Goal: Task Accomplishment & Management: Manage account settings

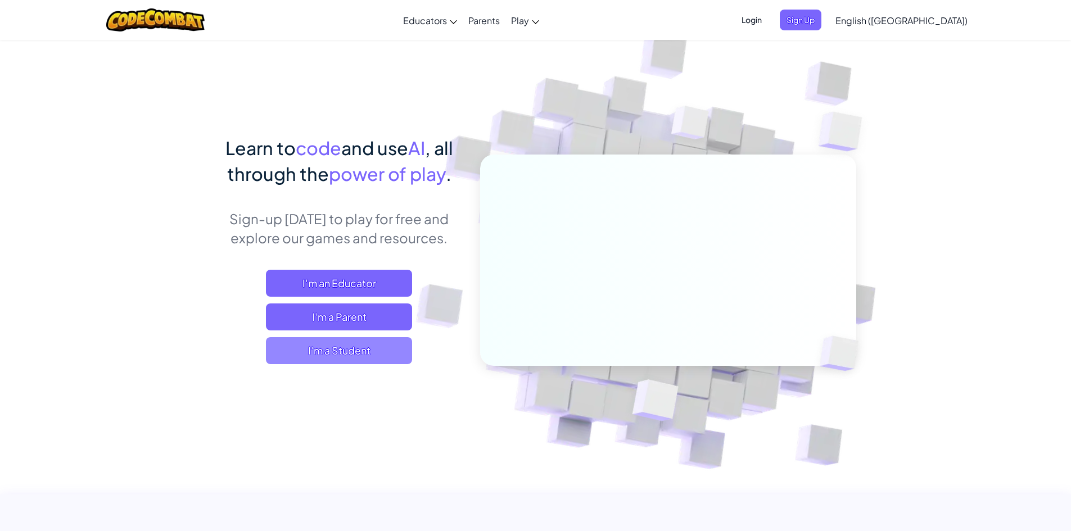
click at [394, 342] on span "I'm a Student" at bounding box center [339, 350] width 146 height 27
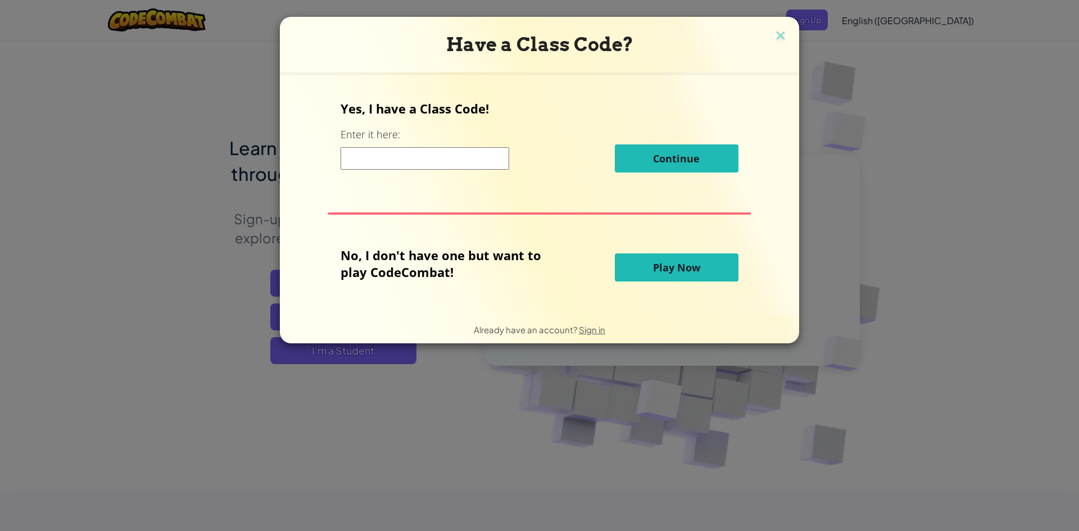
click at [459, 164] on input at bounding box center [425, 158] width 169 height 22
paste input "FindBellStep"
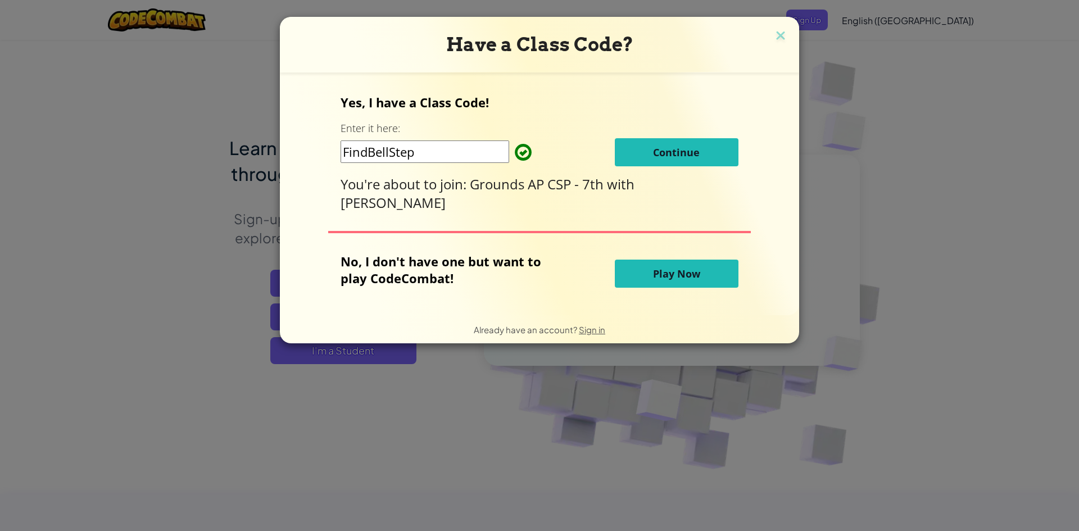
type input "FindBellStep"
click at [617, 160] on button "Continue" at bounding box center [677, 152] width 124 height 28
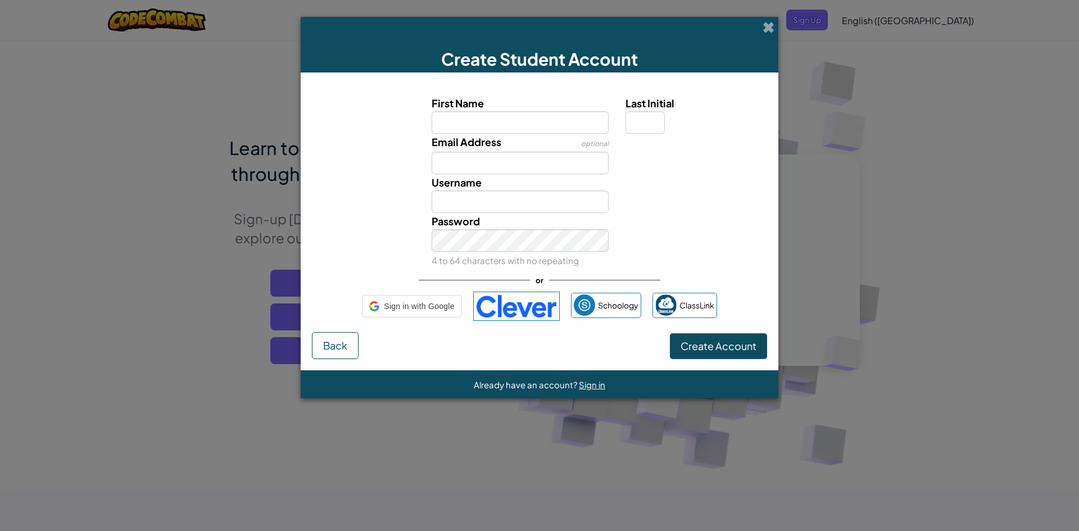
click at [633, 161] on div "Email Address optional" at bounding box center [539, 154] width 467 height 40
click at [548, 133] on input "First Name" at bounding box center [521, 122] width 178 height 22
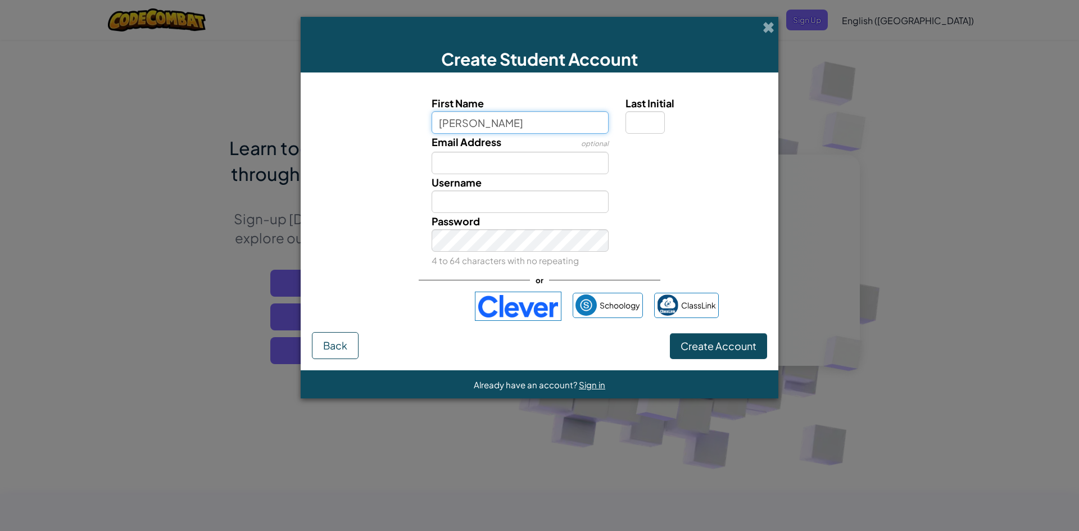
type input "Andre"
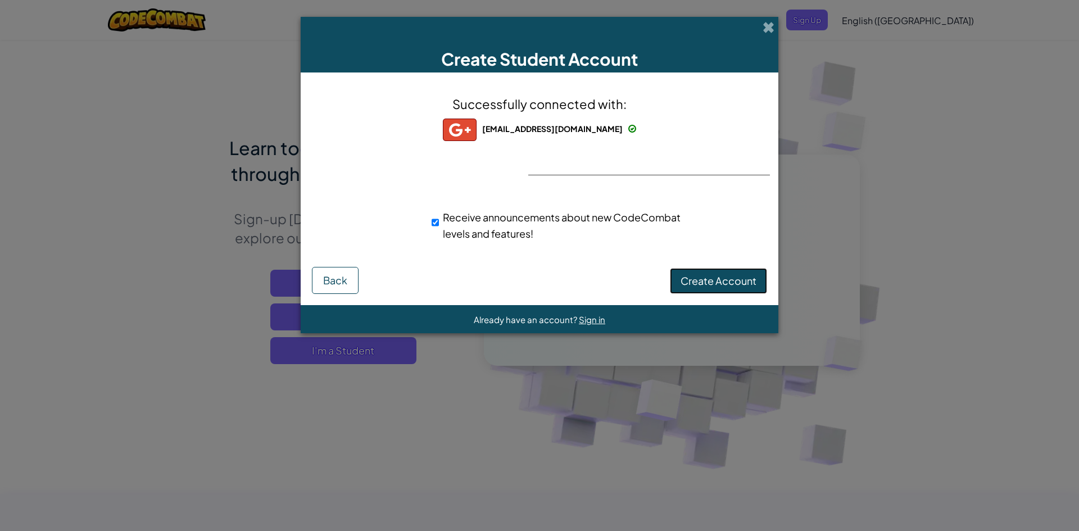
click at [735, 277] on span "Create Account" at bounding box center [719, 280] width 76 height 13
click at [709, 272] on button "Create Account" at bounding box center [718, 281] width 97 height 26
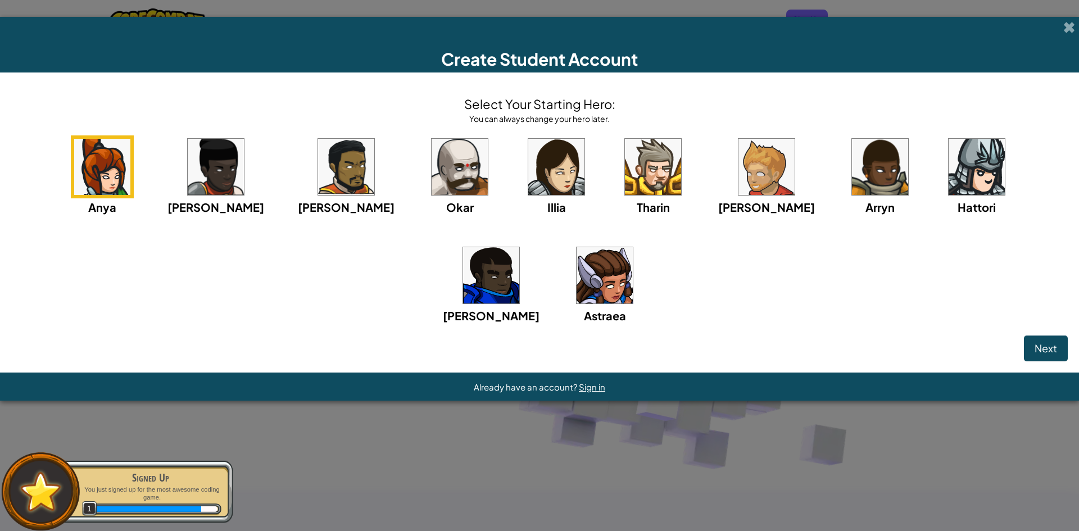
click at [625, 161] on img at bounding box center [653, 167] width 56 height 56
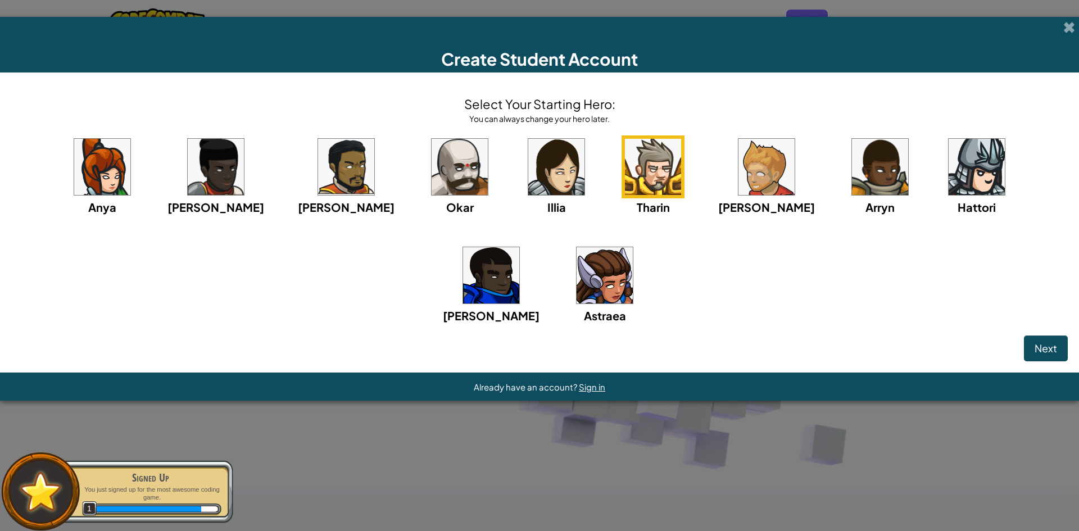
click at [432, 160] on img at bounding box center [460, 167] width 56 height 56
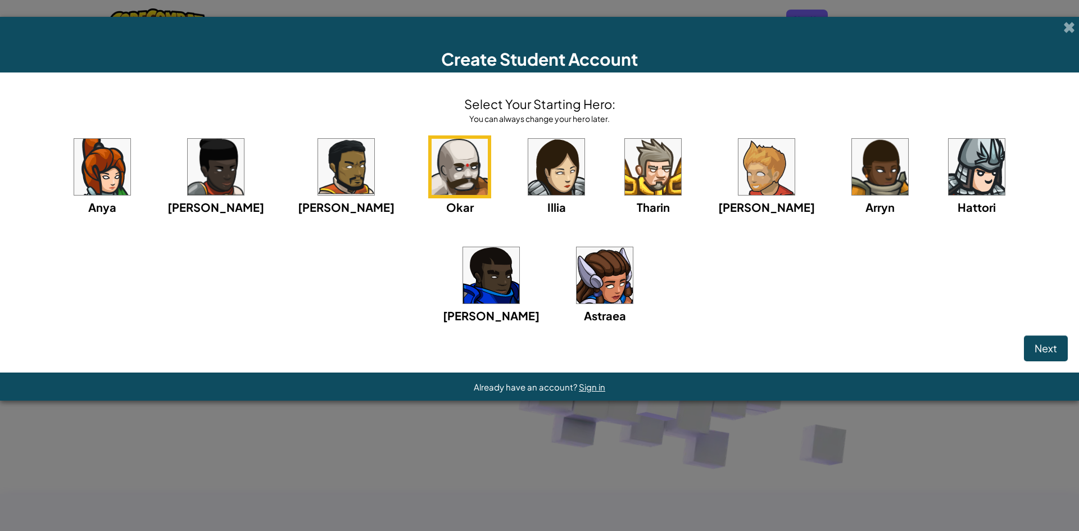
click at [949, 172] on img at bounding box center [977, 167] width 56 height 56
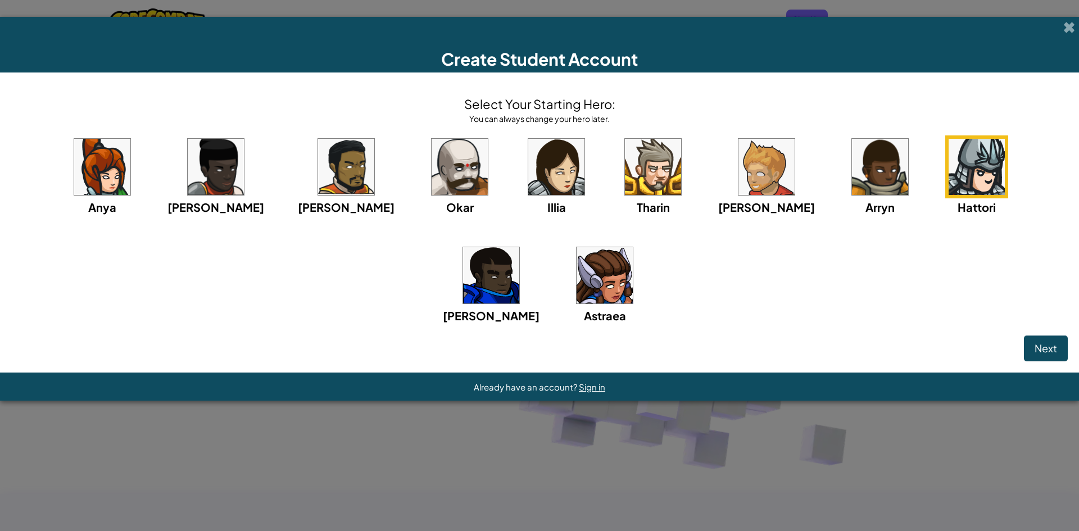
click at [528, 160] on img at bounding box center [556, 167] width 56 height 56
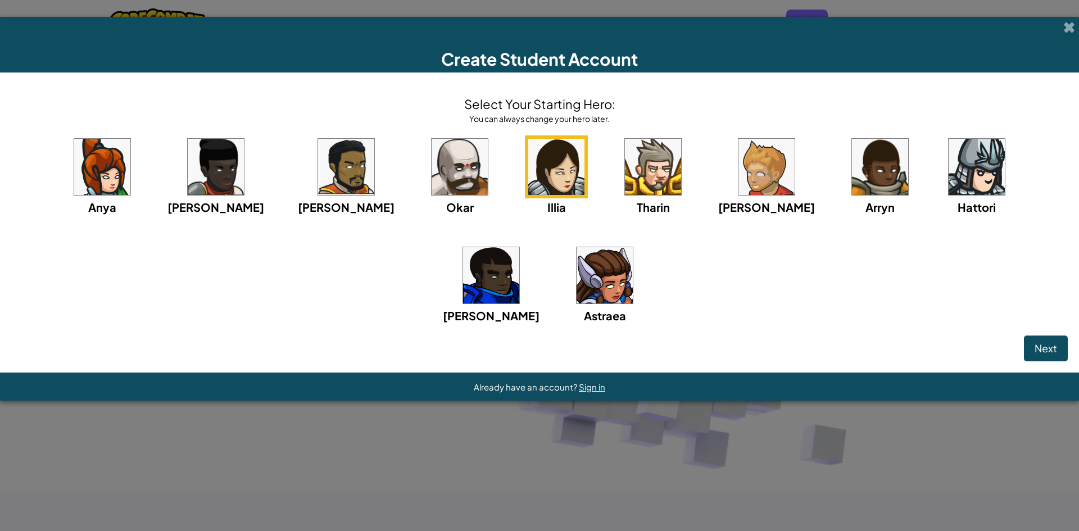
click at [431, 164] on div "Anya Ida Alejandro Okar Illia Tharin Ned Arryn Hattori Gordon Astraea" at bounding box center [539, 243] width 1057 height 217
click at [432, 170] on img at bounding box center [460, 167] width 56 height 56
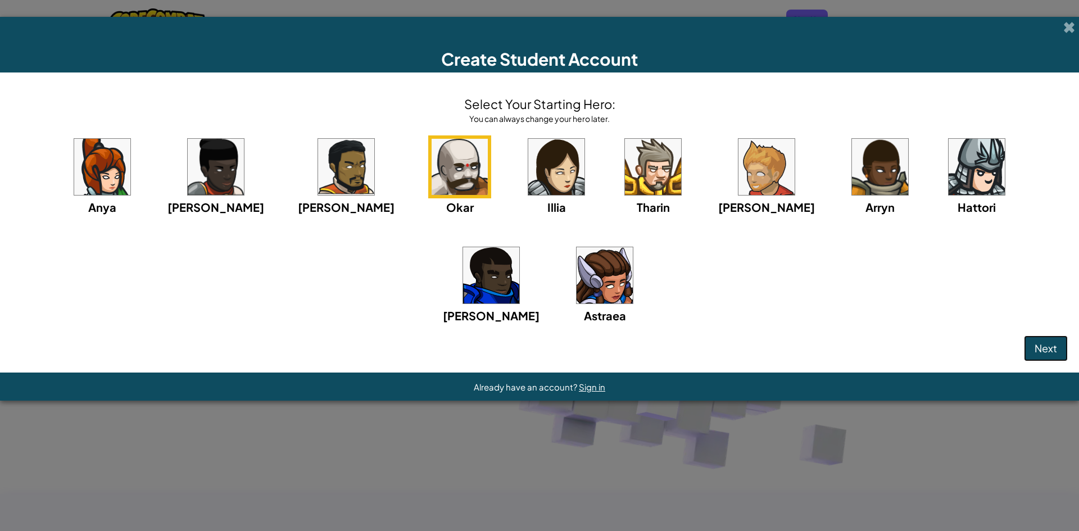
click at [1055, 343] on span "Next" at bounding box center [1046, 348] width 22 height 13
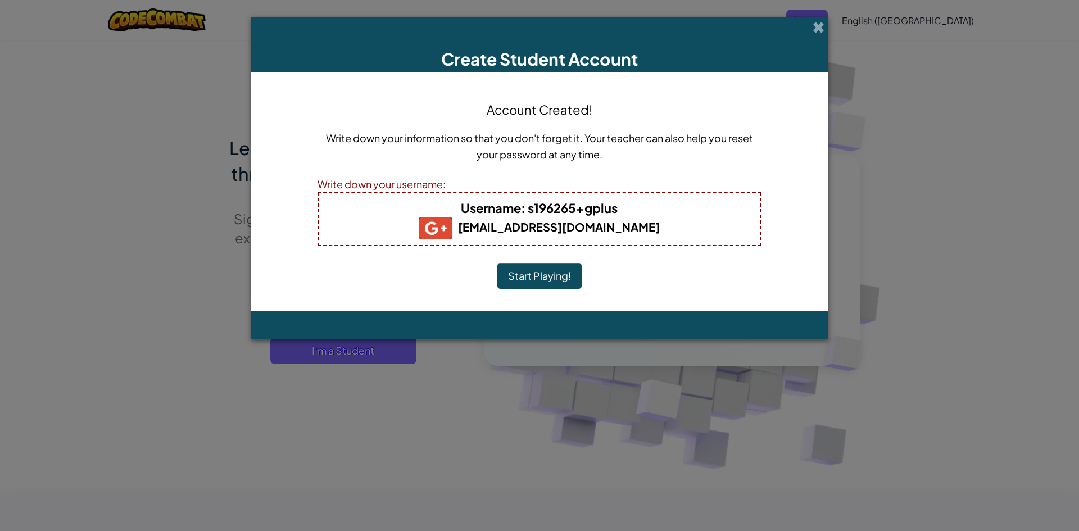
click at [539, 275] on button "Start Playing!" at bounding box center [540, 276] width 84 height 26
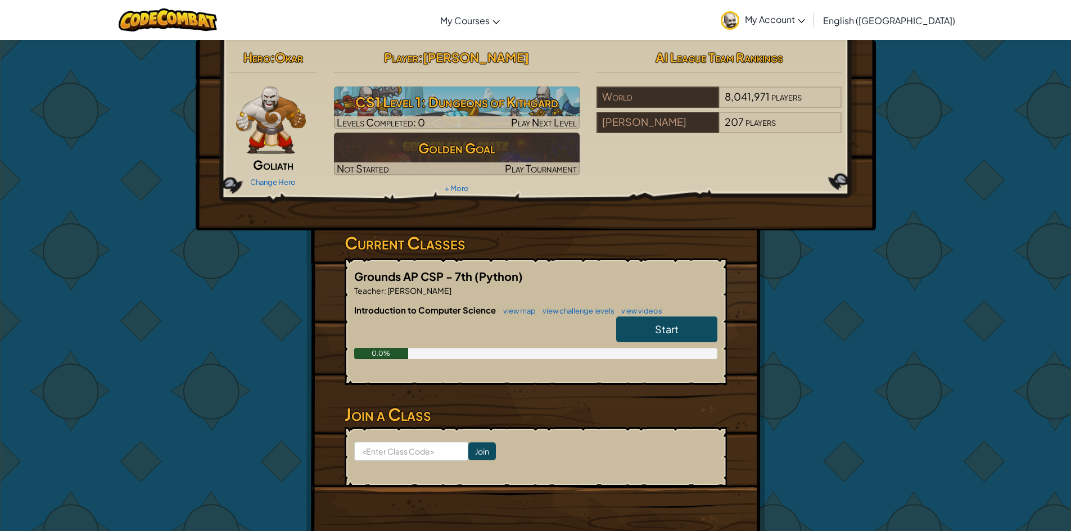
click at [805, 20] on span "My Account" at bounding box center [775, 19] width 60 height 12
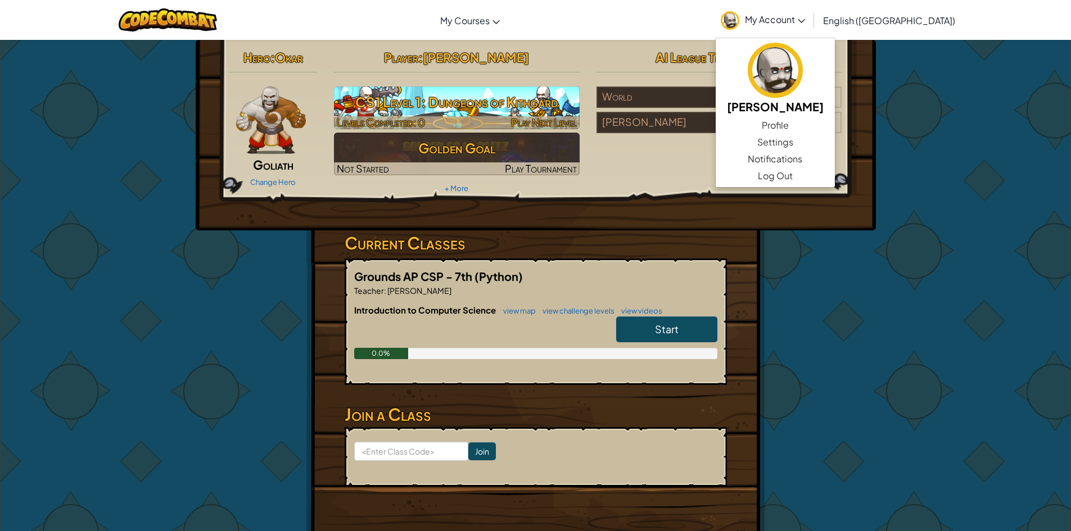
click at [489, 115] on h3 "CS1 Level 1: Dungeons of Kithgard" at bounding box center [457, 101] width 246 height 25
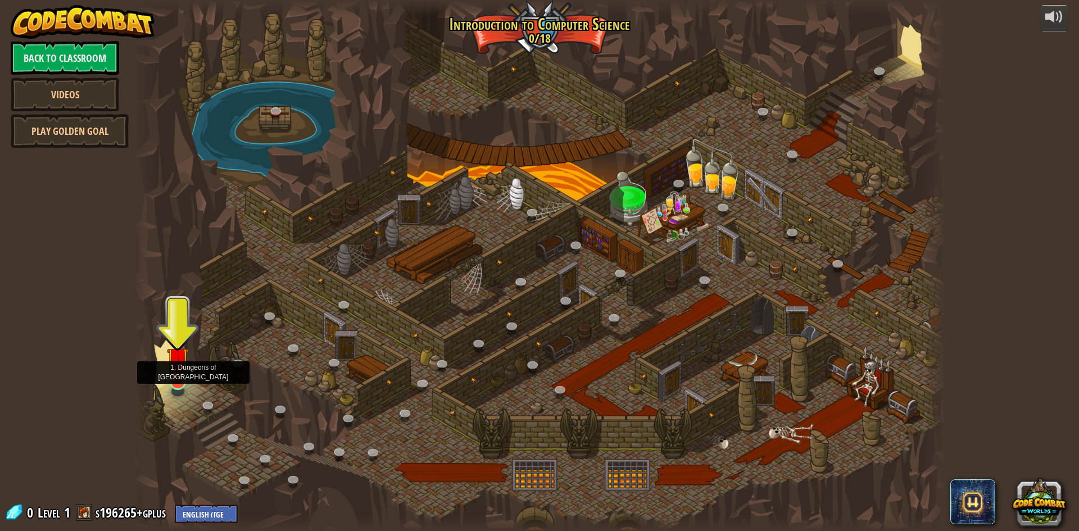
click at [175, 381] on img at bounding box center [178, 358] width 22 height 50
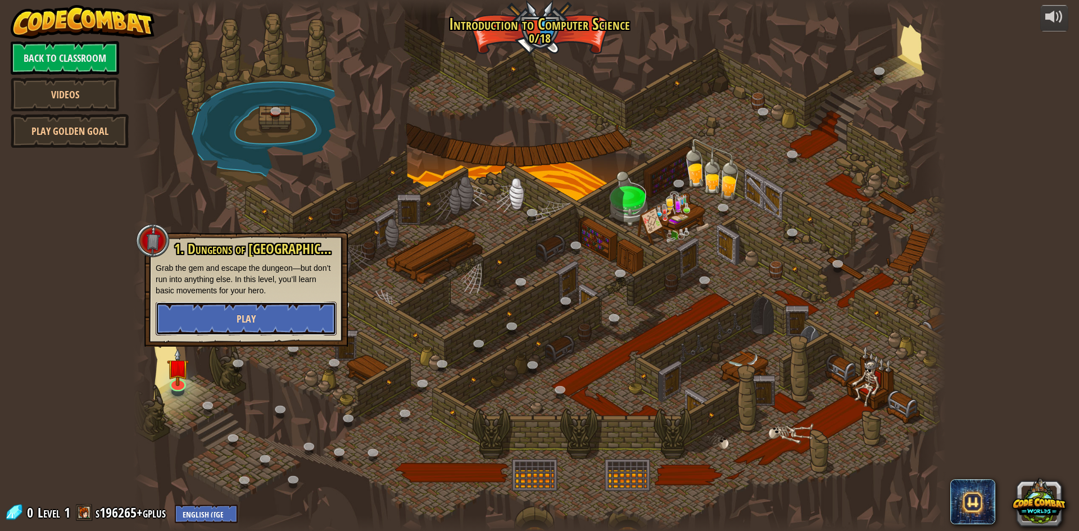
click at [235, 318] on button "Play" at bounding box center [246, 319] width 181 height 34
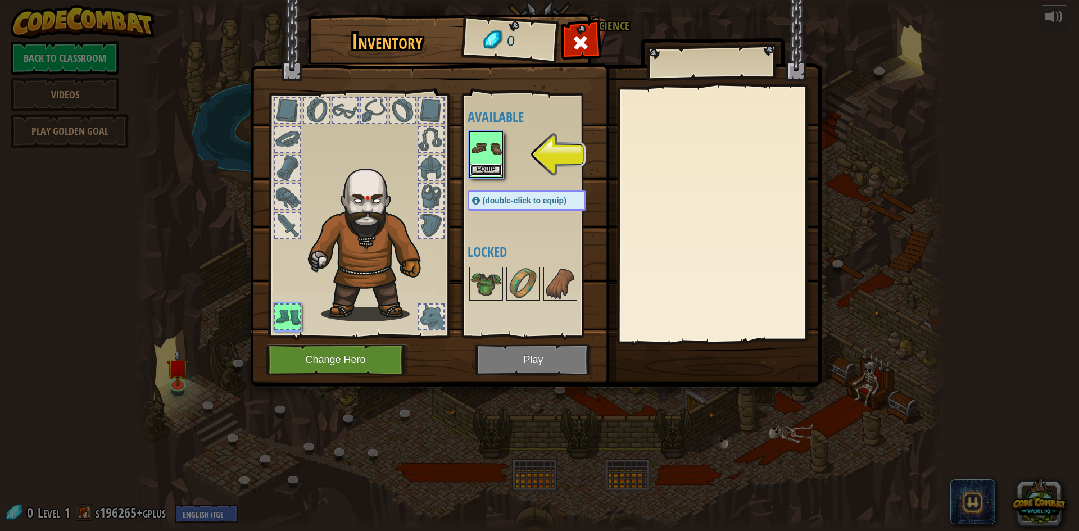
click at [495, 167] on button "Equip" at bounding box center [486, 170] width 31 height 12
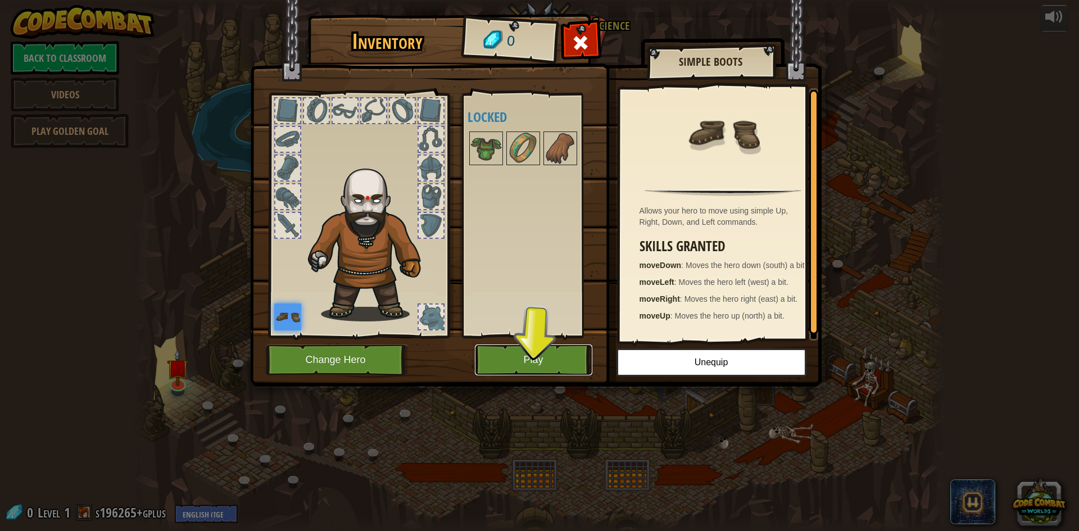
click at [530, 360] on button "Play" at bounding box center [533, 360] width 117 height 31
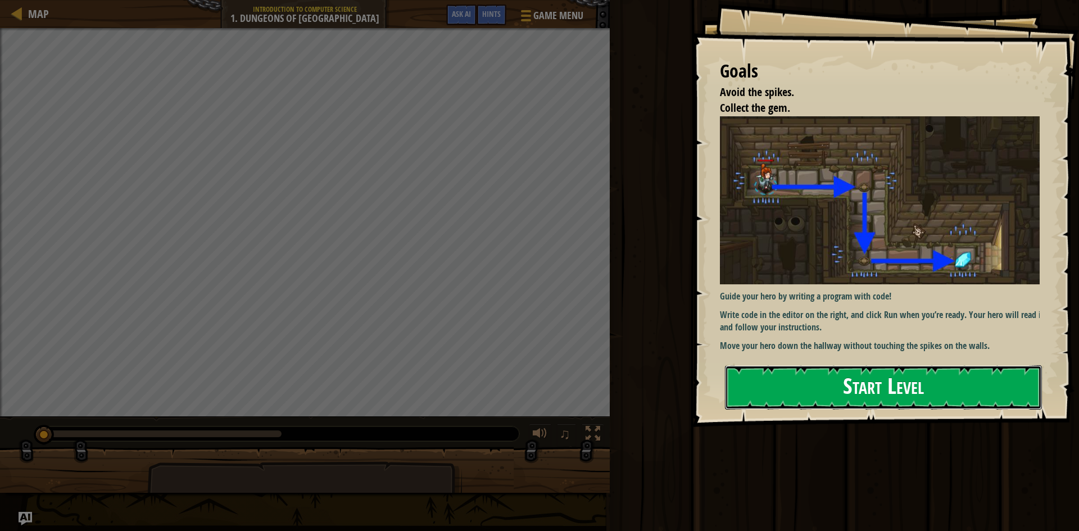
click at [824, 394] on button "Start Level" at bounding box center [883, 387] width 317 height 44
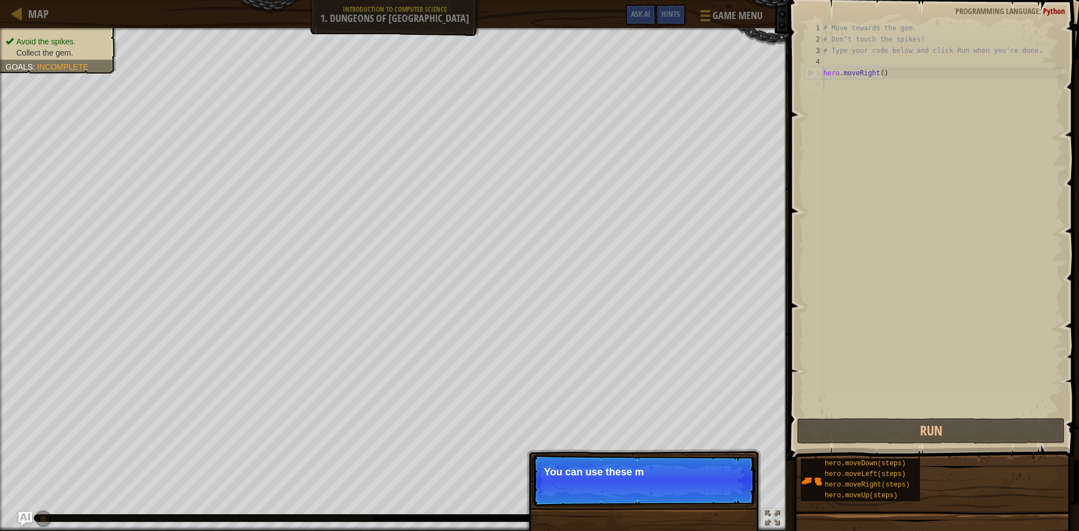
click at [734, 490] on p "Skip (esc) Continue You can use these m" at bounding box center [643, 481] width 223 height 52
click at [734, 490] on button "Continue" at bounding box center [723, 487] width 47 height 15
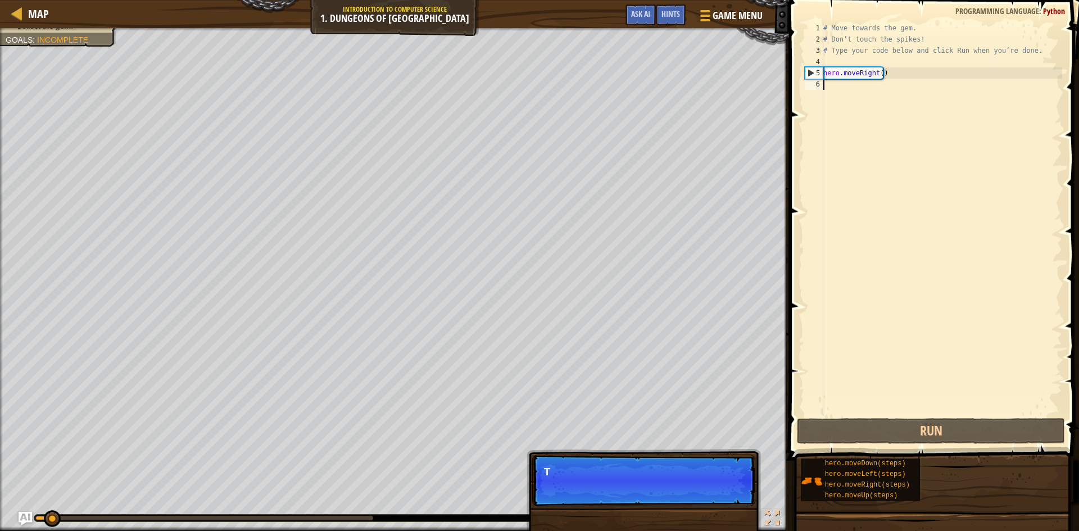
scroll to position [5, 0]
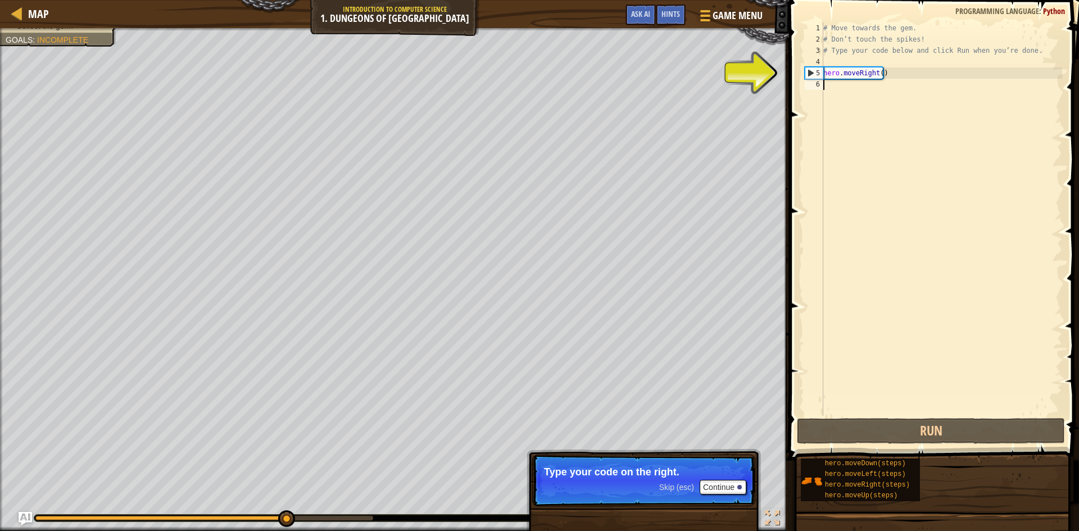
click at [551, 486] on p "Skip (esc) Continue Type your code on the right." at bounding box center [643, 481] width 223 height 52
click at [711, 483] on button "Continue" at bounding box center [723, 487] width 47 height 15
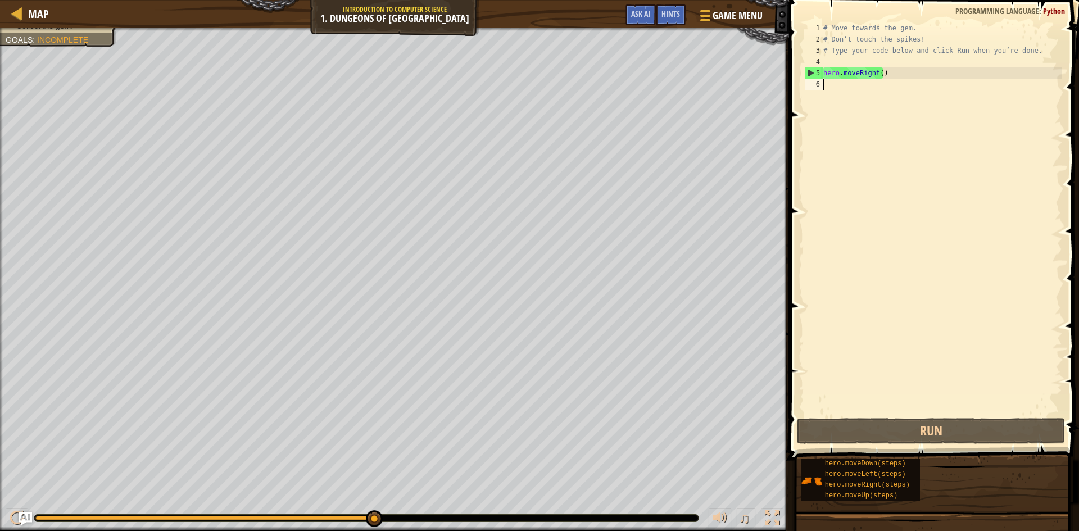
click at [856, 83] on div "# Move towards the gem. # Don’t touch the spikes! # Type your code below and cl…" at bounding box center [941, 230] width 241 height 416
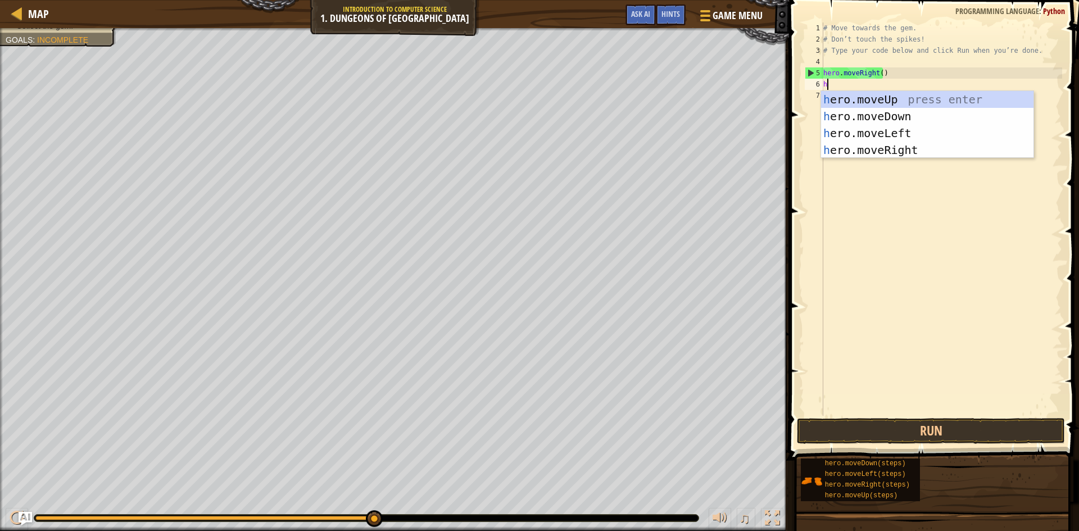
type textarea "he"
click at [871, 112] on div "he ro.moveUp press enter he ro.moveDown press enter he ro.moveLeft press enter …" at bounding box center [927, 141] width 212 height 101
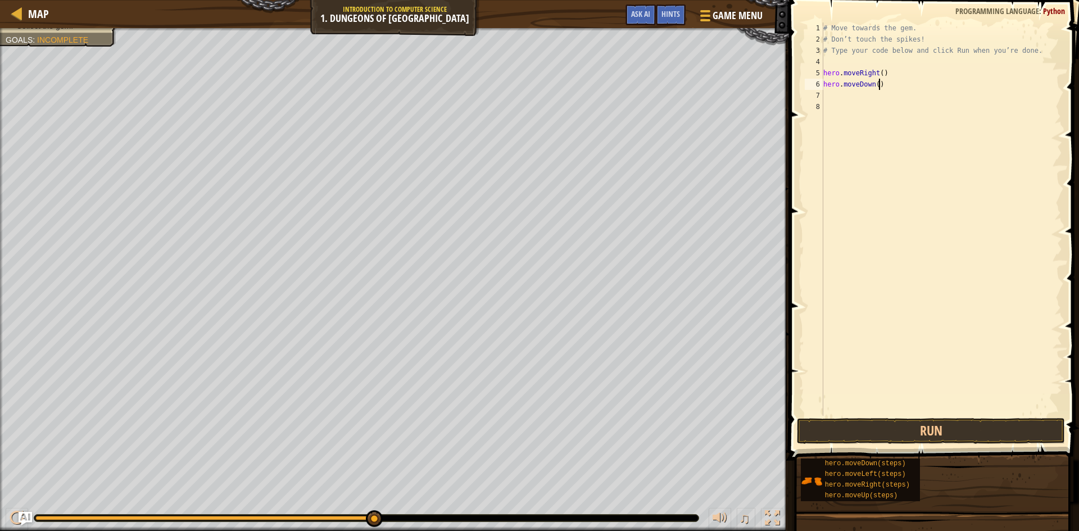
click at [881, 82] on div "# Move towards the gem. # Don’t touch the spikes! # Type your code below and cl…" at bounding box center [941, 230] width 241 height 416
click at [876, 84] on div "# Move towards the gem. # Don’t touch the spikes! # Type your code below and cl…" at bounding box center [941, 230] width 241 height 416
type textarea "hero.moveDown()"
click at [901, 435] on button "Run" at bounding box center [931, 431] width 268 height 26
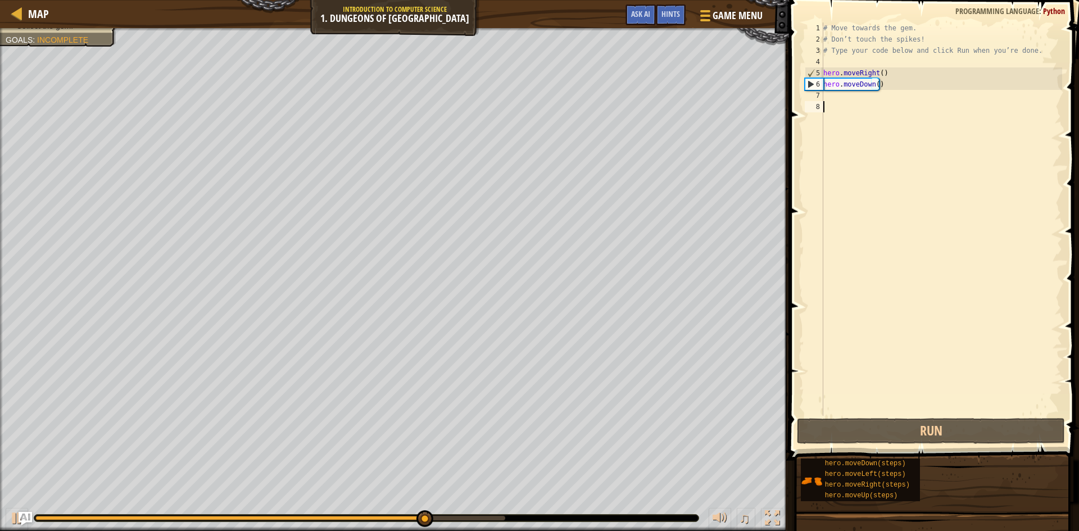
click at [872, 102] on div "# Move towards the gem. # Don’t touch the spikes! # Type your code below and cl…" at bounding box center [941, 230] width 241 height 416
click at [869, 89] on div "# Move towards the gem. # Don’t touch the spikes! # Type your code below and cl…" at bounding box center [941, 230] width 241 height 416
type textarea "hero.moveDown()"
click at [866, 95] on div "# Move towards the gem. # Don’t touch the spikes! # Type your code below and cl…" at bounding box center [941, 230] width 241 height 416
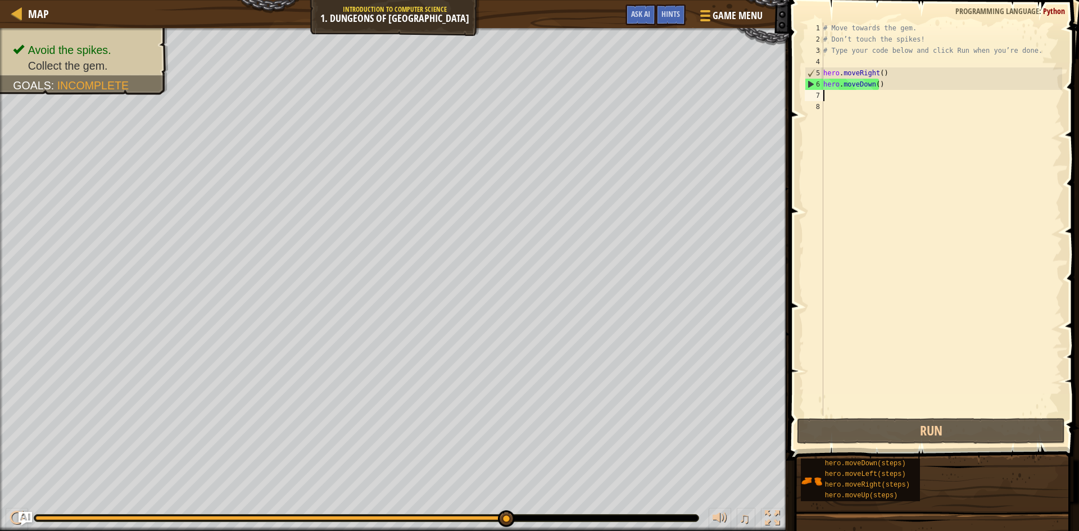
type textarea "h"
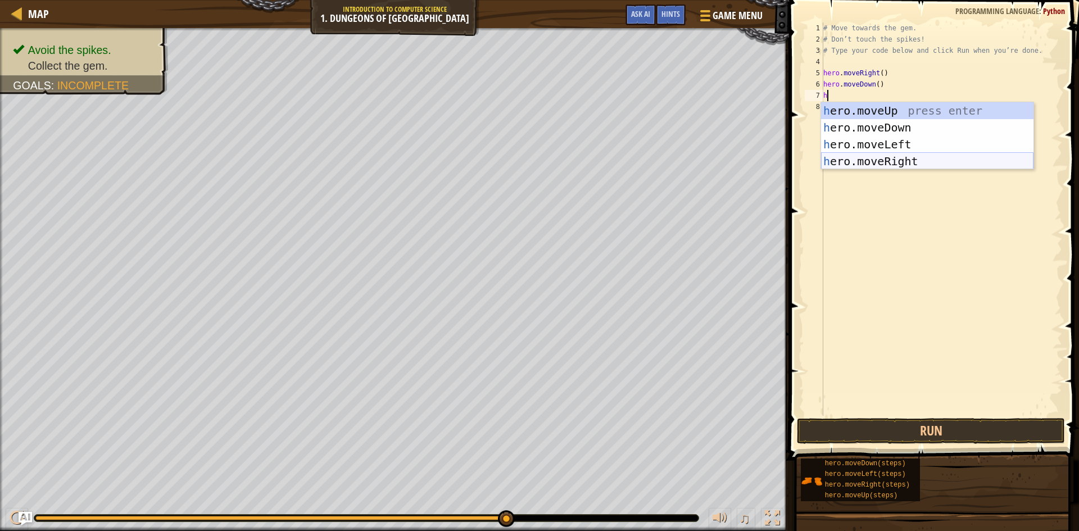
click at [903, 159] on div "h ero.moveUp press enter h ero.moveDown press enter h ero.moveLeft press enter …" at bounding box center [927, 152] width 212 height 101
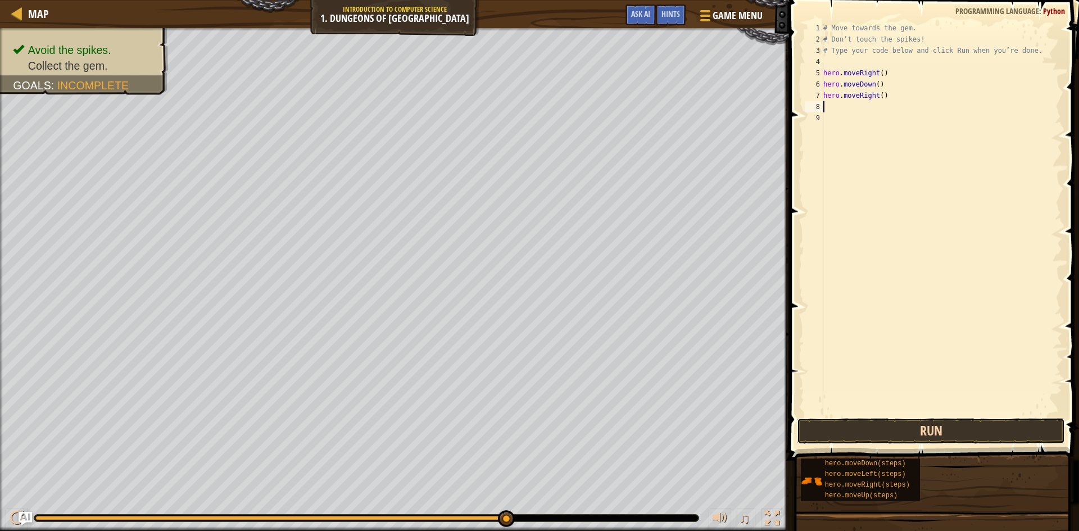
click at [936, 429] on button "Run" at bounding box center [931, 431] width 268 height 26
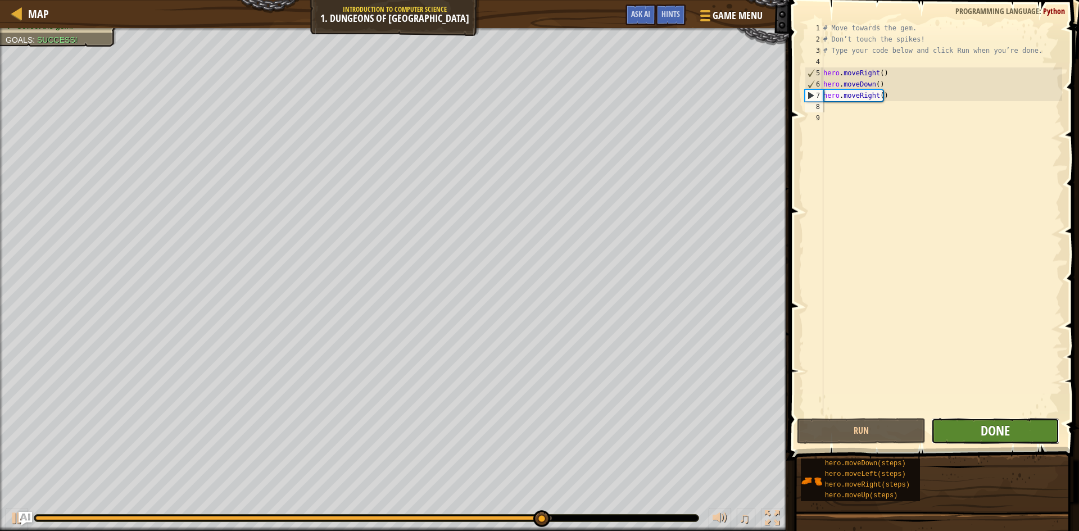
click at [990, 431] on span "Done" at bounding box center [995, 431] width 29 height 18
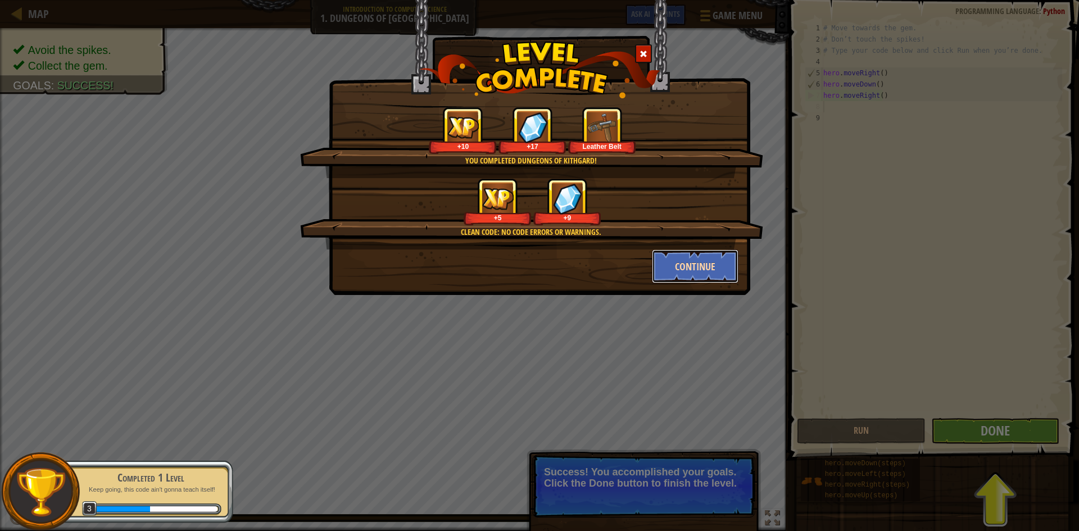
click at [693, 257] on button "Continue" at bounding box center [695, 267] width 87 height 34
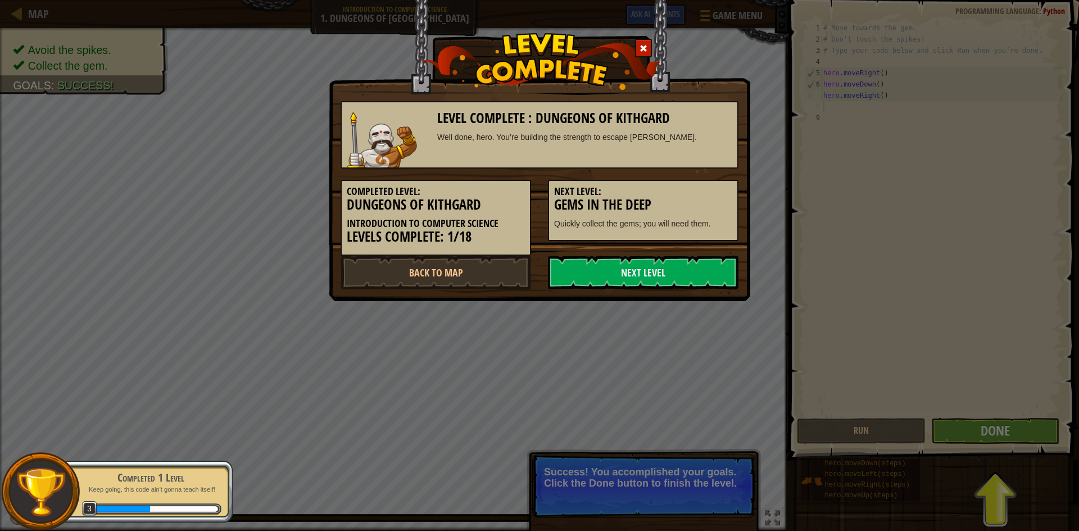
click at [913, 390] on div "Level Complete : Dungeons of Kithgard Well done, hero. You’re building the stre…" at bounding box center [539, 265] width 1079 height 531
click at [970, 423] on div "Level Complete : Dungeons of Kithgard Well done, hero. You’re building the stre…" at bounding box center [539, 265] width 1079 height 531
click at [971, 426] on div "Level Complete : Dungeons of Kithgard Well done, hero. You’re building the stre…" at bounding box center [539, 265] width 1079 height 531
click at [514, 279] on link "Back to Map" at bounding box center [436, 273] width 191 height 34
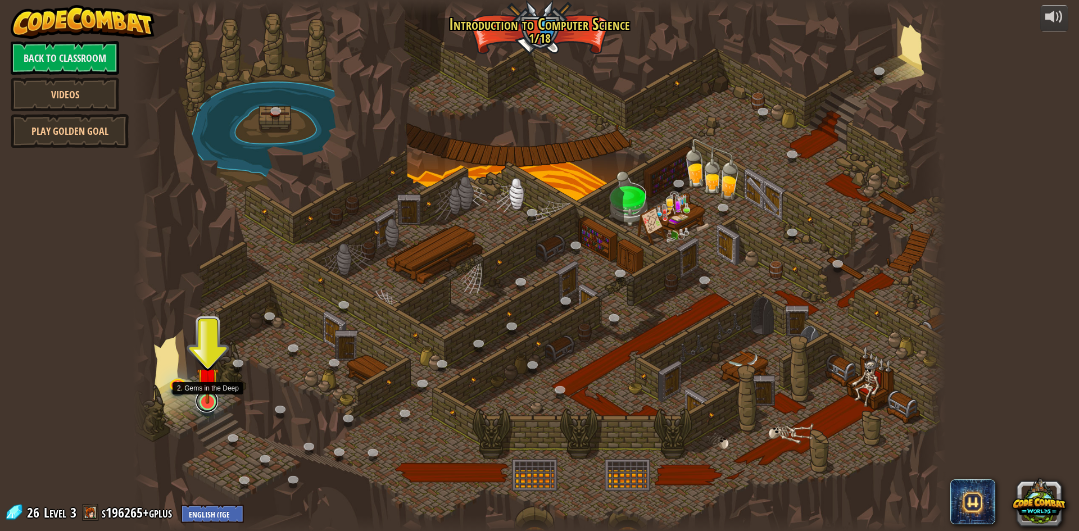
click at [200, 406] on link at bounding box center [207, 401] width 22 height 22
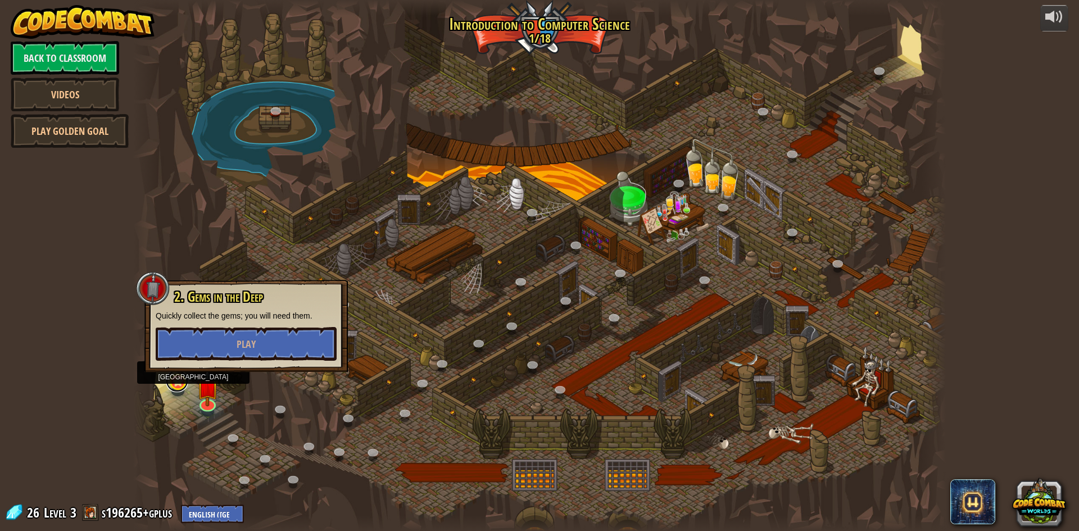
click at [178, 386] on link at bounding box center [177, 381] width 22 height 22
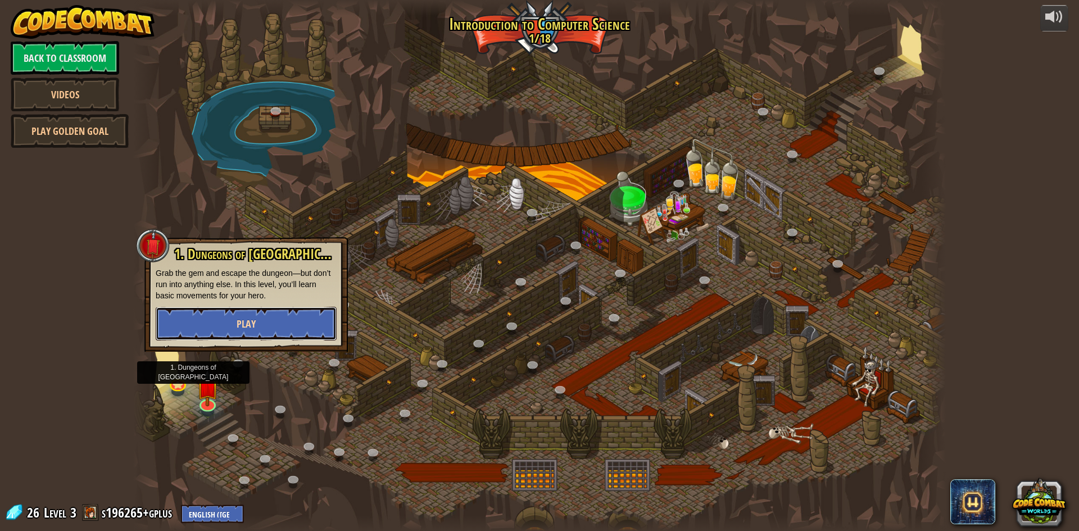
click at [272, 313] on button "Play" at bounding box center [246, 324] width 181 height 34
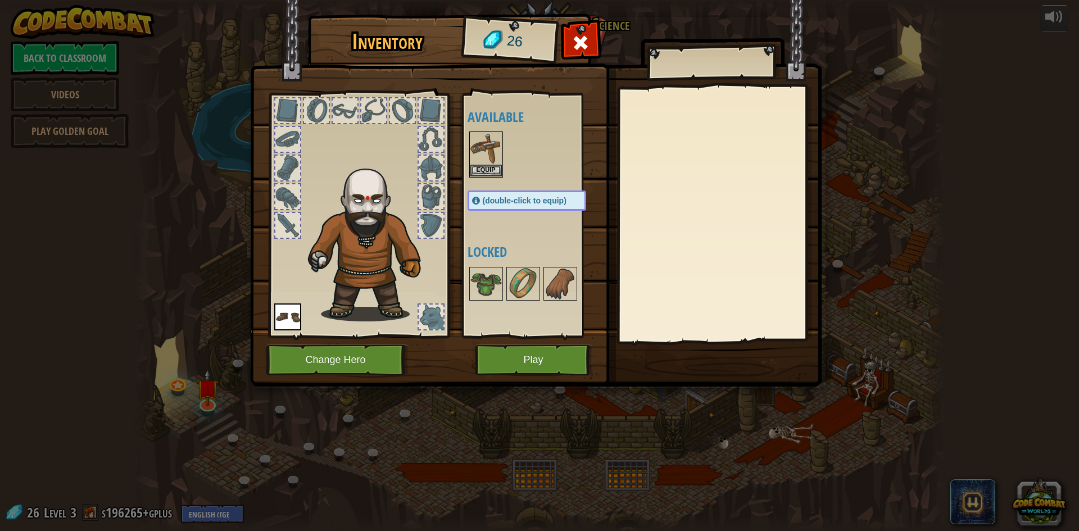
click at [586, 23] on img at bounding box center [536, 183] width 572 height 408
click at [587, 32] on div at bounding box center [580, 45] width 35 height 35
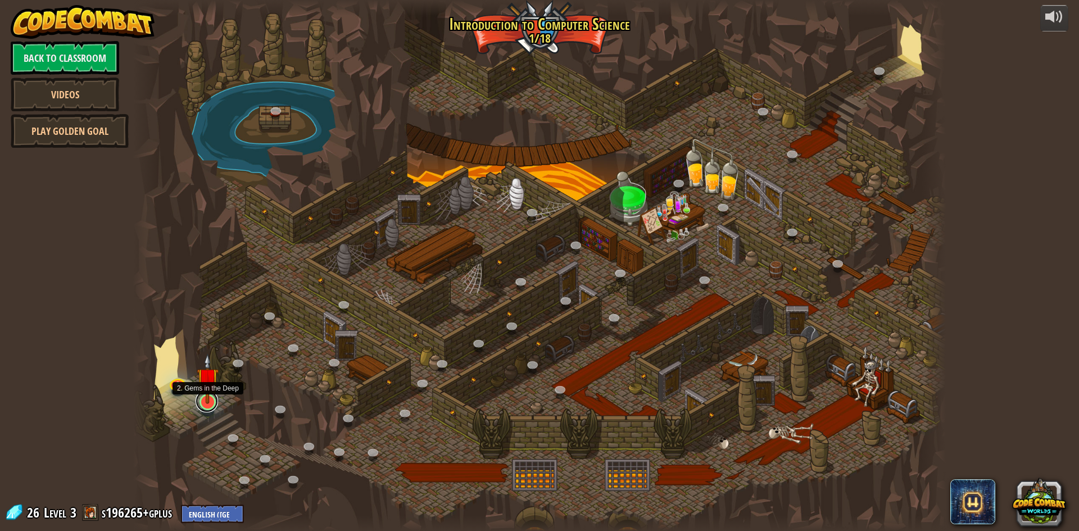
click at [210, 408] on link at bounding box center [207, 401] width 22 height 22
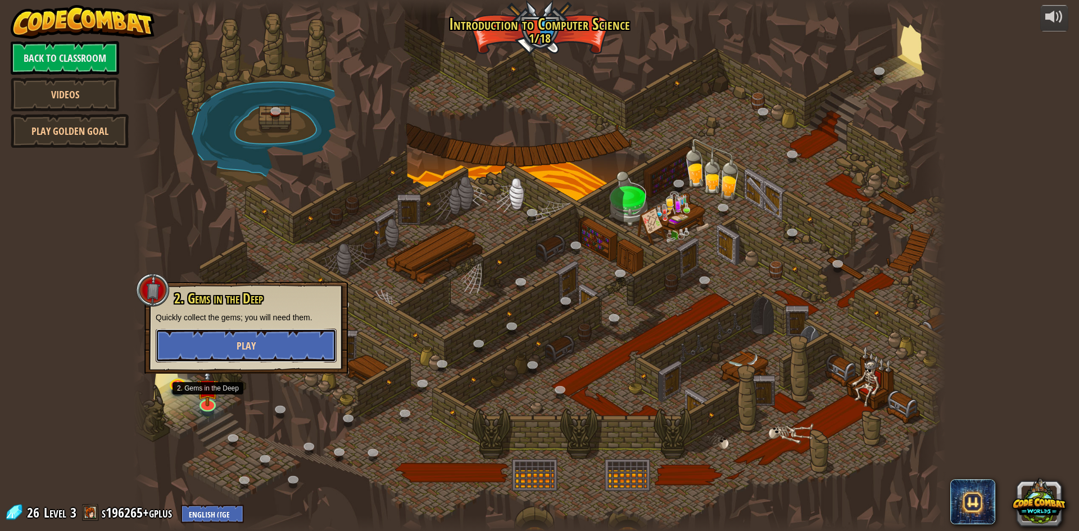
click at [256, 350] on button "Play" at bounding box center [246, 346] width 181 height 34
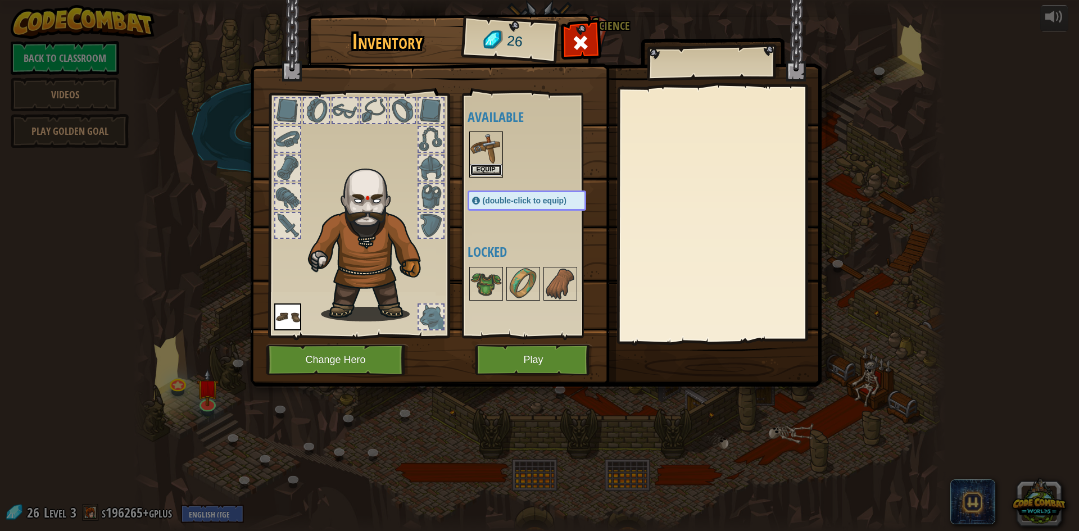
click at [485, 176] on button "Equip" at bounding box center [486, 170] width 31 height 12
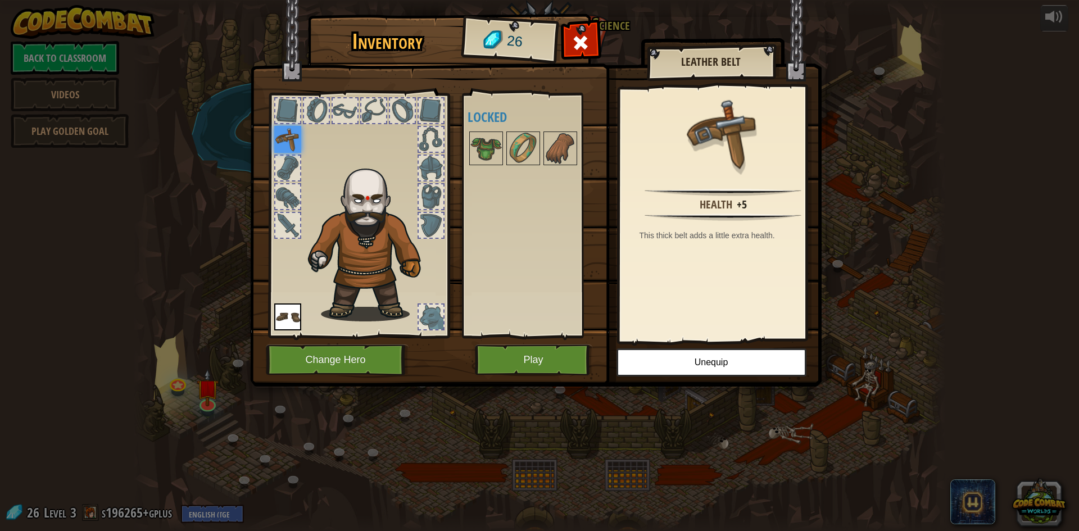
click at [536, 343] on img at bounding box center [536, 183] width 572 height 408
click at [535, 353] on button "Play" at bounding box center [533, 360] width 117 height 31
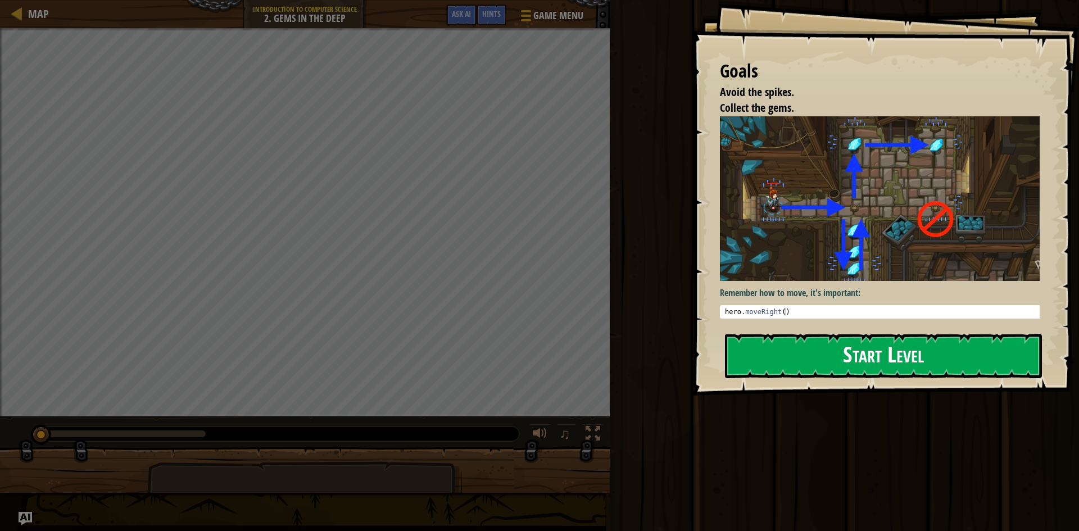
click at [818, 359] on button "Start Level" at bounding box center [883, 356] width 317 height 44
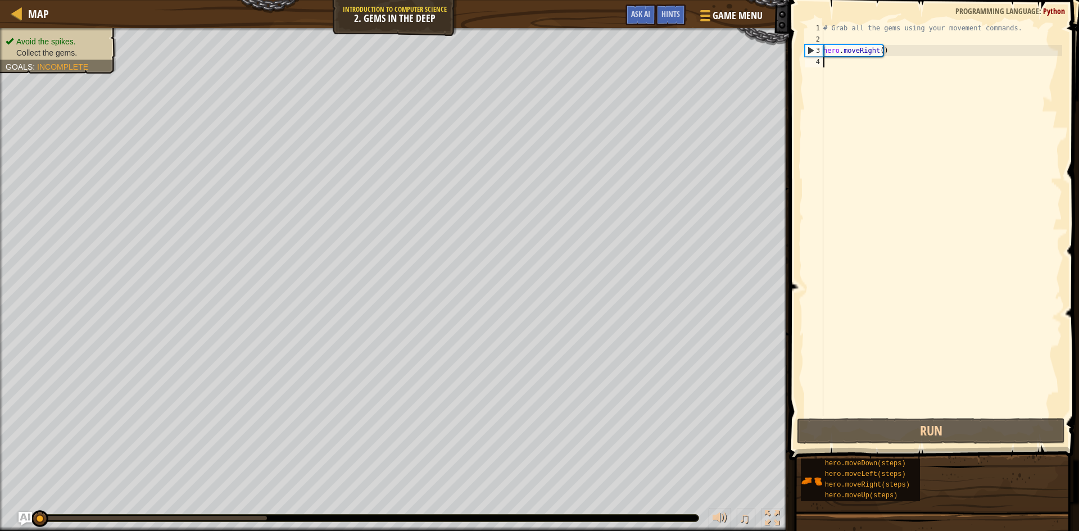
click at [877, 83] on div "# Grab all the gems using your movement commands. hero . moveRight ( )" at bounding box center [941, 230] width 241 height 416
type textarea "h"
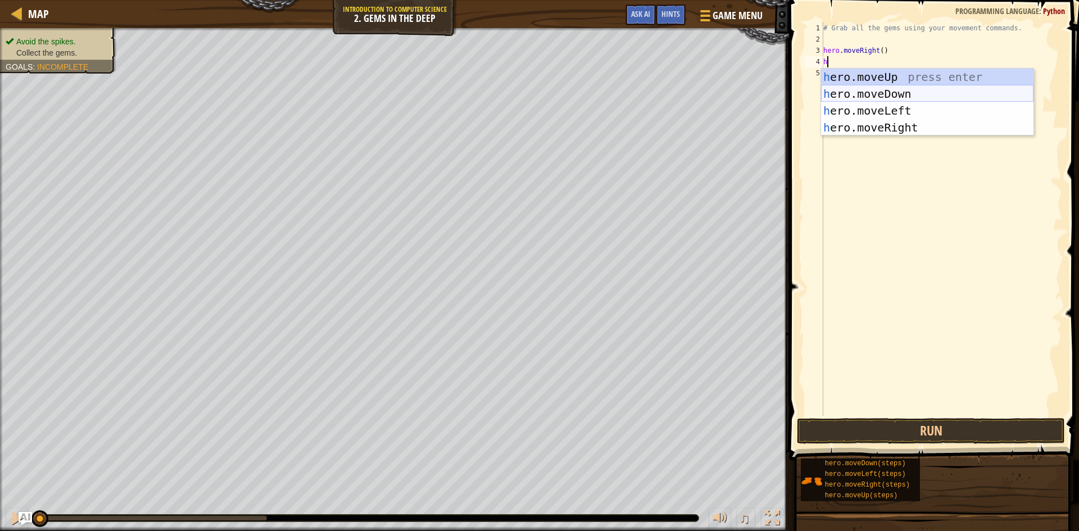
click at [855, 91] on div "h ero.moveUp press enter h ero.moveDown press enter h ero.moveLeft press enter …" at bounding box center [927, 119] width 212 height 101
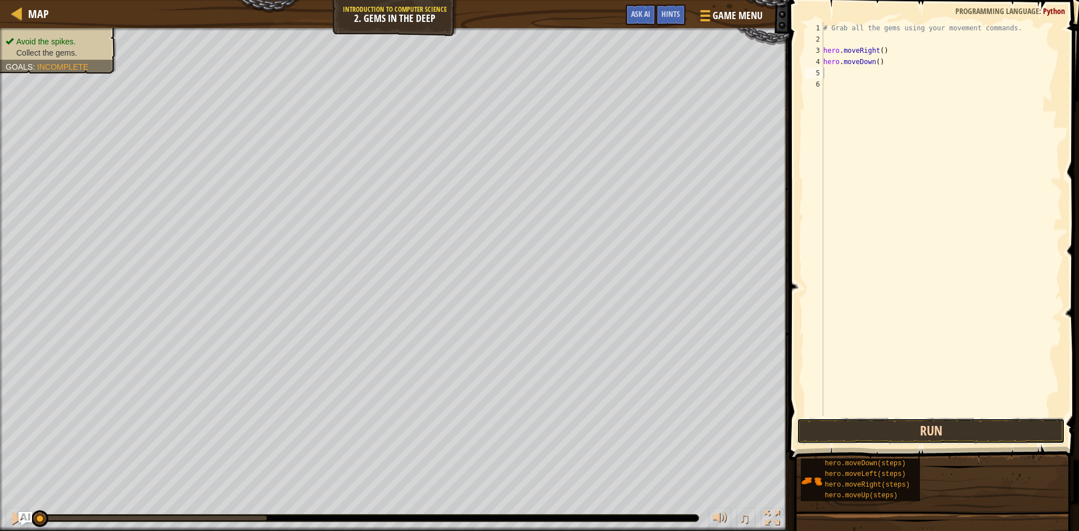
click at [910, 435] on button "Run" at bounding box center [931, 431] width 268 height 26
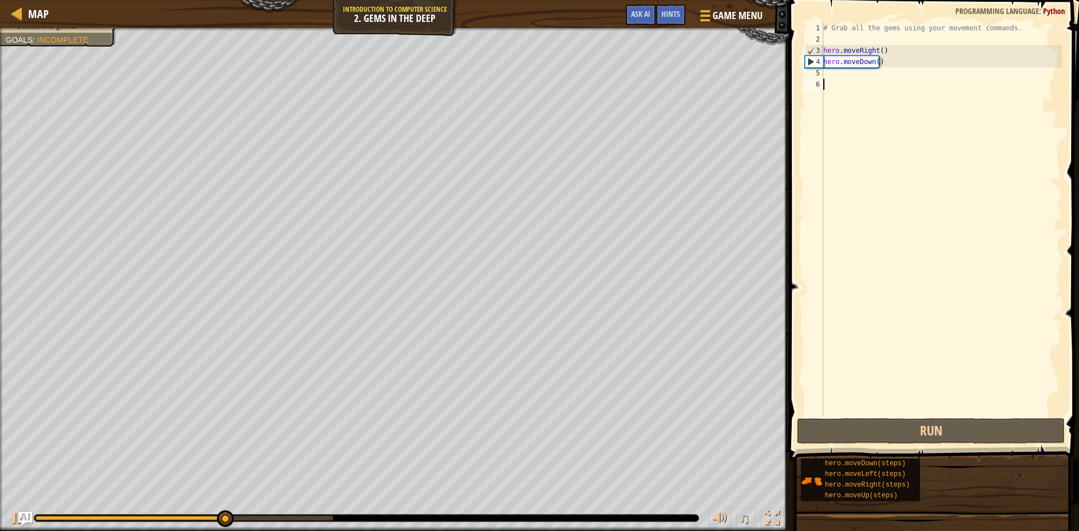
click at [895, 252] on div "# Grab all the gems using your movement commands. hero . moveRight ( ) hero . m…" at bounding box center [941, 230] width 241 height 416
click at [914, 83] on div "# Grab all the gems using your movement commands. hero . moveRight ( ) hero . m…" at bounding box center [941, 230] width 241 height 416
click at [917, 78] on div "# Grab all the gems using your movement commands. hero . moveRight ( ) hero . m…" at bounding box center [941, 230] width 241 height 416
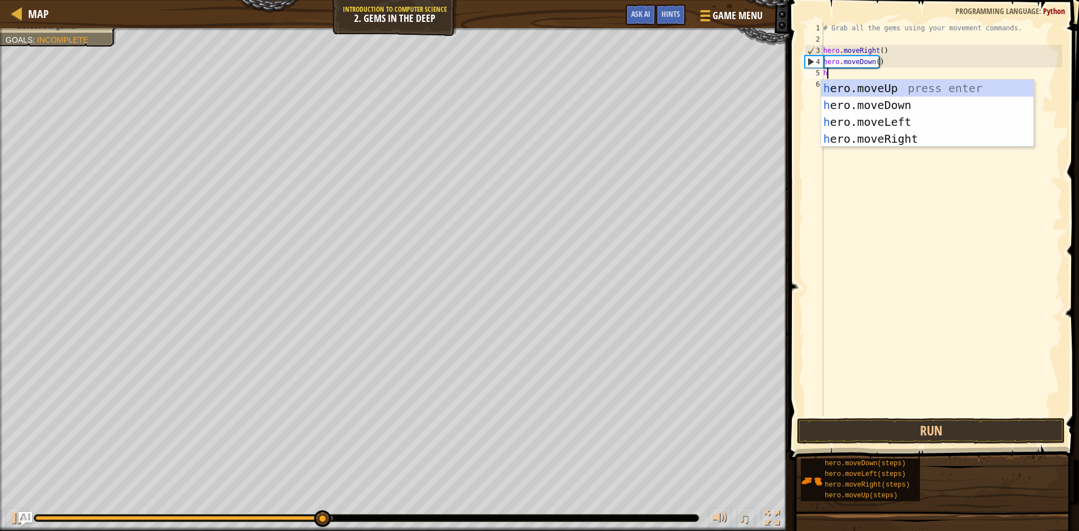
type textarea "he"
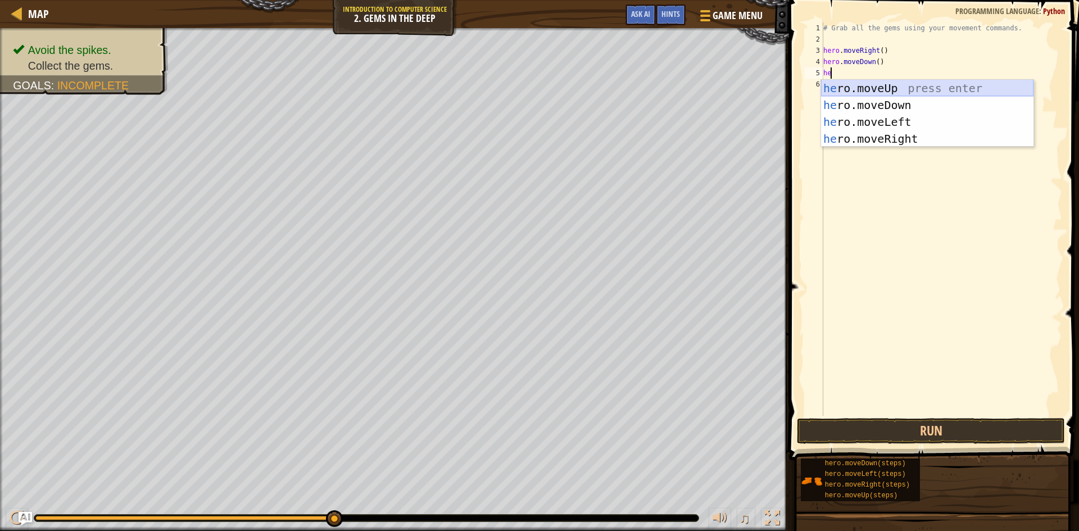
click at [909, 88] on div "he ro.moveUp press enter he ro.moveDown press enter he ro.moveLeft press enter …" at bounding box center [927, 130] width 212 height 101
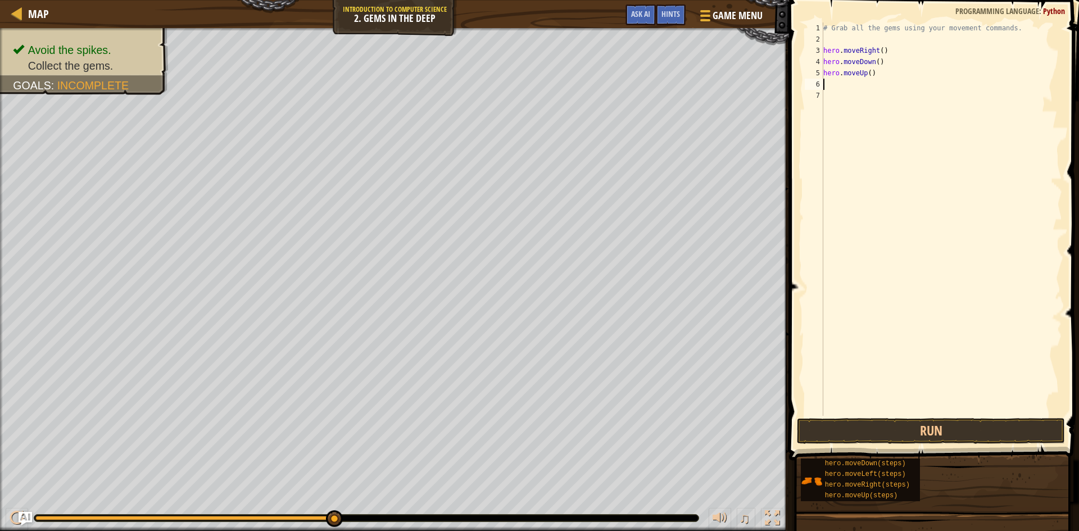
type textarea "h"
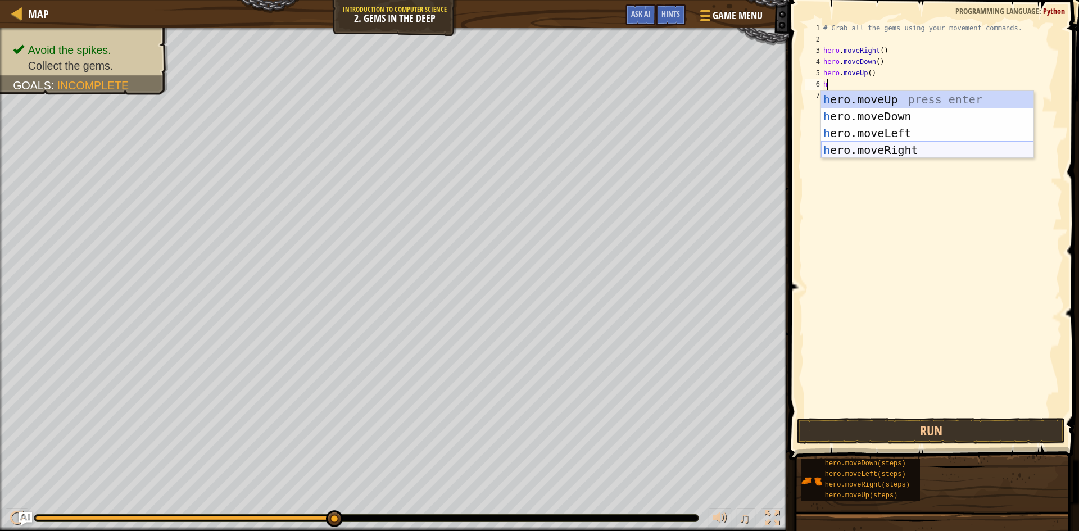
click at [840, 145] on div "h ero.moveUp press enter h ero.moveDown press enter h ero.moveLeft press enter …" at bounding box center [927, 141] width 212 height 101
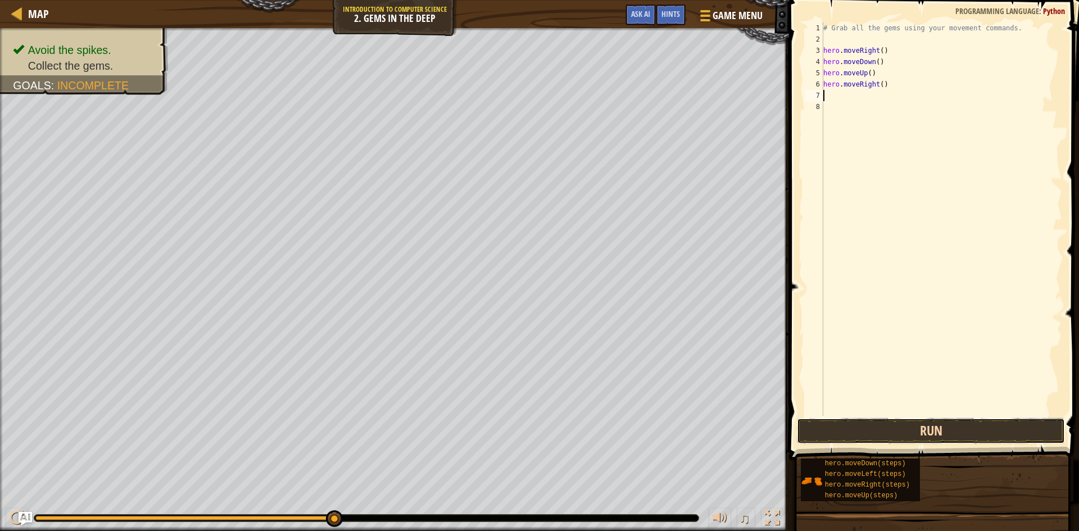
click at [925, 440] on button "Run" at bounding box center [931, 431] width 268 height 26
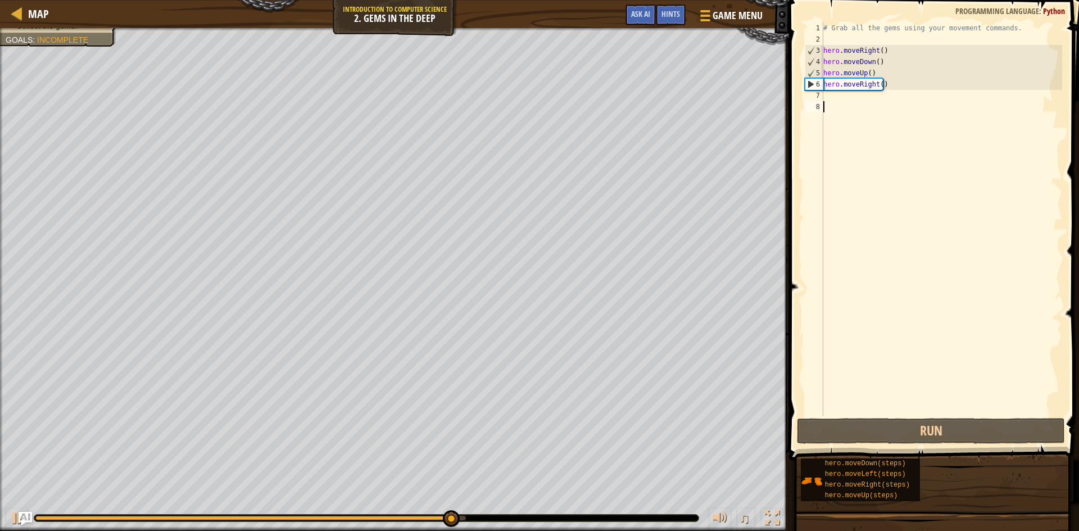
click at [910, 143] on div "# Grab all the gems using your movement commands. hero . moveRight ( ) hero . m…" at bounding box center [941, 230] width 241 height 416
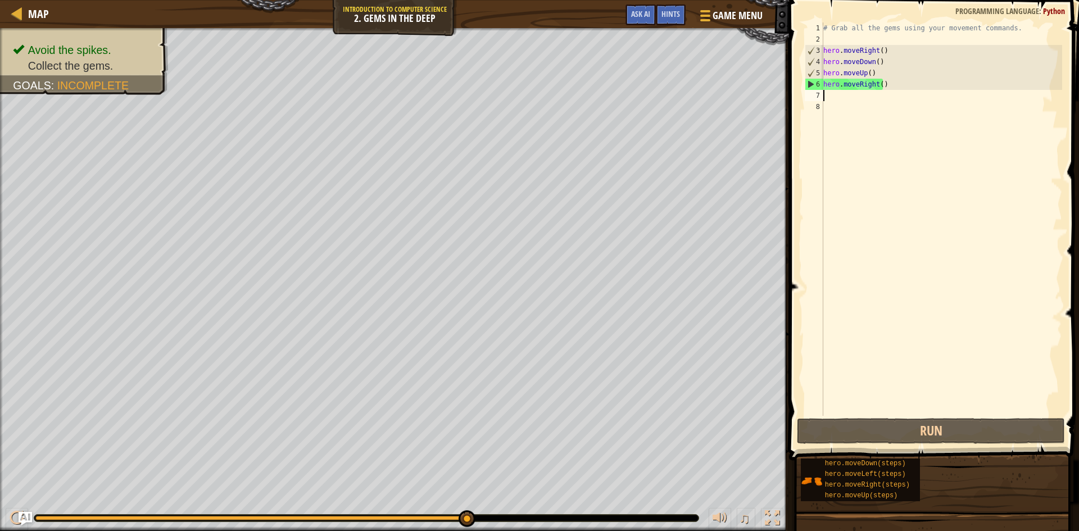
click at [953, 93] on div "# Grab all the gems using your movement commands. hero . moveRight ( ) hero . m…" at bounding box center [941, 230] width 241 height 416
type textarea "h"
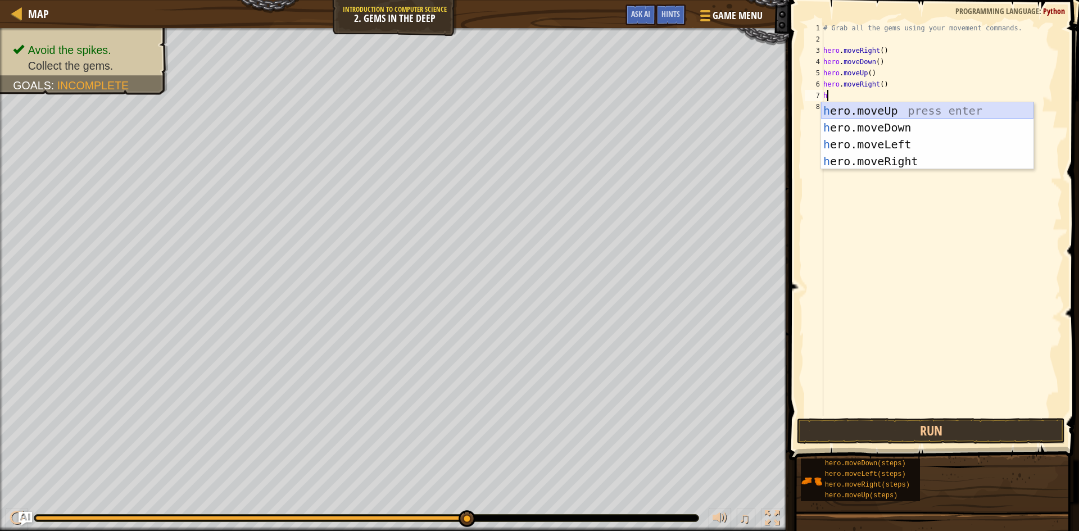
click at [892, 108] on div "h ero.moveUp press enter h ero.moveDown press enter h ero.moveLeft press enter …" at bounding box center [927, 152] width 212 height 101
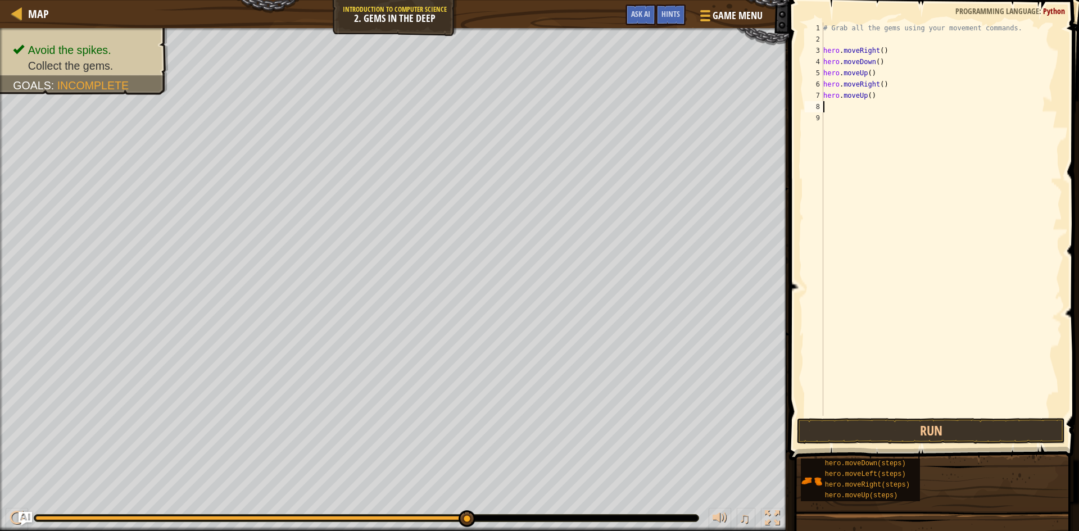
click at [872, 97] on div "# Grab all the gems using your movement commands. hero . moveRight ( ) hero . m…" at bounding box center [941, 230] width 241 height 416
click at [872, 97] on div "# Grab all the gems using your movement commands. hero . moveRight ( ) hero . m…" at bounding box center [941, 219] width 241 height 394
click at [883, 88] on div "# Grab all the gems using your movement commands. hero . moveRight ( ) hero . m…" at bounding box center [941, 230] width 241 height 416
drag, startPoint x: 877, startPoint y: 100, endPoint x: 824, endPoint y: 84, distance: 55.1
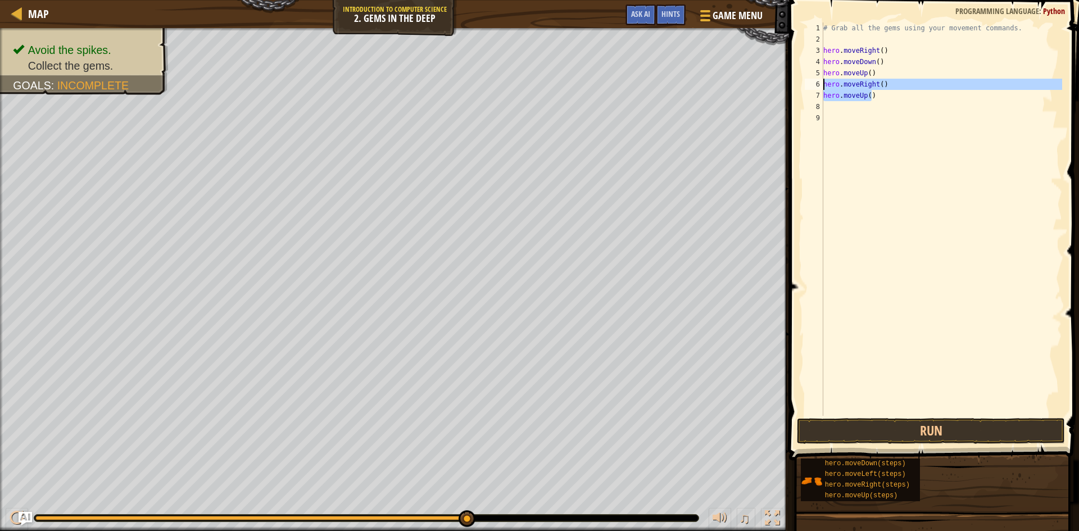
click at [824, 84] on div "# Grab all the gems using your movement commands. hero . moveRight ( ) hero . m…" at bounding box center [941, 230] width 241 height 416
type textarea "hero.moveRight() hero.moveUp()"
click at [890, 444] on span at bounding box center [935, 214] width 299 height 494
click at [888, 429] on button "Run" at bounding box center [931, 431] width 268 height 26
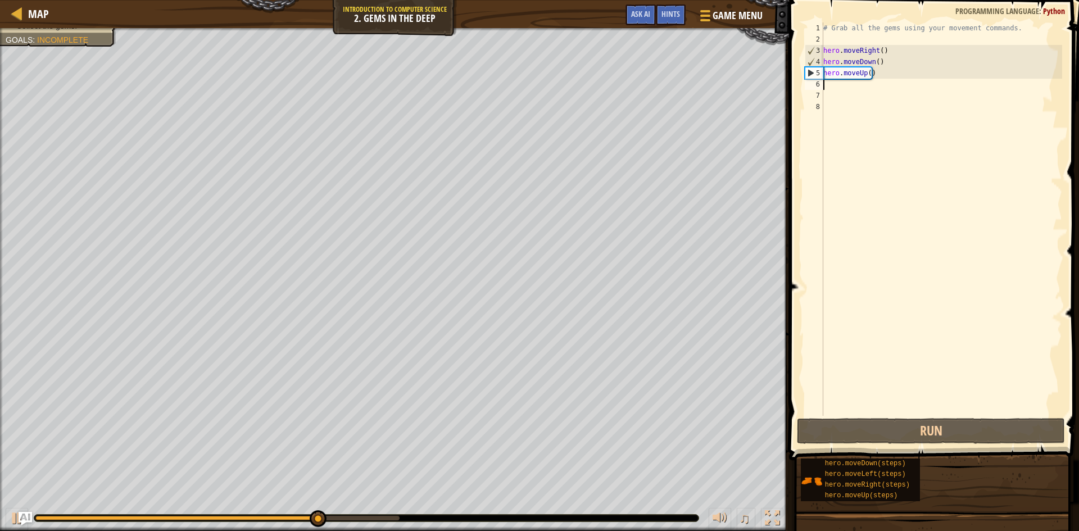
type textarea "h"
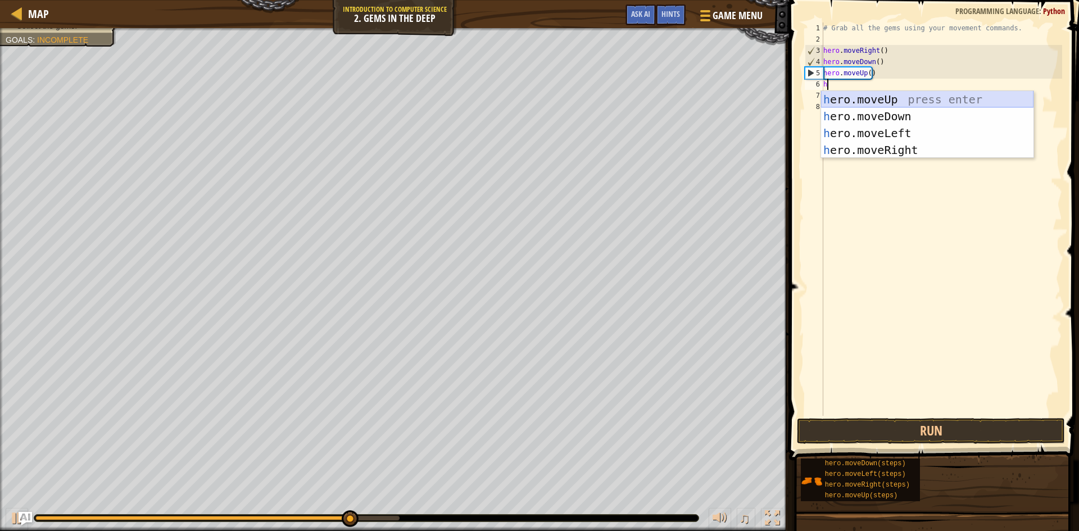
click at [830, 97] on div "h ero.moveUp press enter h ero.moveDown press enter h ero.moveLeft press enter …" at bounding box center [927, 141] width 212 height 101
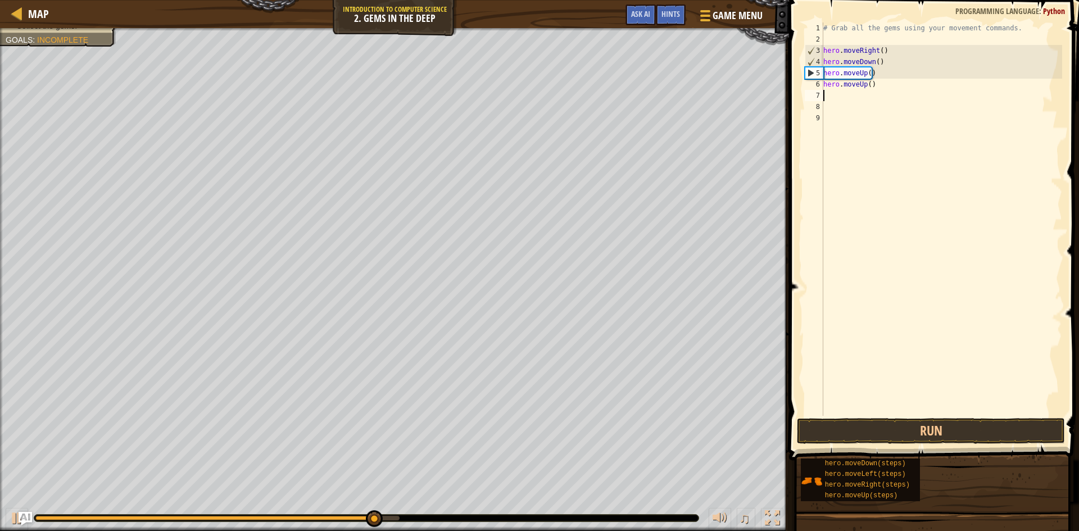
click at [869, 95] on div "# Grab all the gems using your movement commands. hero . moveRight ( ) hero . m…" at bounding box center [941, 230] width 241 height 416
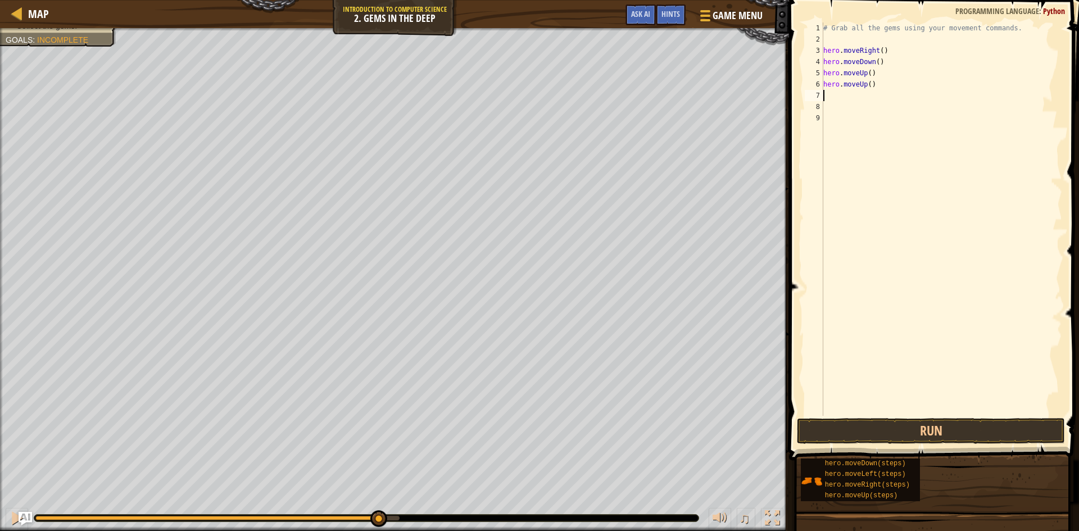
type textarea "h"
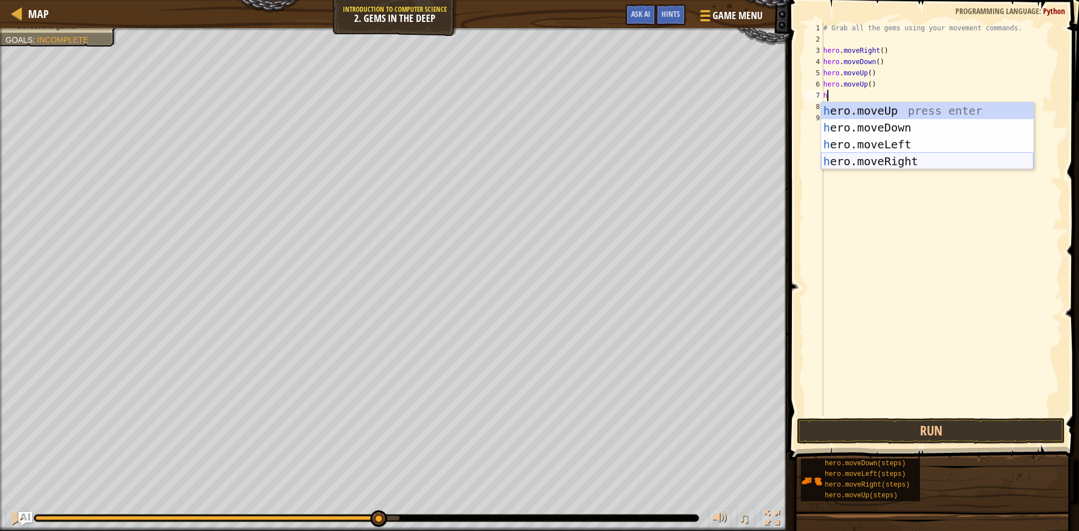
click at [873, 155] on div "h ero.moveUp press enter h ero.moveDown press enter h ero.moveLeft press enter …" at bounding box center [927, 152] width 212 height 101
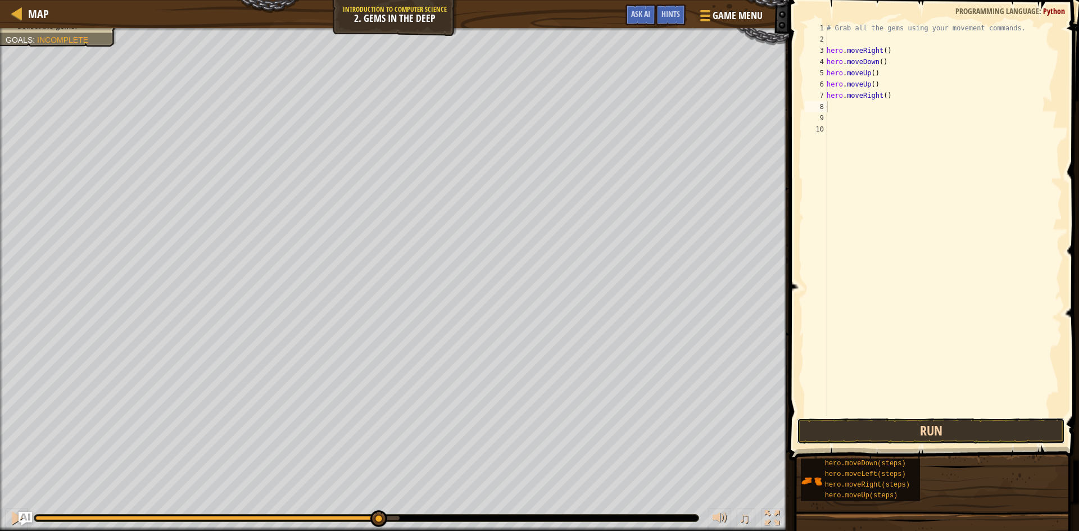
click at [931, 441] on button "Run" at bounding box center [931, 431] width 268 height 26
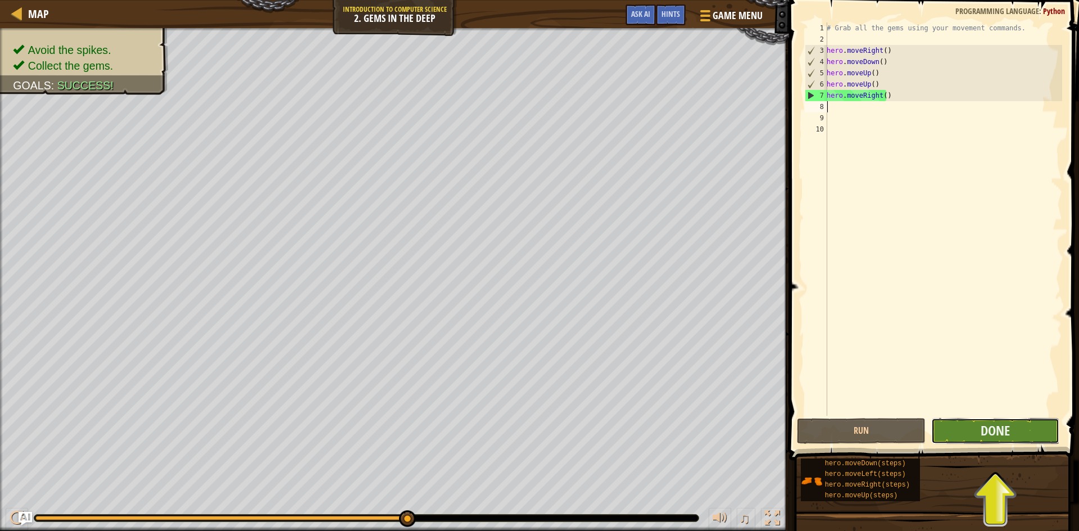
click at [975, 438] on button "Done" at bounding box center [995, 431] width 129 height 26
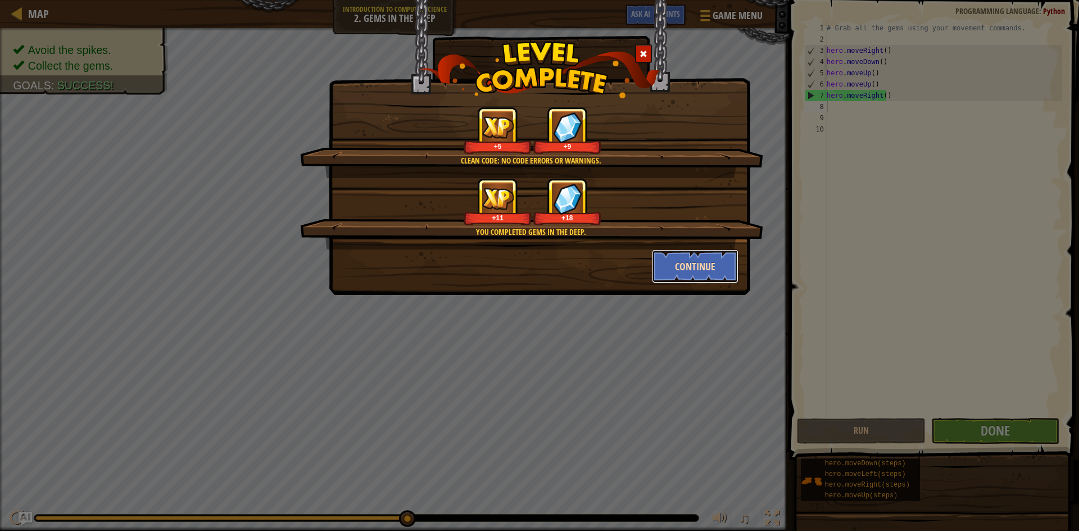
click at [663, 270] on button "Continue" at bounding box center [695, 267] width 87 height 34
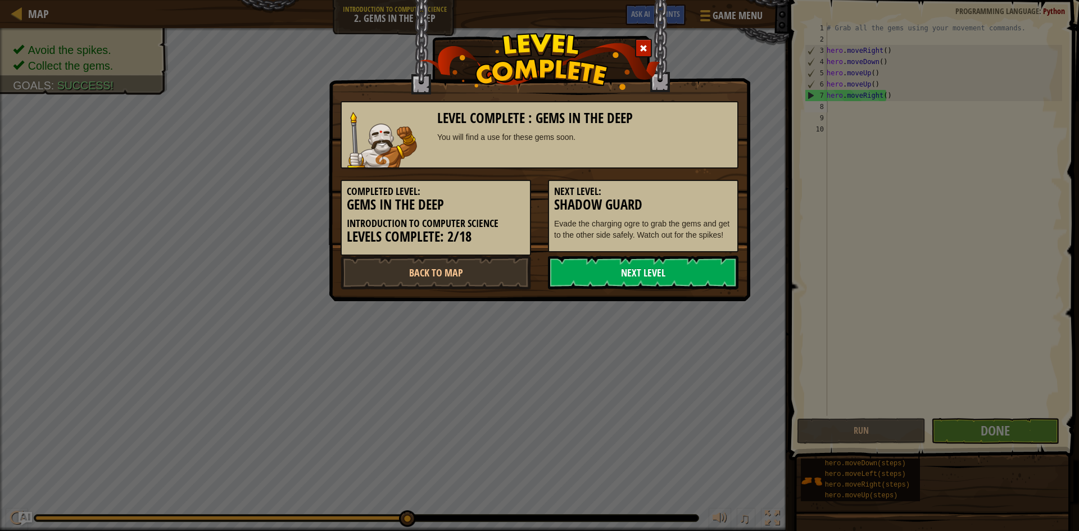
click at [617, 265] on link "Next Level" at bounding box center [643, 273] width 191 height 34
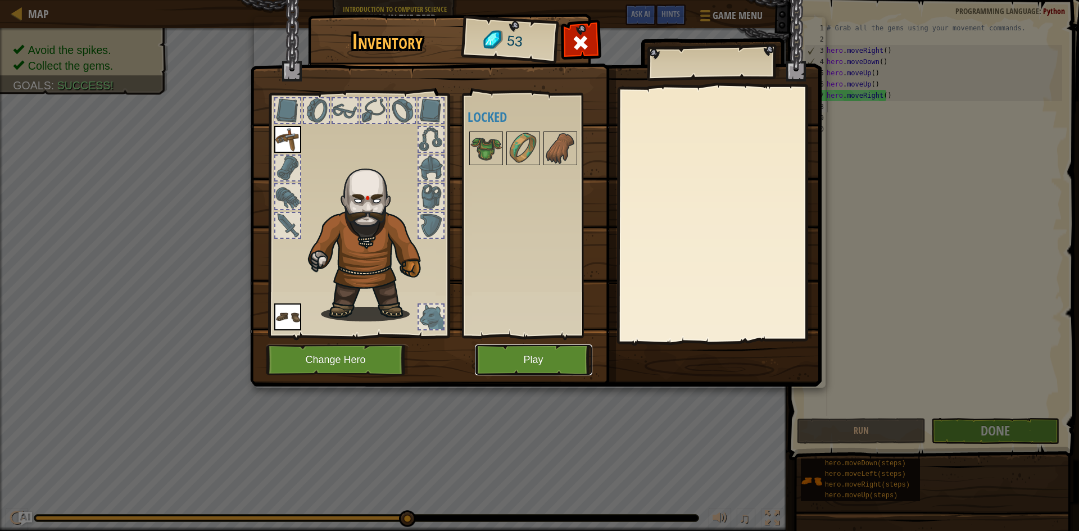
click at [505, 357] on button "Play" at bounding box center [533, 360] width 117 height 31
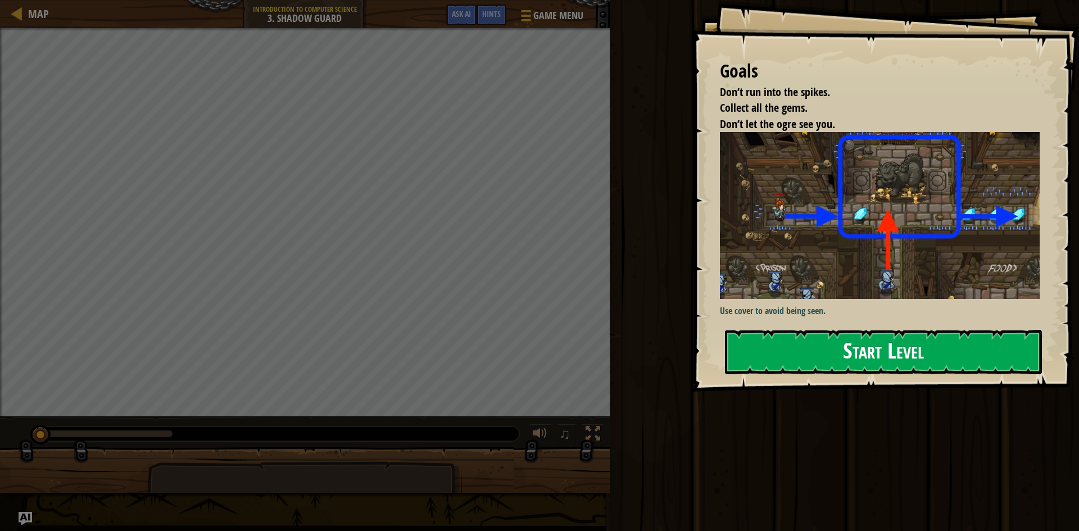
click at [770, 223] on img at bounding box center [884, 215] width 328 height 167
click at [767, 307] on p "Use cover to avoid being seen." at bounding box center [884, 311] width 328 height 13
click at [769, 336] on button "Start Level" at bounding box center [883, 352] width 317 height 44
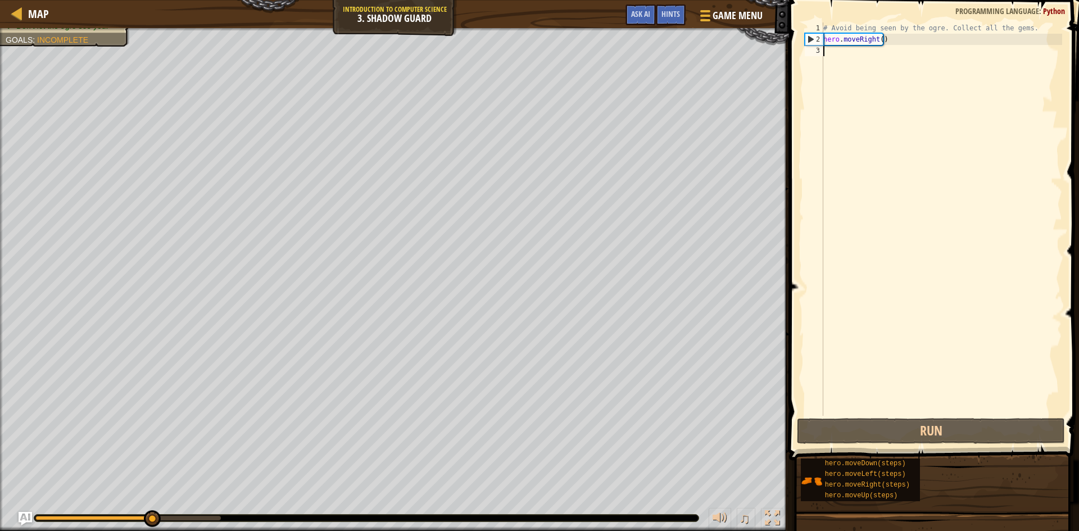
click at [902, 84] on div "# Avoid being seen by the ogre. Collect all the gems. hero . moveRight ( )" at bounding box center [941, 230] width 241 height 416
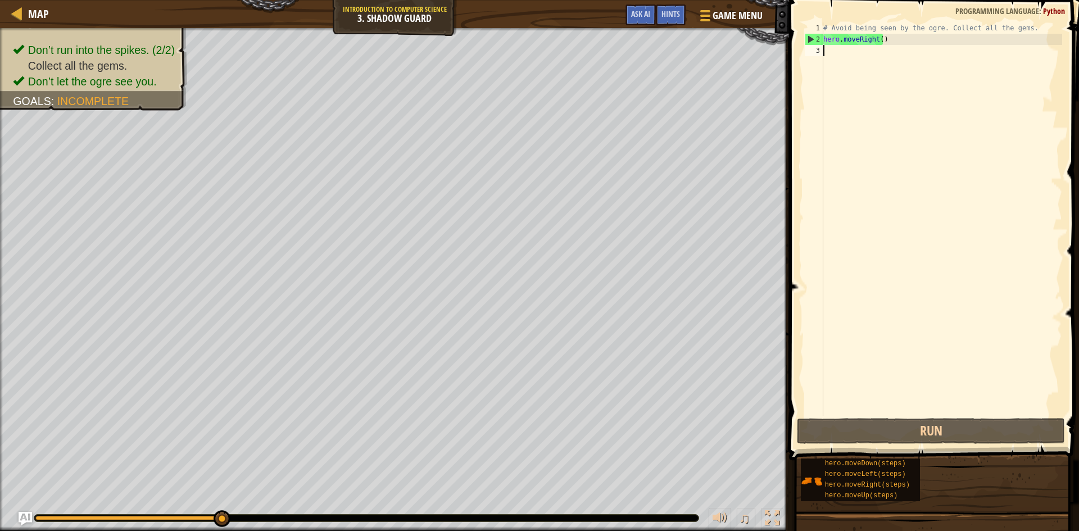
type textarea "m"
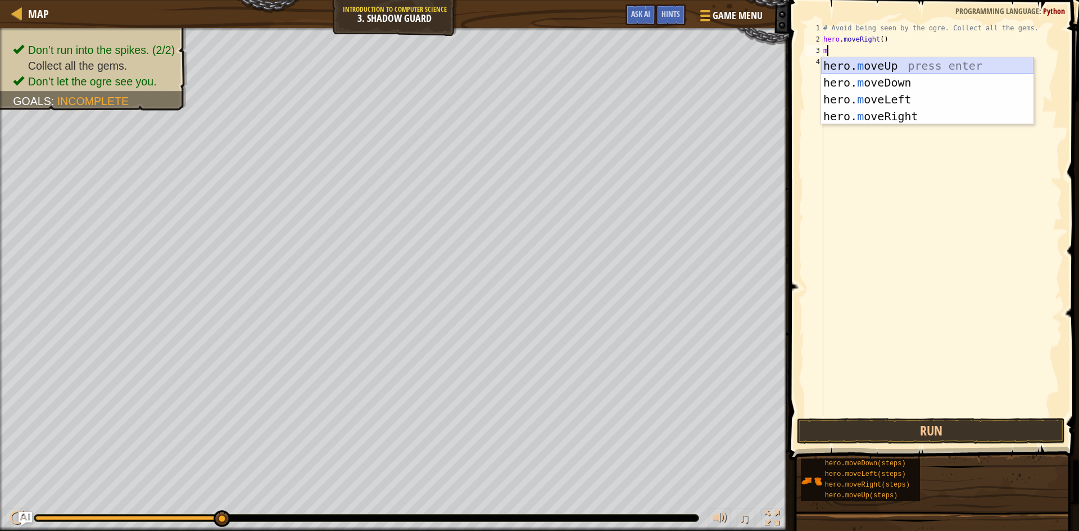
click at [869, 67] on div "hero. m oveUp press enter hero. m oveDown press enter hero. m oveLeft press ent…" at bounding box center [927, 107] width 212 height 101
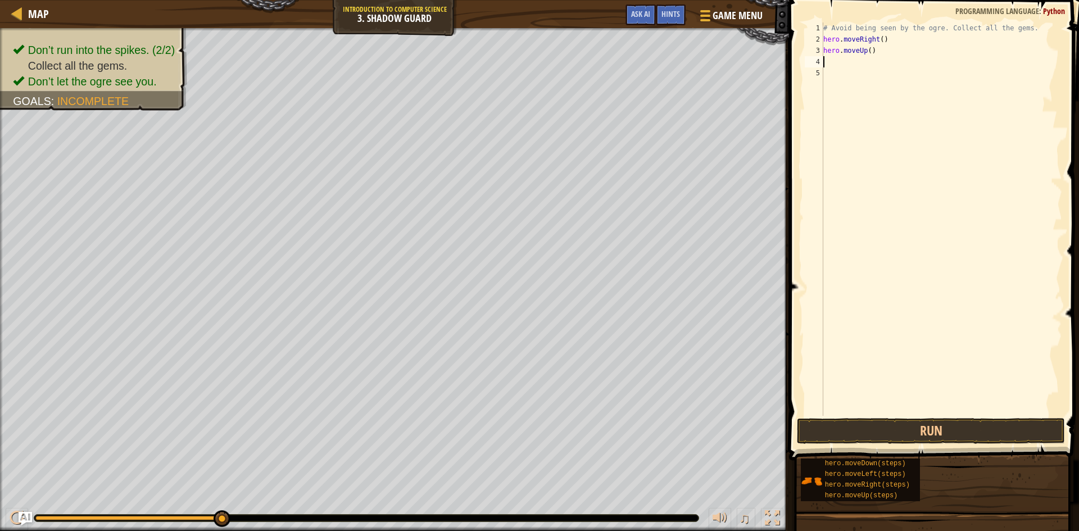
type textarea "h"
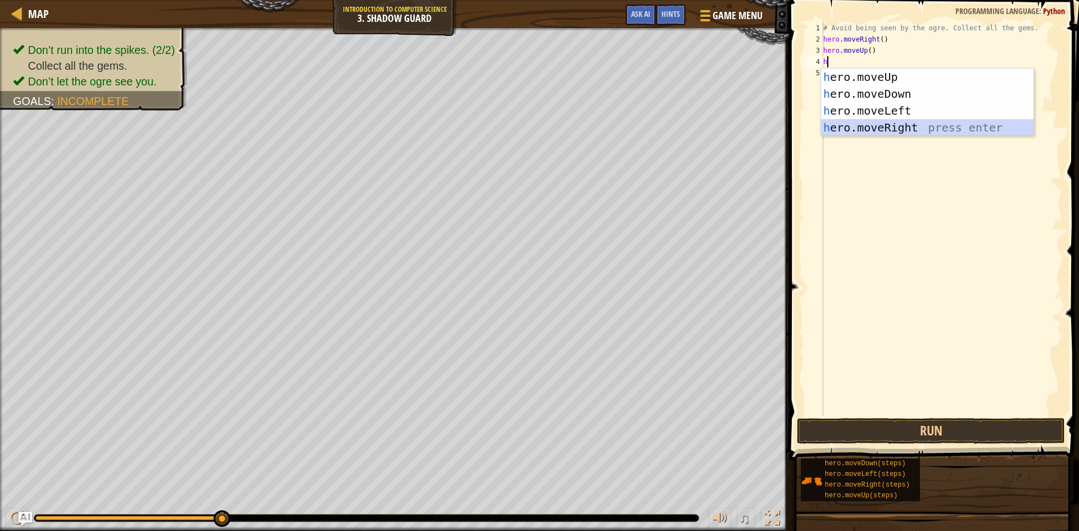
click at [910, 125] on div "h ero.moveUp press enter h ero.moveDown press enter h ero.moveLeft press enter …" at bounding box center [927, 119] width 212 height 101
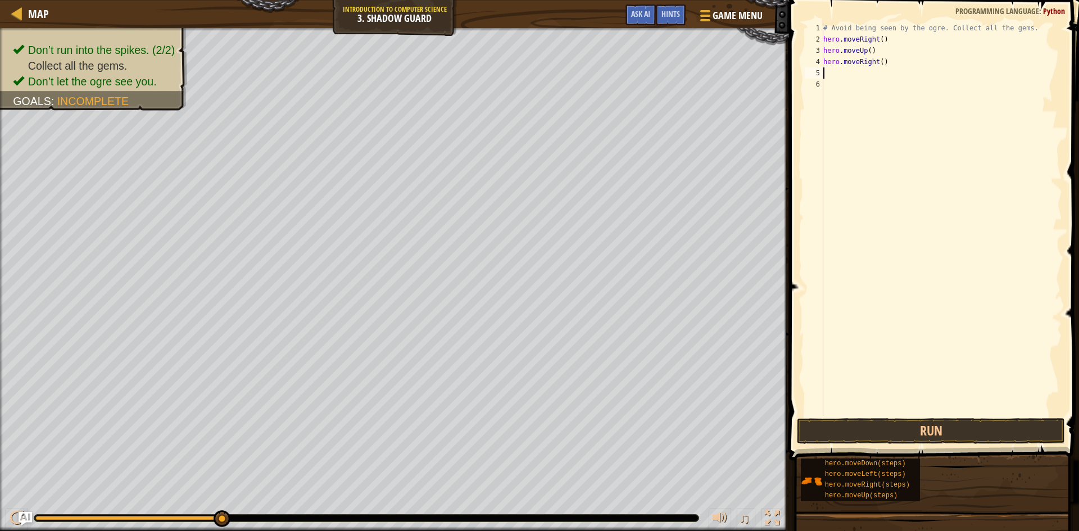
type textarea "h"
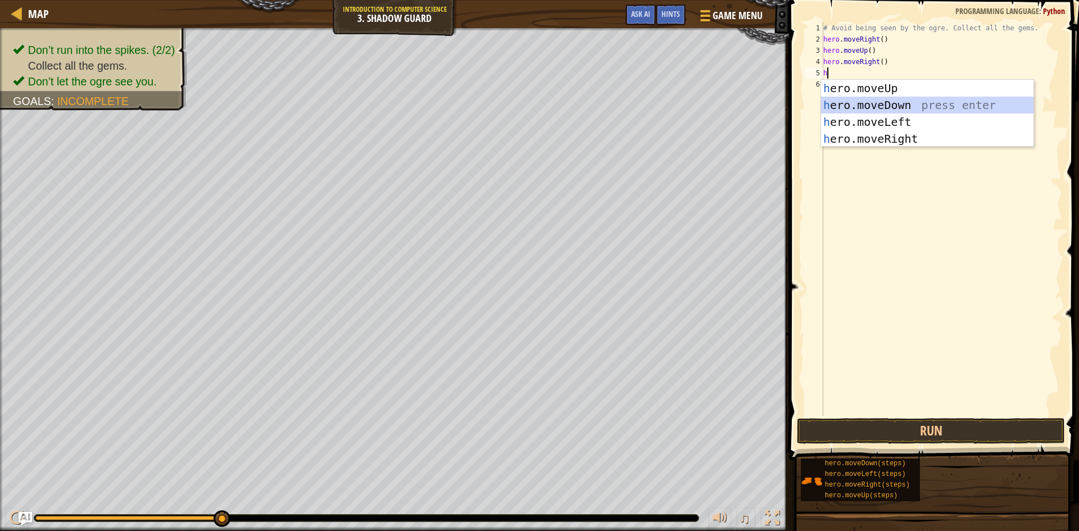
click at [868, 97] on div "h ero.moveUp press enter h ero.moveDown press enter h ero.moveLeft press enter …" at bounding box center [927, 130] width 212 height 101
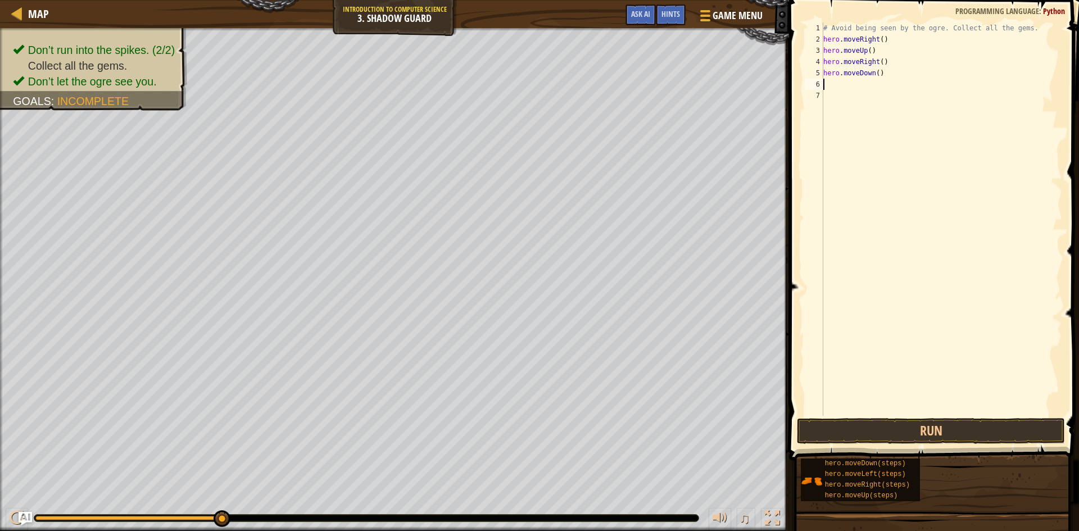
click at [866, 89] on div "# Avoid being seen by the ogre. Collect all the gems. hero . moveRight ( ) hero…" at bounding box center [941, 230] width 241 height 416
type textarea "h"
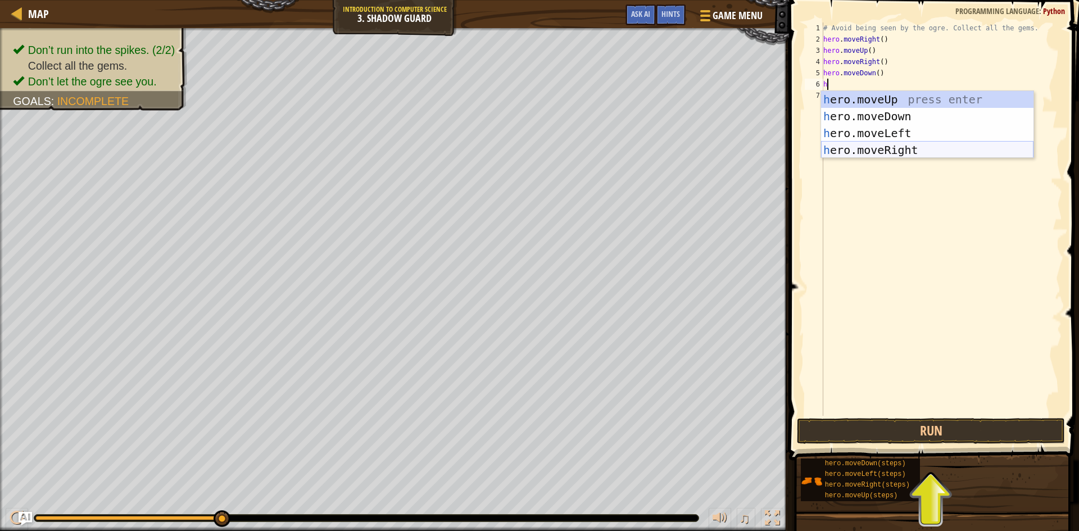
click at [921, 150] on div "h ero.moveUp press enter h ero.moveDown press enter h ero.moveLeft press enter …" at bounding box center [927, 141] width 212 height 101
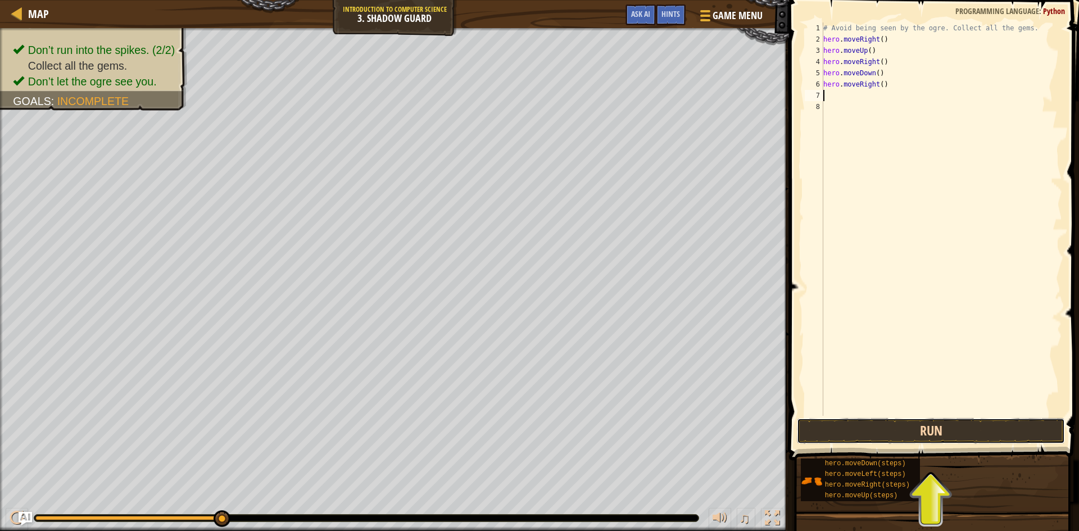
click at [852, 444] on button "Run" at bounding box center [931, 431] width 268 height 26
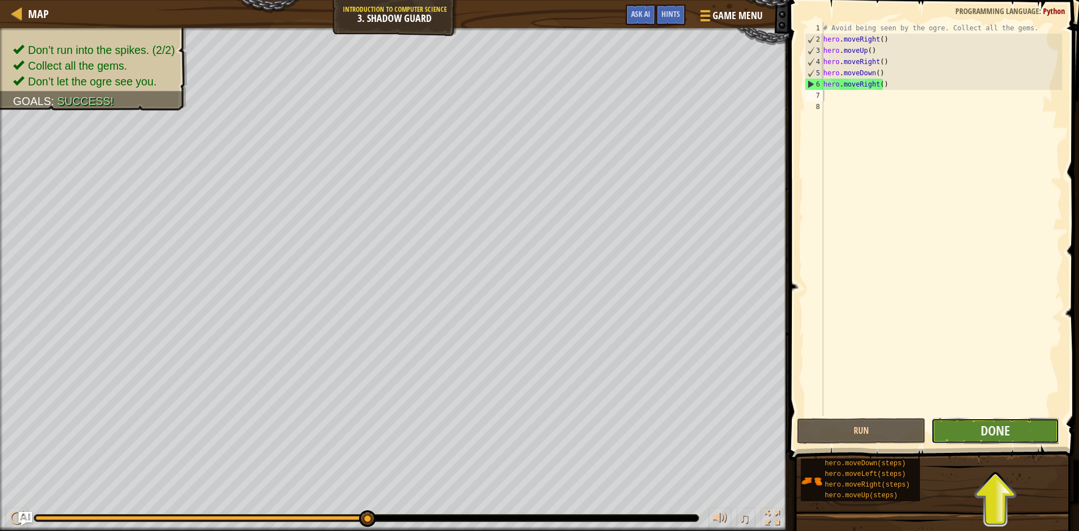
click at [971, 424] on button "Done" at bounding box center [995, 431] width 129 height 26
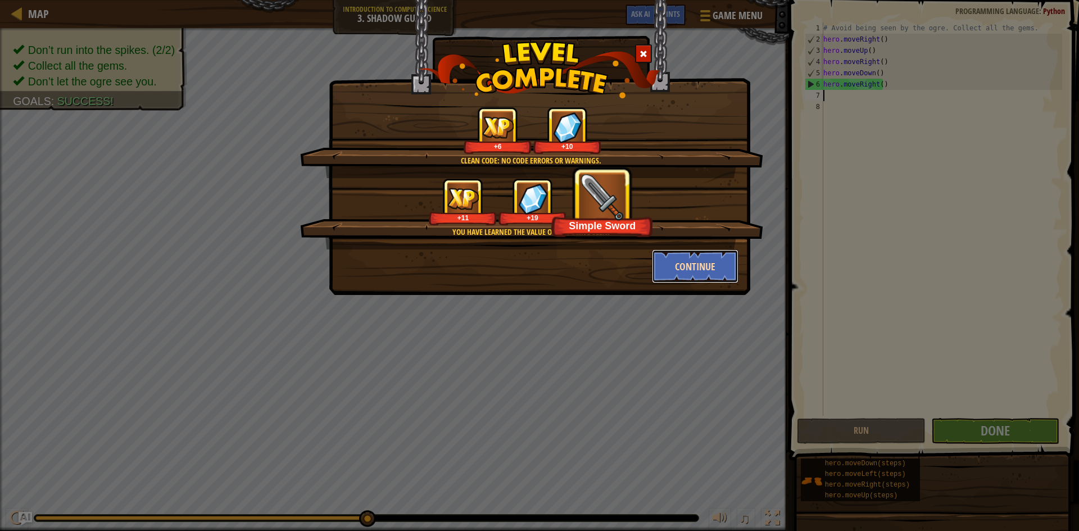
click at [712, 266] on button "Continue" at bounding box center [695, 267] width 87 height 34
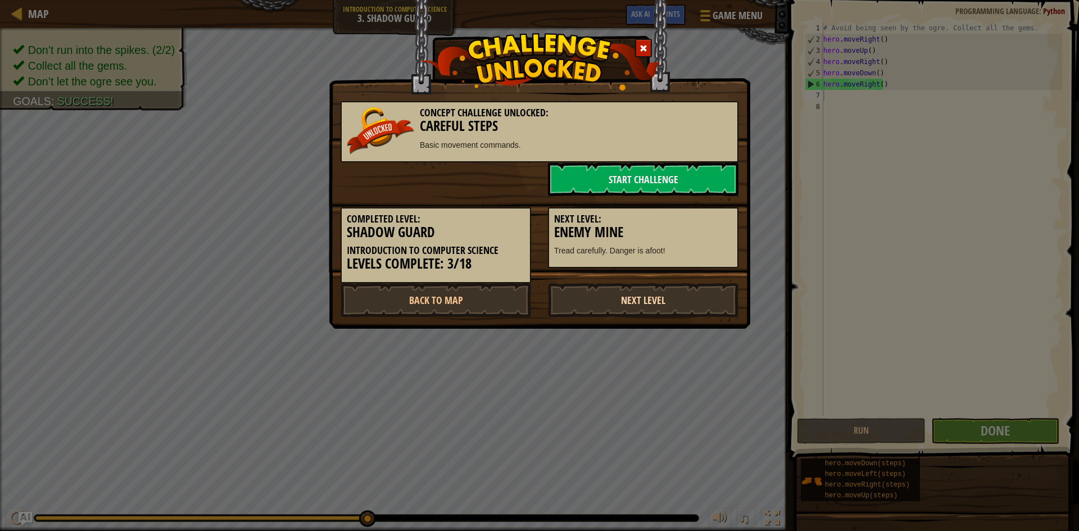
click at [613, 290] on link "Next Level" at bounding box center [643, 300] width 191 height 34
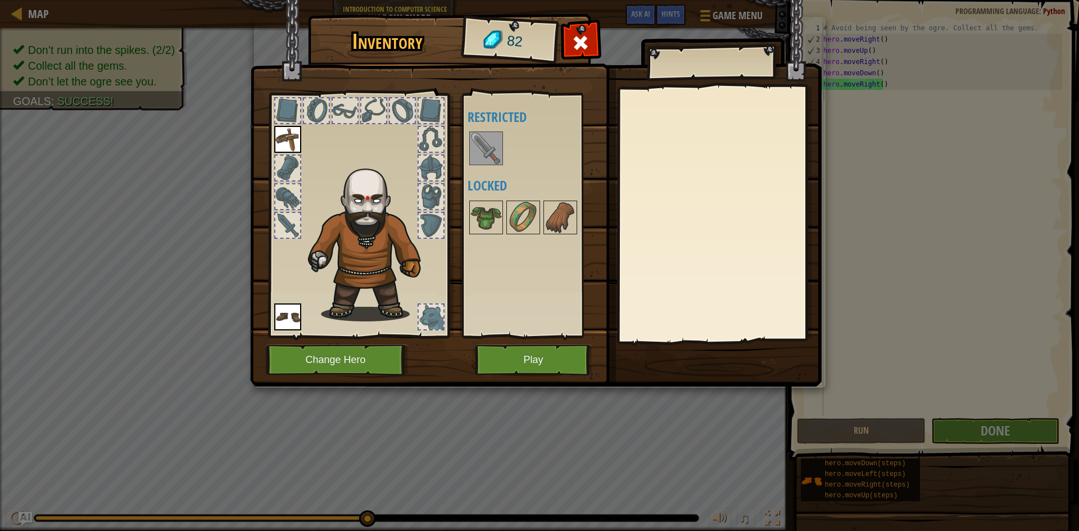
click at [476, 153] on img at bounding box center [486, 148] width 31 height 31
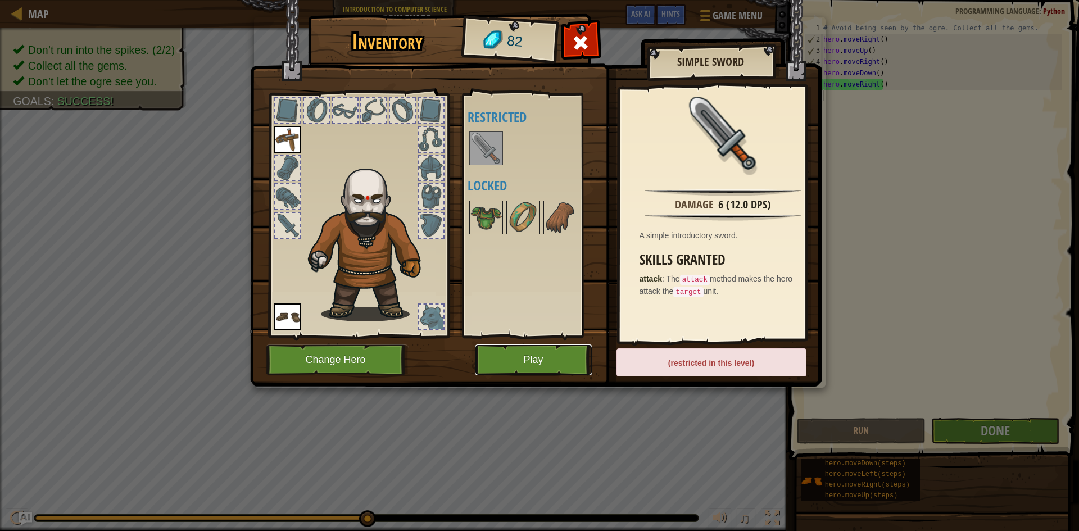
click at [517, 354] on button "Play" at bounding box center [533, 360] width 117 height 31
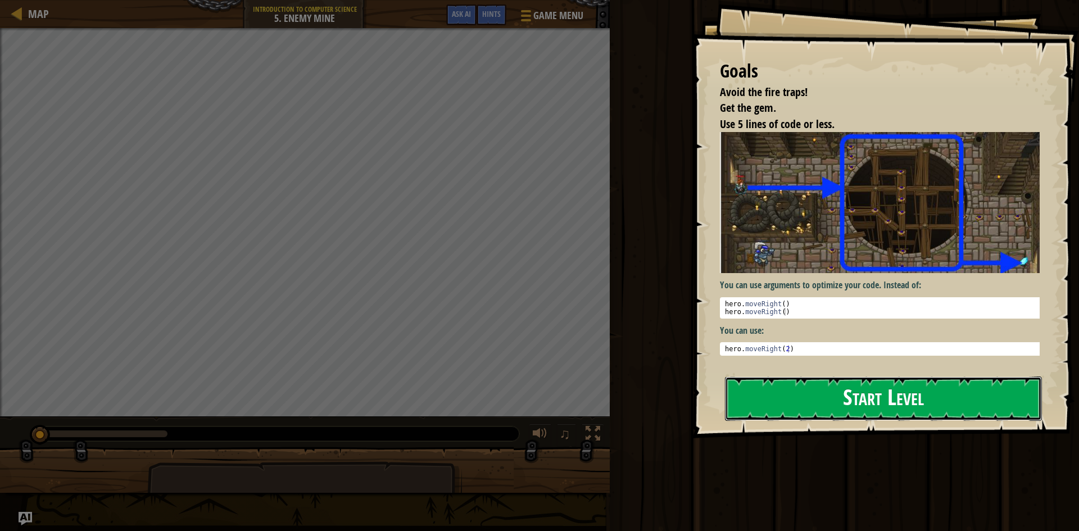
click at [727, 397] on button "Start Level" at bounding box center [883, 399] width 317 height 44
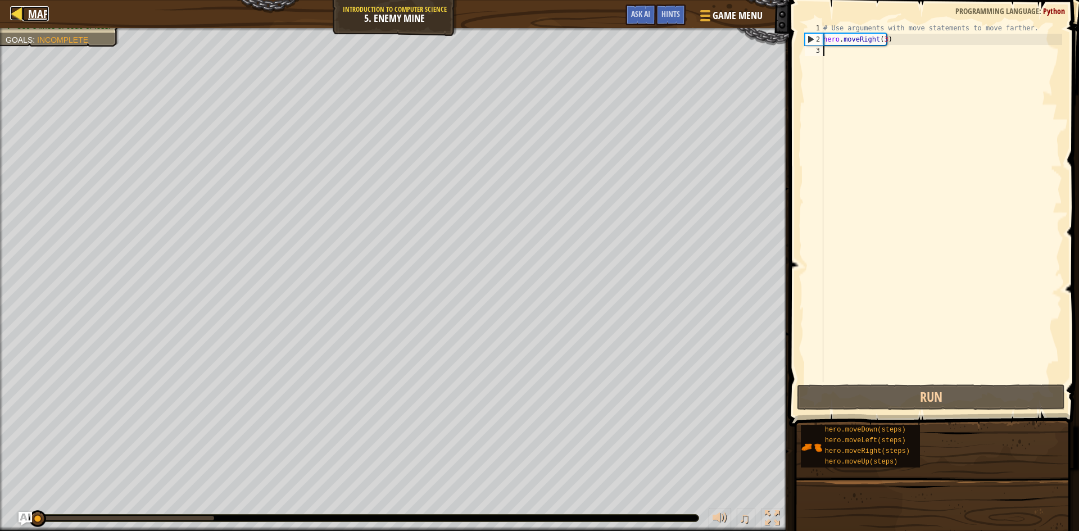
click at [15, 11] on div at bounding box center [17, 13] width 14 height 14
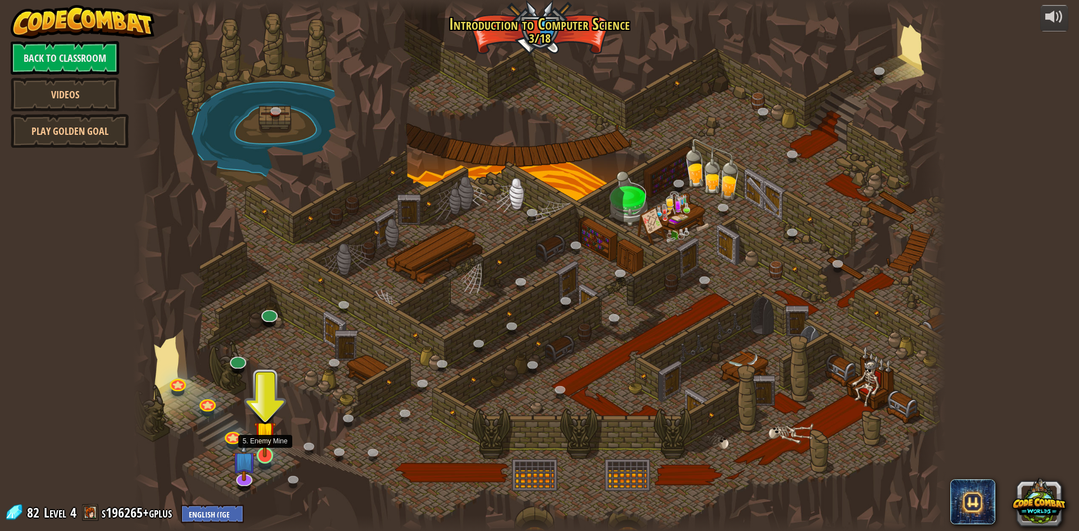
click at [259, 453] on img at bounding box center [265, 432] width 22 height 50
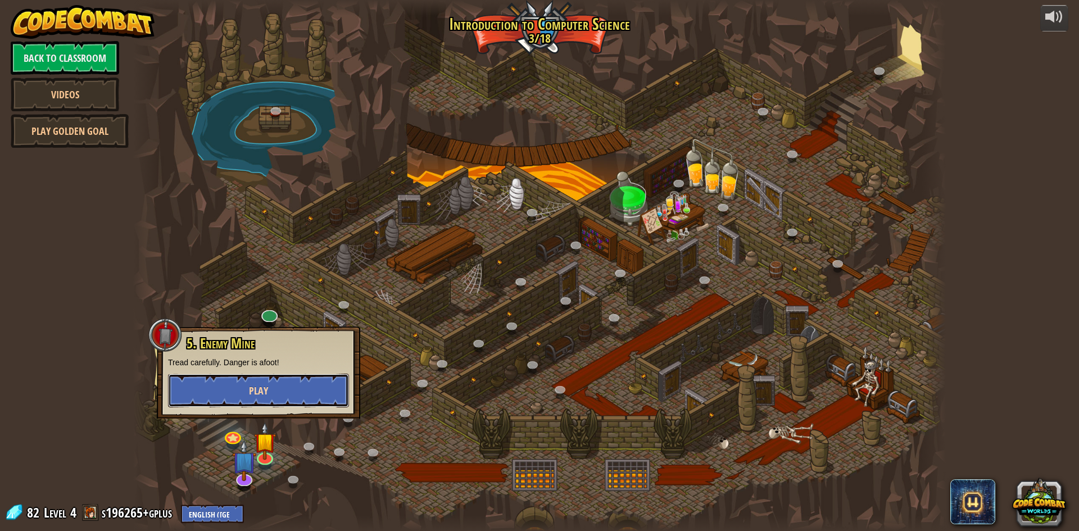
click at [282, 385] on button "Play" at bounding box center [258, 391] width 181 height 34
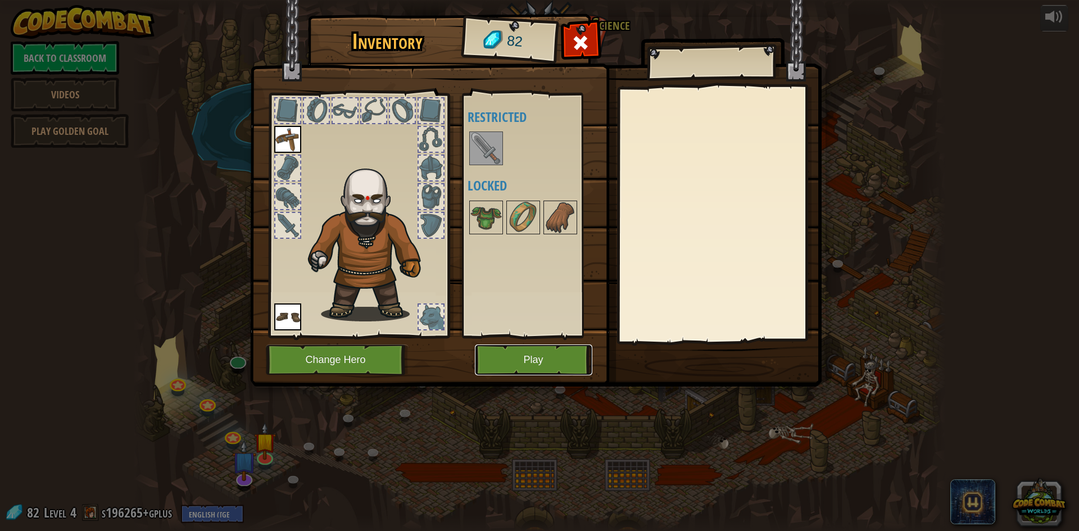
click at [522, 359] on button "Play" at bounding box center [533, 360] width 117 height 31
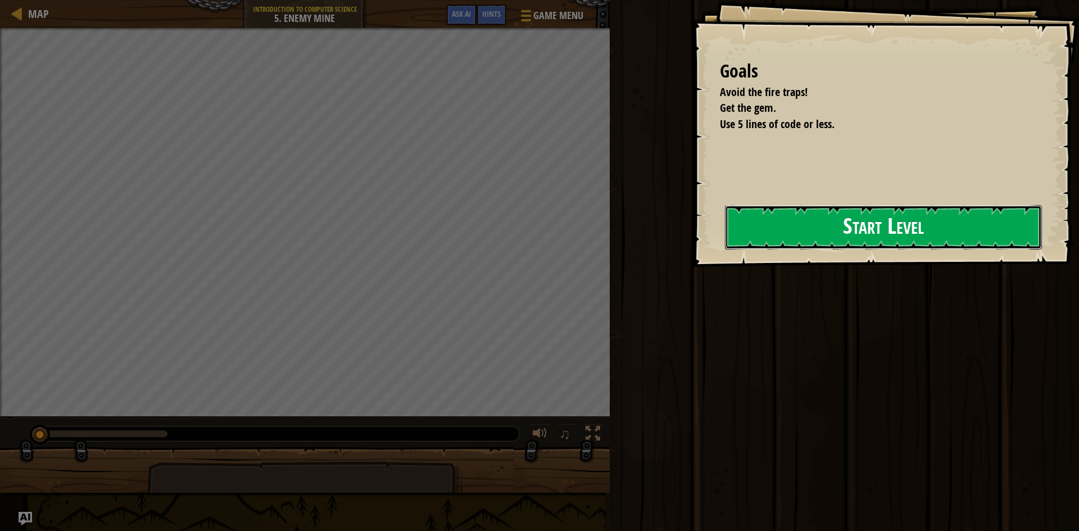
click at [800, 214] on button "Start Level" at bounding box center [883, 227] width 317 height 44
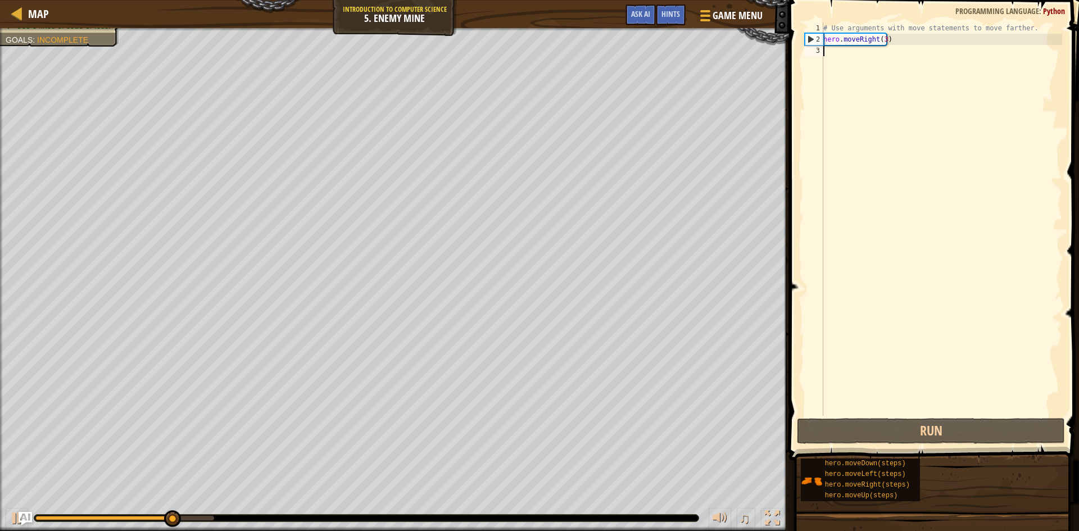
click at [839, 60] on div "# Use arguments with move statements to move farther. hero . moveRight ( 3 )" at bounding box center [941, 230] width 241 height 416
click at [842, 56] on div "# Use arguments with move statements to move farther. hero . moveRight ( 3 )" at bounding box center [941, 230] width 241 height 416
type textarea "h"
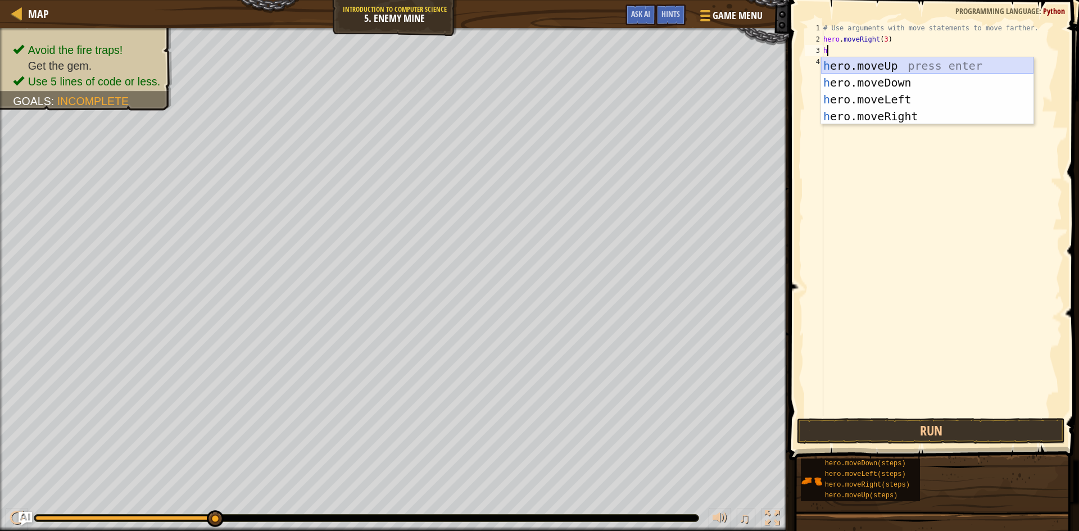
click at [854, 67] on div "h ero.moveUp press enter h ero.moveDown press enter h ero.moveLeft press enter …" at bounding box center [927, 107] width 212 height 101
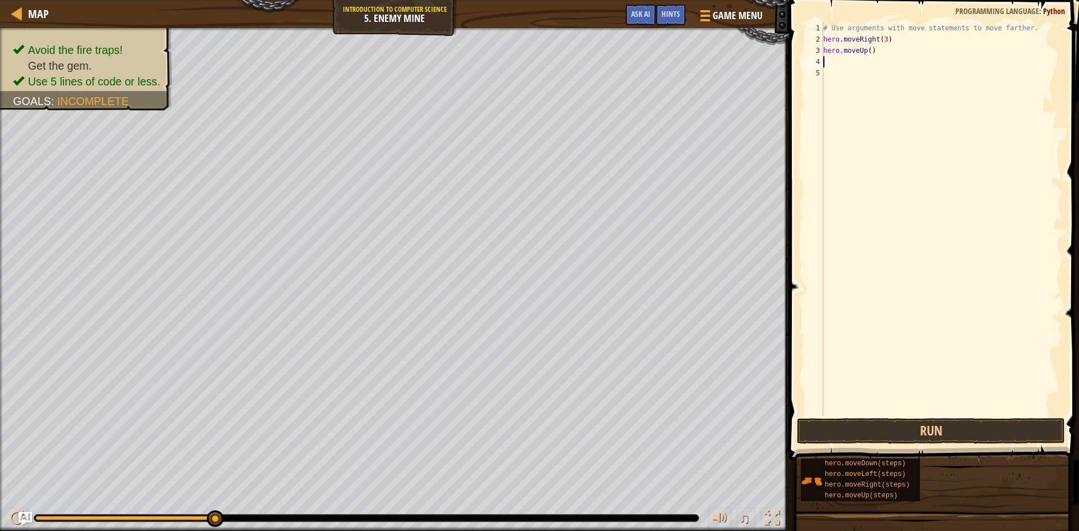
type textarea "h"
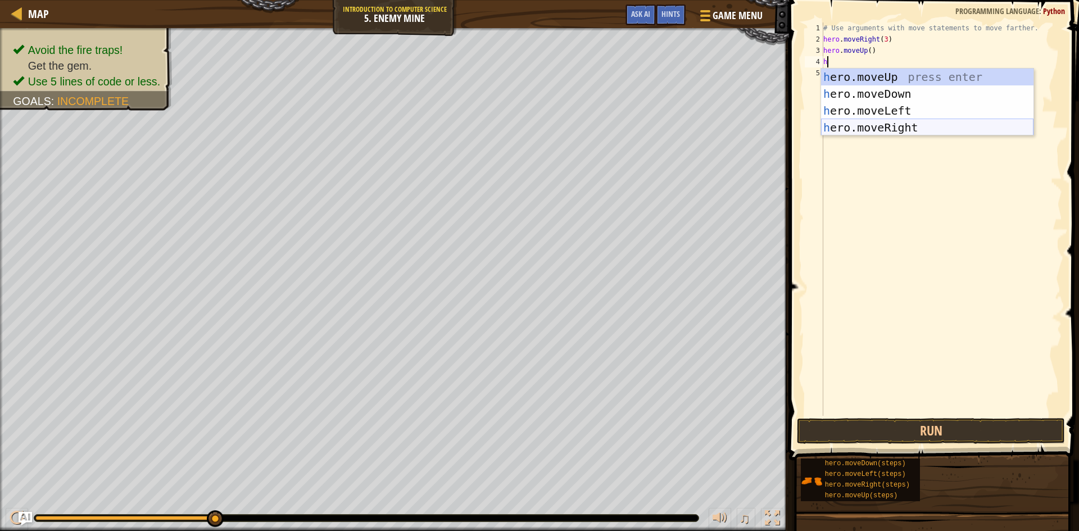
click at [856, 132] on div "h ero.moveUp press enter h ero.moveDown press enter h ero.moveLeft press enter …" at bounding box center [927, 119] width 212 height 101
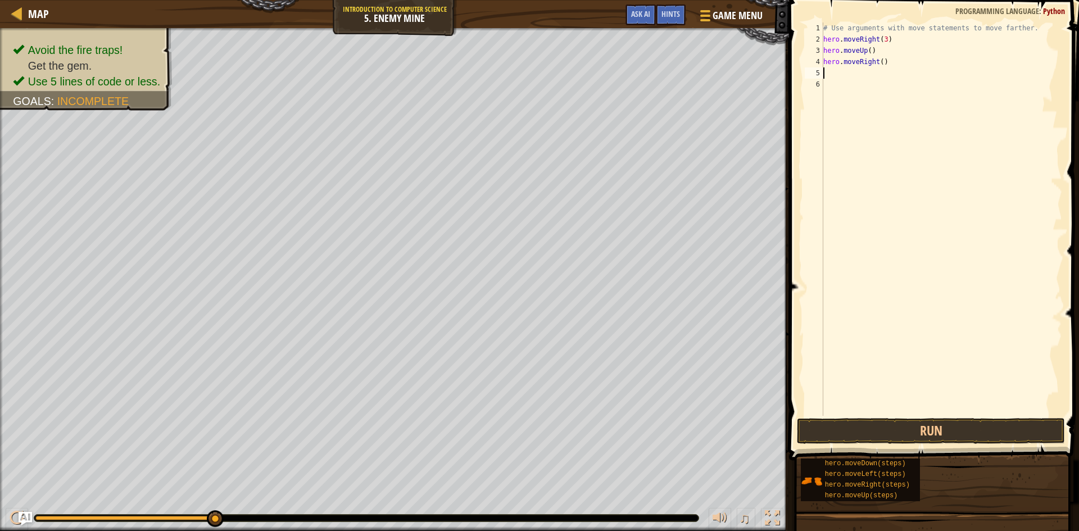
type textarea "h"
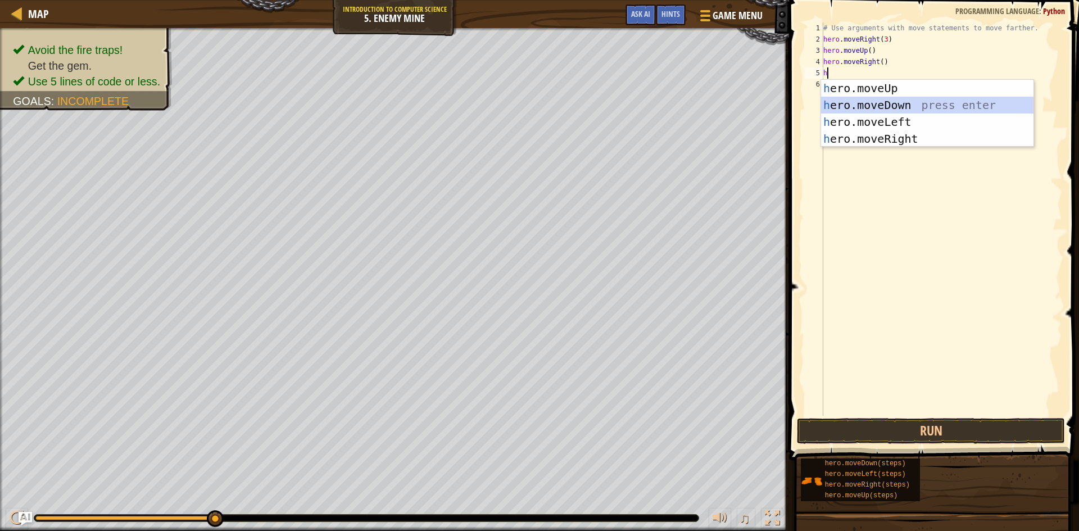
click at [996, 103] on div "h ero.moveUp press enter h ero.moveDown press enter h ero.moveLeft press enter …" at bounding box center [927, 130] width 212 height 101
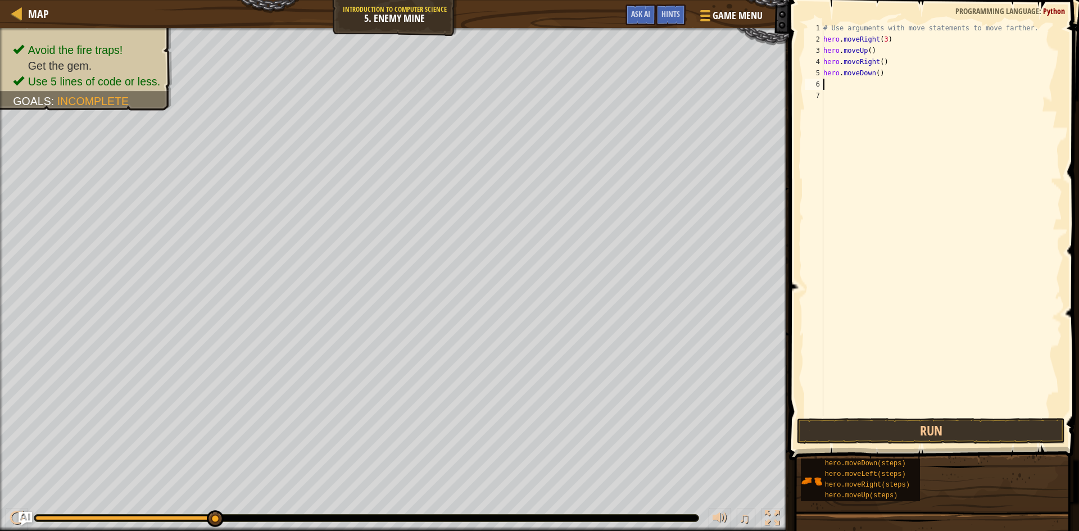
type textarea "h"
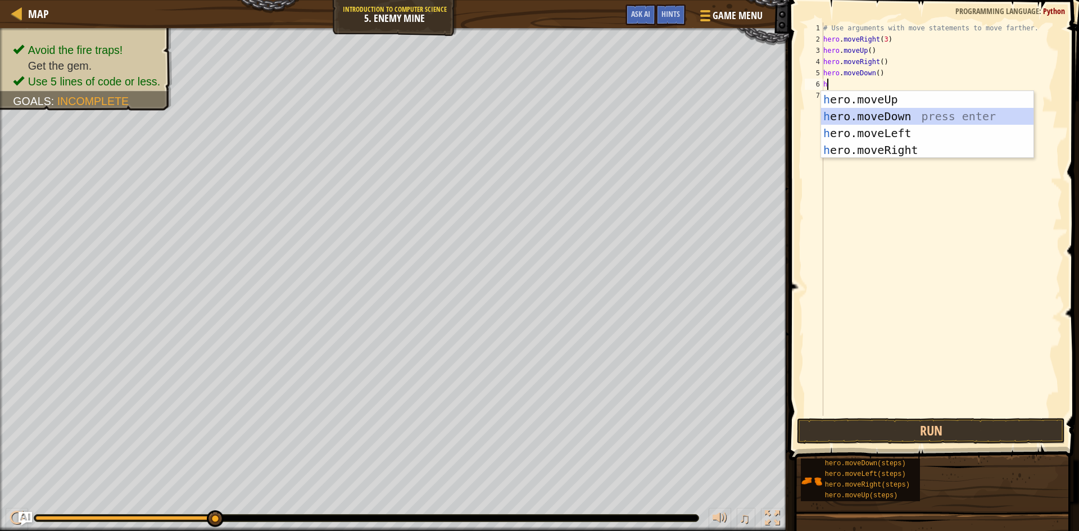
click at [921, 112] on div "h ero.moveUp press enter h ero.moveDown press enter h ero.moveLeft press enter …" at bounding box center [927, 141] width 212 height 101
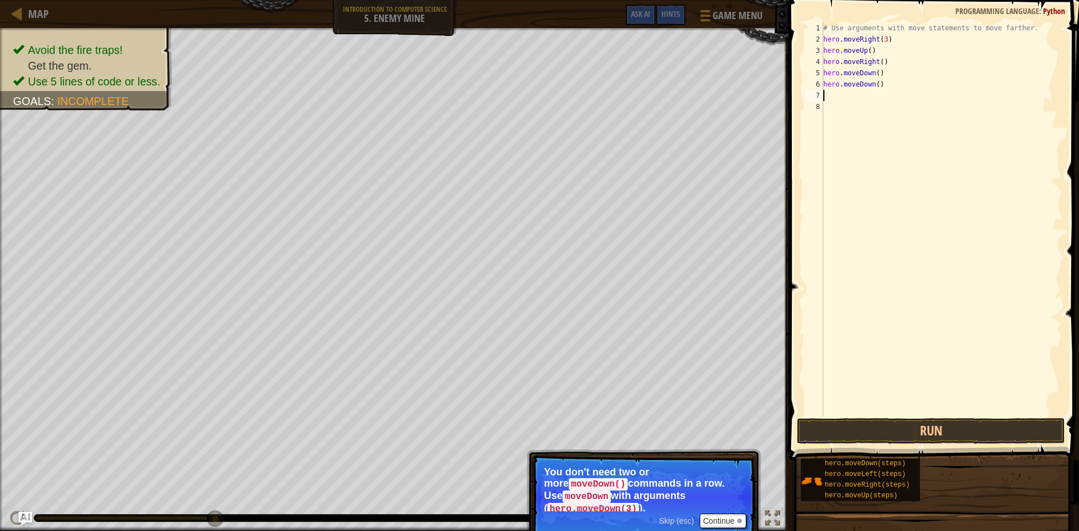
click at [878, 83] on div "# Use arguments with move statements to move farther. hero . moveRight ( 3 ) he…" at bounding box center [941, 230] width 241 height 416
type textarea "hero.moveDown()"
drag, startPoint x: 880, startPoint y: 83, endPoint x: 821, endPoint y: 84, distance: 58.5
click at [821, 84] on div "hero.moveDown() 1 2 3 4 5 6 7 8 # Use arguments with move statements to move fa…" at bounding box center [933, 219] width 260 height 394
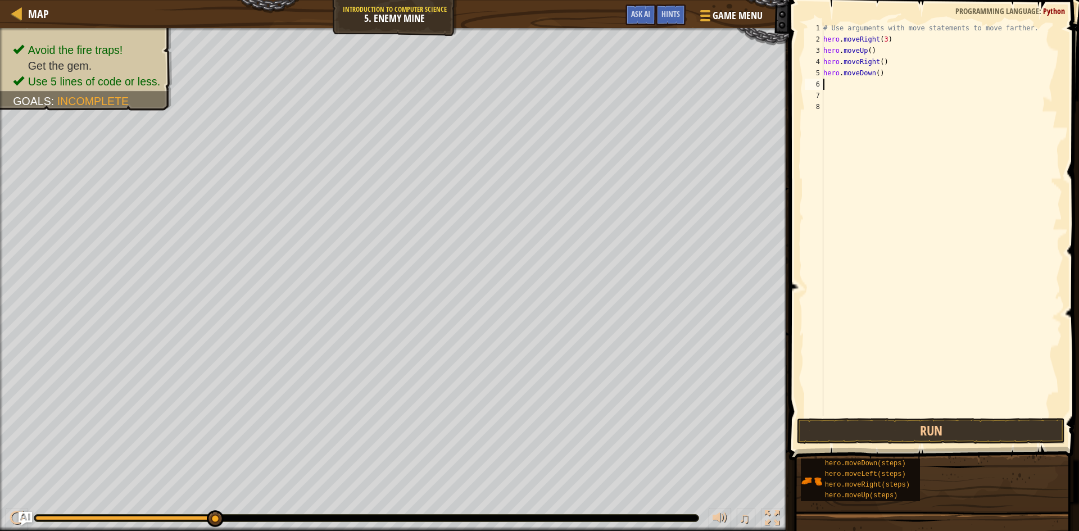
click at [878, 79] on div "# Use arguments with move statements to move farther. hero . moveRight ( 3 ) he…" at bounding box center [941, 230] width 241 height 416
click at [876, 75] on div "# Use arguments with move statements to move farther. hero . moveRight ( 3 ) he…" at bounding box center [941, 230] width 241 height 416
type textarea "hero.moveDown(3)"
click at [899, 429] on button "Run" at bounding box center [931, 431] width 268 height 26
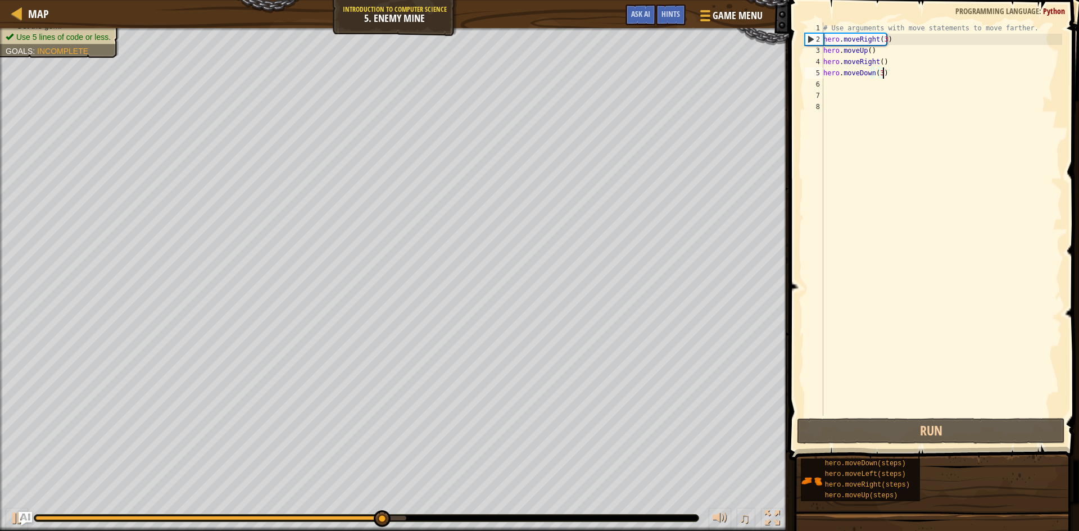
click at [905, 78] on div "# Use arguments with move statements to move farther. hero . moveRight ( 3 ) he…" at bounding box center [941, 230] width 241 height 416
click at [898, 83] on div "# Use arguments with move statements to move farther. hero . moveRight ( 3 ) he…" at bounding box center [941, 230] width 241 height 416
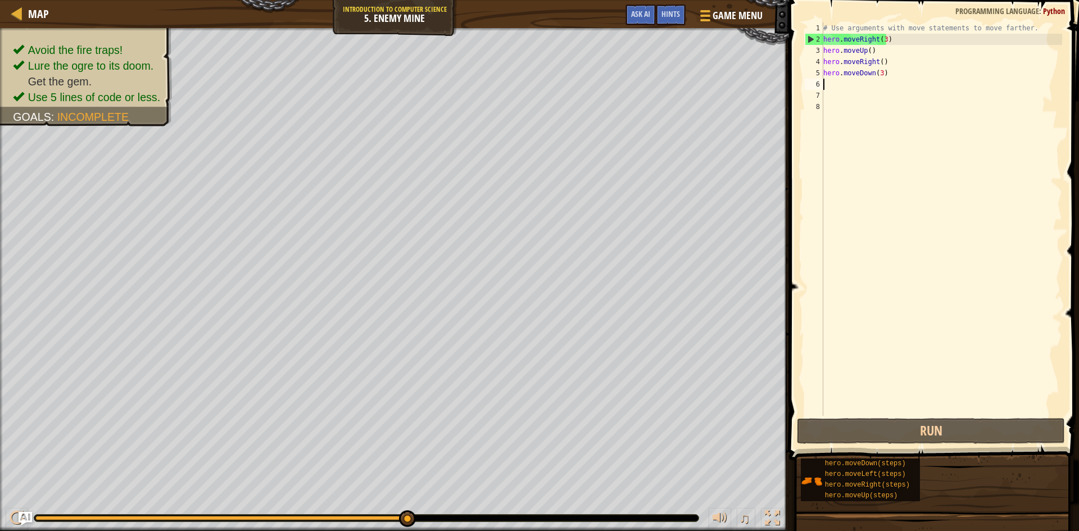
type textarea "h"
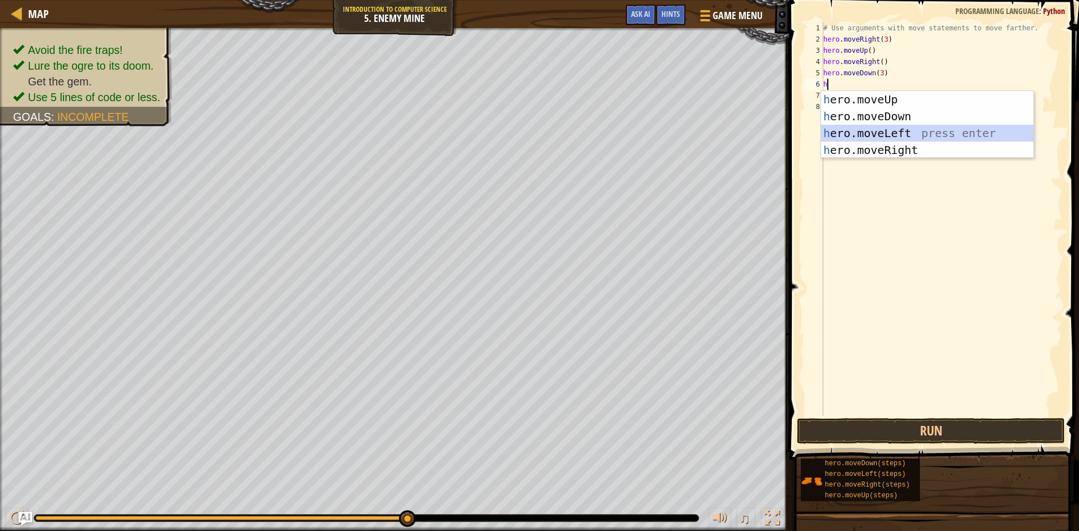
click at [893, 135] on div "h ero.moveUp press enter h ero.moveDown press enter h ero.moveLeft press enter …" at bounding box center [927, 141] width 212 height 101
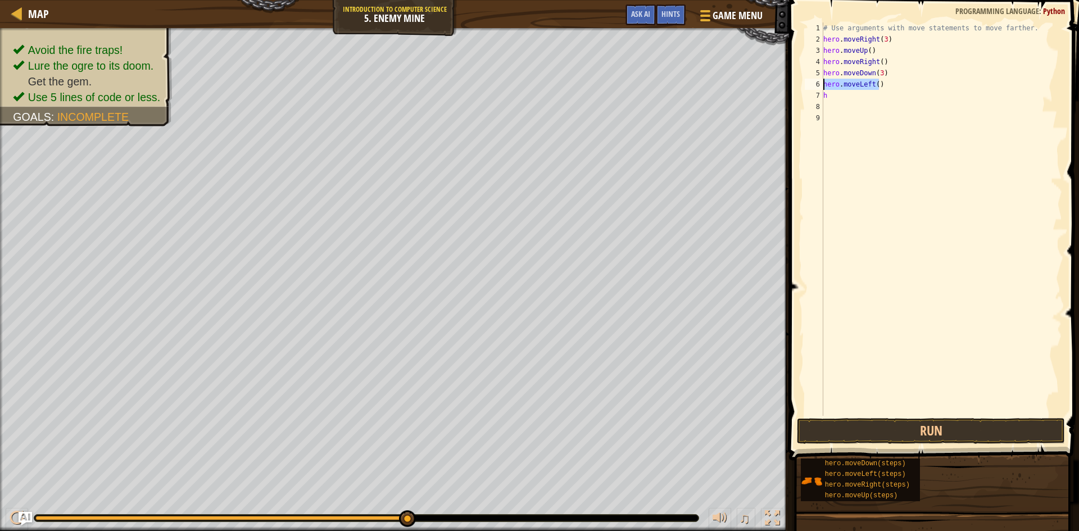
drag, startPoint x: 883, startPoint y: 84, endPoint x: 825, endPoint y: 89, distance: 58.7
click at [825, 89] on div "# Use arguments with move statements to move farther. hero . moveRight ( 3 ) he…" at bounding box center [941, 230] width 241 height 416
type textarea "hero.moveLeft()"
type textarea "h"
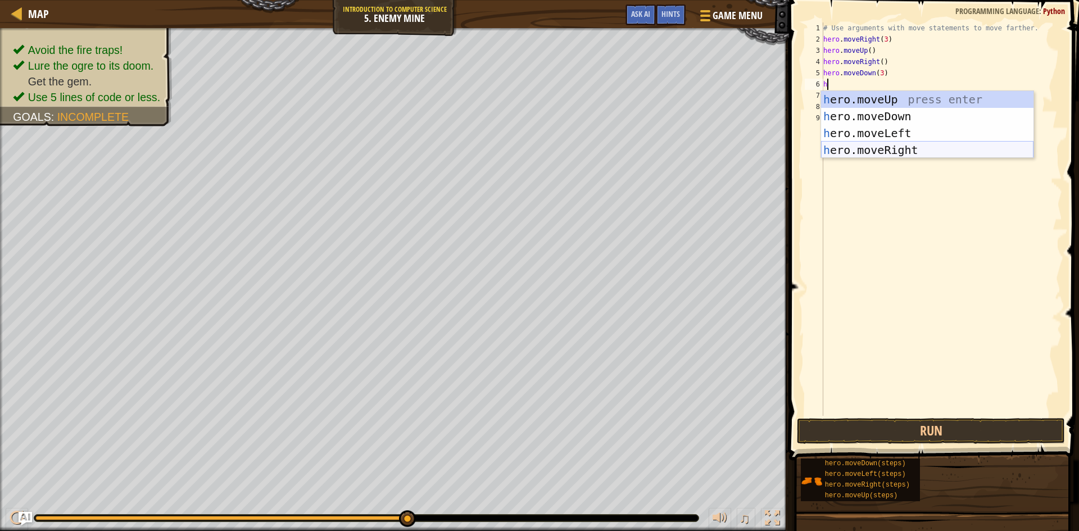
click at [869, 148] on div "h ero.moveUp press enter h ero.moveDown press enter h ero.moveLeft press enter …" at bounding box center [927, 141] width 212 height 101
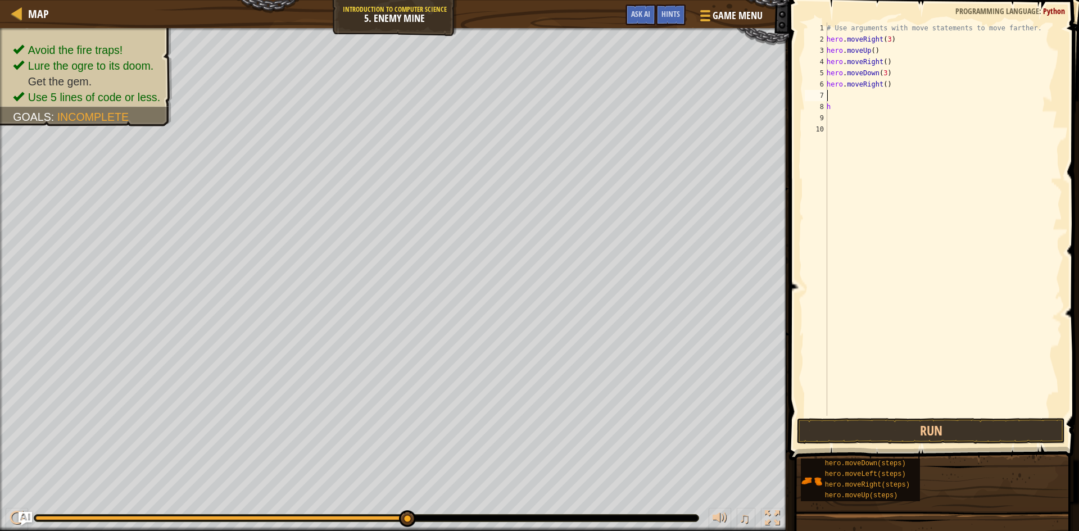
click at [855, 109] on div "# Use arguments with move statements to move farther. hero . moveRight ( 3 ) he…" at bounding box center [944, 230] width 238 height 416
type textarea "h"
click at [853, 102] on div "# Use arguments with move statements to move farther. hero . moveRight ( 3 ) he…" at bounding box center [944, 230] width 238 height 416
click at [839, 97] on div "# Use arguments with move statements to move farther. hero . moveRight ( 3 ) he…" at bounding box center [944, 230] width 238 height 416
type textarea "h"
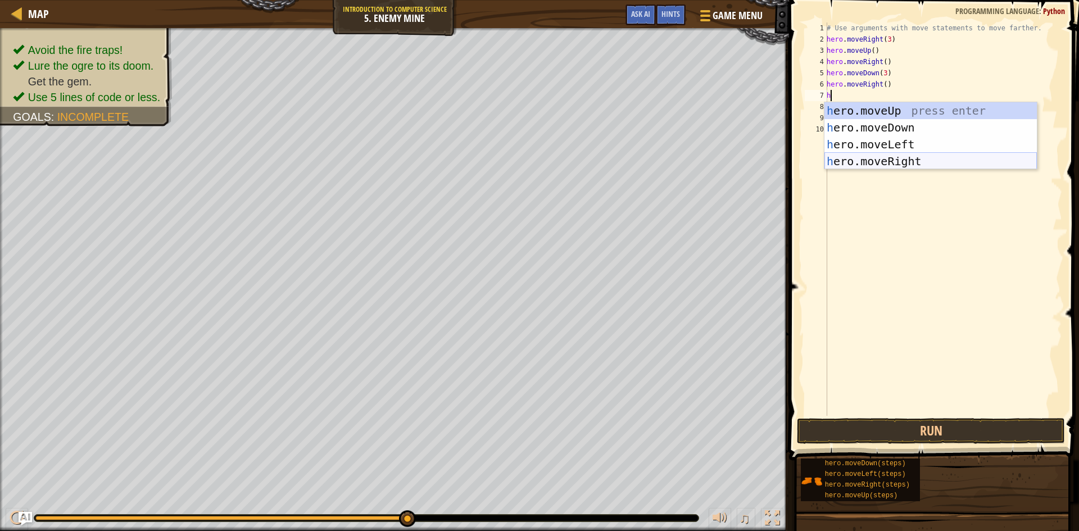
click at [890, 162] on div "h ero.moveUp press enter h ero.moveDown press enter h ero.moveLeft press enter …" at bounding box center [931, 152] width 212 height 101
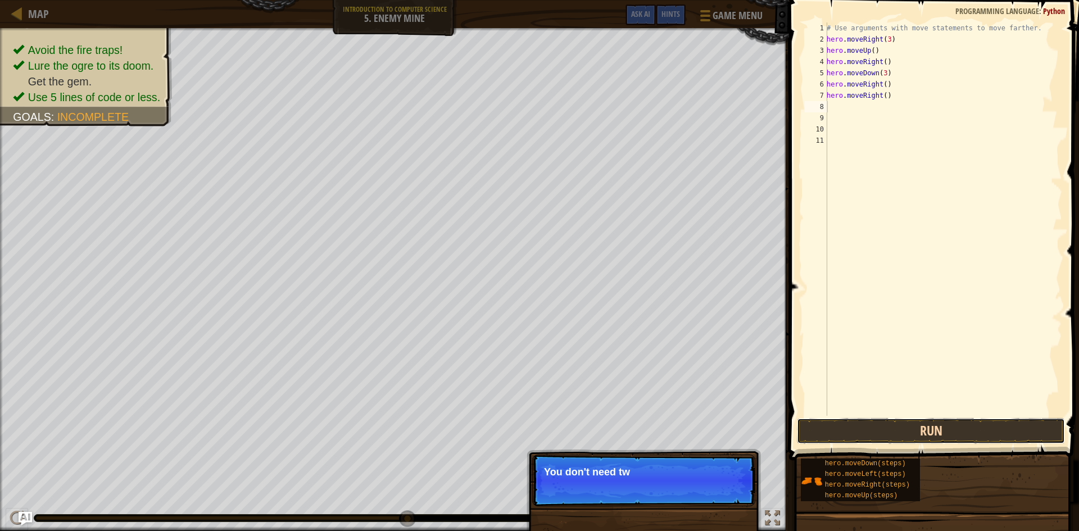
click at [850, 435] on button "Run" at bounding box center [931, 431] width 268 height 26
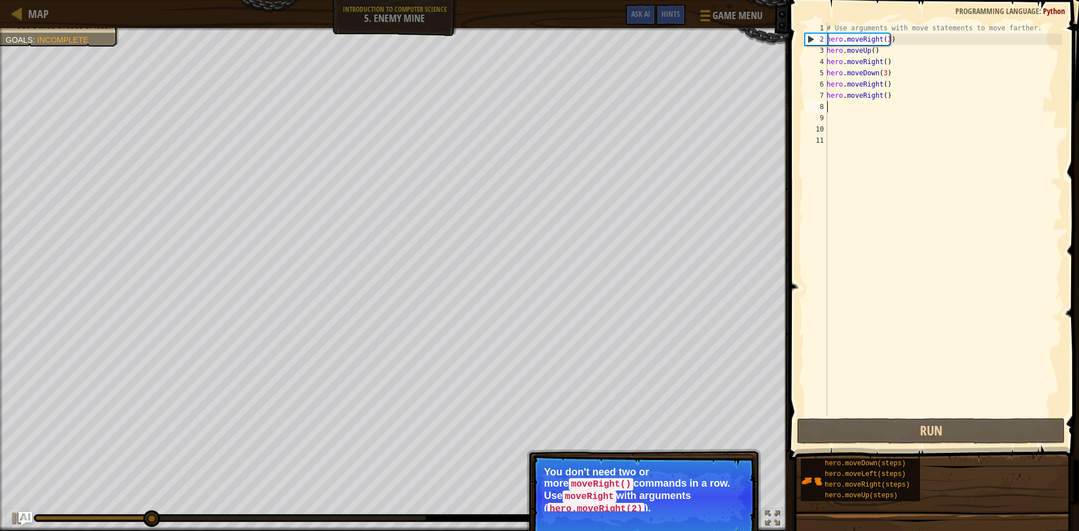
click at [636, 503] on code "hero.moveRight(2)" at bounding box center [596, 509] width 97 height 12
click at [725, 515] on button "Continue" at bounding box center [723, 521] width 47 height 15
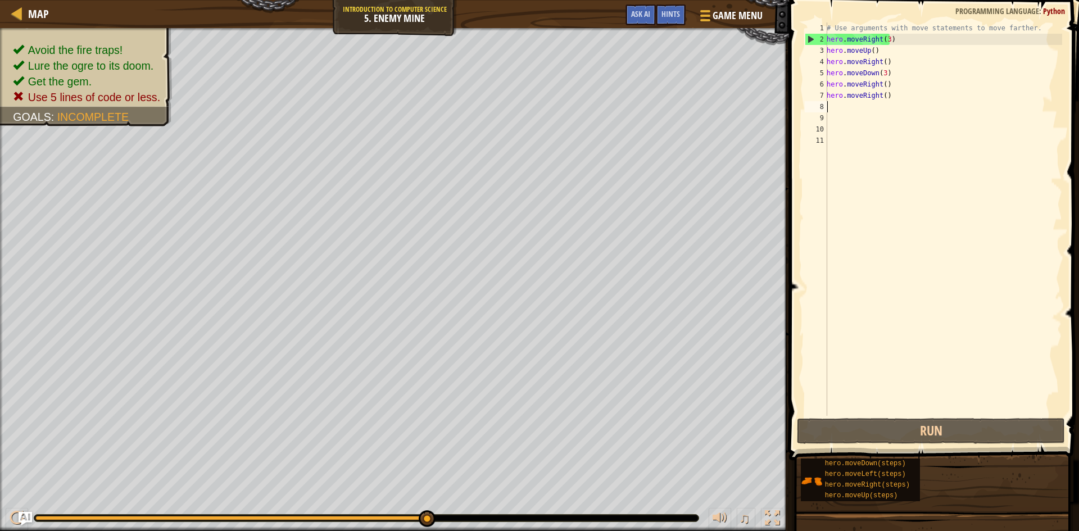
click at [886, 103] on div "# Use arguments with move statements to move farther. hero . moveRight ( 3 ) he…" at bounding box center [944, 230] width 238 height 416
drag, startPoint x: 890, startPoint y: 93, endPoint x: 826, endPoint y: 96, distance: 63.6
click at [826, 96] on div "1 2 3 4 5 6 7 8 9 10 11 # Use arguments with move statements to move farther. h…" at bounding box center [933, 219] width 260 height 394
type textarea "hero.moveRight()"
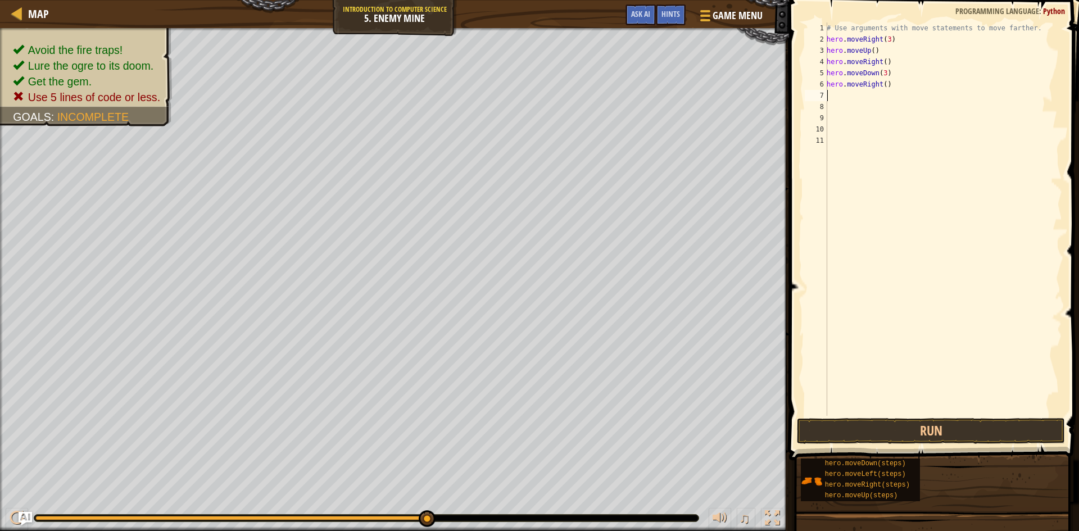
click at [881, 84] on div "# Use arguments with move statements to move farther. hero . moveRight ( 3 ) he…" at bounding box center [944, 230] width 238 height 416
type textarea "hero.moveRight(2)"
click at [951, 431] on button "Run" at bounding box center [931, 431] width 268 height 26
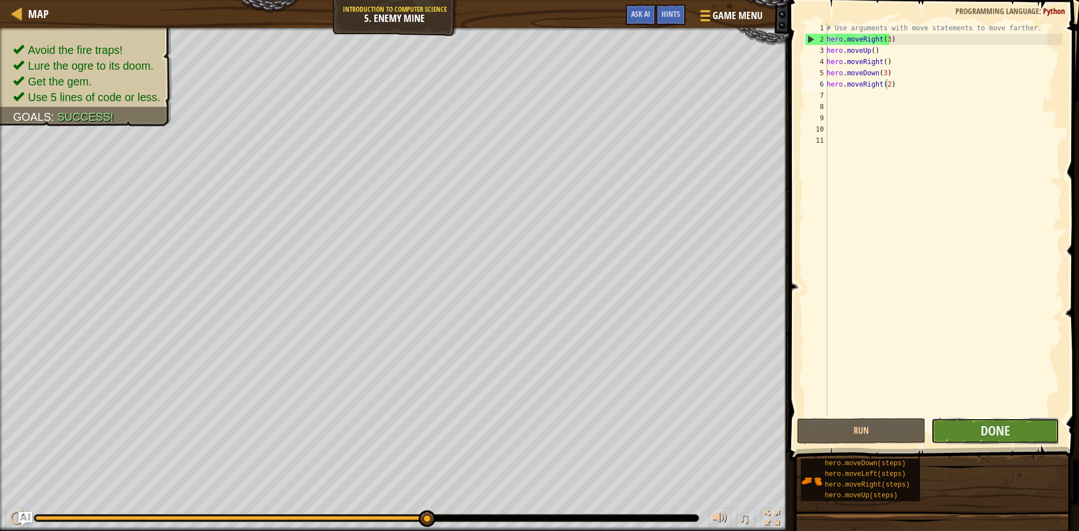
click at [980, 432] on button "Done" at bounding box center [995, 431] width 129 height 26
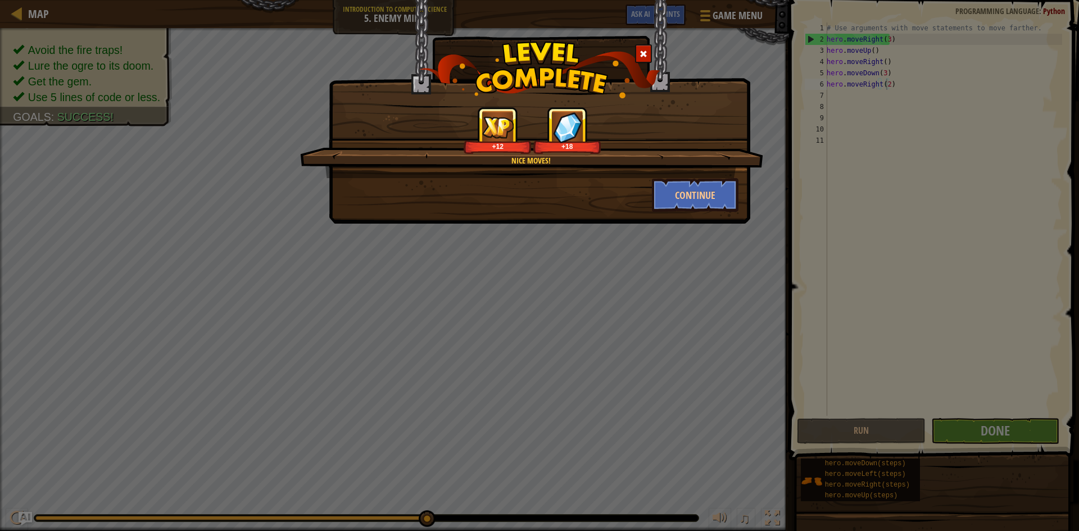
click at [649, 56] on div at bounding box center [643, 53] width 17 height 19
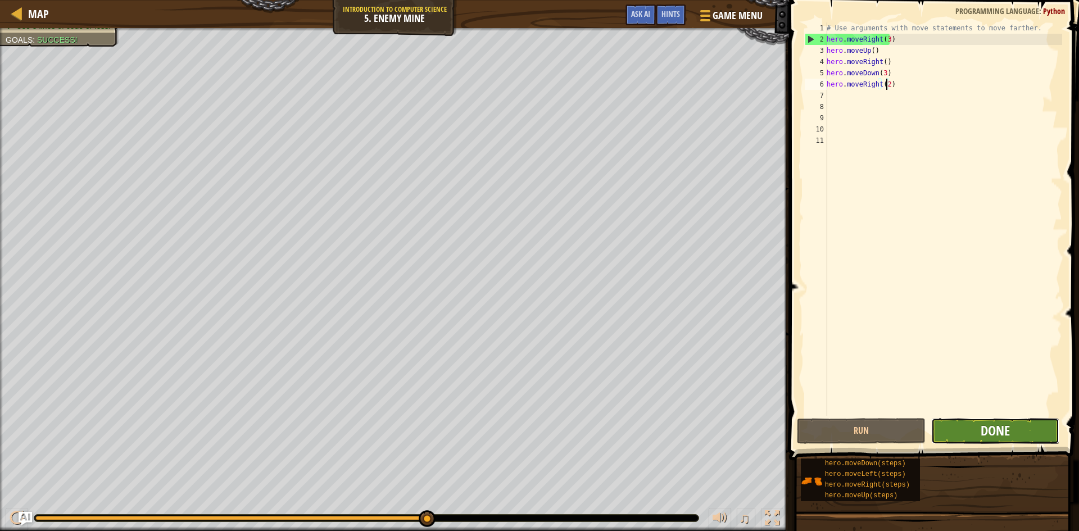
click at [985, 429] on span "Done" at bounding box center [995, 431] width 29 height 18
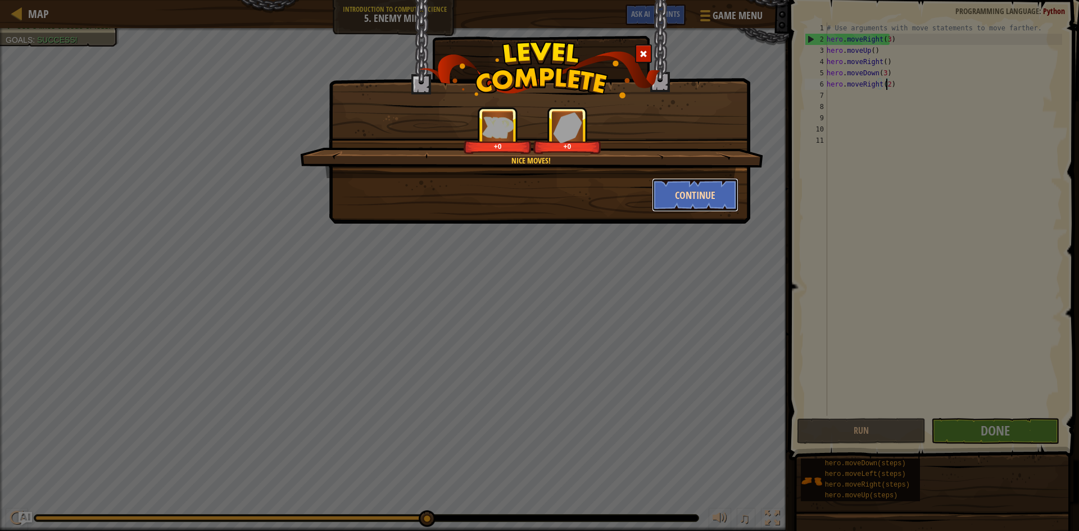
click at [662, 195] on button "Continue" at bounding box center [695, 195] width 87 height 34
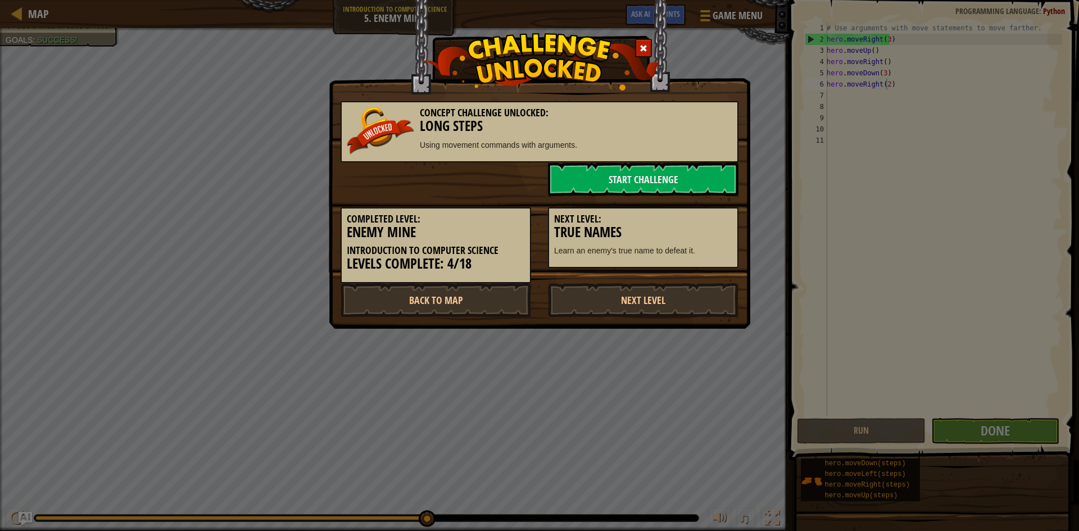
click at [684, 199] on div "Next Level: True Names Learn an enemy's true name to defeat it." at bounding box center [643, 232] width 207 height 73
click at [631, 293] on link "Next Level" at bounding box center [643, 300] width 191 height 34
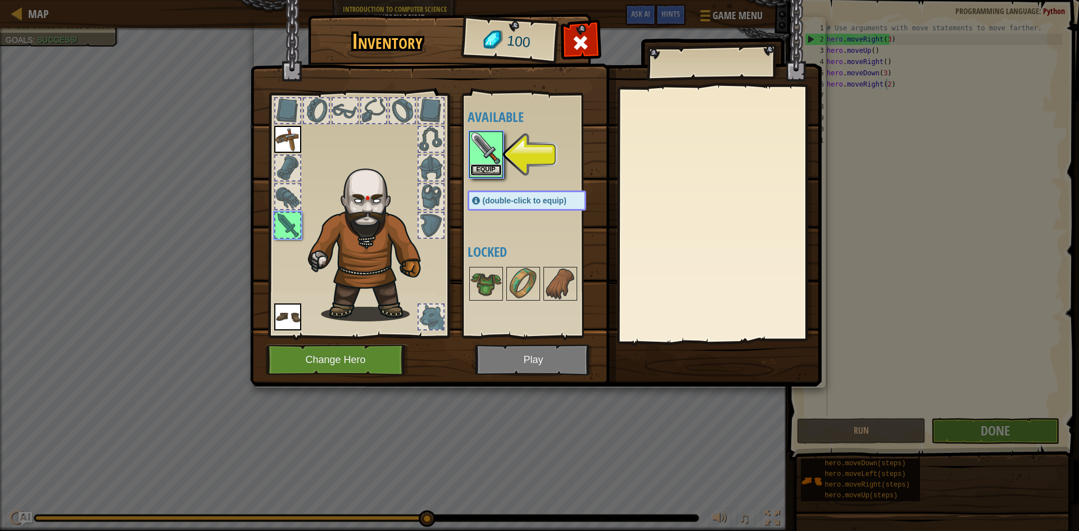
click at [487, 173] on button "Equip" at bounding box center [486, 170] width 31 height 12
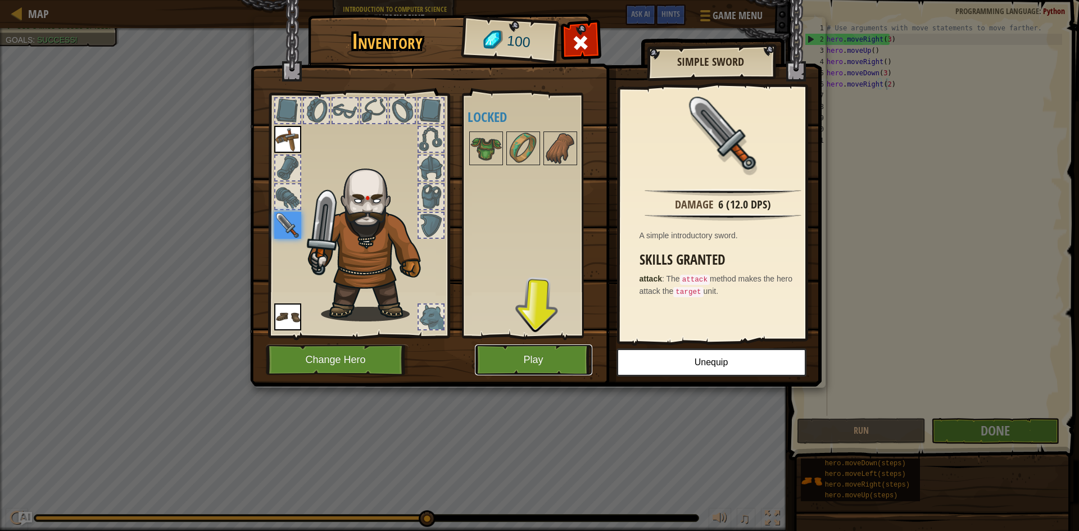
click at [519, 359] on button "Play" at bounding box center [533, 360] width 117 height 31
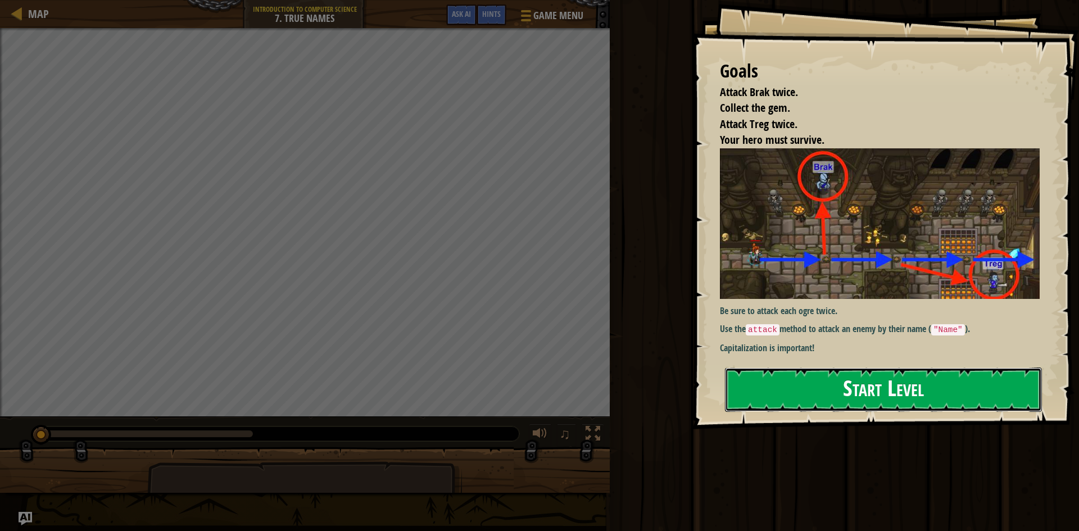
click at [817, 387] on button "Start Level" at bounding box center [883, 390] width 317 height 44
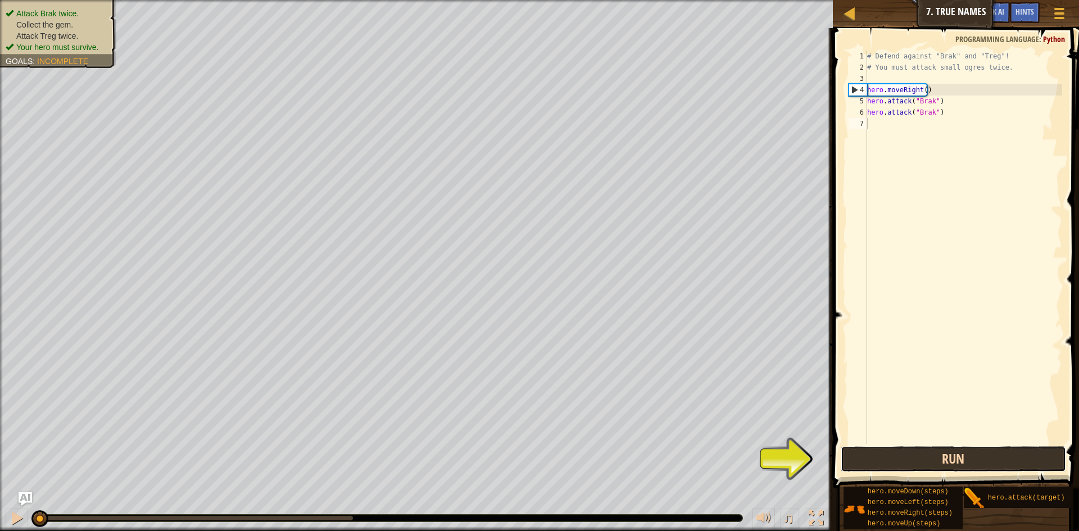
click at [907, 453] on button "Run" at bounding box center [953, 459] width 225 height 26
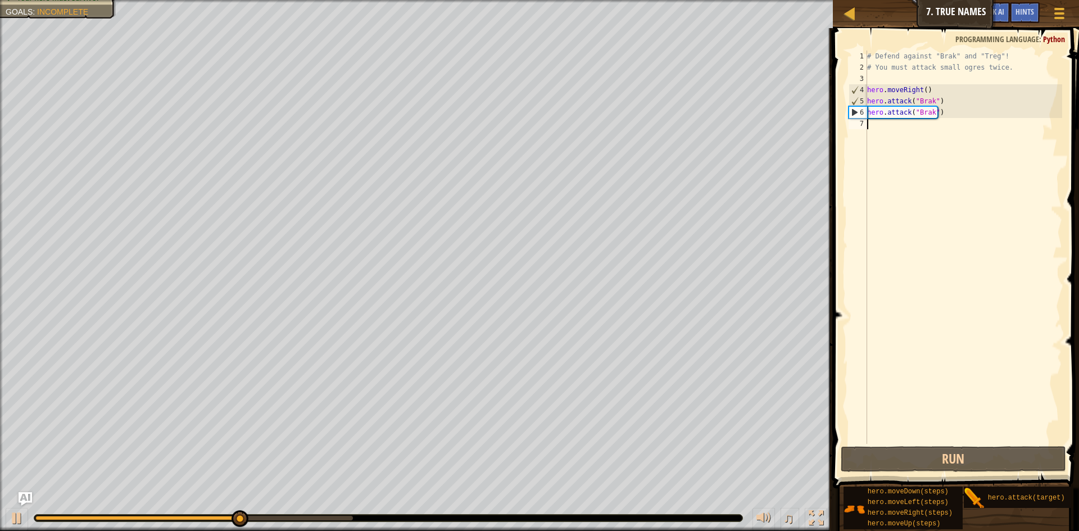
click at [935, 129] on div "# Defend against "Brak" and "Treg"! # You must attack small ogres twice. hero .…" at bounding box center [963, 259] width 197 height 416
type textarea "h"
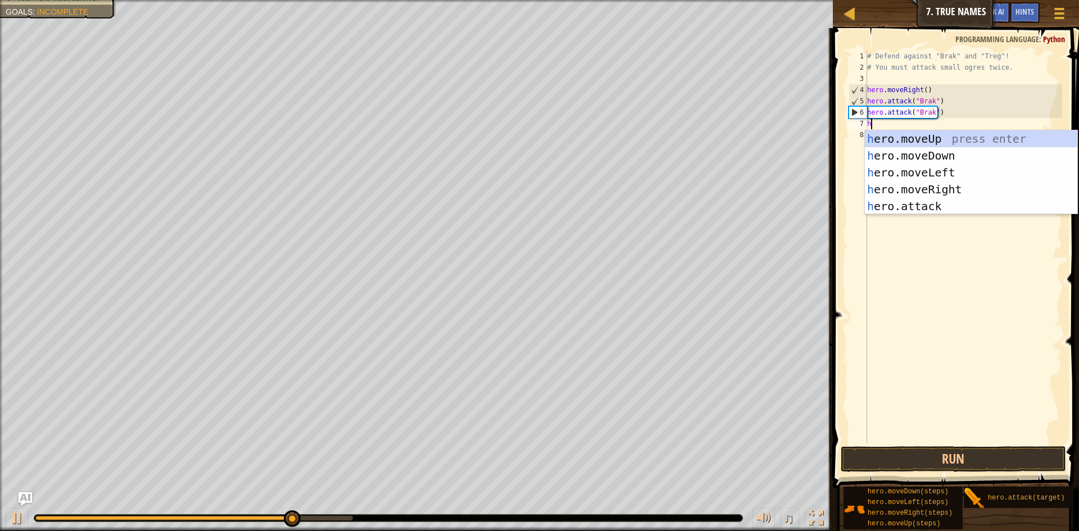
scroll to position [5, 0]
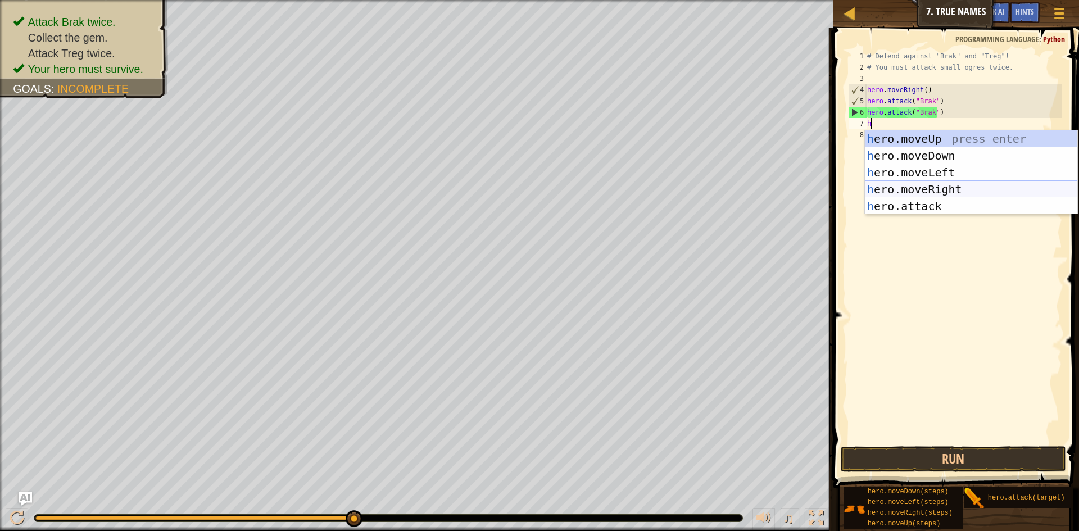
click at [931, 191] on div "h ero.moveUp press enter h ero.moveDown press enter h ero.moveLeft press enter …" at bounding box center [971, 189] width 212 height 118
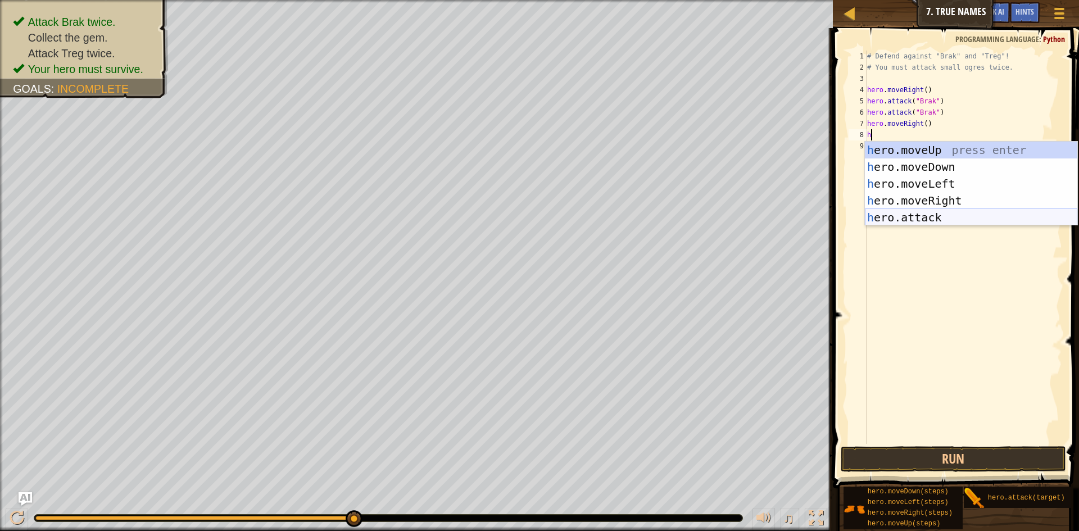
click at [929, 216] on div "h ero.moveUp press enter h ero.moveDown press enter h ero.moveLeft press enter …" at bounding box center [971, 201] width 212 height 118
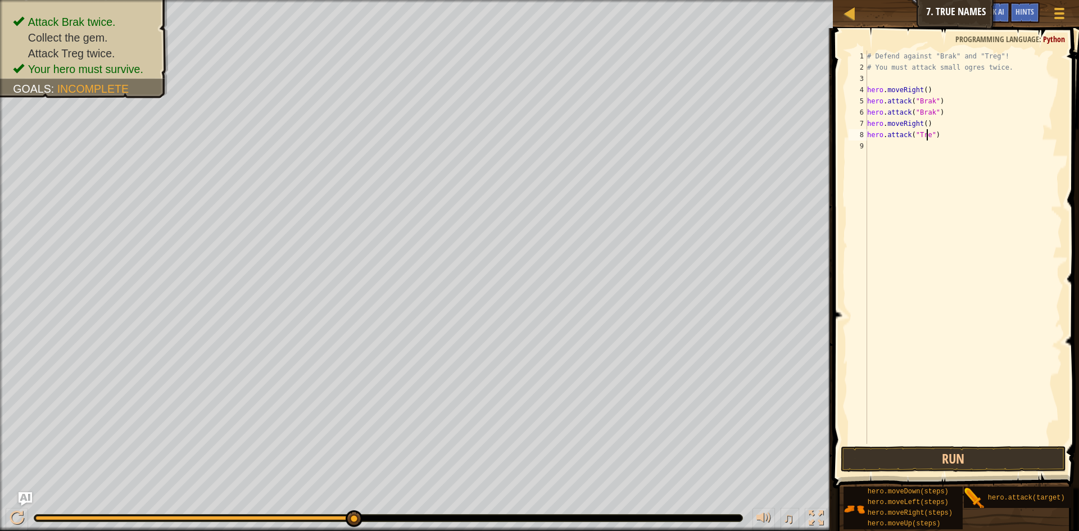
scroll to position [5, 5]
type textarea "hero.attack("Treg")"
click at [979, 461] on button "Run" at bounding box center [953, 459] width 225 height 26
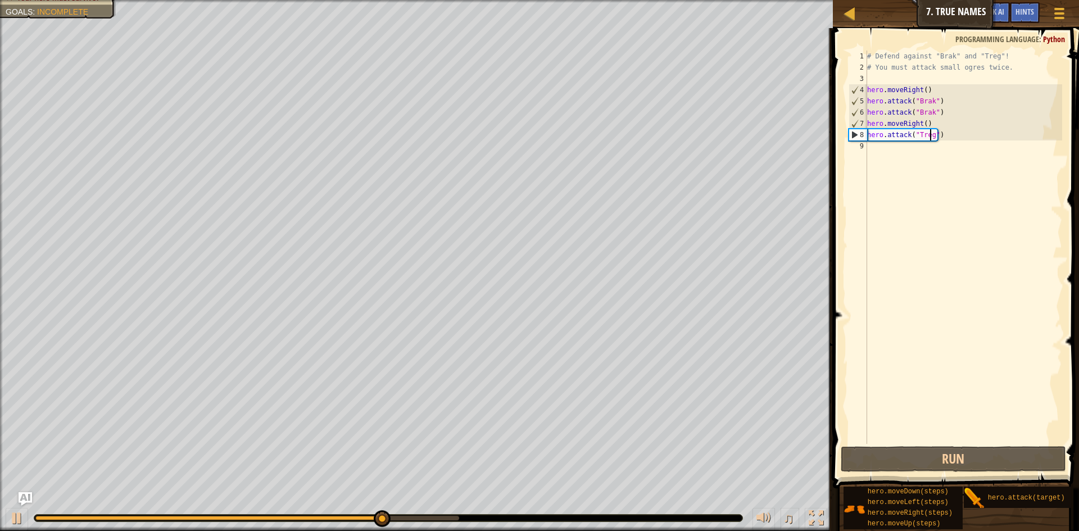
click at [967, 170] on div "# Defend against "Brak" and "Treg"! # You must attack small ogres twice. hero .…" at bounding box center [963, 259] width 197 height 416
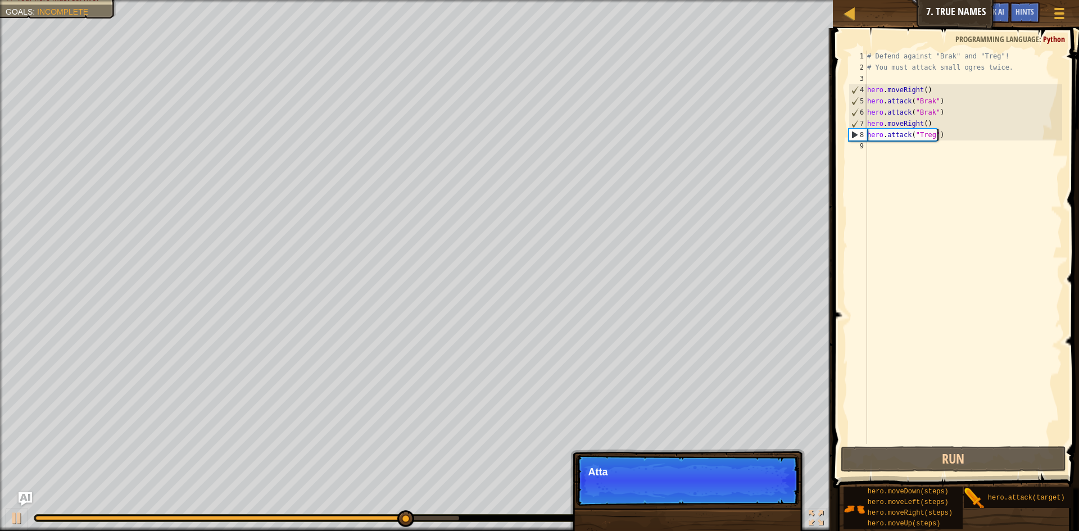
click at [950, 139] on div "# Defend against "Brak" and "Treg"! # You must attack small ogres twice. hero .…" at bounding box center [963, 259] width 197 height 416
type textarea "hero.attack("Treg")"
click at [937, 148] on div "# Defend against "Brak" and "Treg"! # You must attack small ogres twice. hero .…" at bounding box center [963, 259] width 197 height 416
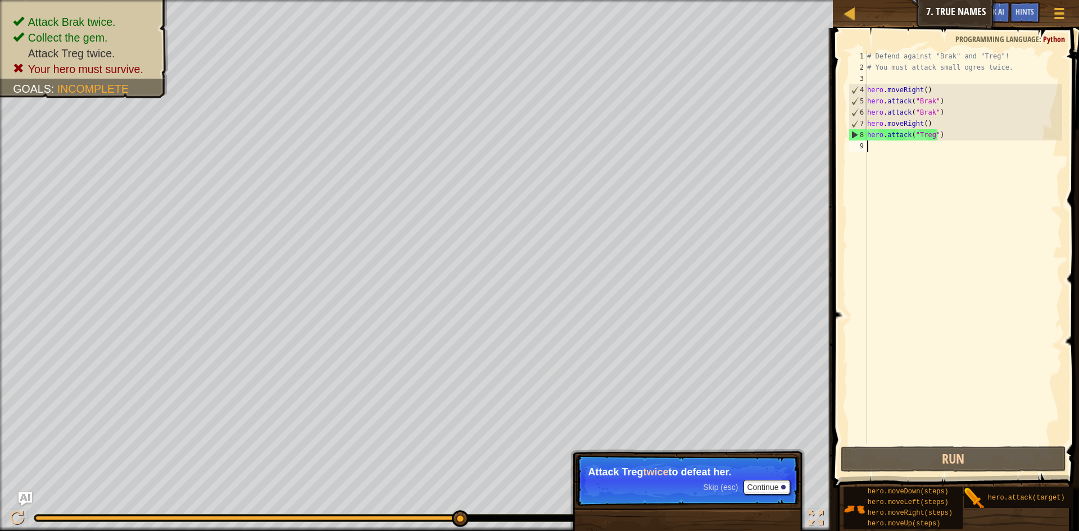
click at [926, 150] on div "# Defend against "Brak" and "Treg"! # You must attack small ogres twice. hero .…" at bounding box center [963, 259] width 197 height 416
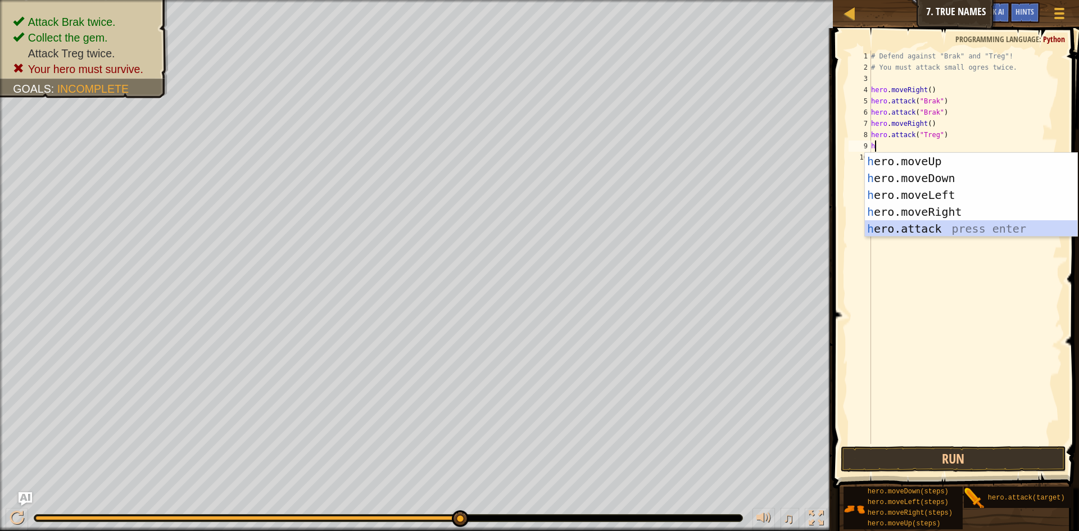
click at [937, 225] on div "h ero.moveUp press enter h ero.moveDown press enter h ero.moveLeft press enter …" at bounding box center [971, 212] width 212 height 118
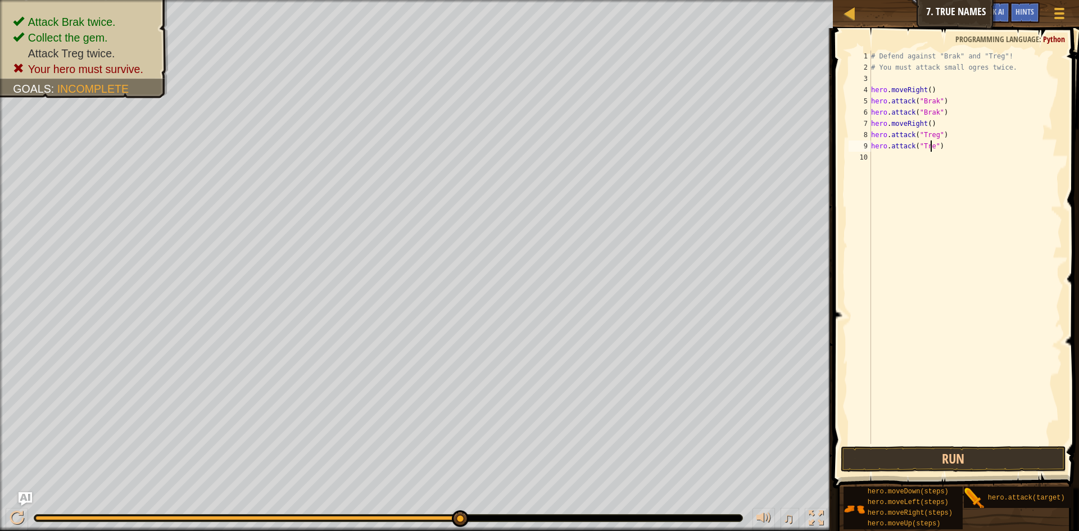
scroll to position [5, 5]
type textarea "hero.attack("Treg")"
click at [916, 458] on button "Run" at bounding box center [953, 459] width 225 height 26
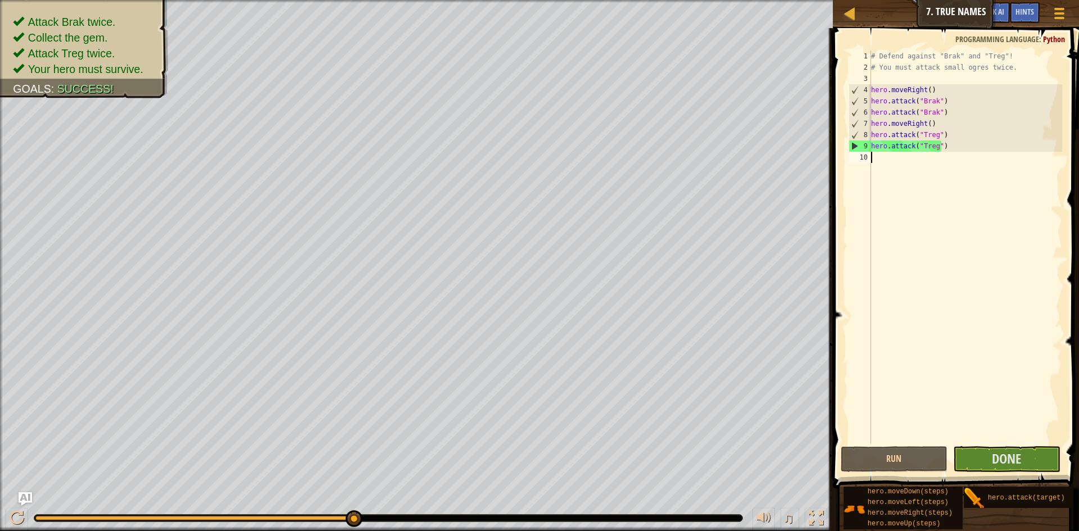
click at [887, 169] on div "# Defend against "Brak" and "Treg"! # You must attack small ogres twice. hero .…" at bounding box center [966, 259] width 194 height 416
type textarea "h"
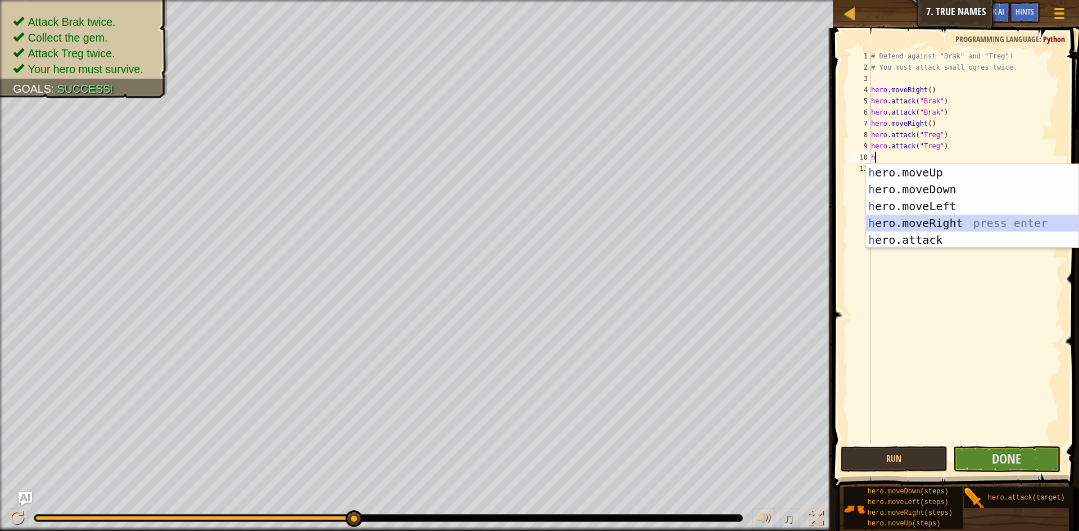
click at [928, 220] on div "h ero.moveUp press enter h ero.moveDown press enter h ero.moveLeft press enter …" at bounding box center [972, 223] width 212 height 118
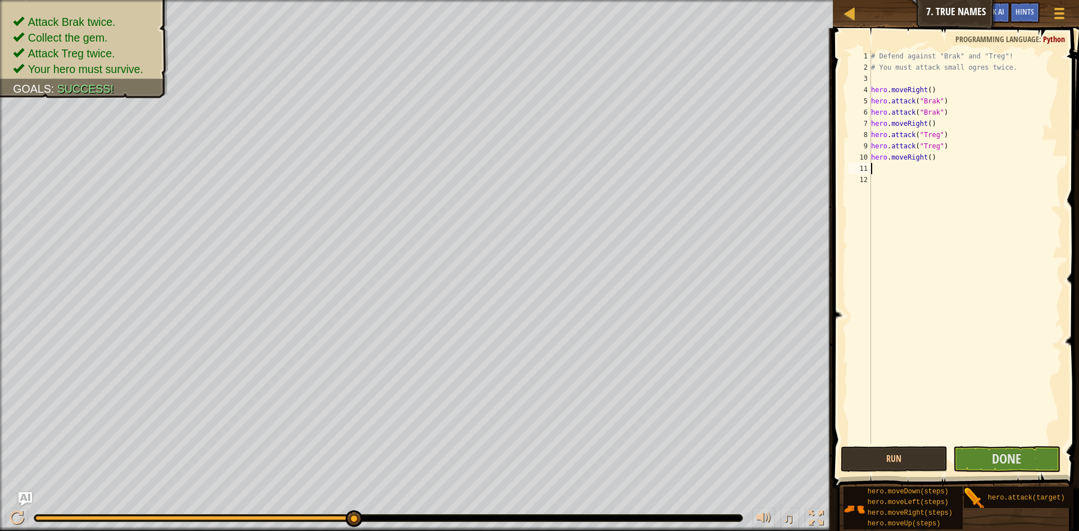
click at [923, 161] on div "# Defend against "Brak" and "Treg"! # You must attack small ogres twice. hero .…" at bounding box center [966, 259] width 194 height 416
click at [925, 160] on div "# Defend against "Brak" and "Treg"! # You must attack small ogres twice. hero .…" at bounding box center [966, 259] width 194 height 416
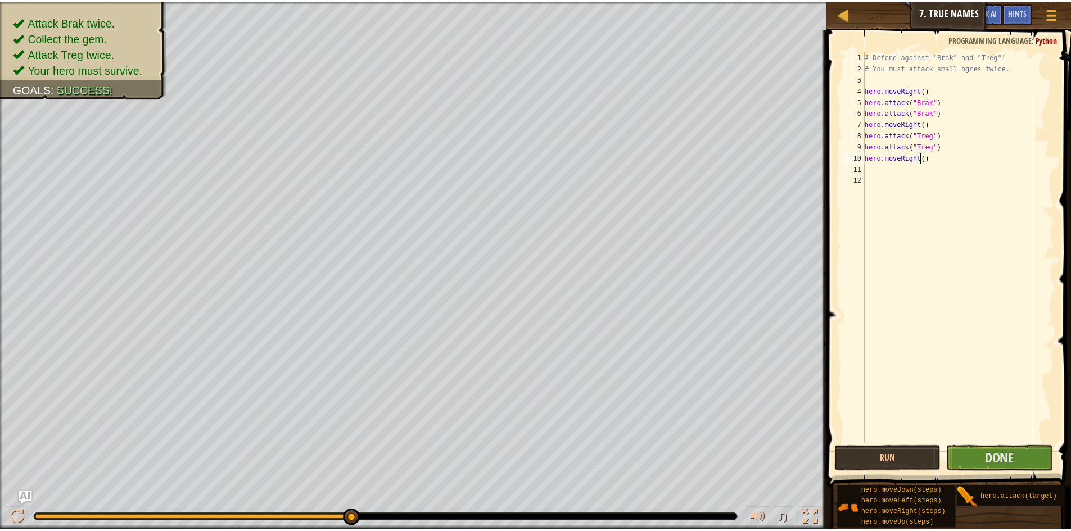
scroll to position [5, 4]
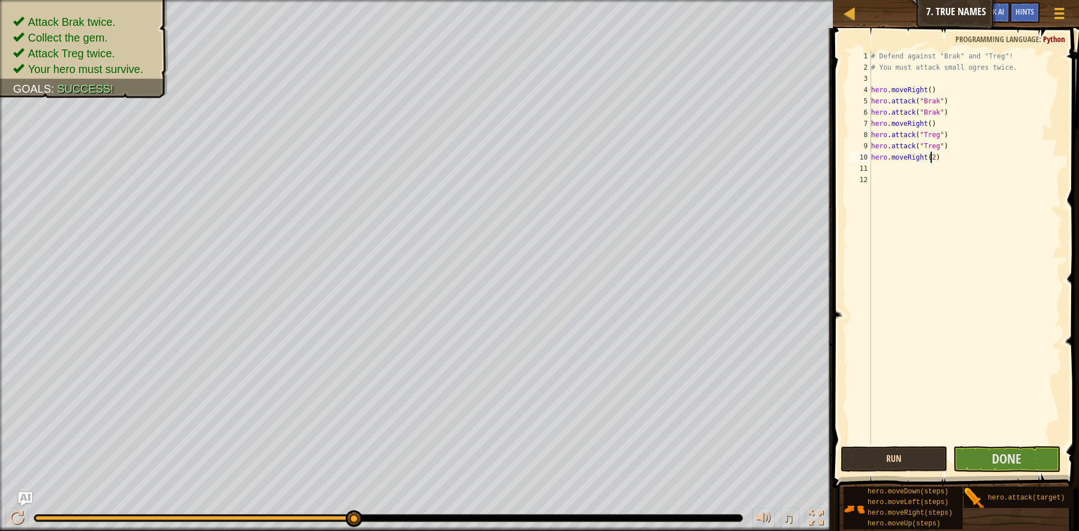
type textarea "hero.moveRight(2)"
click at [920, 466] on button "Run" at bounding box center [894, 459] width 107 height 26
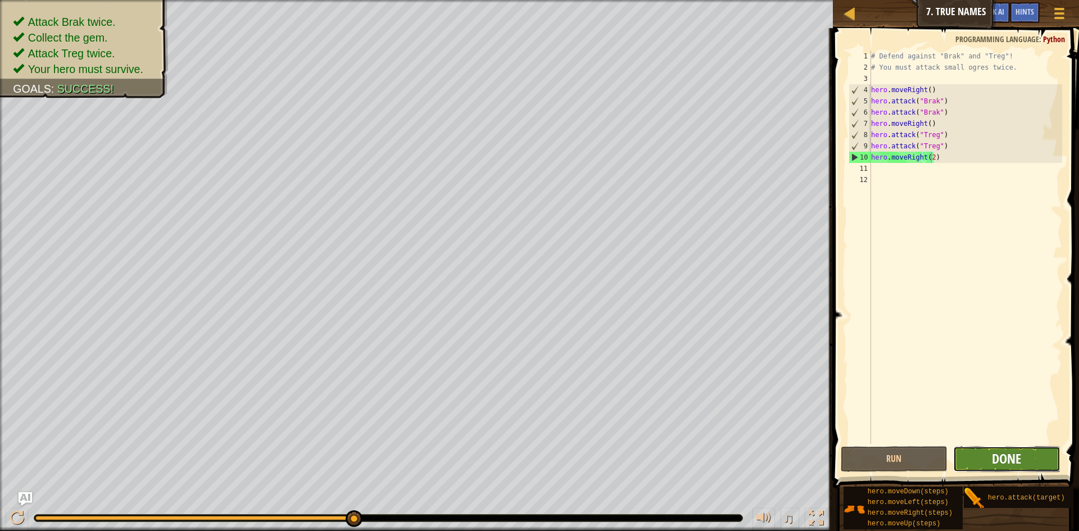
click at [1010, 457] on span "Done" at bounding box center [1006, 459] width 29 height 18
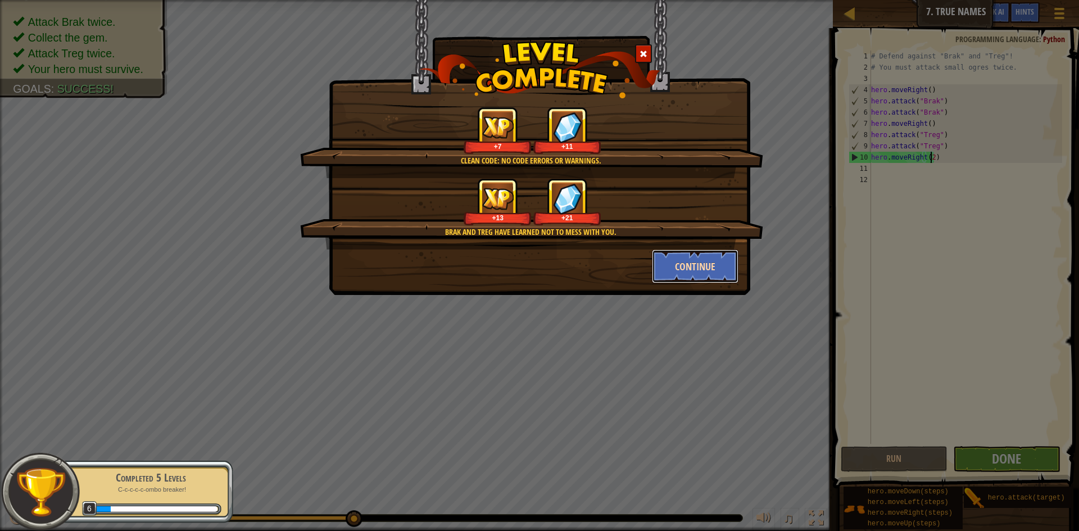
click at [674, 258] on button "Continue" at bounding box center [695, 267] width 87 height 34
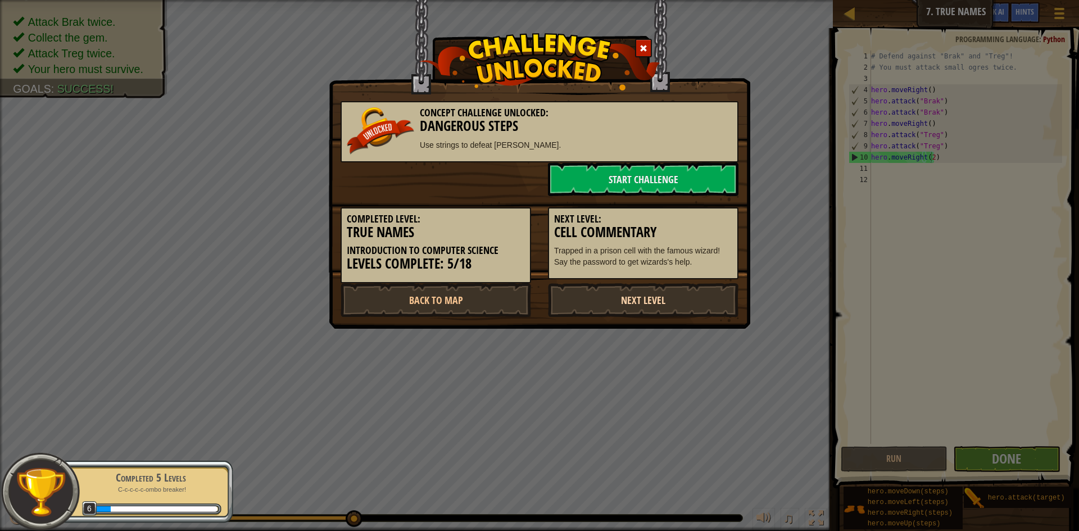
click at [662, 304] on link "Next Level" at bounding box center [643, 300] width 191 height 34
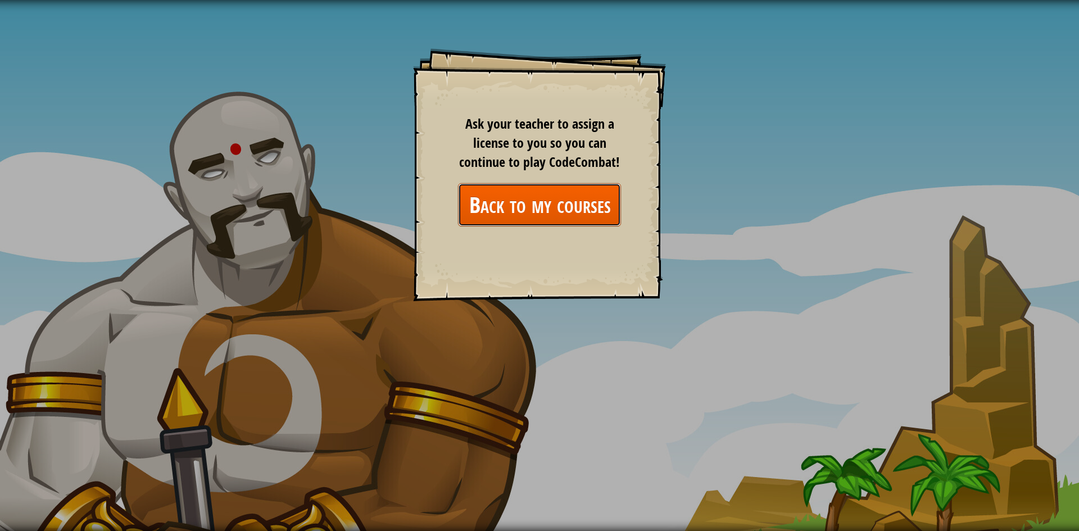
click at [575, 203] on link "Back to my courses" at bounding box center [539, 204] width 163 height 43
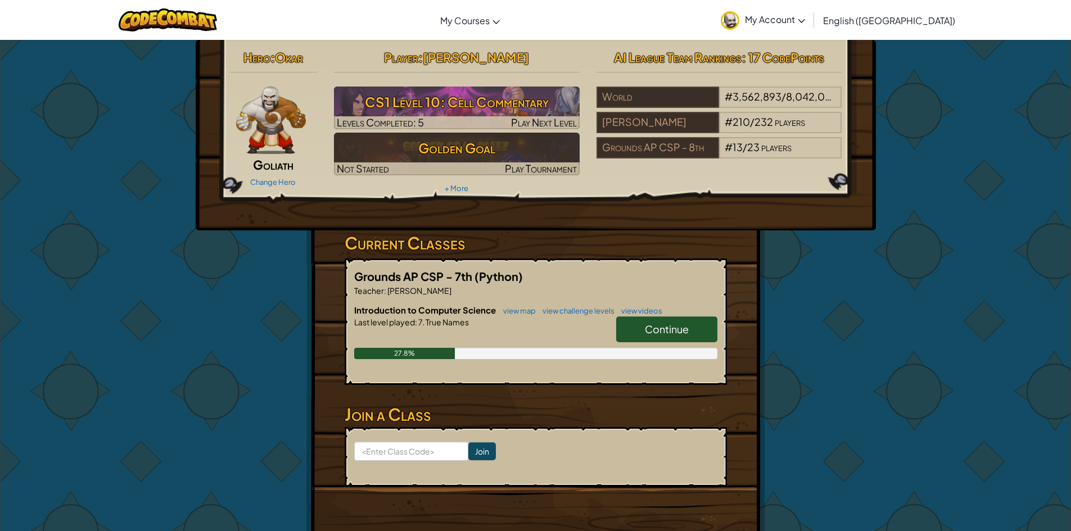
click at [695, 327] on link "Continue" at bounding box center [666, 329] width 101 height 26
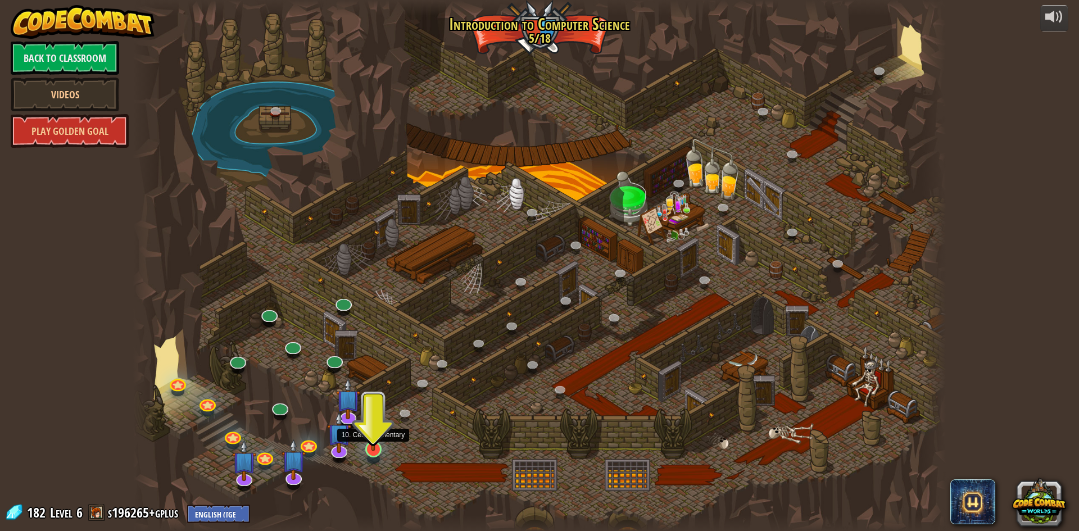
click at [369, 444] on img at bounding box center [374, 426] width 22 height 50
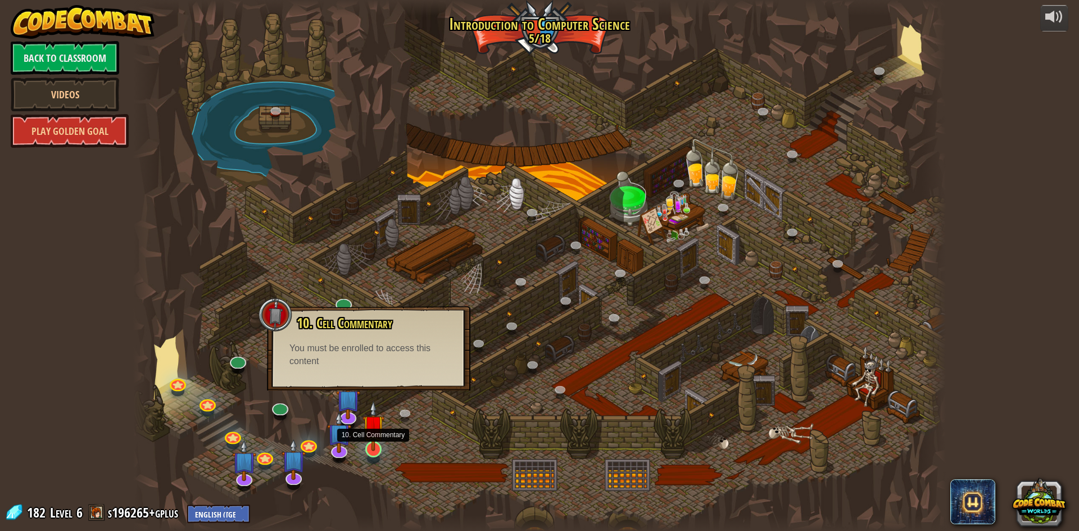
click at [370, 450] on img at bounding box center [374, 426] width 22 height 50
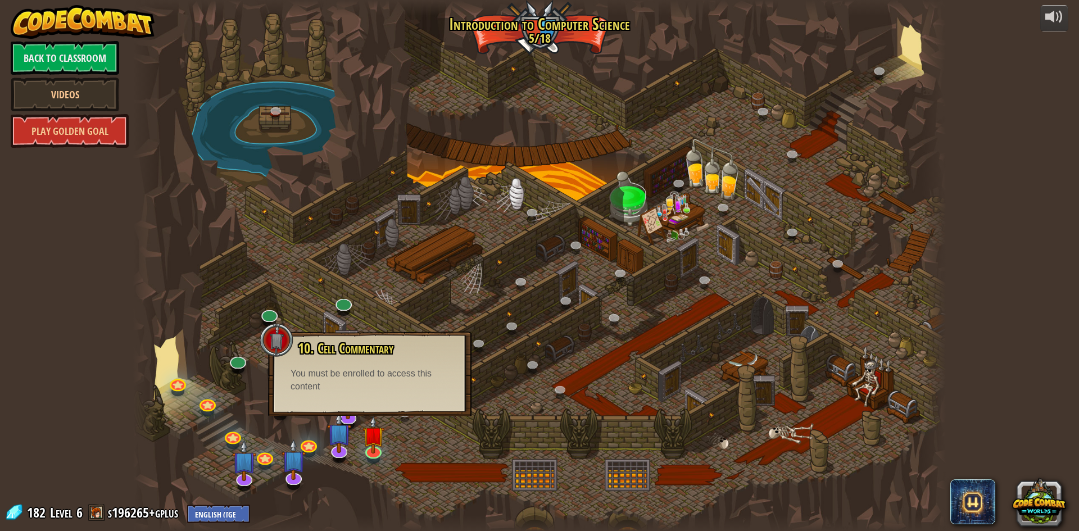
click at [399, 438] on div at bounding box center [539, 265] width 813 height 531
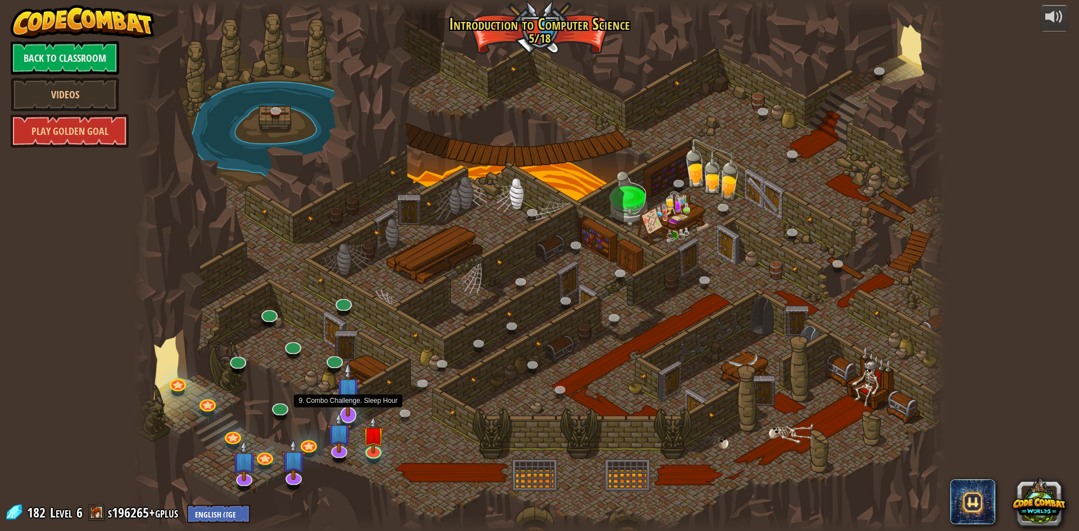
click at [346, 405] on img at bounding box center [348, 389] width 24 height 55
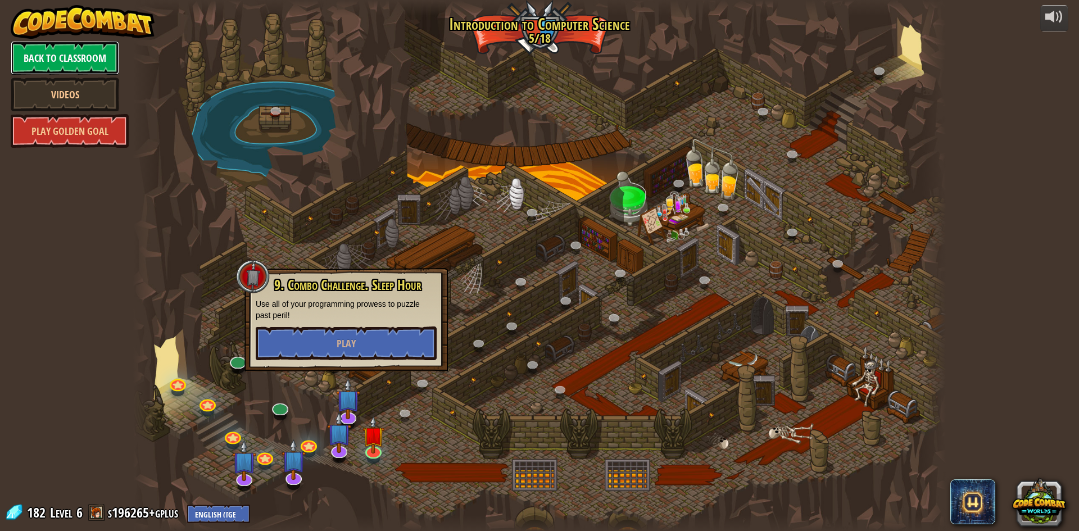
click at [67, 51] on link "Back to Classroom" at bounding box center [65, 58] width 108 height 34
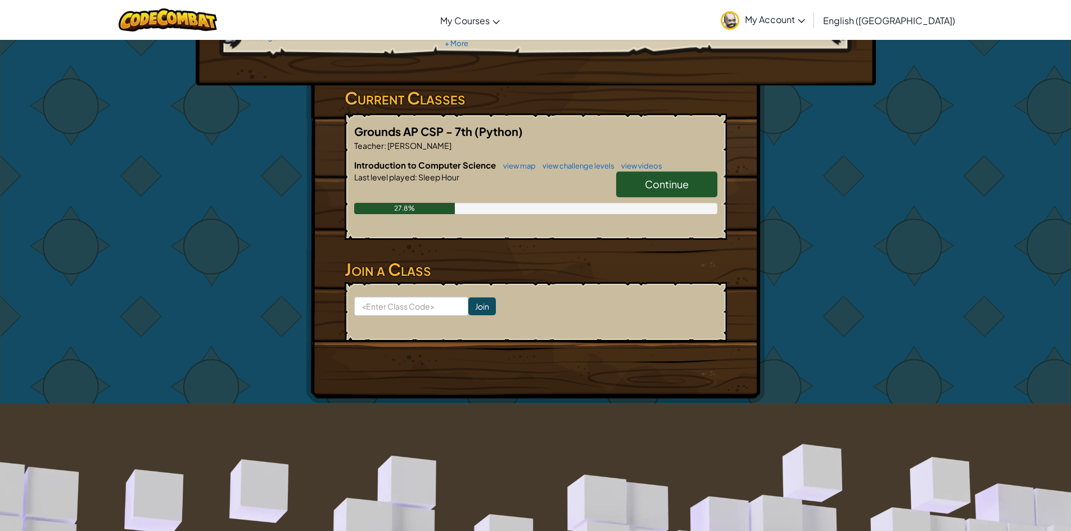
scroll to position [56, 0]
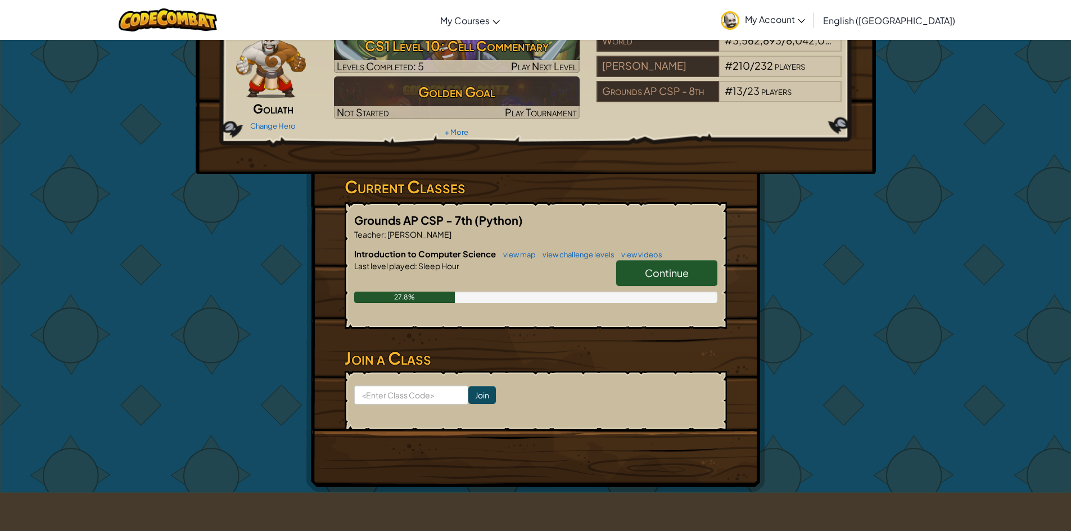
click at [662, 278] on span "Continue" at bounding box center [667, 272] width 44 height 13
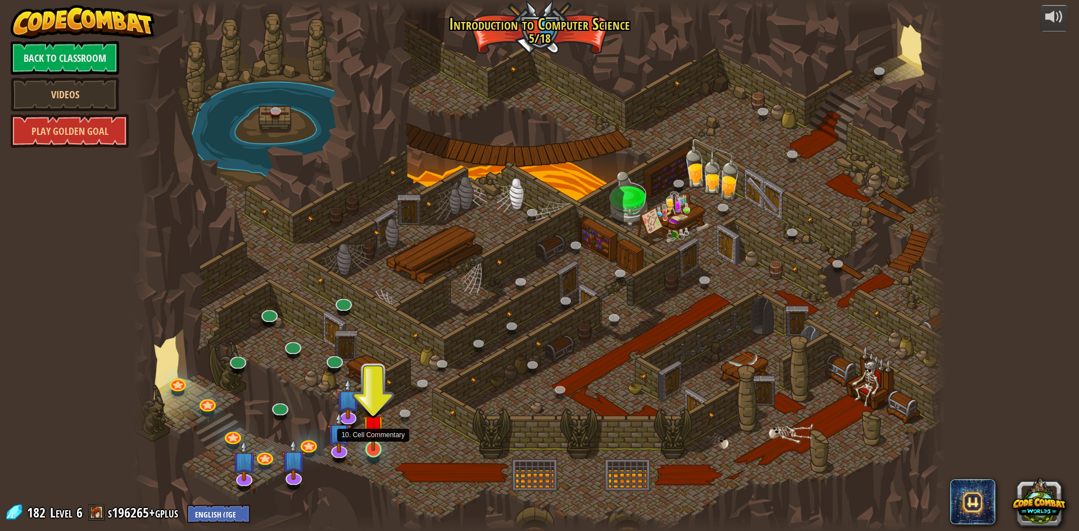
click at [370, 442] on img at bounding box center [374, 426] width 22 height 50
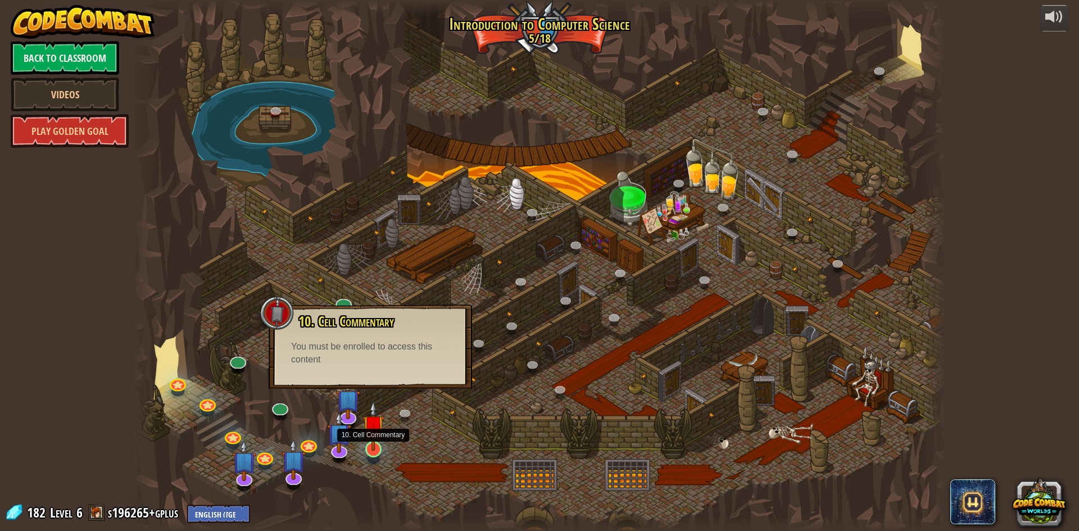
click at [377, 440] on img at bounding box center [374, 426] width 22 height 50
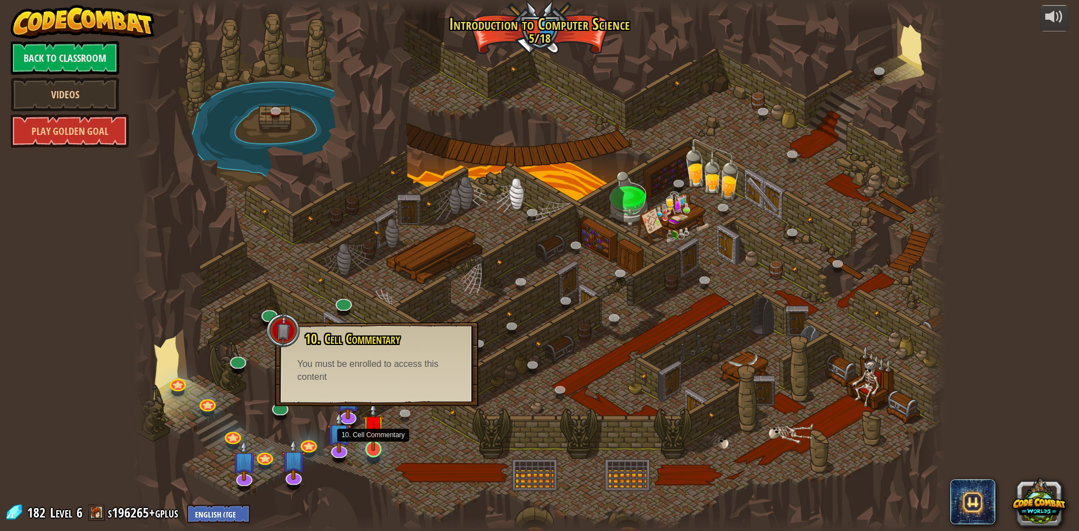
click at [377, 440] on img at bounding box center [374, 426] width 22 height 50
click at [277, 331] on div at bounding box center [283, 331] width 34 height 34
click at [328, 419] on img at bounding box center [339, 423] width 24 height 55
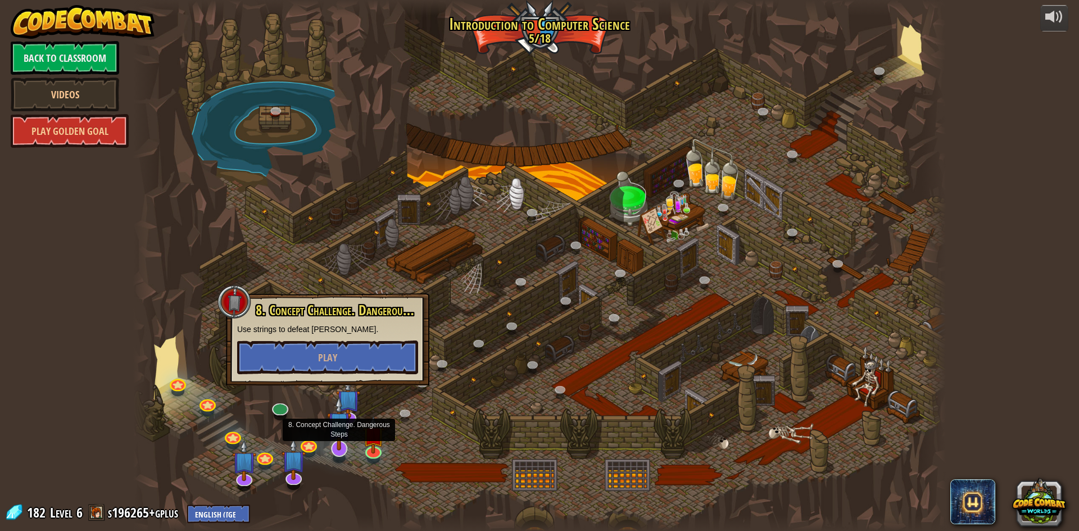
click at [332, 416] on img at bounding box center [339, 423] width 24 height 55
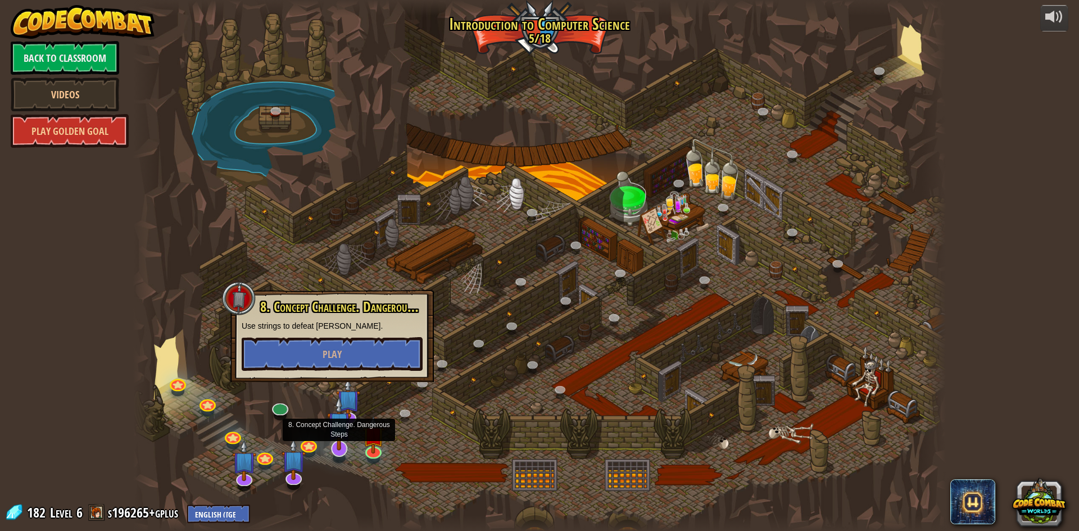
click at [337, 411] on img at bounding box center [339, 423] width 24 height 55
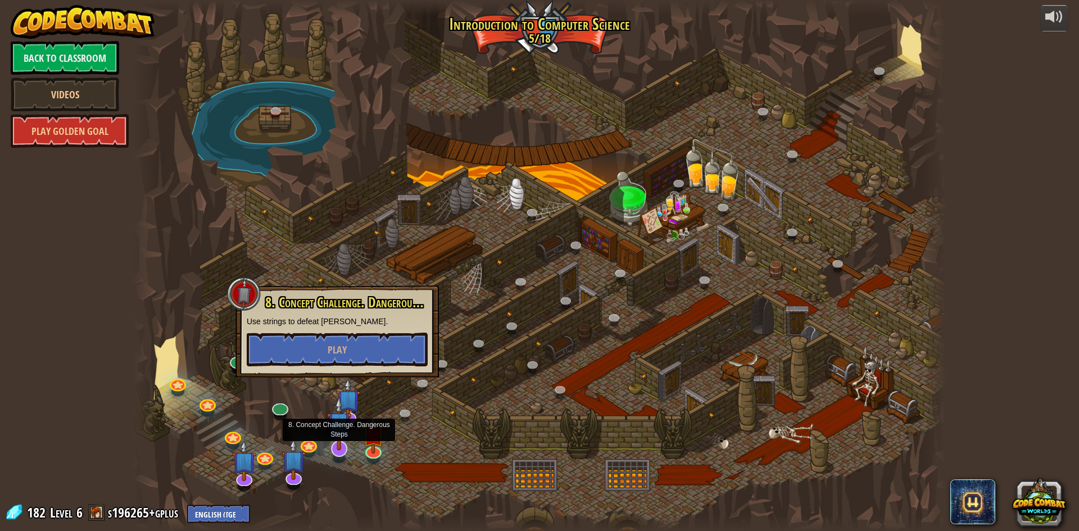
click at [339, 411] on img at bounding box center [339, 423] width 24 height 55
click at [347, 409] on img at bounding box center [339, 423] width 24 height 55
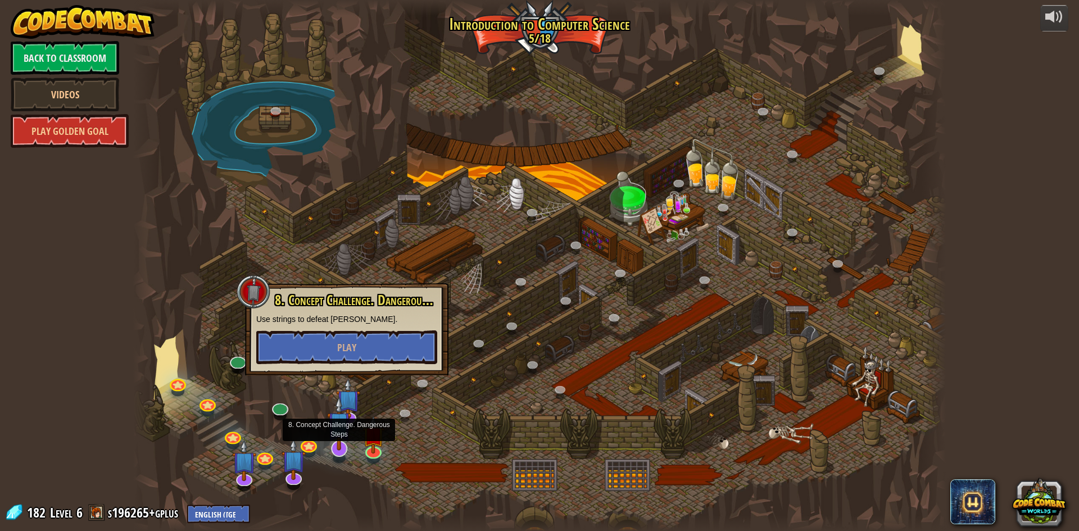
click at [337, 447] on img at bounding box center [339, 423] width 24 height 55
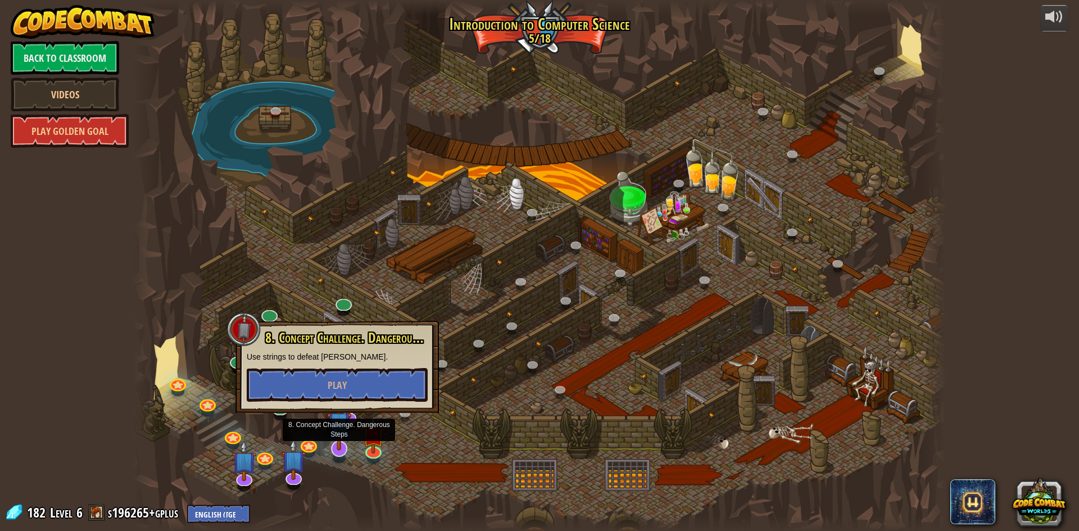
click at [350, 419] on img at bounding box center [339, 423] width 24 height 55
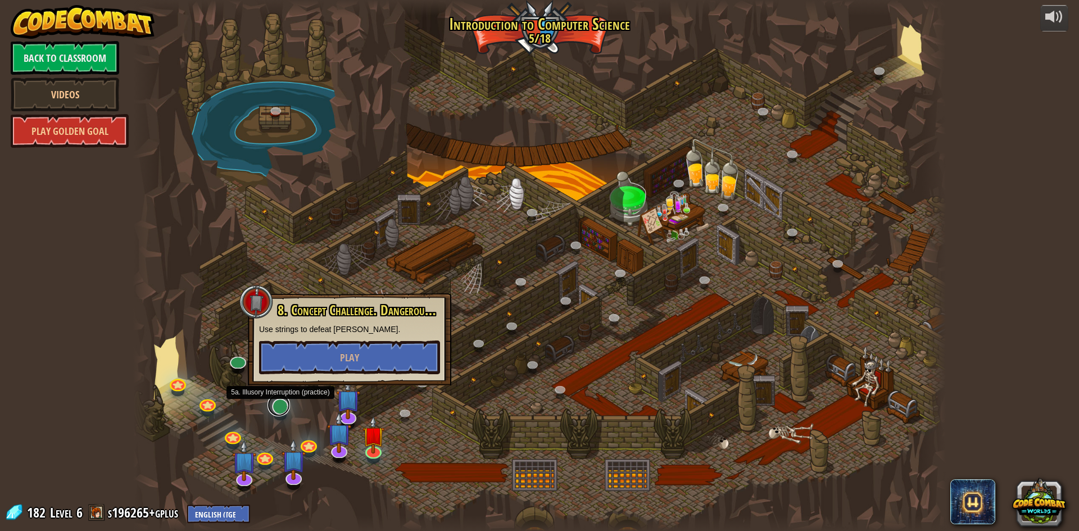
click at [281, 410] on link at bounding box center [279, 405] width 22 height 22
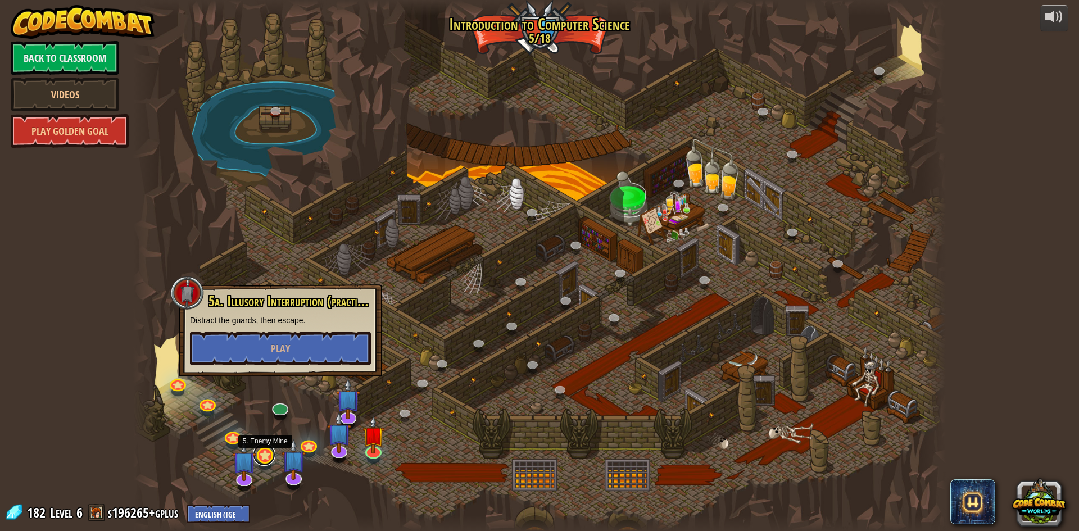
click at [263, 458] on link at bounding box center [264, 455] width 22 height 22
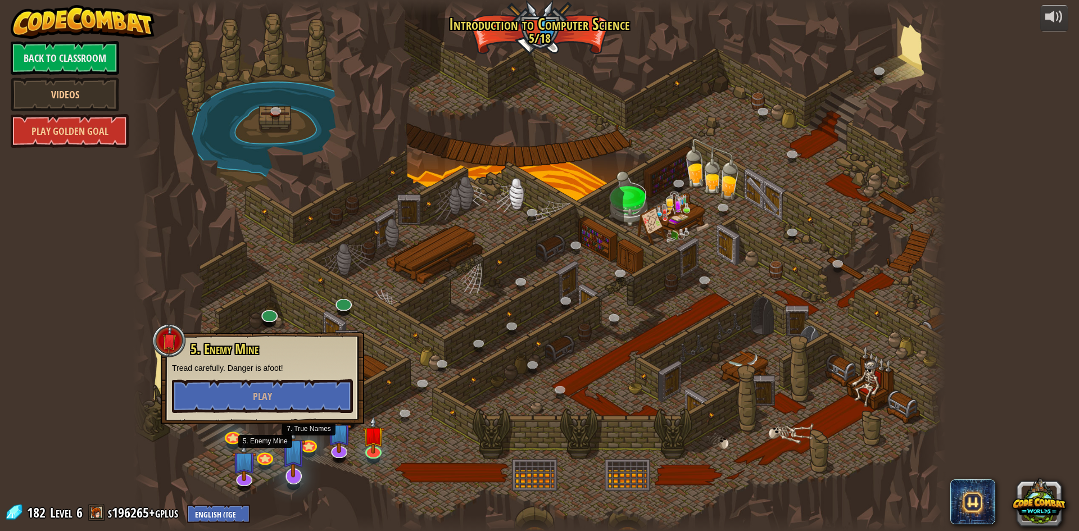
click at [305, 445] on img at bounding box center [294, 450] width 24 height 55
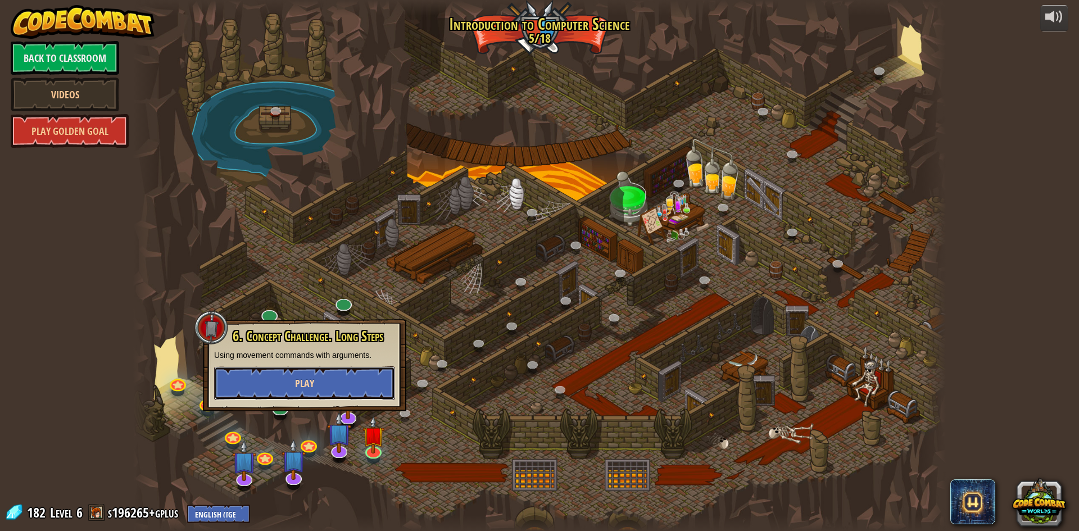
click at [322, 388] on button "Play" at bounding box center [304, 384] width 181 height 34
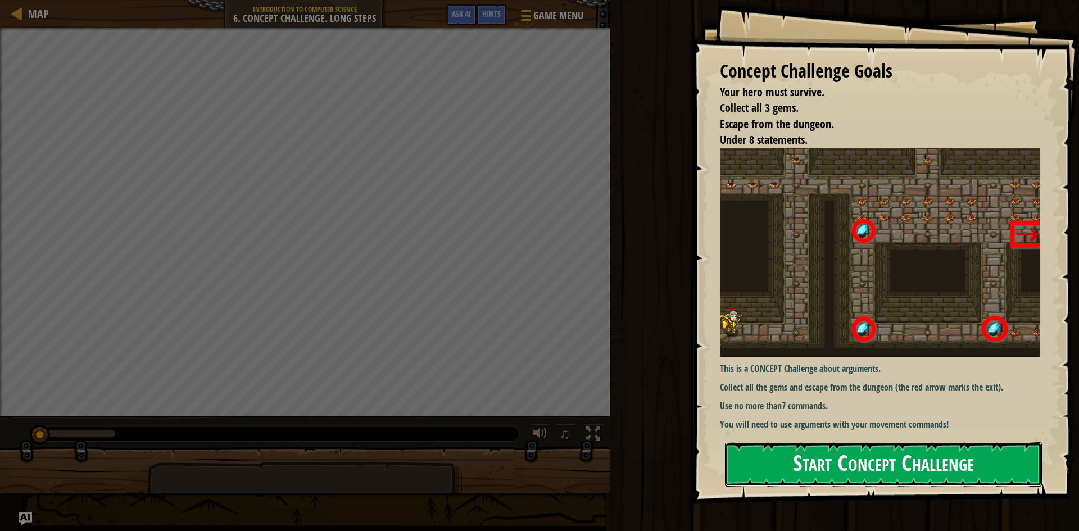
click at [738, 455] on button "Start Concept Challenge" at bounding box center [883, 464] width 317 height 44
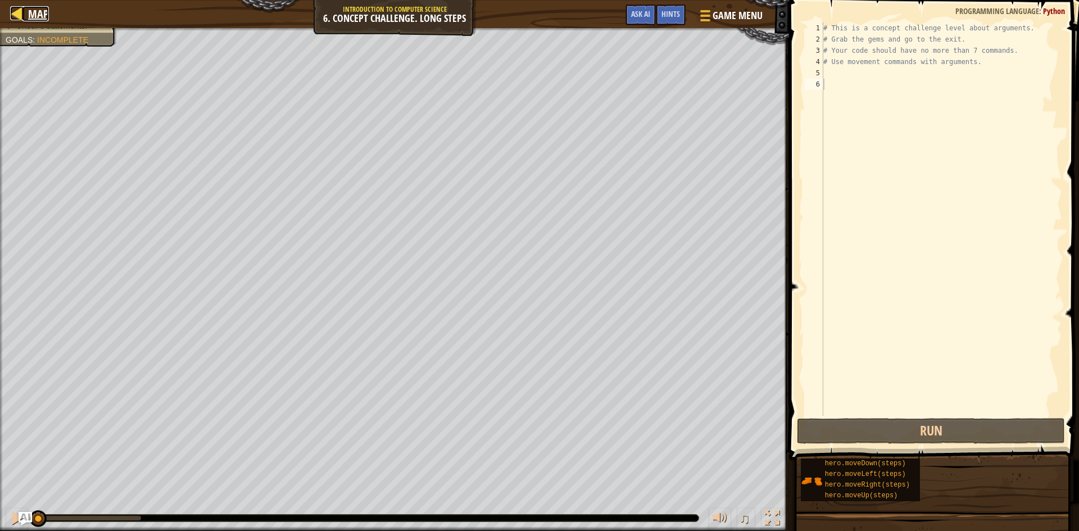
click at [19, 10] on div at bounding box center [17, 13] width 14 height 14
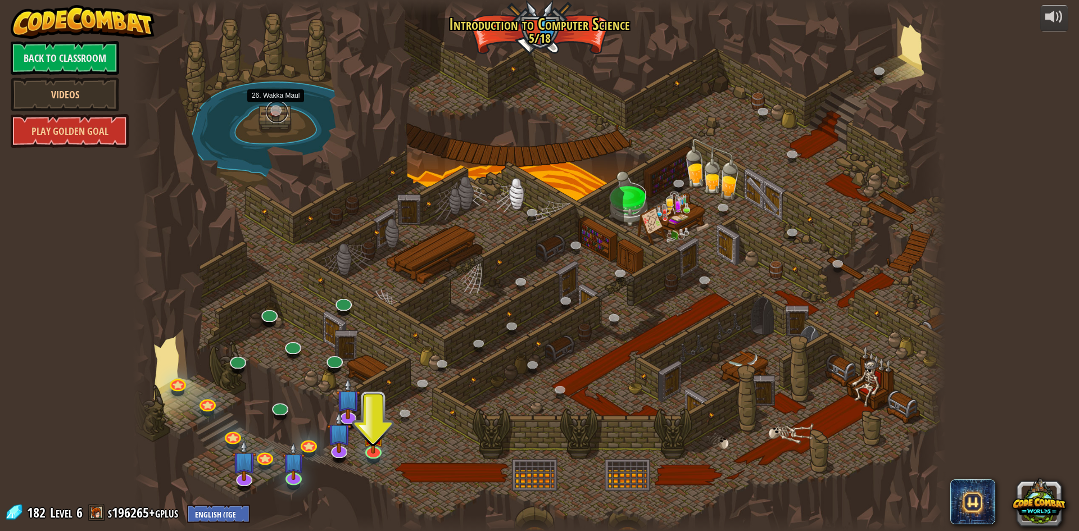
click at [283, 114] on link at bounding box center [277, 112] width 22 height 22
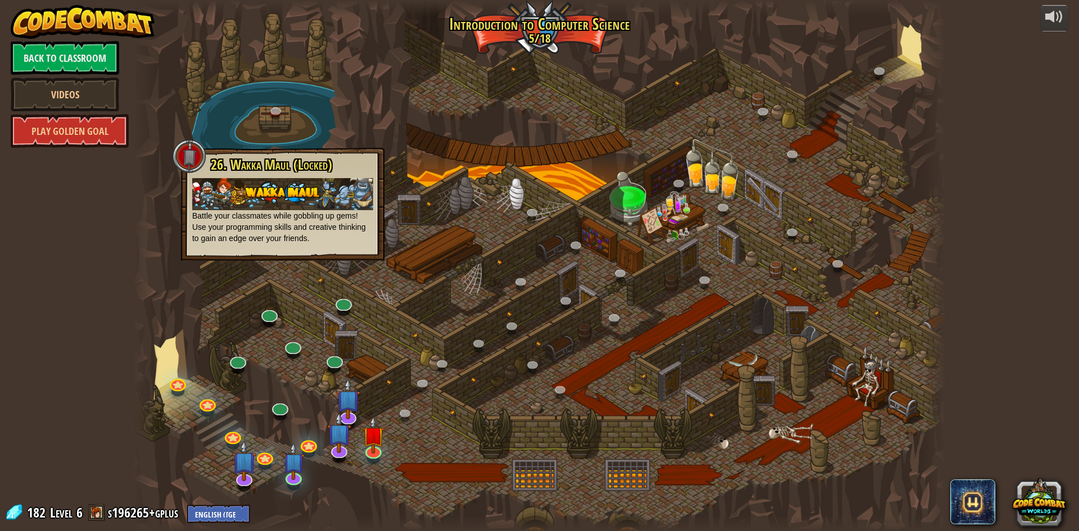
click at [433, 258] on div at bounding box center [539, 265] width 813 height 531
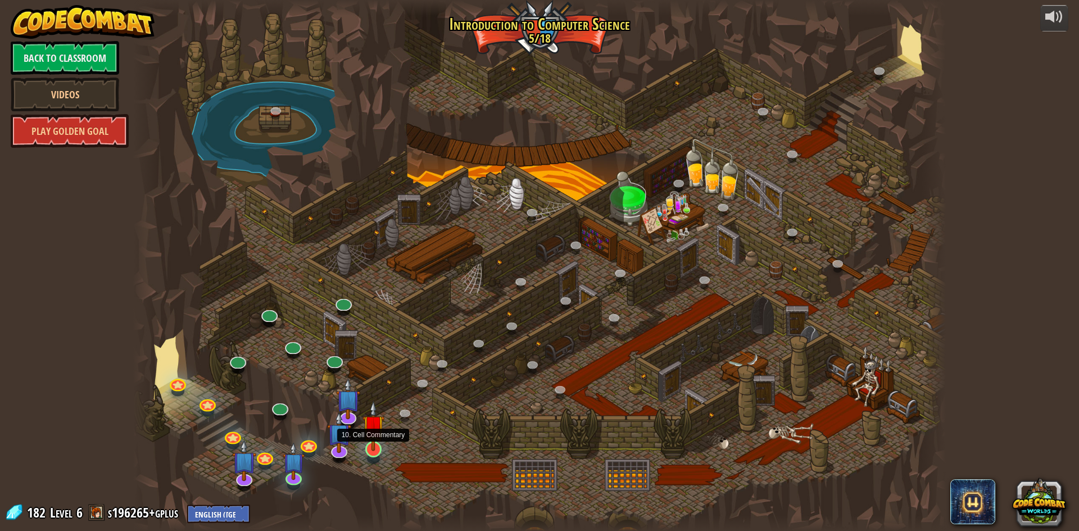
click at [374, 445] on img at bounding box center [374, 426] width 22 height 50
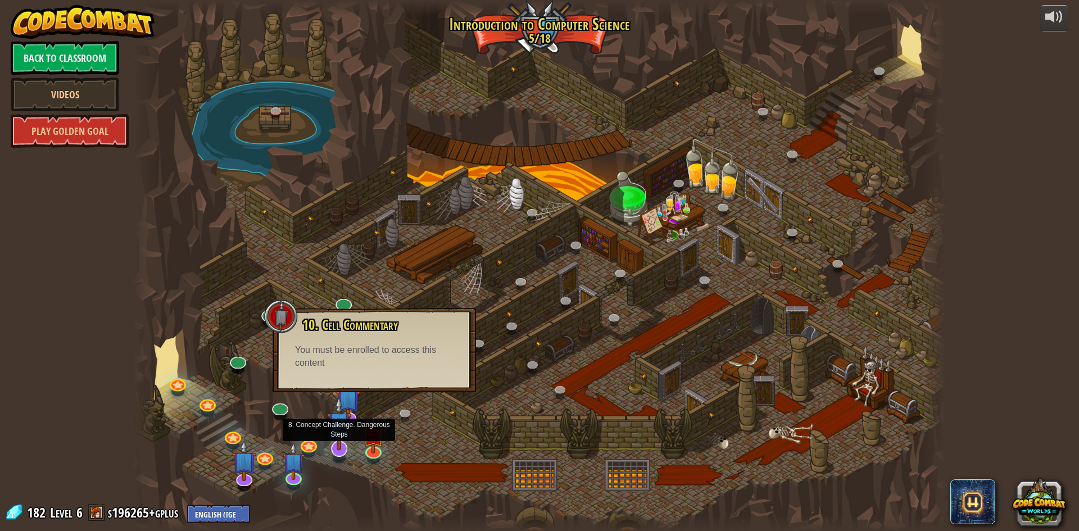
click at [349, 446] on img at bounding box center [339, 423] width 24 height 55
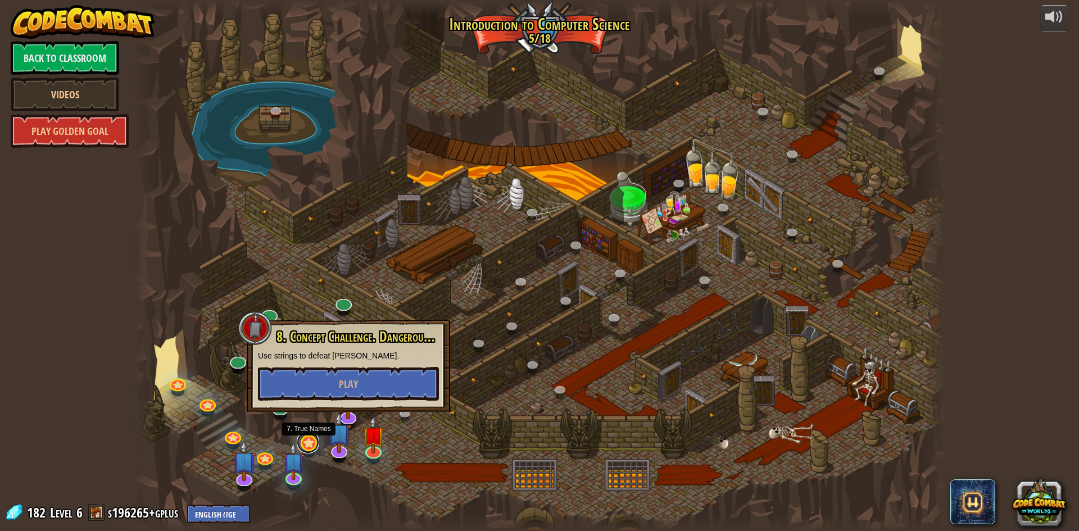
click at [315, 445] on link at bounding box center [308, 442] width 22 height 22
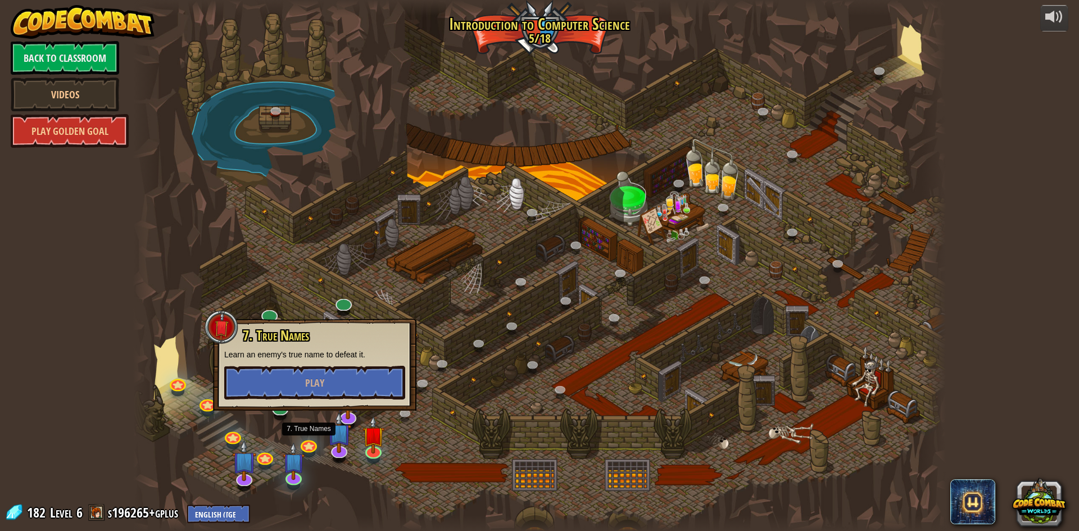
click at [402, 423] on div at bounding box center [539, 265] width 813 height 531
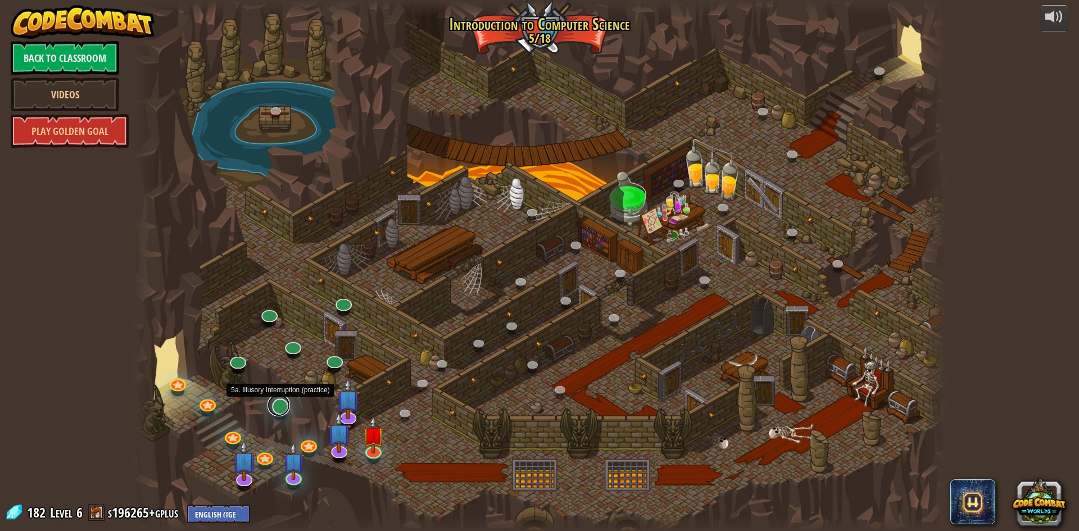
click at [268, 410] on link at bounding box center [279, 405] width 22 height 22
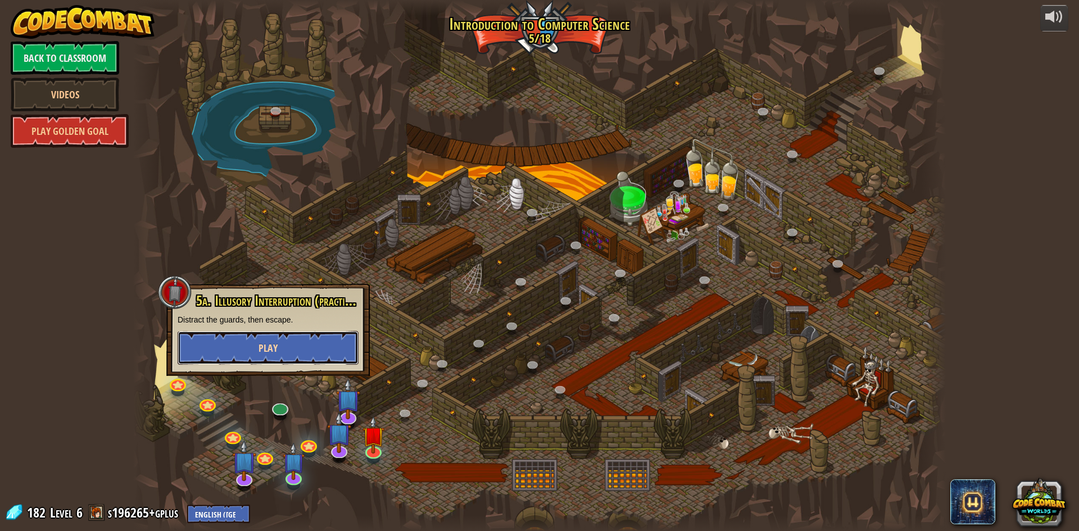
click at [296, 338] on button "Play" at bounding box center [268, 348] width 181 height 34
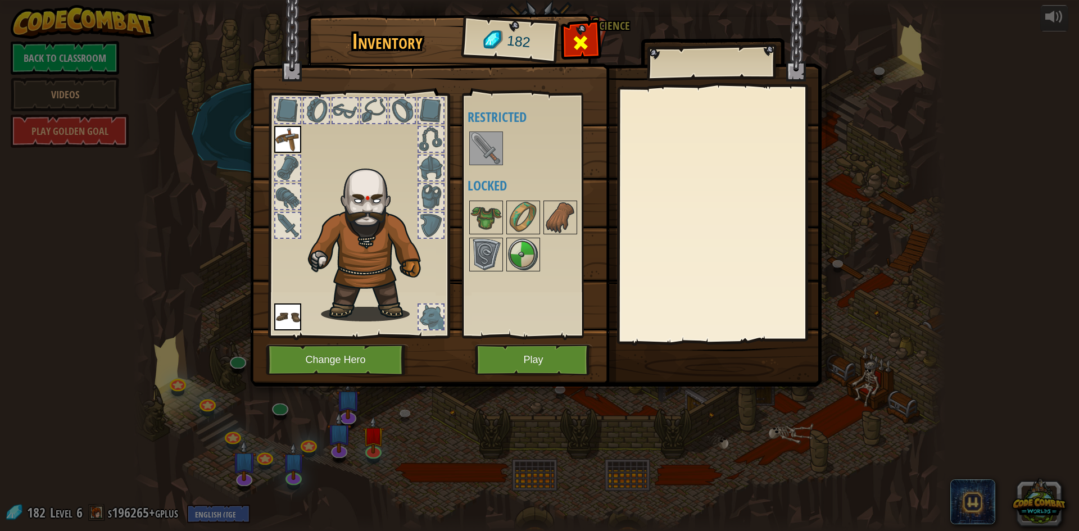
click at [576, 45] on span at bounding box center [581, 43] width 18 height 18
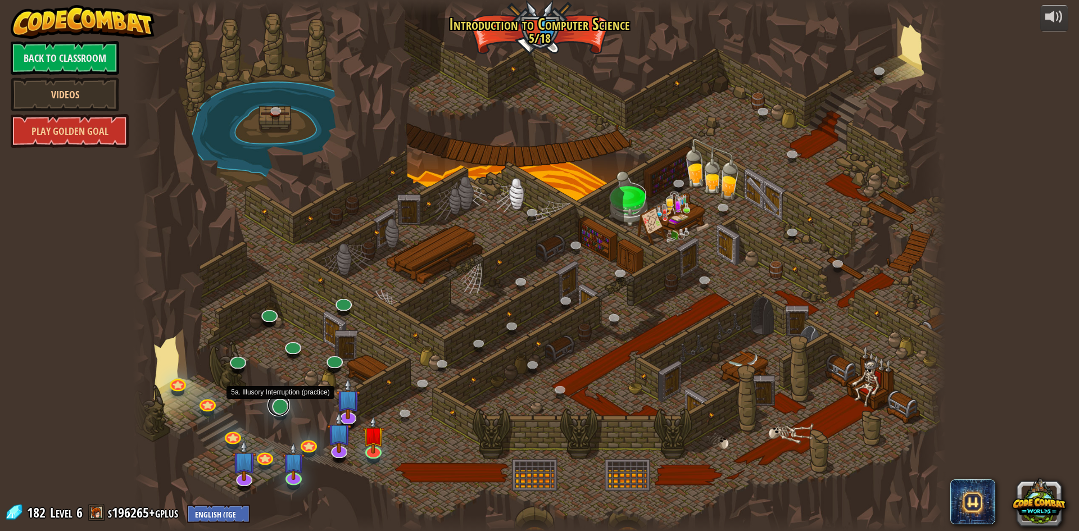
click at [276, 408] on link at bounding box center [279, 405] width 22 height 22
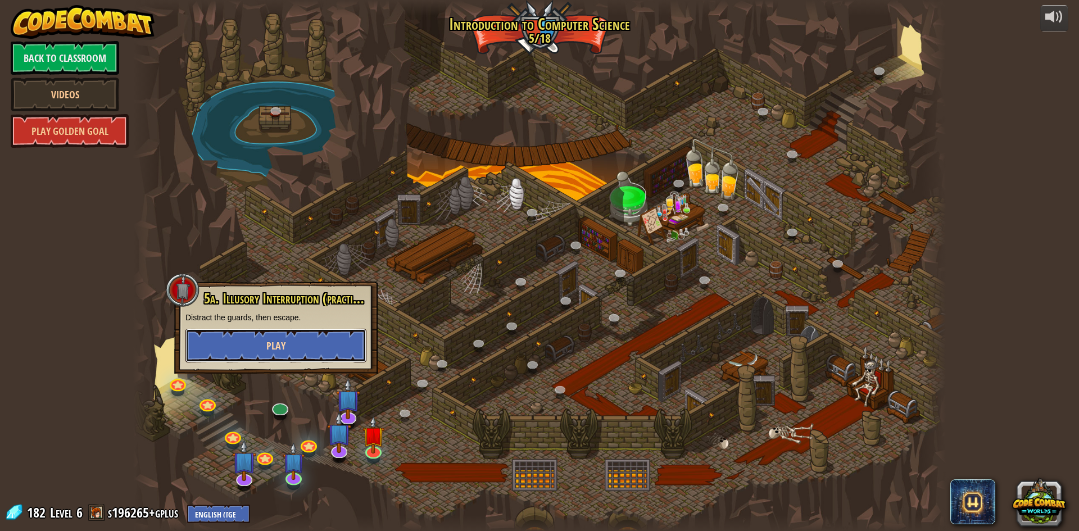
click at [297, 350] on button "Play" at bounding box center [276, 346] width 181 height 34
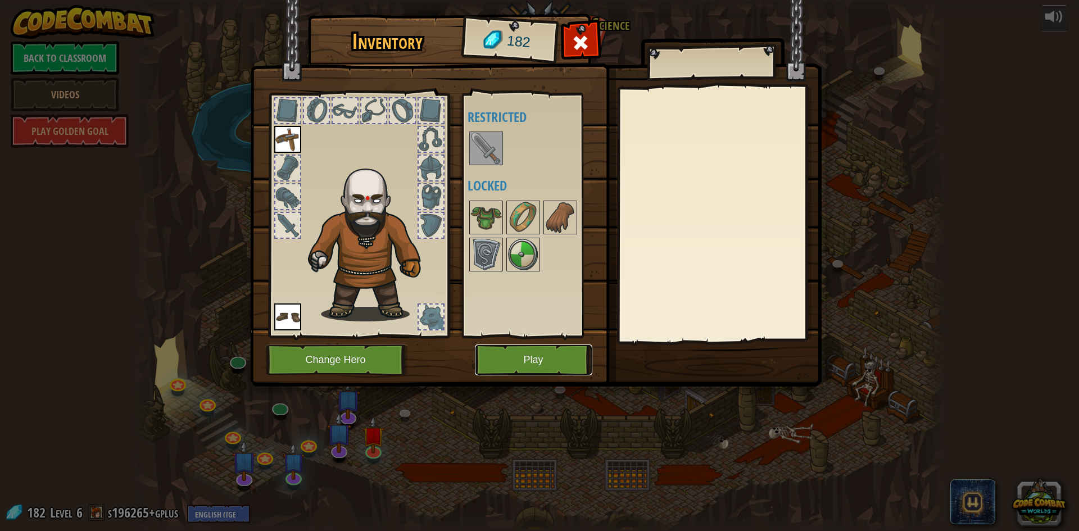
click at [575, 354] on button "Play" at bounding box center [533, 360] width 117 height 31
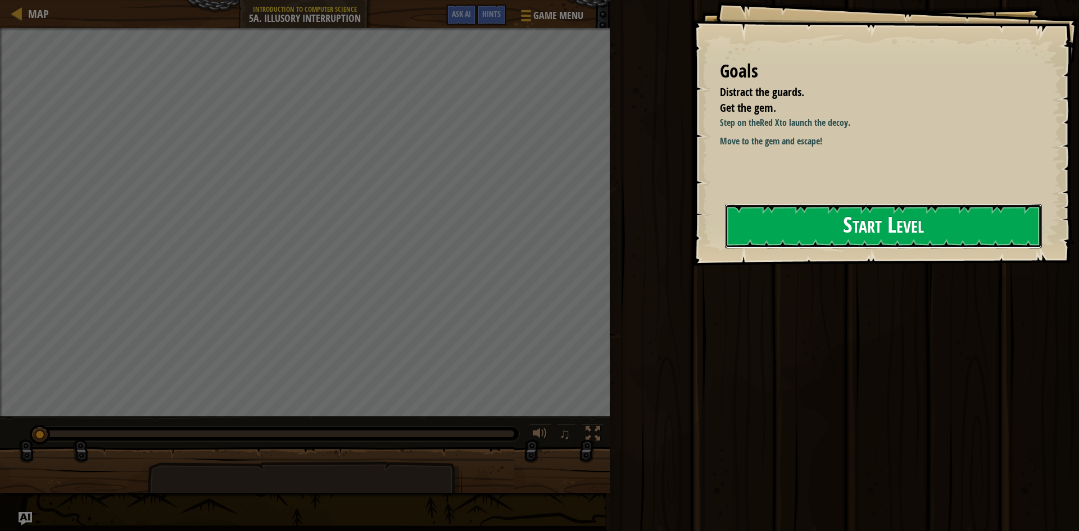
click at [874, 205] on button "Start Level" at bounding box center [883, 226] width 317 height 44
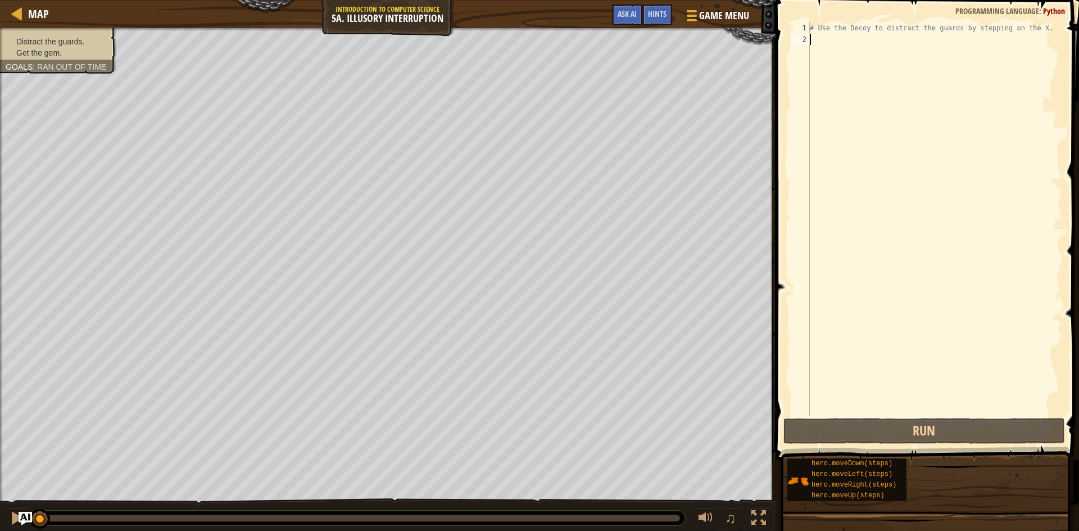
type textarea "h"
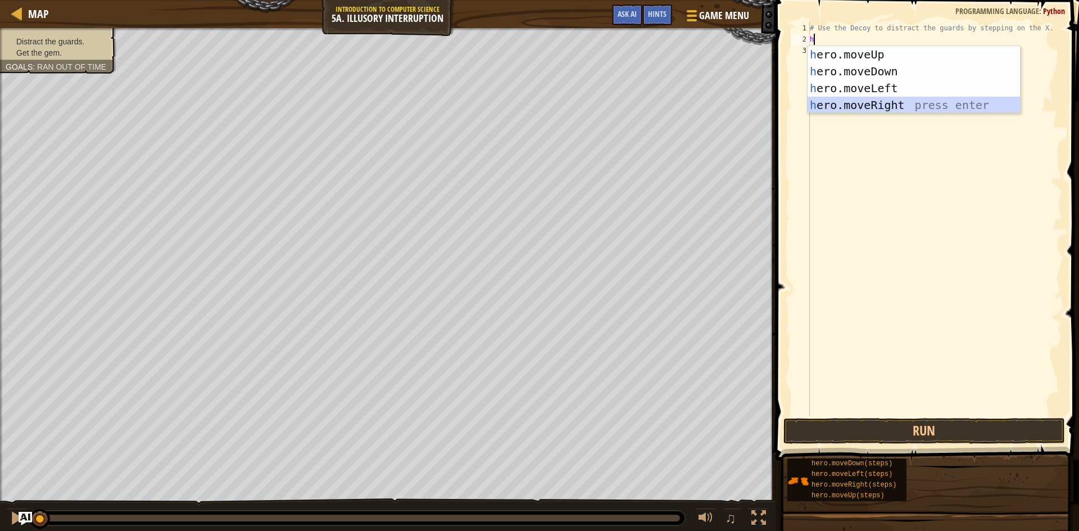
click at [893, 100] on div "h ero.moveUp press enter h ero.moveDown press enter h ero.moveLeft press enter …" at bounding box center [914, 96] width 212 height 101
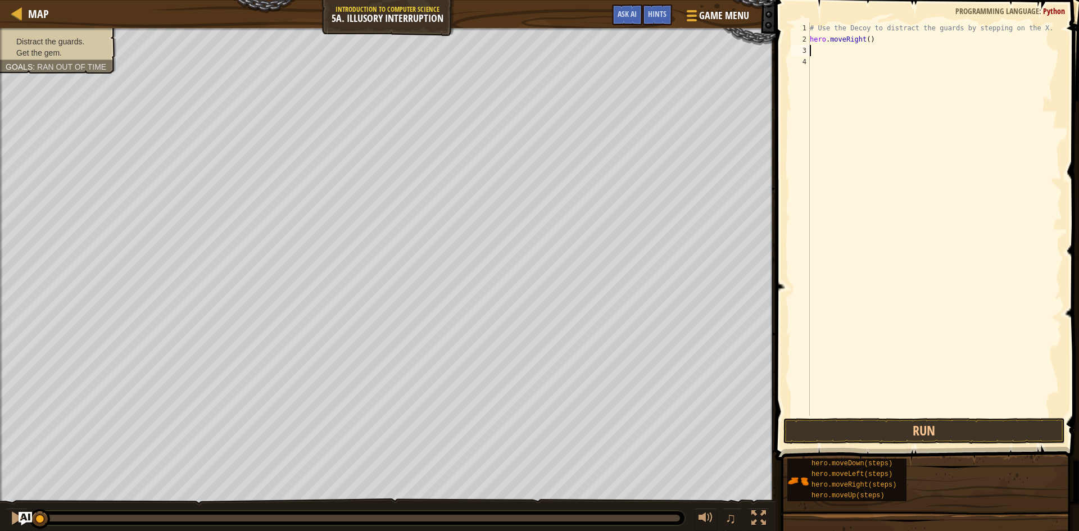
type textarea "h"
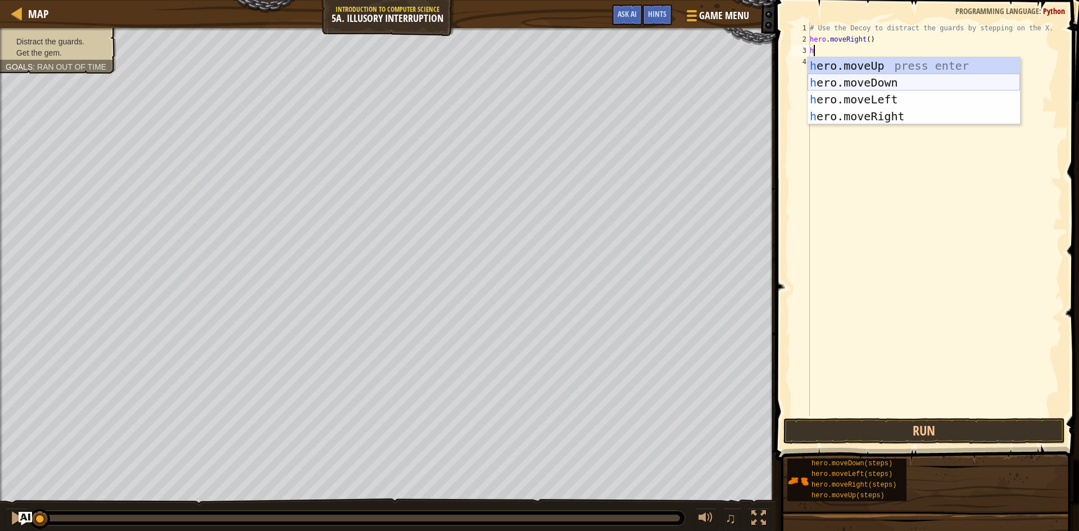
click at [893, 85] on div "h ero.moveUp press enter h ero.moveDown press enter h ero.moveLeft press enter …" at bounding box center [914, 107] width 212 height 101
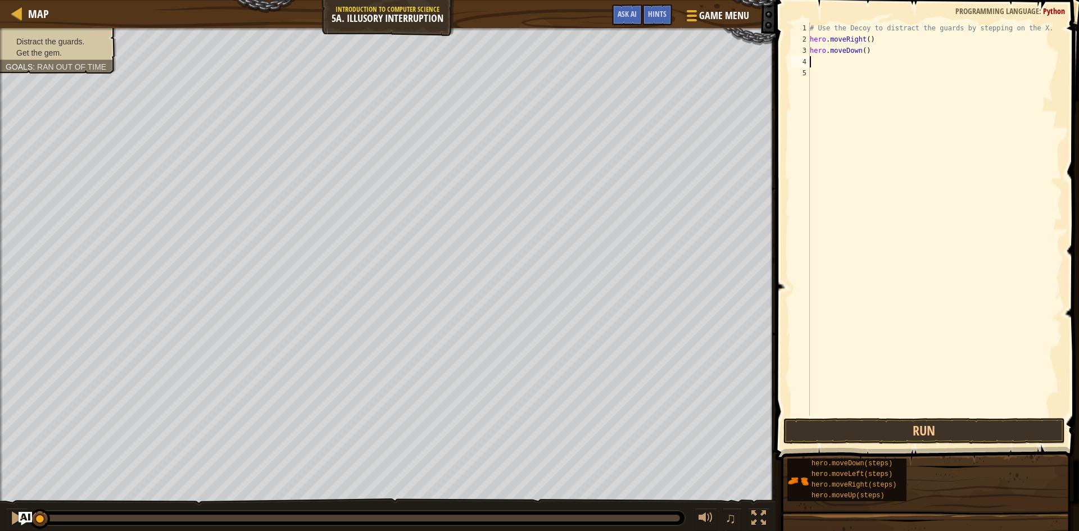
click at [862, 48] on div "# Use the Decoy to distract the guards by stepping on the X. hero . moveRight (…" at bounding box center [935, 230] width 255 height 416
type textarea "hero.moveDown(2)"
click at [880, 78] on div "# Use the Decoy to distract the guards by stepping on the X. hero . moveRight (…" at bounding box center [935, 230] width 255 height 416
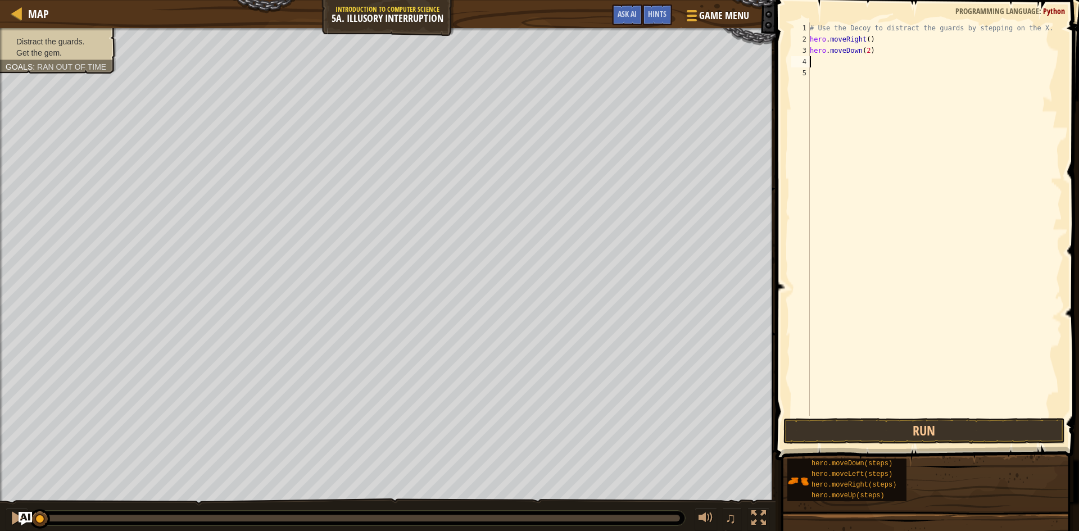
click at [865, 57] on div "# Use the Decoy to distract the guards by stepping on the X. hero . moveRight (…" at bounding box center [935, 230] width 255 height 416
type textarea "h"
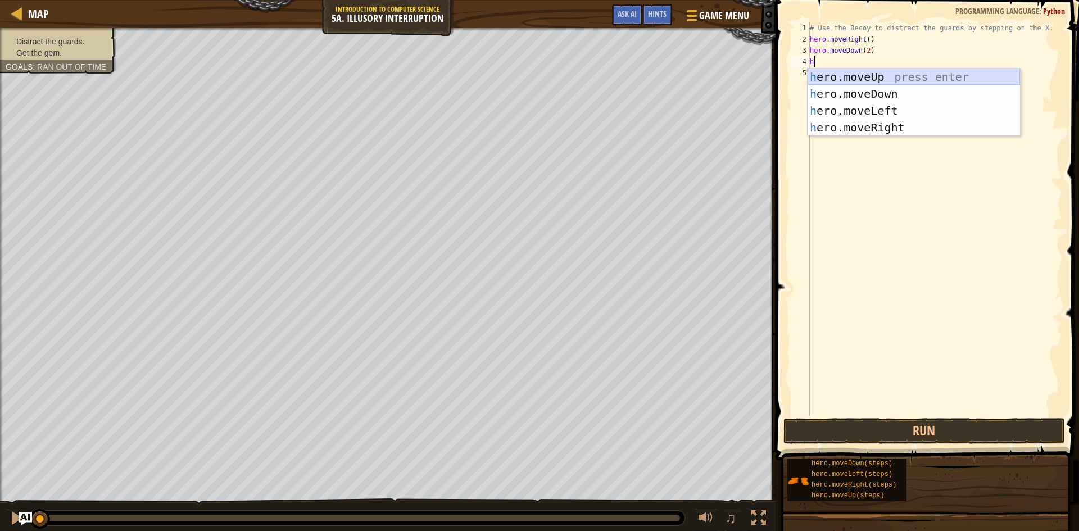
click at [865, 80] on div "h ero.moveUp press enter h ero.moveDown press enter h ero.moveLeft press enter …" at bounding box center [914, 119] width 212 height 101
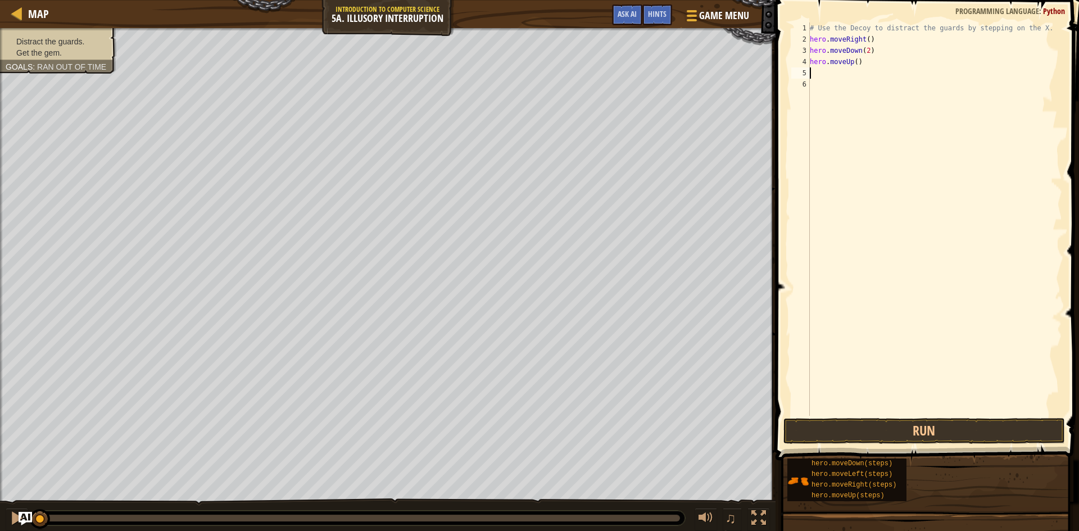
click at [855, 61] on div "# Use the Decoy to distract the guards by stepping on the X. hero . moveRight (…" at bounding box center [935, 230] width 255 height 416
type textarea "hero.moveUp(2)"
click at [926, 431] on button "Run" at bounding box center [925, 431] width 282 height 26
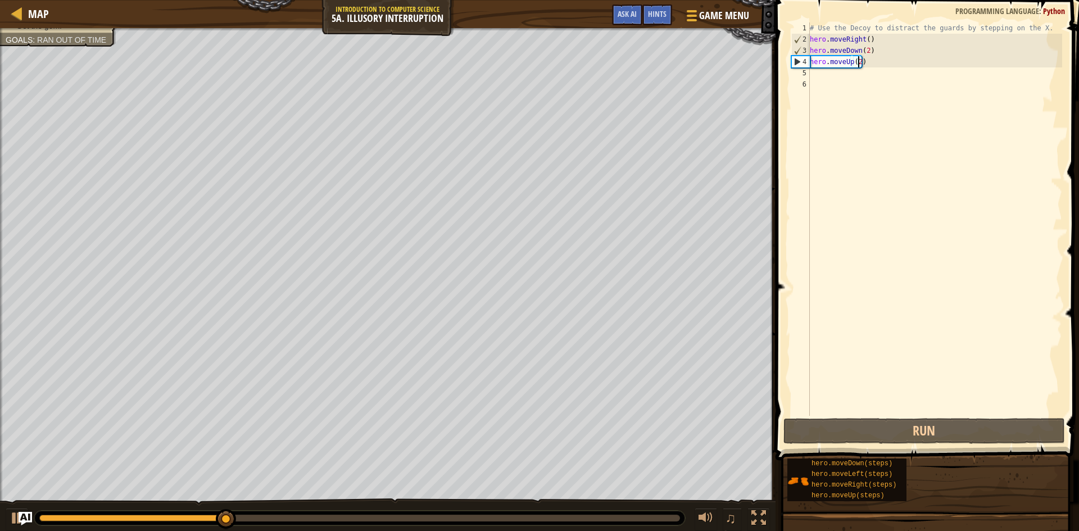
click at [877, 141] on div "# Use the Decoy to distract the guards by stepping on the X. hero . moveRight (…" at bounding box center [935, 230] width 255 height 416
click at [861, 67] on div "# Use the Decoy to distract the guards by stepping on the X. hero . moveRight (…" at bounding box center [935, 230] width 255 height 416
type textarea "hero.moveUp(2)"
click at [860, 75] on div "# Use the Decoy to distract the guards by stepping on the X. hero . moveRight (…" at bounding box center [935, 230] width 255 height 416
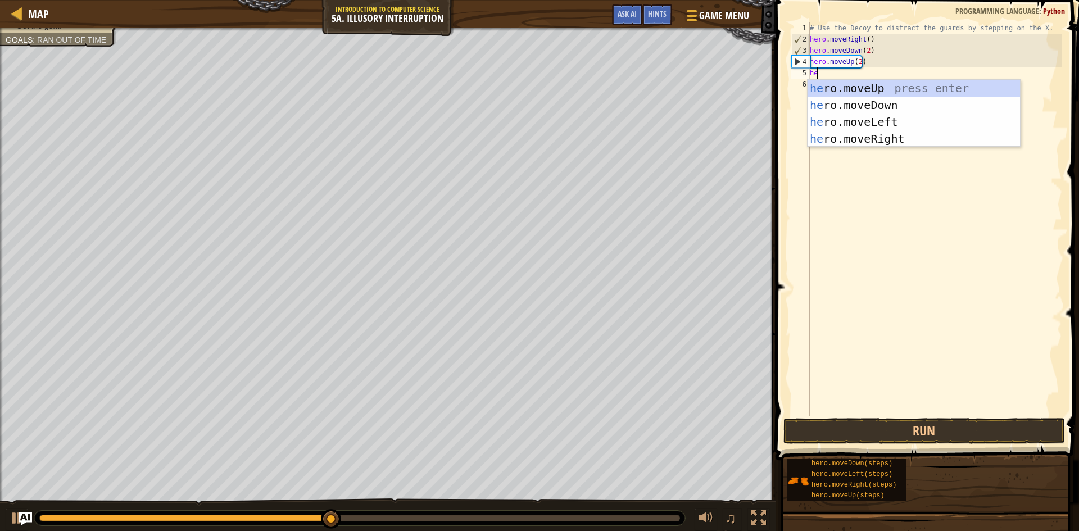
type textarea "her"
click at [847, 134] on div "her o.moveUp press enter her o.moveDown press enter her o.moveLeft press enter …" at bounding box center [914, 130] width 212 height 101
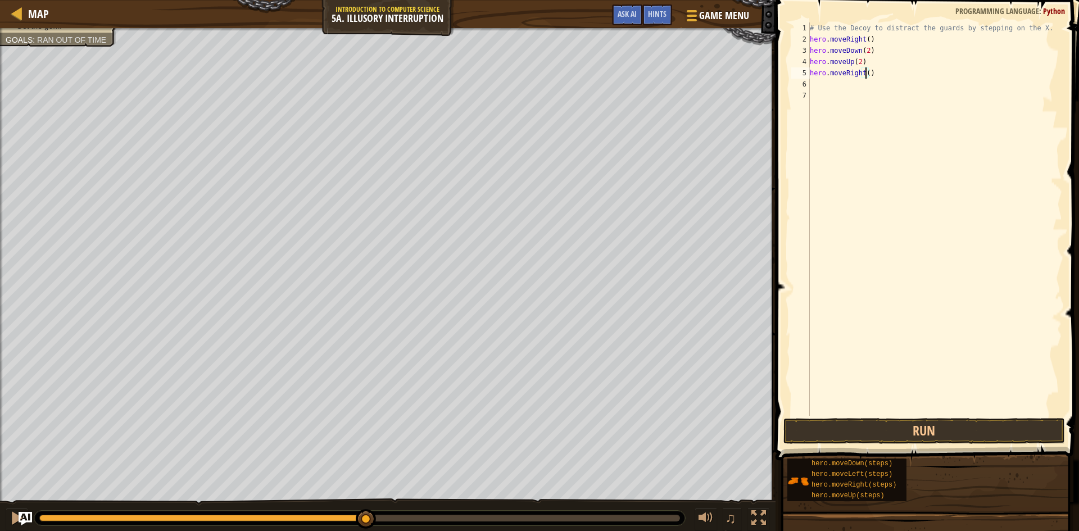
click at [866, 78] on div "# Use the Decoy to distract the guards by stepping on the X. hero . moveRight (…" at bounding box center [935, 230] width 255 height 416
type textarea "hero.moveRight(3)"
click at [893, 426] on button "Run" at bounding box center [925, 431] width 282 height 26
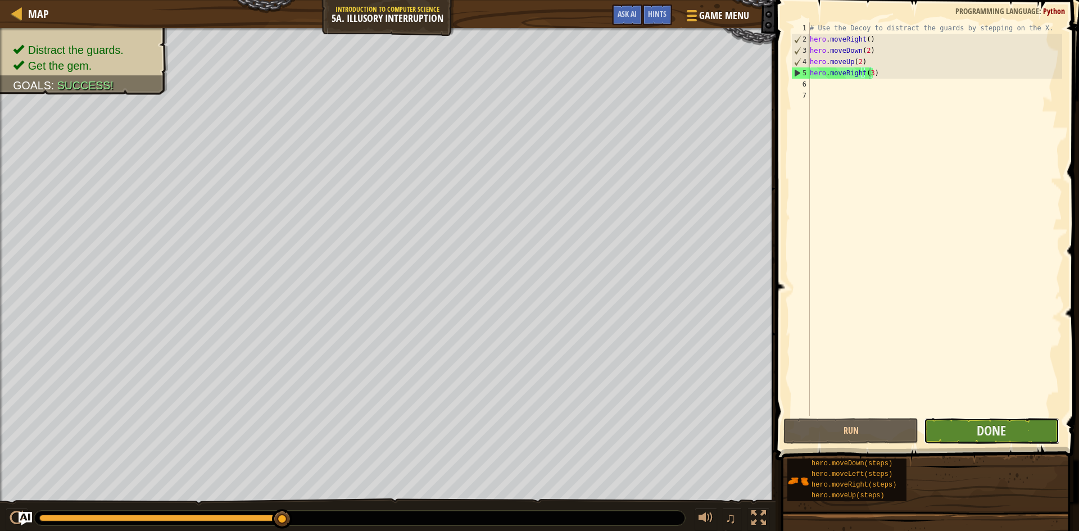
click at [1018, 423] on button "Done" at bounding box center [991, 431] width 135 height 26
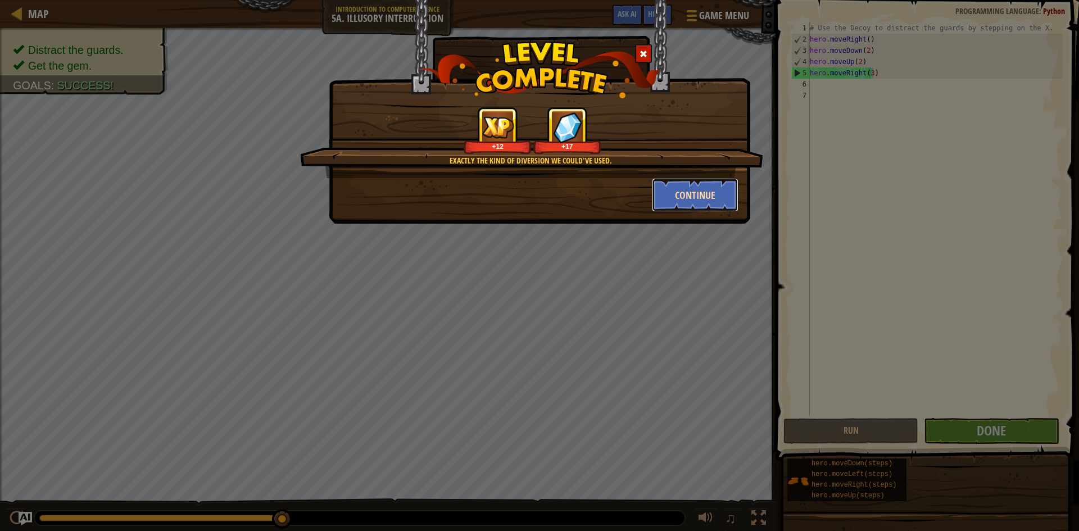
click at [677, 191] on button "Continue" at bounding box center [695, 195] width 87 height 34
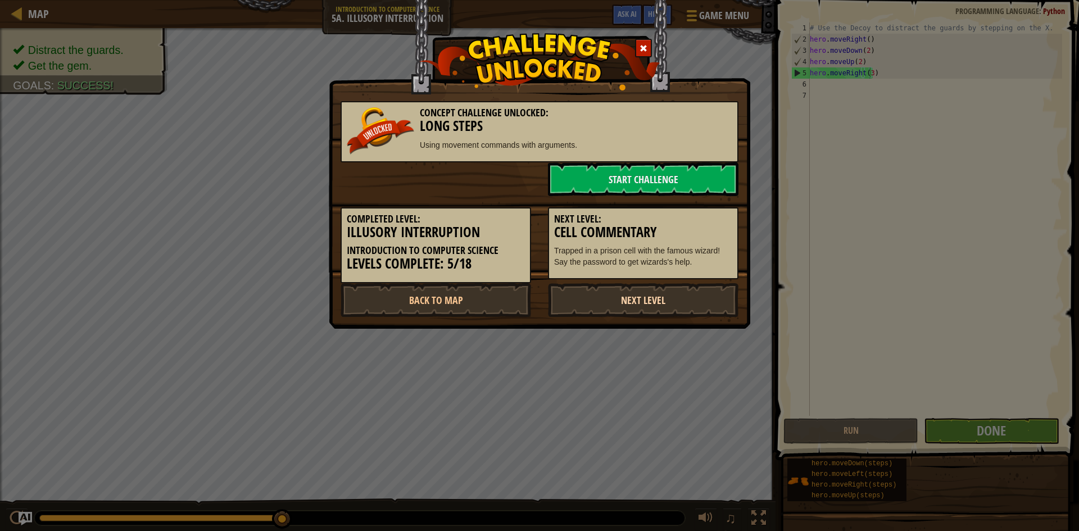
click at [609, 299] on link "Next Level" at bounding box center [643, 300] width 191 height 34
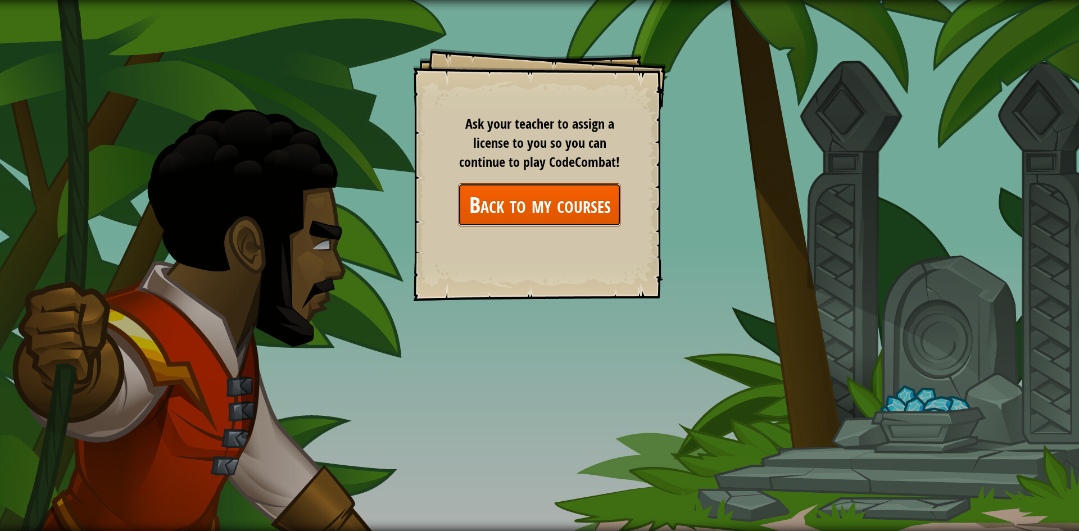
click at [558, 223] on link "Back to my courses" at bounding box center [539, 204] width 163 height 43
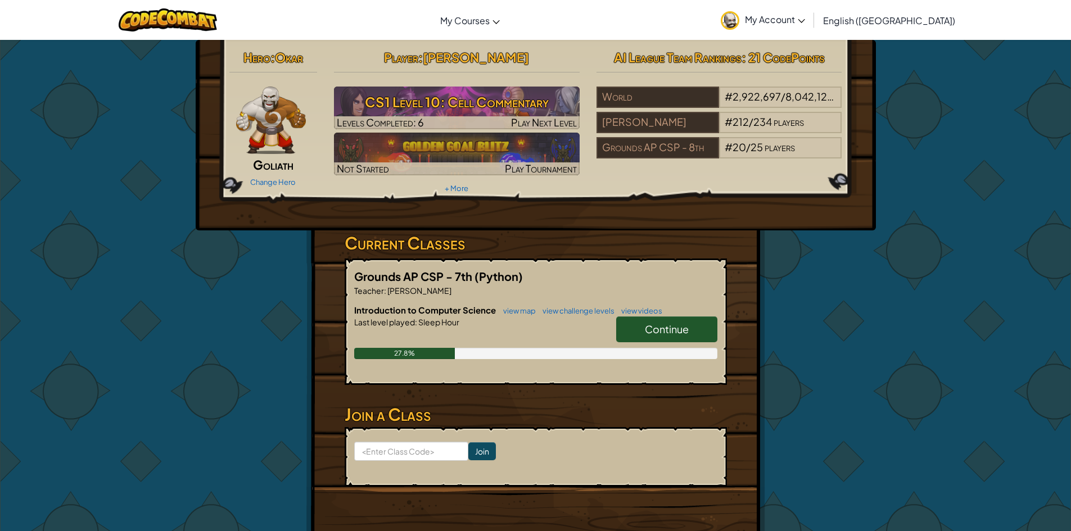
click at [695, 327] on link "Continue" at bounding box center [666, 329] width 101 height 26
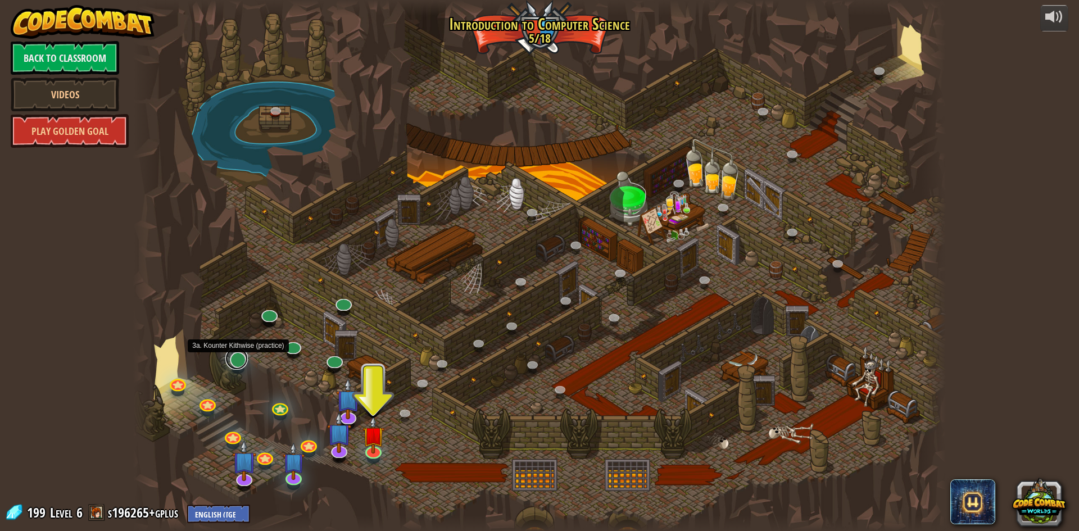
click at [229, 361] on link at bounding box center [236, 358] width 22 height 22
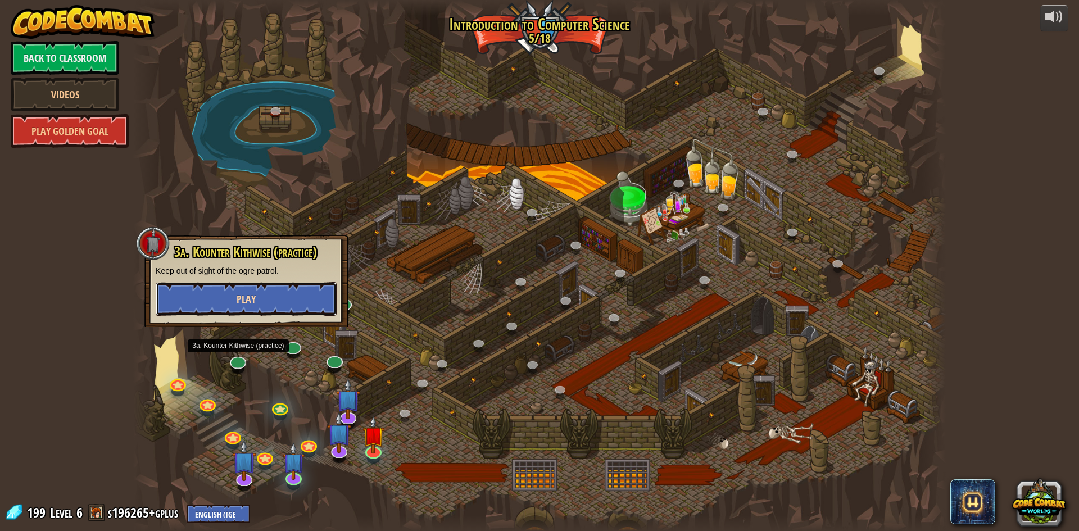
click at [254, 302] on span "Play" at bounding box center [246, 299] width 19 height 14
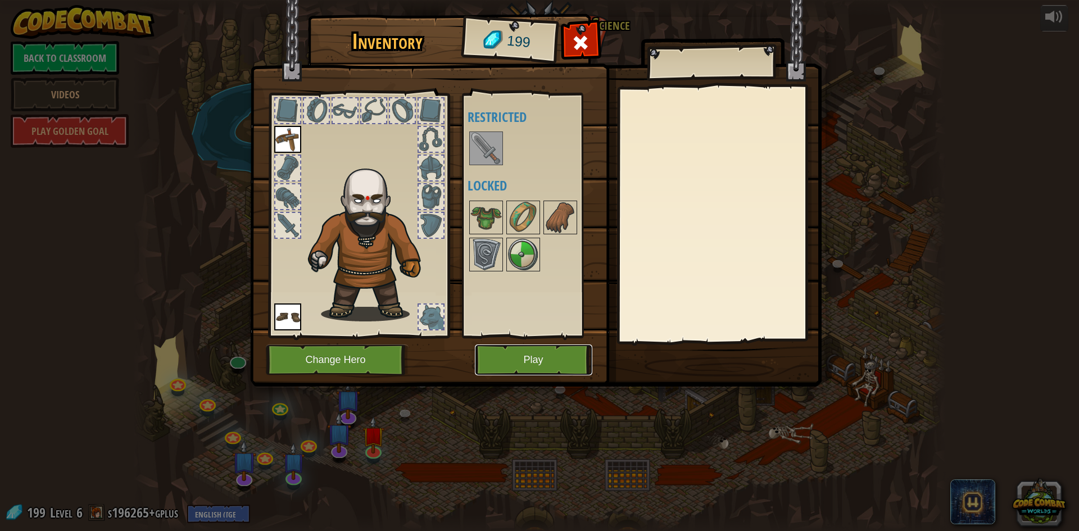
click at [496, 359] on button "Play" at bounding box center [533, 360] width 117 height 31
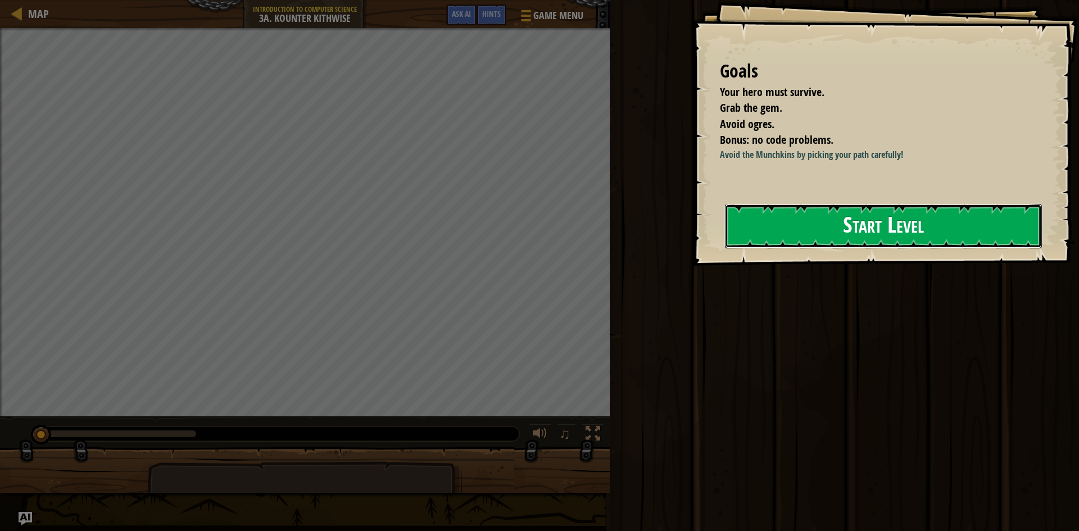
click at [849, 248] on button "Start Level" at bounding box center [883, 226] width 317 height 44
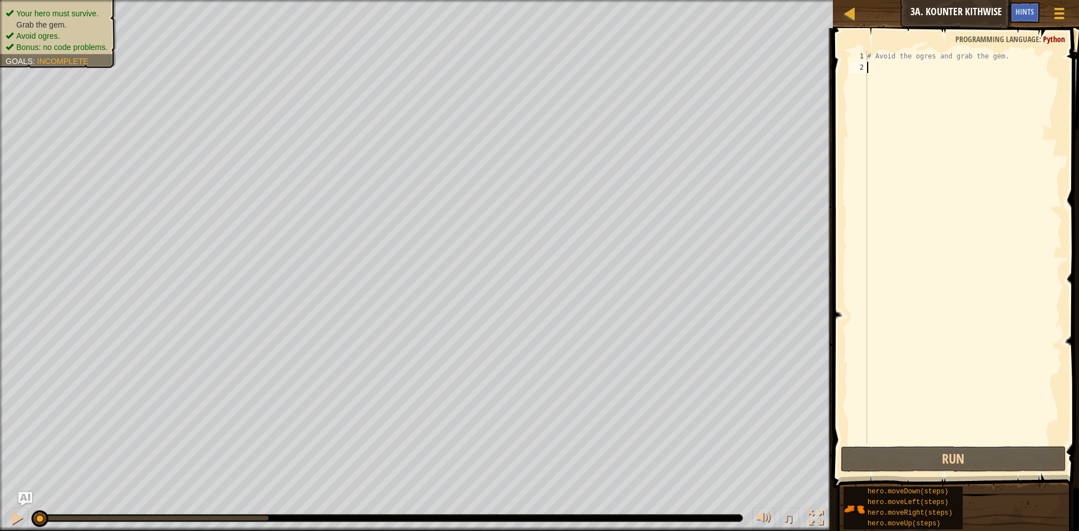
type textarea "m"
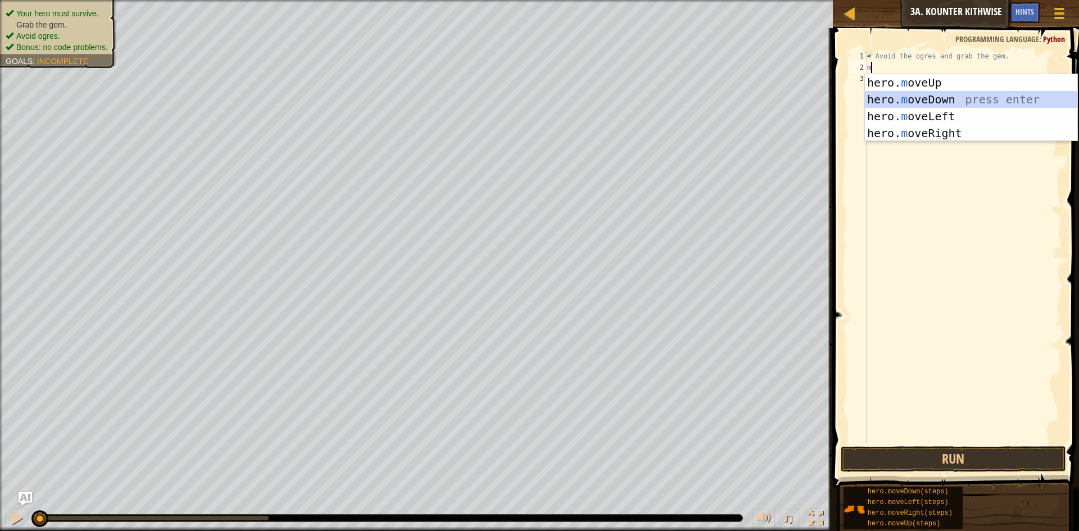
click at [907, 100] on div "hero. m oveUp press enter hero. m oveDown press enter hero. m oveLeft press ent…" at bounding box center [971, 124] width 212 height 101
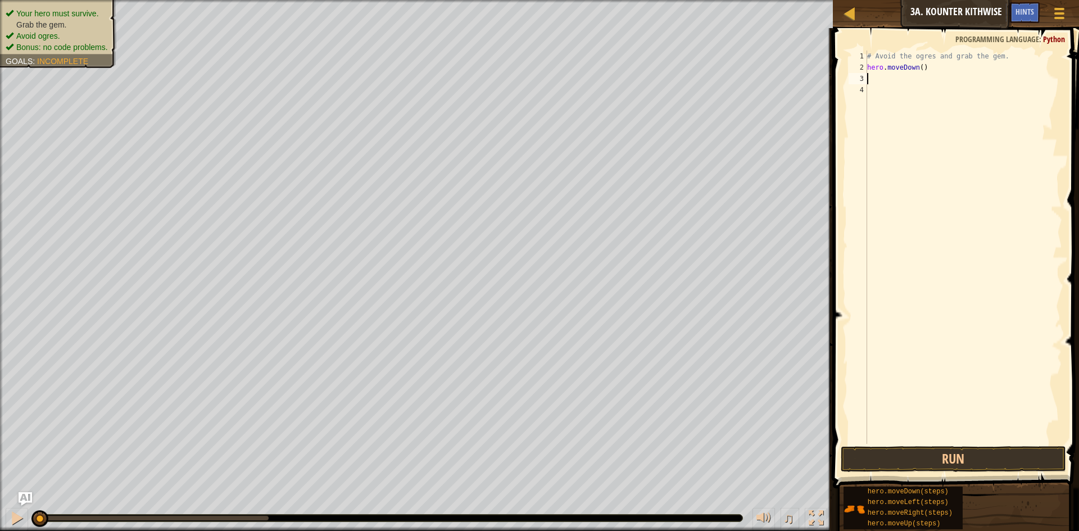
type textarea "h"
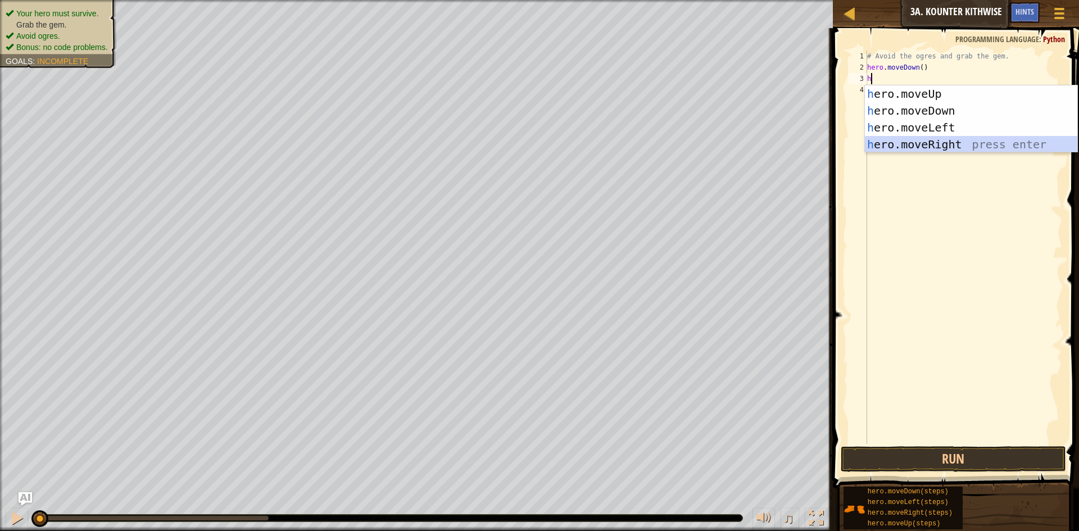
click at [940, 139] on div "h ero.moveUp press enter h ero.moveDown press enter h ero.moveLeft press enter …" at bounding box center [971, 135] width 212 height 101
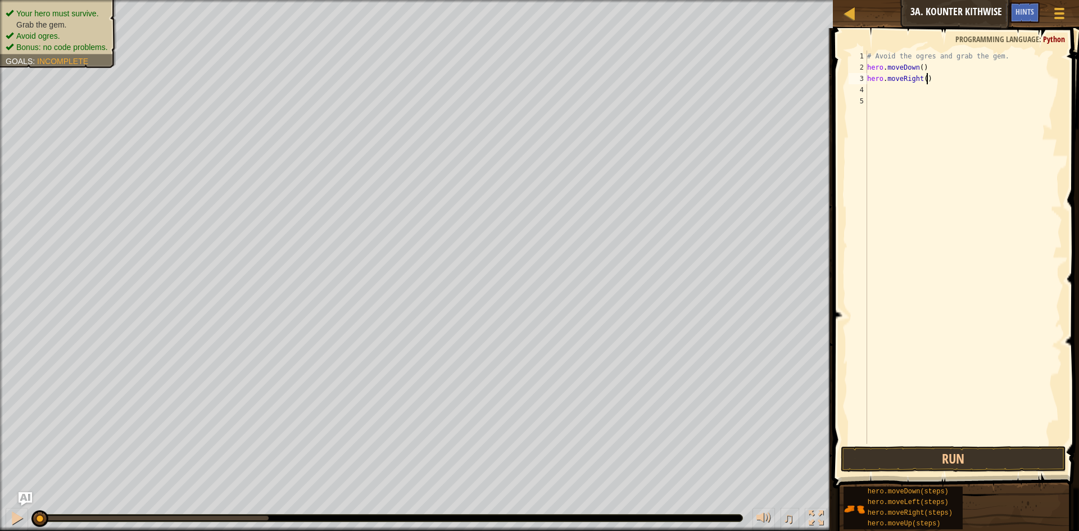
click at [928, 81] on div "# Avoid the ogres and grab the gem. hero . moveDown ( ) hero . moveRight ( )" at bounding box center [963, 259] width 197 height 416
click at [924, 83] on div "# Avoid the ogres and grab the gem. hero . moveDown ( ) hero . moveRight ( )" at bounding box center [963, 259] width 197 height 416
click at [901, 447] on button "Run" at bounding box center [953, 459] width 225 height 26
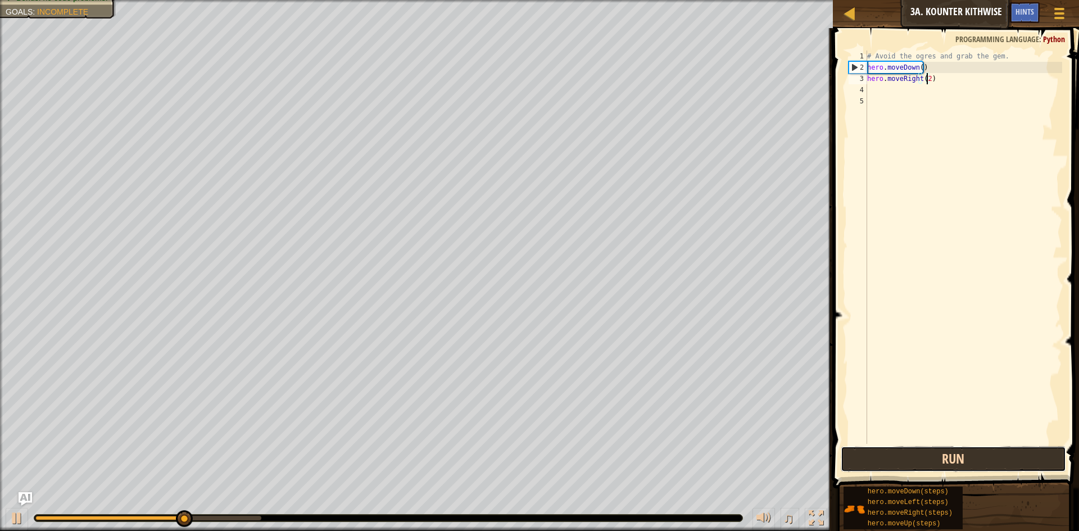
click at [913, 465] on button "Run" at bounding box center [953, 459] width 225 height 26
click at [906, 469] on button "Run" at bounding box center [953, 459] width 225 height 26
click at [908, 467] on button "Run" at bounding box center [953, 459] width 225 height 26
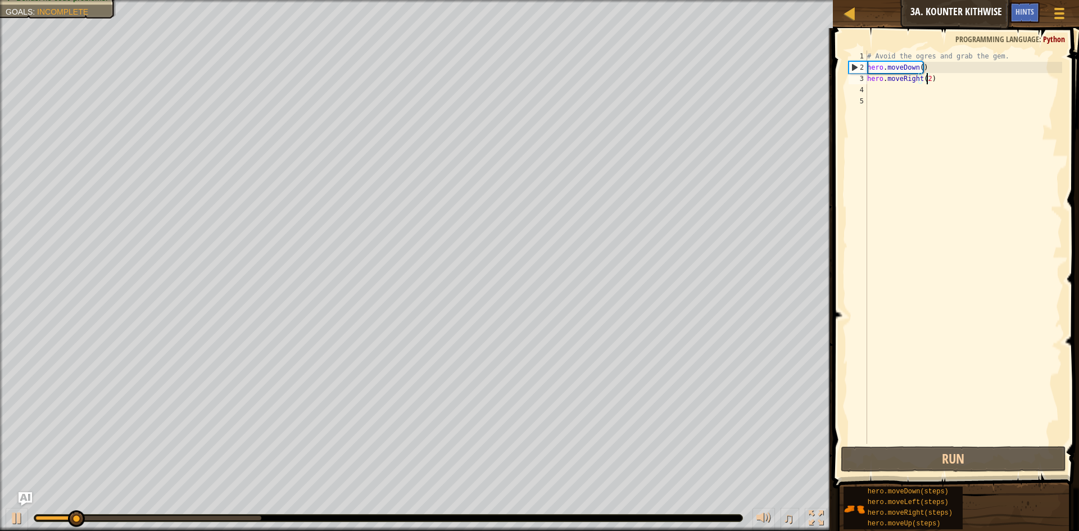
click at [857, 70] on div "2" at bounding box center [858, 67] width 18 height 11
click at [847, 65] on div "hero.moveDown() 1 2 3 4 5 # Avoid the ogres and grab the gem. hero . moveDown (…" at bounding box center [955, 248] width 216 height 394
click at [851, 65] on div "2" at bounding box center [858, 67] width 18 height 11
click at [855, 66] on div "2" at bounding box center [858, 67] width 18 height 11
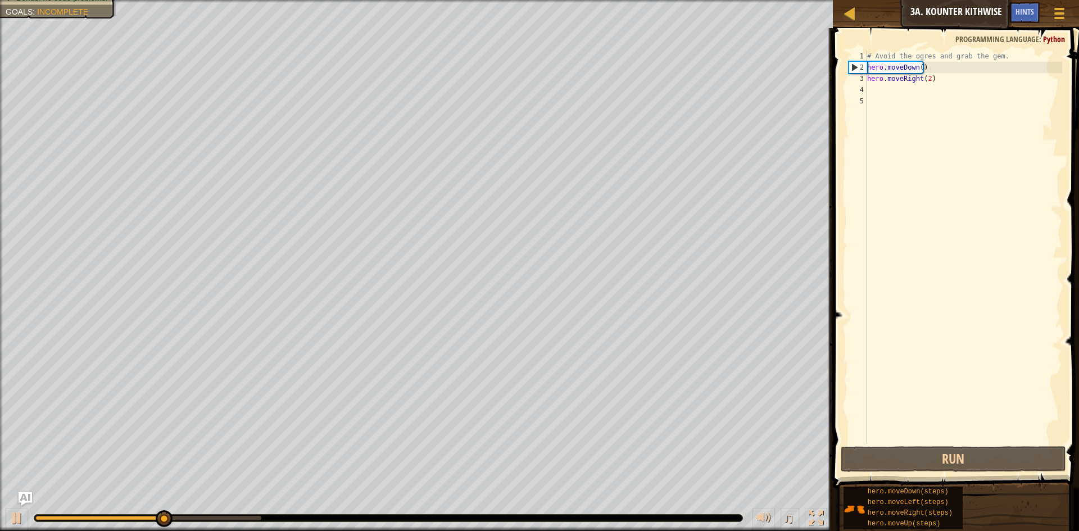
type textarea "hero.moveDown()"
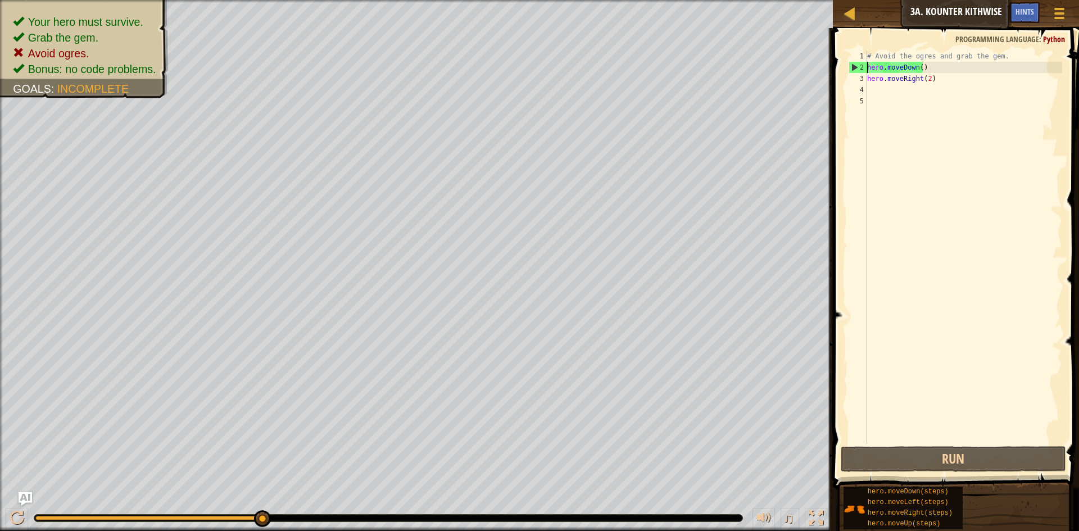
click at [935, 88] on div "# Avoid the ogres and grab the gem. hero . moveDown ( ) hero . moveRight ( 2 )" at bounding box center [963, 259] width 197 height 416
click at [919, 80] on div "# Avoid the ogres and grab the gem. hero . moveDown ( ) hero . moveRight ( 2 )" at bounding box center [963, 259] width 197 height 416
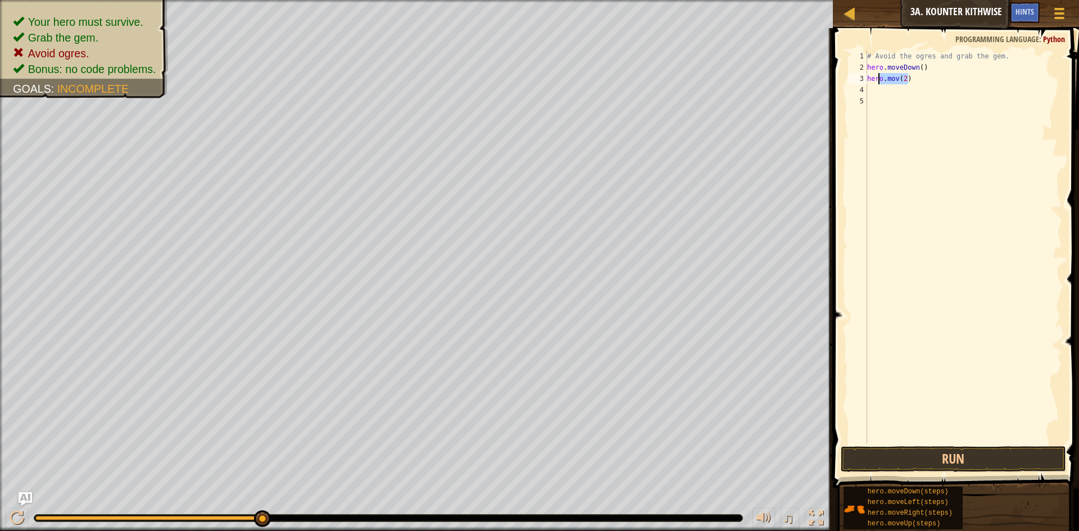
drag, startPoint x: 912, startPoint y: 78, endPoint x: 848, endPoint y: 83, distance: 64.8
click at [857, 83] on div "hero.mov(2) 1 2 3 4 5 # Avoid the ogres and grab the gem. hero . moveDown ( ) h…" at bounding box center [955, 248] width 216 height 394
type textarea "\"
type textarea "h"
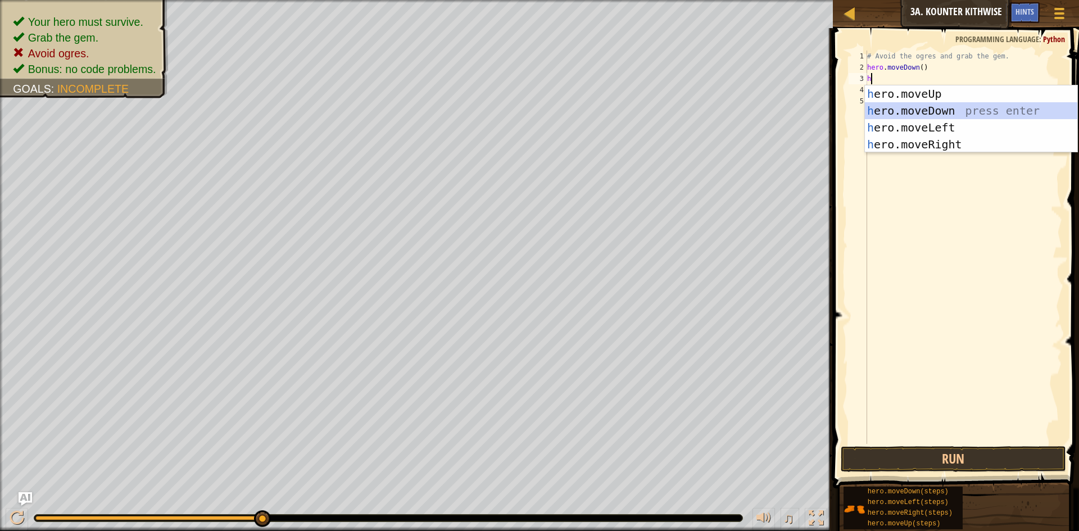
click at [916, 115] on div "h ero.moveUp press enter h ero.moveDown press enter h ero.moveLeft press enter …" at bounding box center [971, 135] width 212 height 101
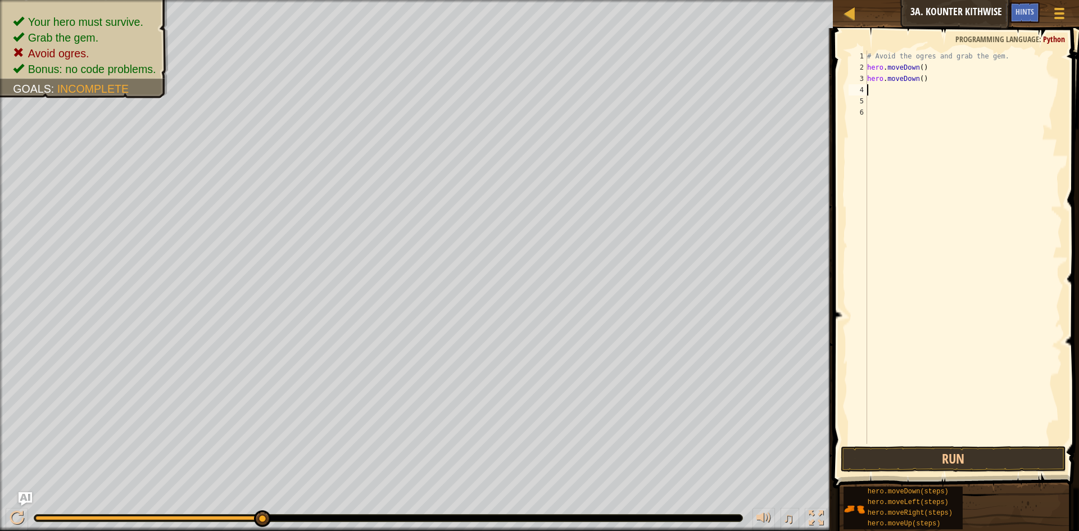
click at [896, 101] on div "# Avoid the ogres and grab the gem. hero . moveDown ( ) hero . moveDown ( )" at bounding box center [963, 259] width 197 height 416
click at [892, 91] on div "# Avoid the ogres and grab the gem. hero . moveDown ( ) hero . moveDown ( )" at bounding box center [963, 259] width 197 height 416
drag, startPoint x: 924, startPoint y: 79, endPoint x: 865, endPoint y: 80, distance: 59.0
click at [865, 80] on div "1 2 3 4 5 6 # Avoid the ogres and grab the gem. hero . moveDown ( ) hero . move…" at bounding box center [955, 248] width 216 height 394
type textarea "hero.moveDown()"
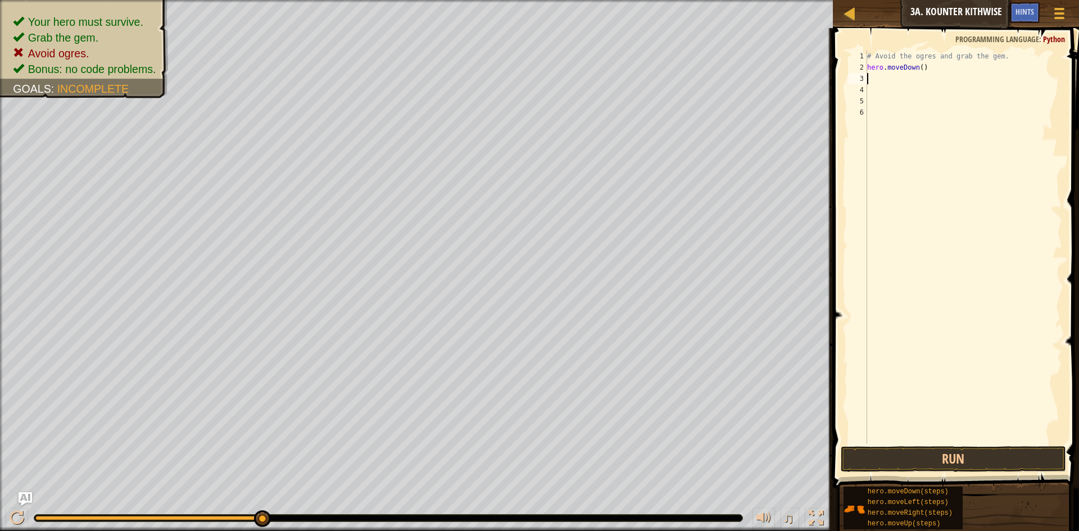
click at [916, 64] on div "# Avoid the ogres and grab the gem. hero . moveDown ( )" at bounding box center [963, 259] width 197 height 416
click at [922, 67] on div "# Avoid the ogres and grab the gem. hero . moveDown ( )" at bounding box center [963, 259] width 197 height 416
click at [917, 68] on div "# Avoid the ogres and grab the gem. hero . moveDown ( )" at bounding box center [963, 259] width 197 height 416
click at [921, 70] on div "# Avoid the ogres and grab the gem. hero . moveDown ( )" at bounding box center [963, 259] width 197 height 416
type textarea "hero.moveDown(2)"
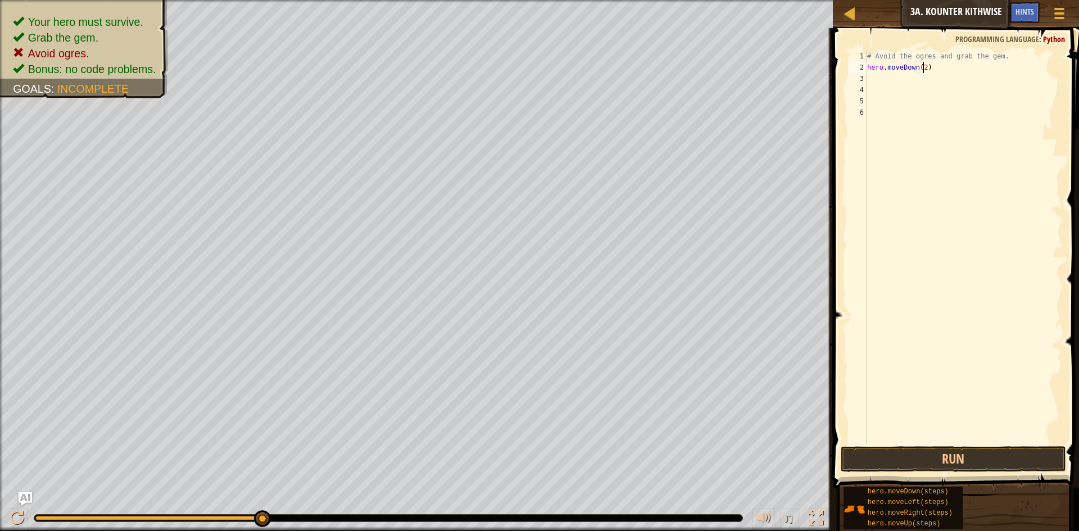
scroll to position [5, 4]
click at [916, 85] on div "# Avoid the ogres and grab the gem. hero . moveDown ( 2 )" at bounding box center [963, 259] width 197 height 416
click at [915, 75] on div "# Avoid the ogres and grab the gem. hero . moveDown ( 2 )" at bounding box center [963, 259] width 197 height 416
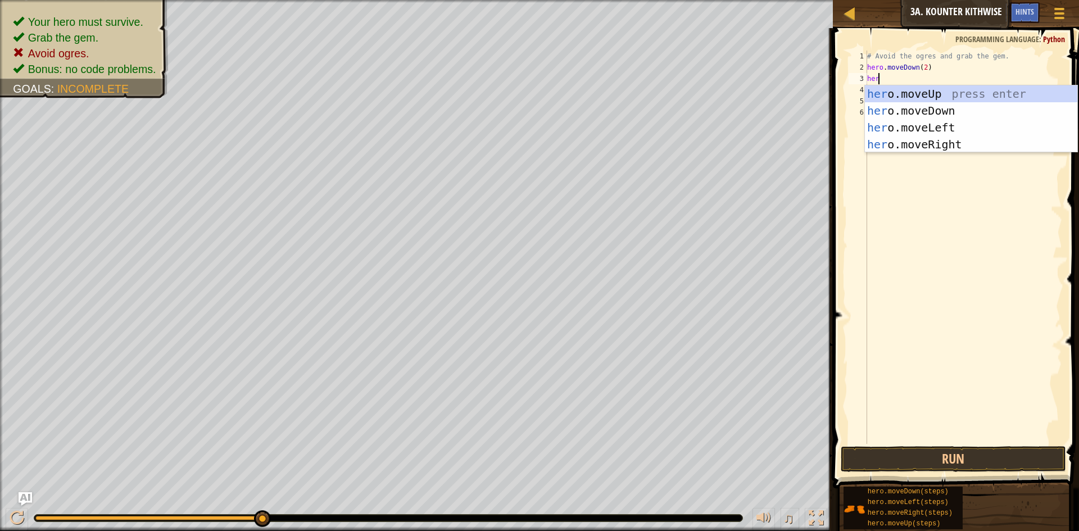
scroll to position [5, 1]
type textarea "hero"
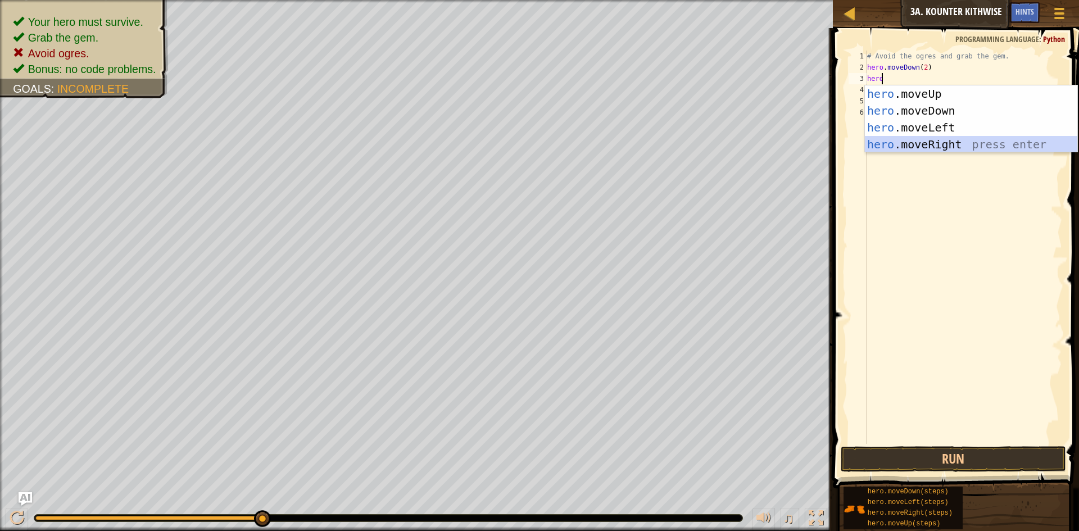
click at [919, 137] on div "hero .moveUp press enter hero .moveDown press enter hero .moveLeft press enter …" at bounding box center [971, 135] width 212 height 101
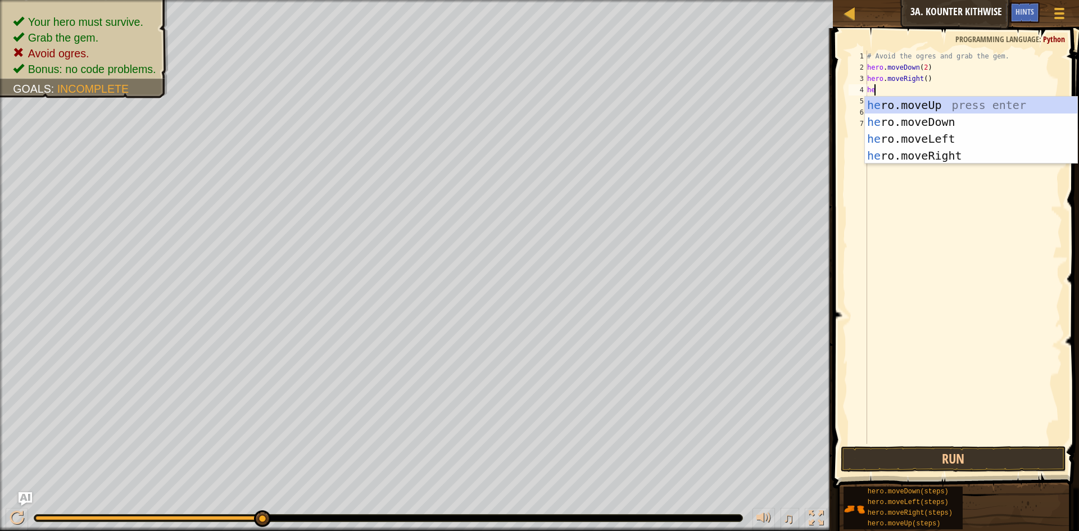
type textarea "her"
click at [940, 110] on div "her o.moveUp press enter her o.moveDown press enter her o.moveLeft press enter …" at bounding box center [971, 147] width 212 height 101
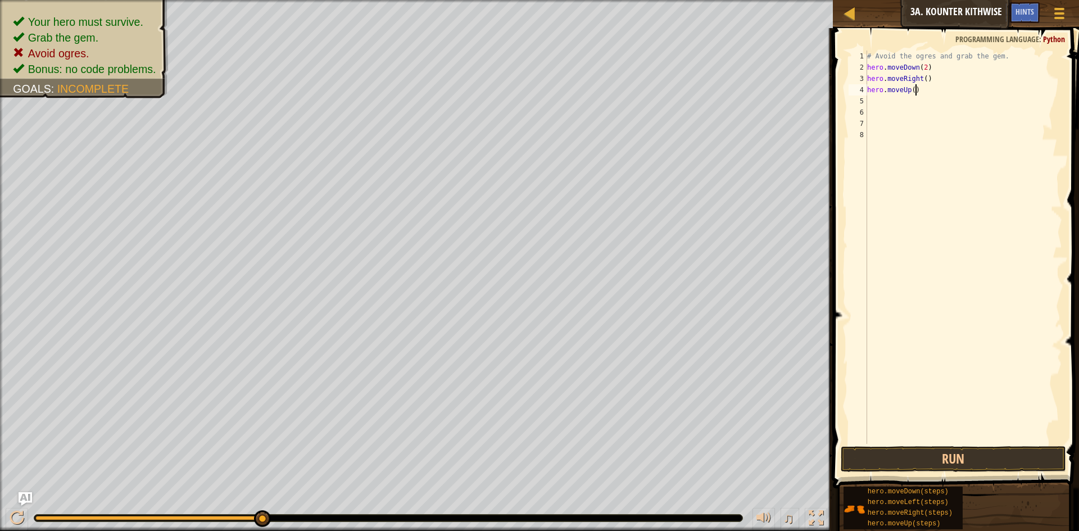
click at [919, 92] on div "# Avoid the ogres and grab the gem. hero . moveDown ( 2 ) hero . moveRight ( ) …" at bounding box center [963, 259] width 197 height 416
type textarea "hero.moveUp()"
click at [913, 96] on div "# Avoid the ogres and grab the gem. hero . moveDown ( 2 ) hero . moveRight ( ) …" at bounding box center [963, 259] width 197 height 416
type textarea "h"
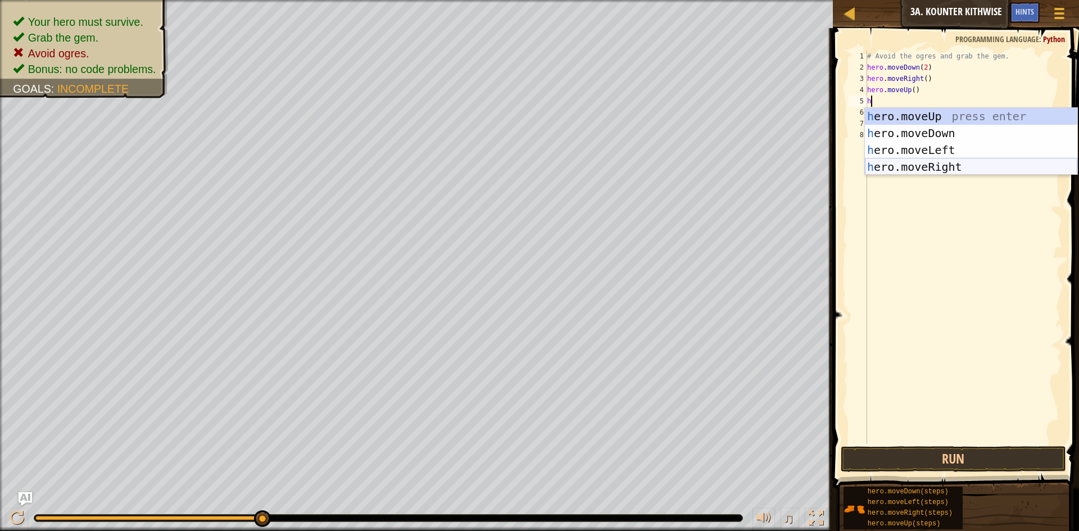
click at [901, 170] on div "h ero.moveUp press enter h ero.moveDown press enter h ero.moveLeft press enter …" at bounding box center [971, 158] width 212 height 101
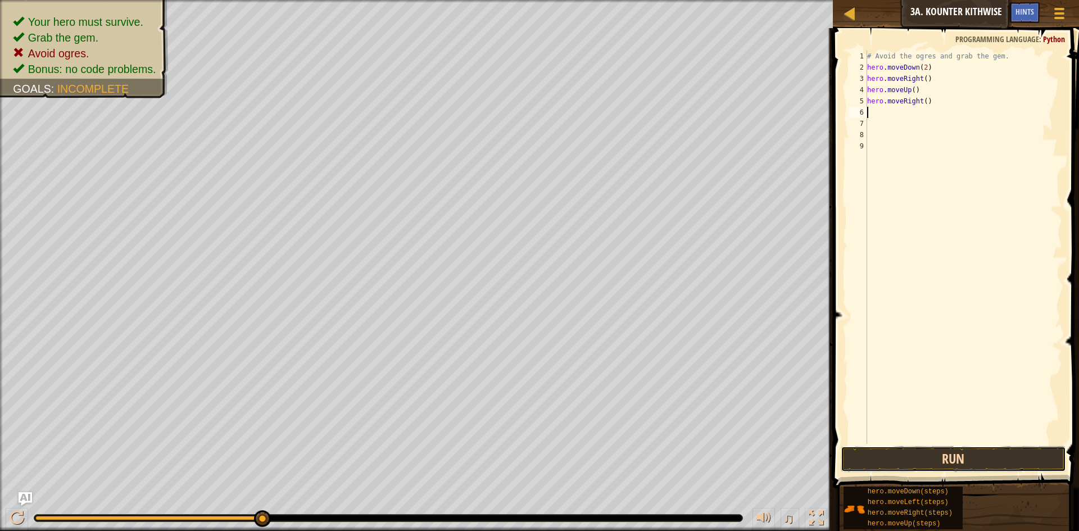
click at [912, 465] on button "Run" at bounding box center [953, 459] width 225 height 26
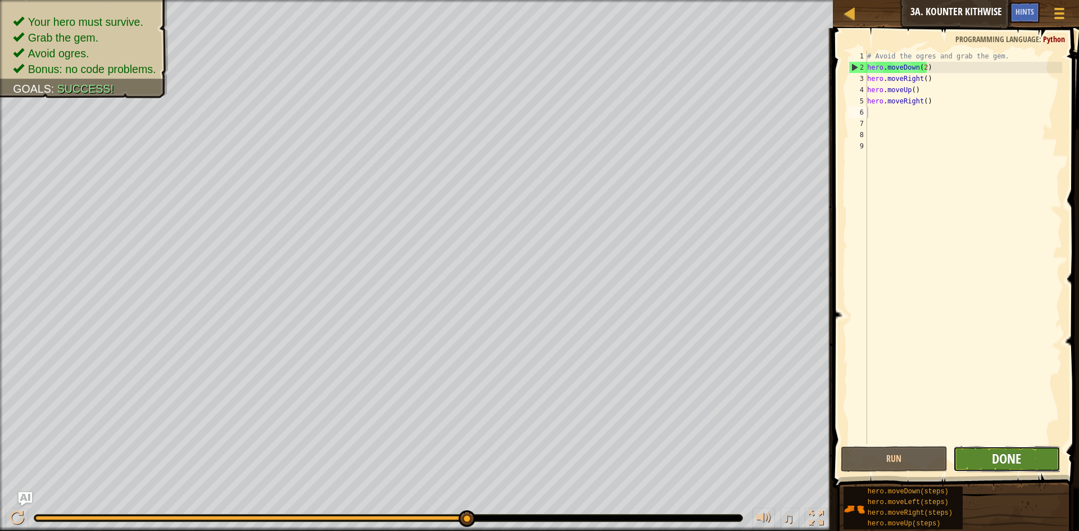
click at [993, 458] on span "Done" at bounding box center [1006, 459] width 29 height 18
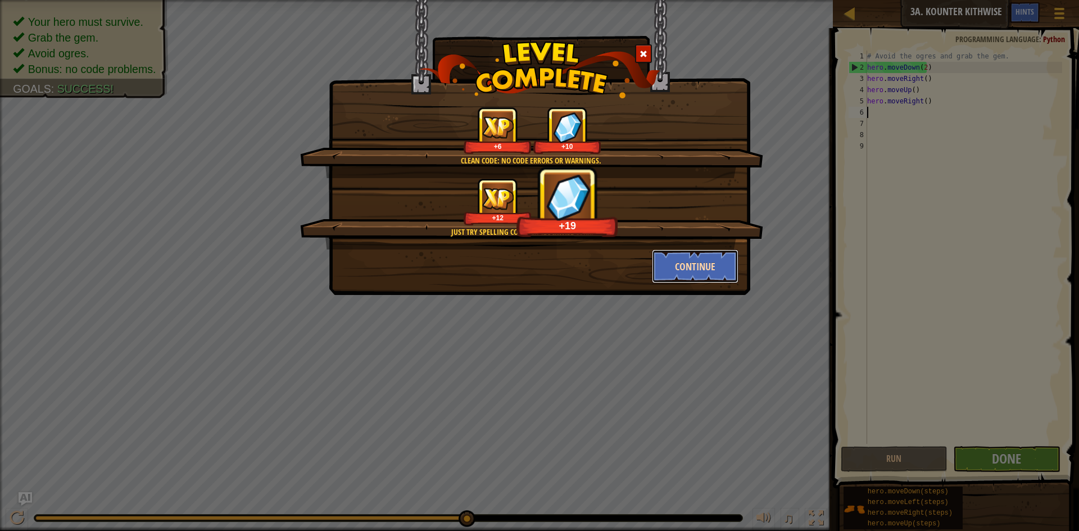
click at [681, 267] on button "Continue" at bounding box center [695, 267] width 87 height 34
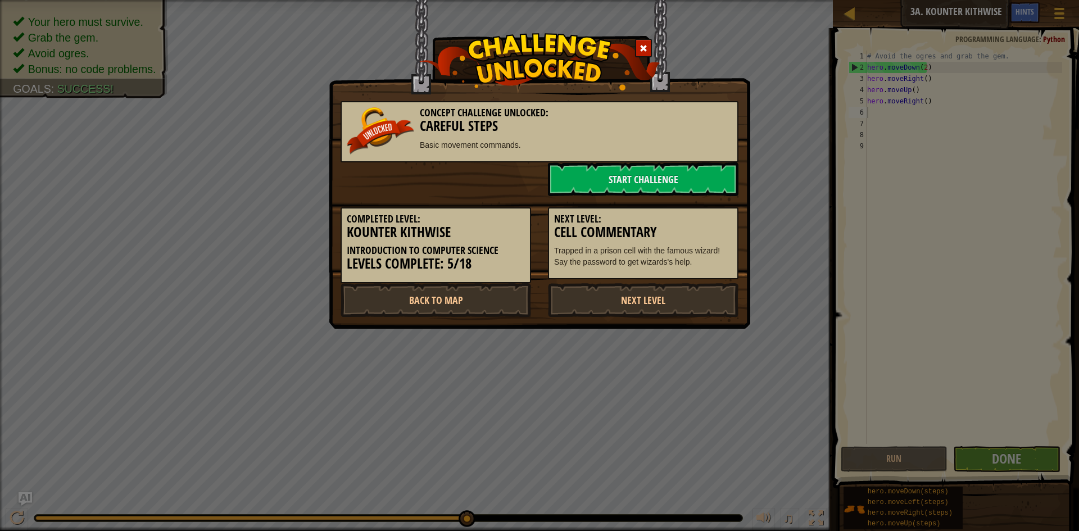
click at [704, 263] on p "Trapped in a prison cell with the famous wizard! Say the password to get wizard…" at bounding box center [643, 256] width 178 height 22
click at [449, 293] on link "Back to Map" at bounding box center [436, 300] width 191 height 34
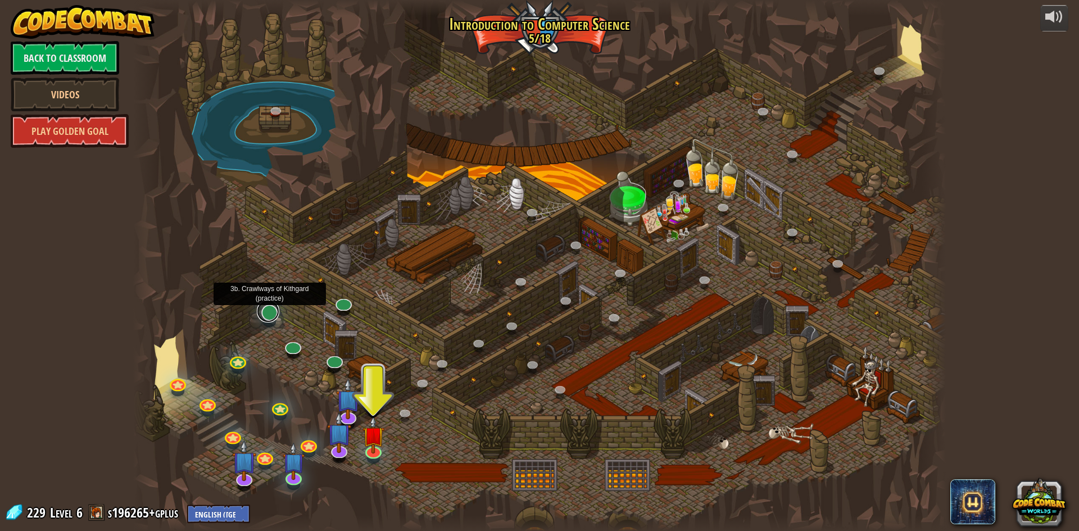
click at [271, 313] on link at bounding box center [268, 311] width 22 height 22
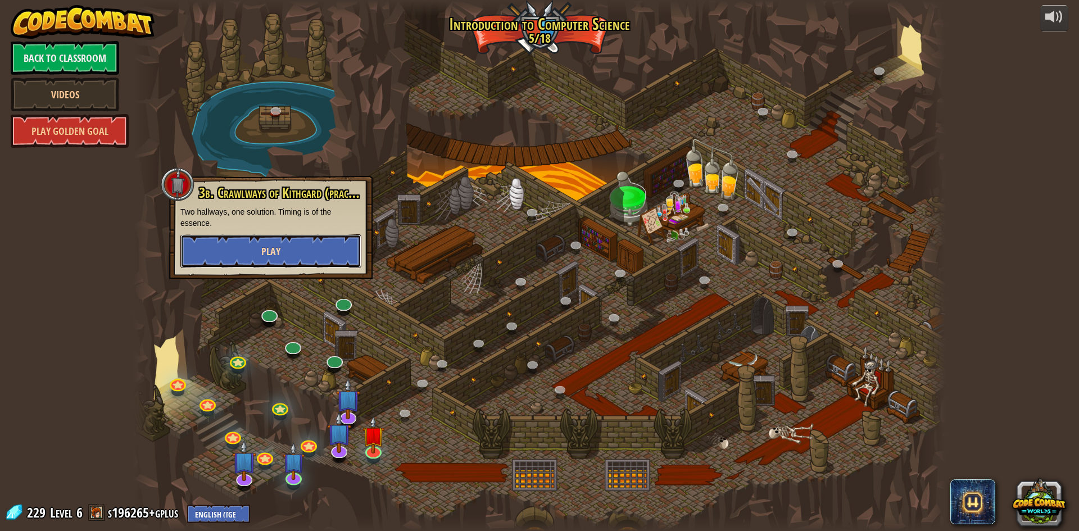
click at [275, 246] on span "Play" at bounding box center [270, 252] width 19 height 14
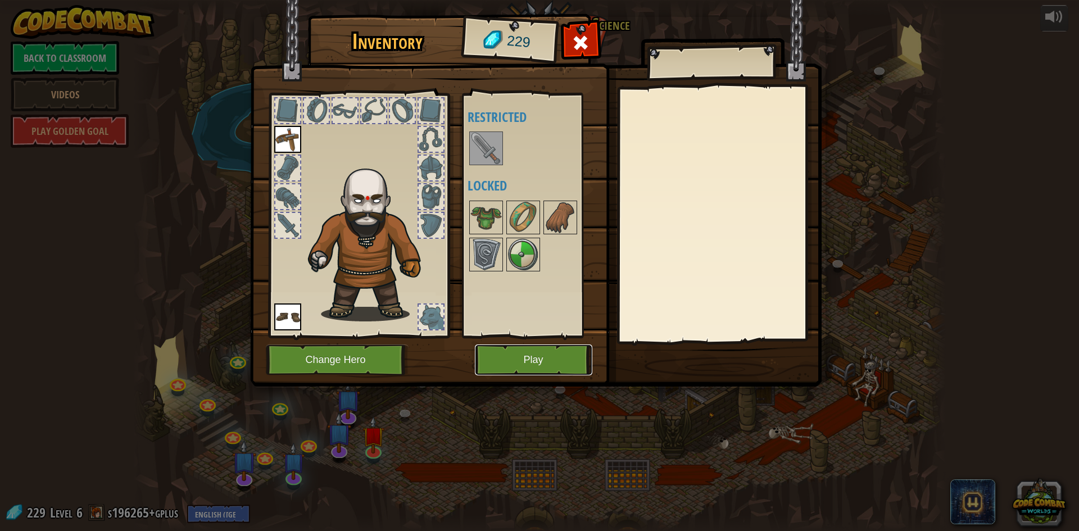
click at [530, 364] on button "Play" at bounding box center [533, 360] width 117 height 31
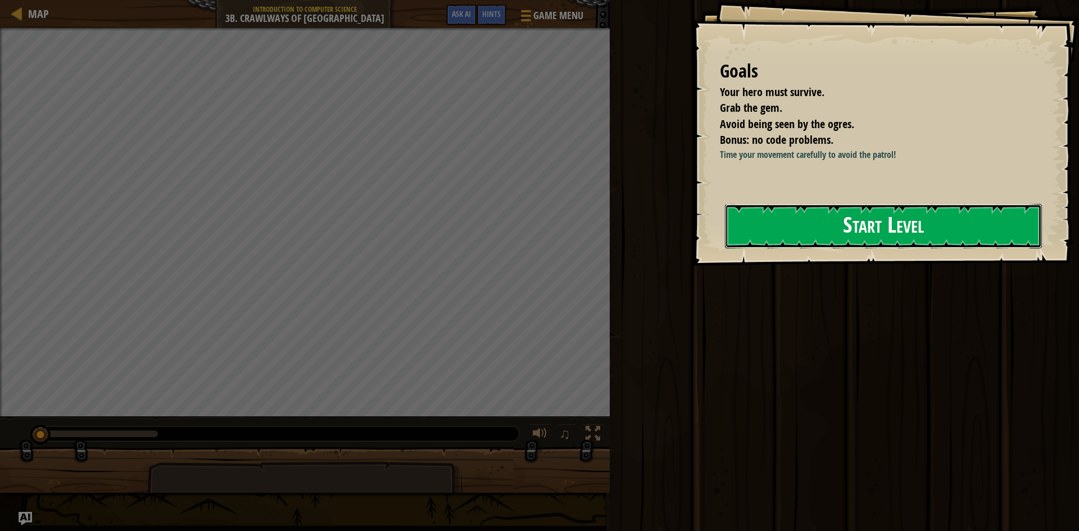
click at [835, 247] on button "Start Level" at bounding box center [883, 226] width 317 height 44
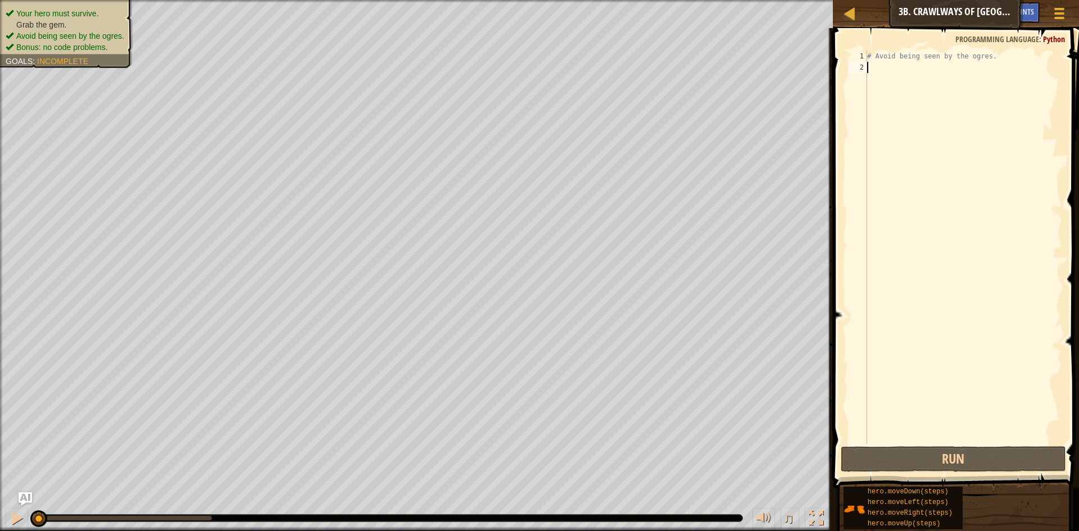
type textarea "m"
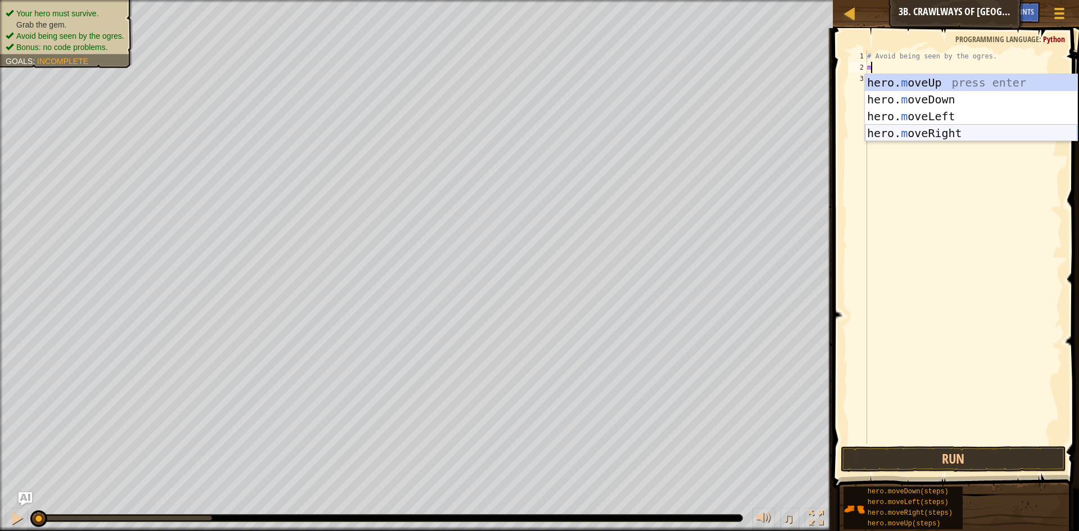
click at [895, 133] on div "hero. m oveUp press enter hero. m oveDown press enter hero. m oveLeft press ent…" at bounding box center [971, 124] width 212 height 101
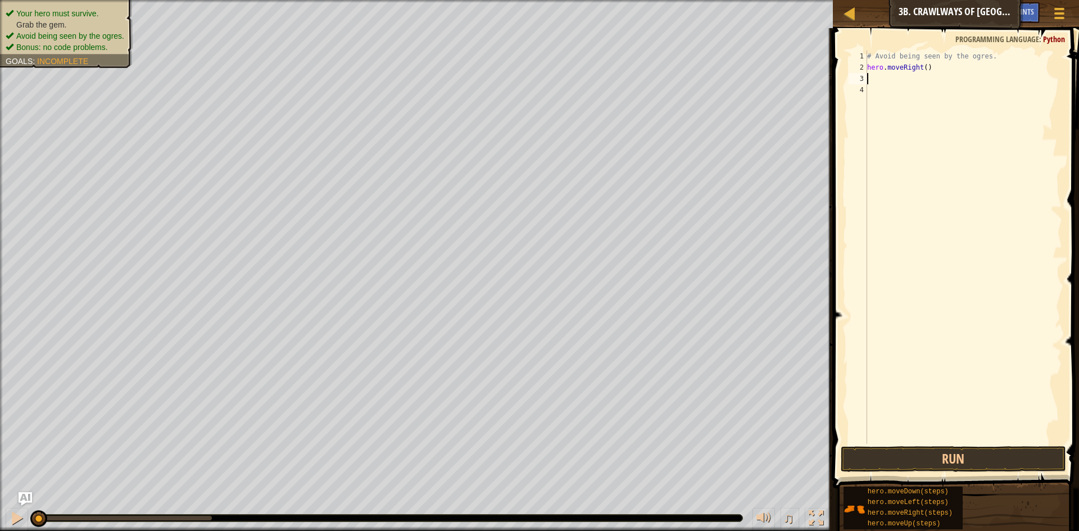
click at [921, 70] on div "# Avoid being seen by the ogres. hero . moveRight ( )" at bounding box center [963, 259] width 197 height 416
click at [924, 69] on div "# Avoid being seen by the ogres. hero . moveRight ( )" at bounding box center [963, 259] width 197 height 416
click at [922, 459] on button "Run" at bounding box center [953, 459] width 225 height 26
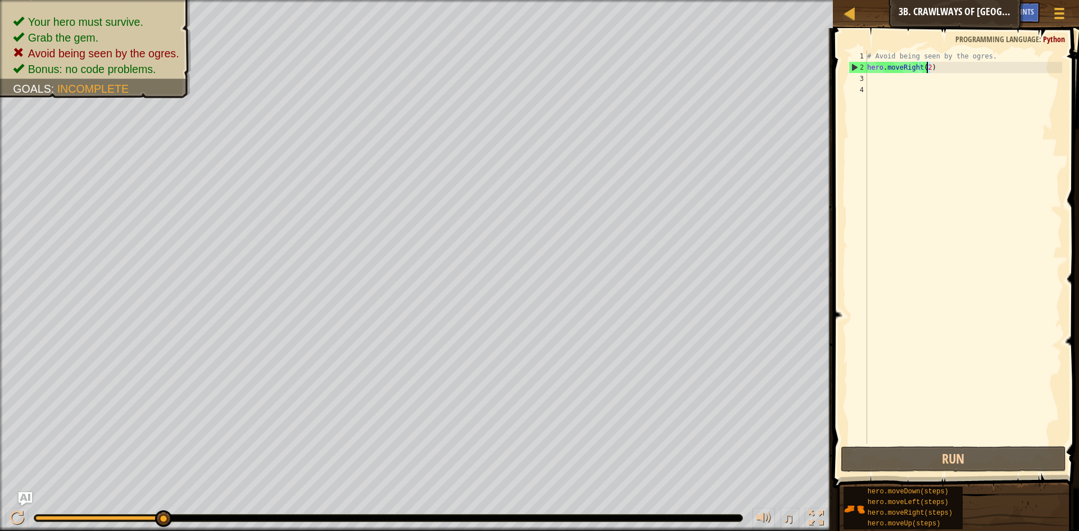
drag, startPoint x: 932, startPoint y: 67, endPoint x: 926, endPoint y: 69, distance: 5.7
click at [926, 69] on div "# Avoid being seen by the ogres. hero . moveRight ( 2 )" at bounding box center [963, 259] width 197 height 416
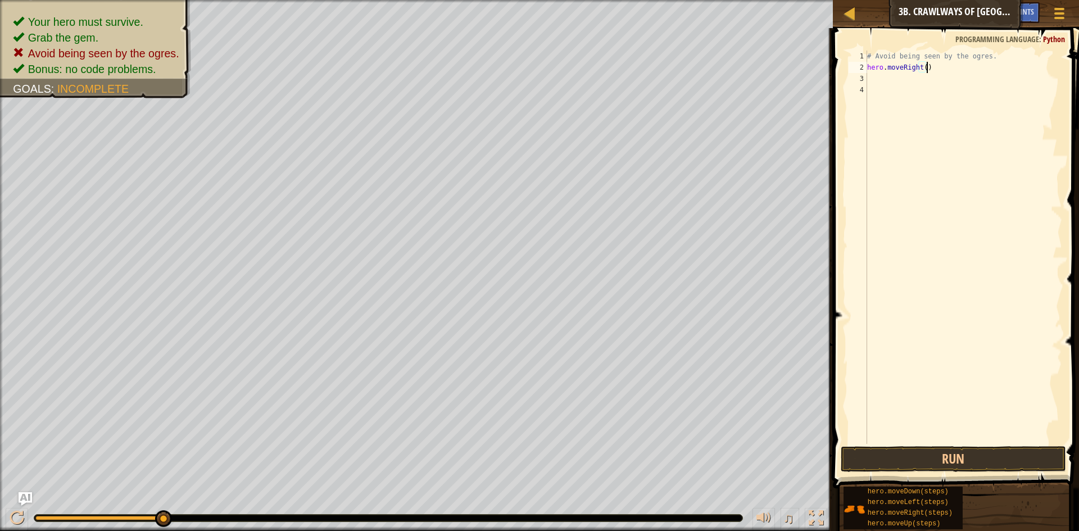
type textarea "hero.moveRight()"
click at [955, 474] on div "Hints Videos hero.moveRight() 1 2 3 4 # Avoid being seen by the ogres. hero . m…" at bounding box center [955, 277] width 250 height 498
click at [951, 467] on button "Run" at bounding box center [953, 459] width 225 height 26
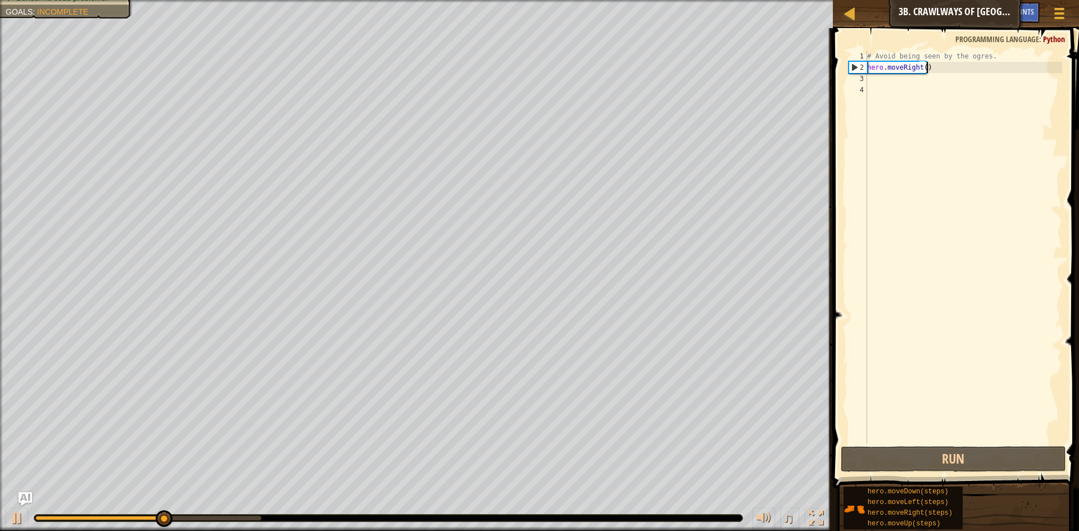
click at [917, 83] on div "# Avoid being seen by the ogres. hero . moveRight ( )" at bounding box center [963, 259] width 197 height 416
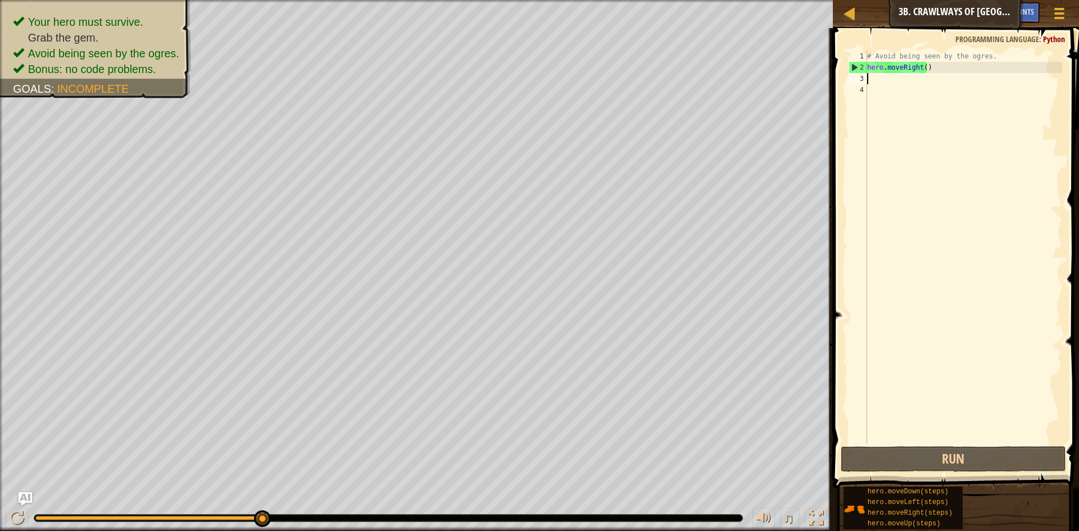
type textarea "h"
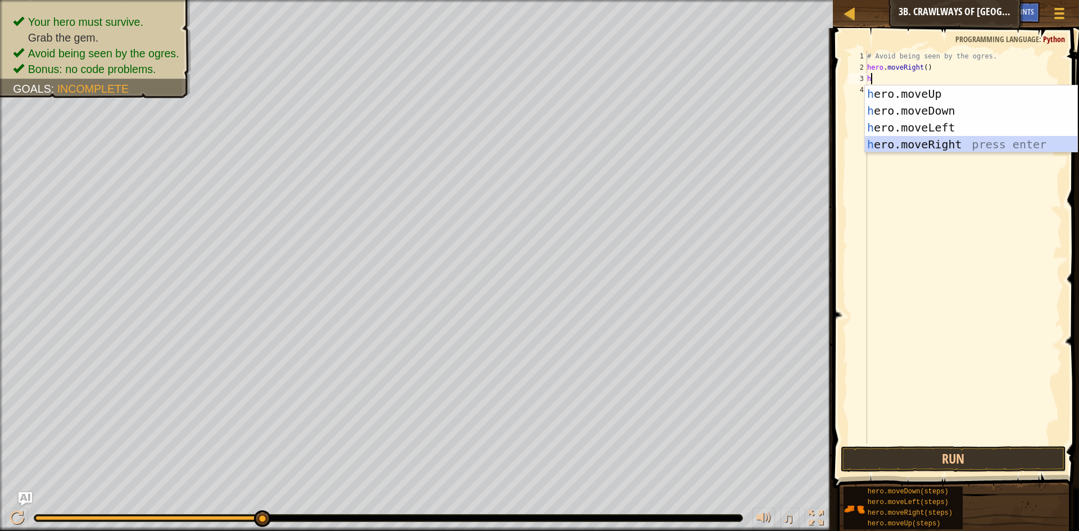
click at [906, 145] on div "h ero.moveUp press enter h ero.moveDown press enter h ero.moveLeft press enter …" at bounding box center [971, 135] width 212 height 101
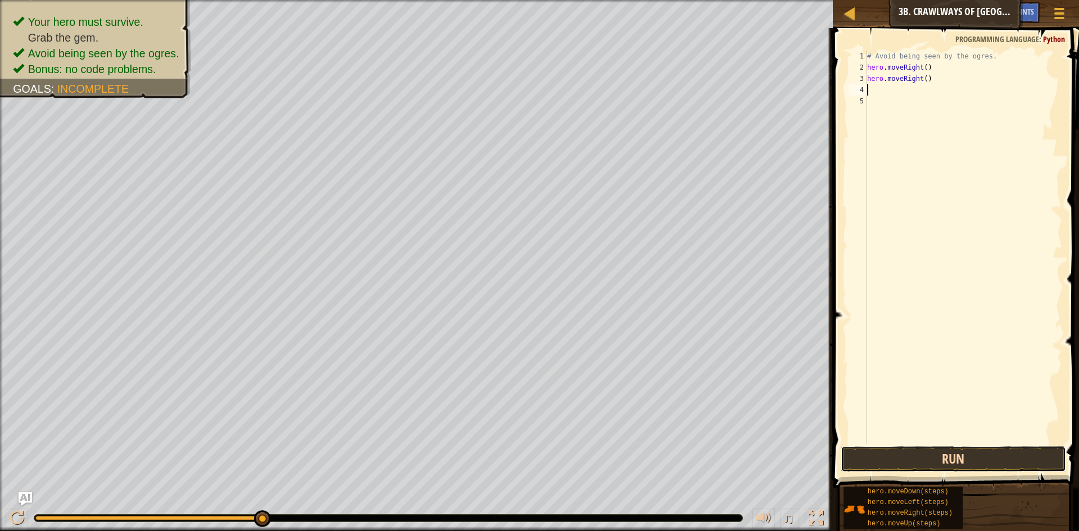
click at [884, 464] on button "Run" at bounding box center [953, 459] width 225 height 26
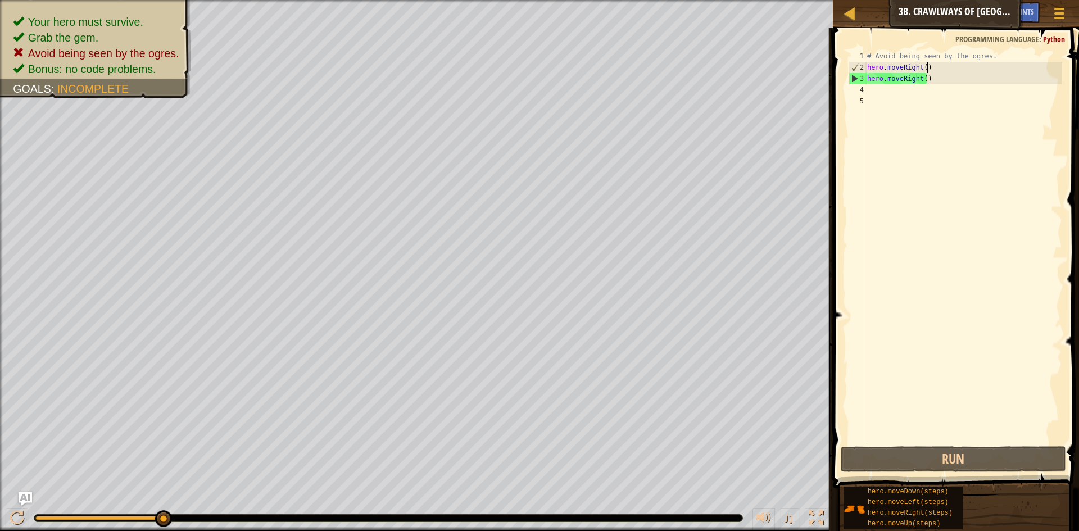
click at [940, 68] on div "# Avoid being seen by the ogres. hero . moveRight ( ) hero . moveRight ( )" at bounding box center [963, 259] width 197 height 416
type textarea "hero.moveRight()"
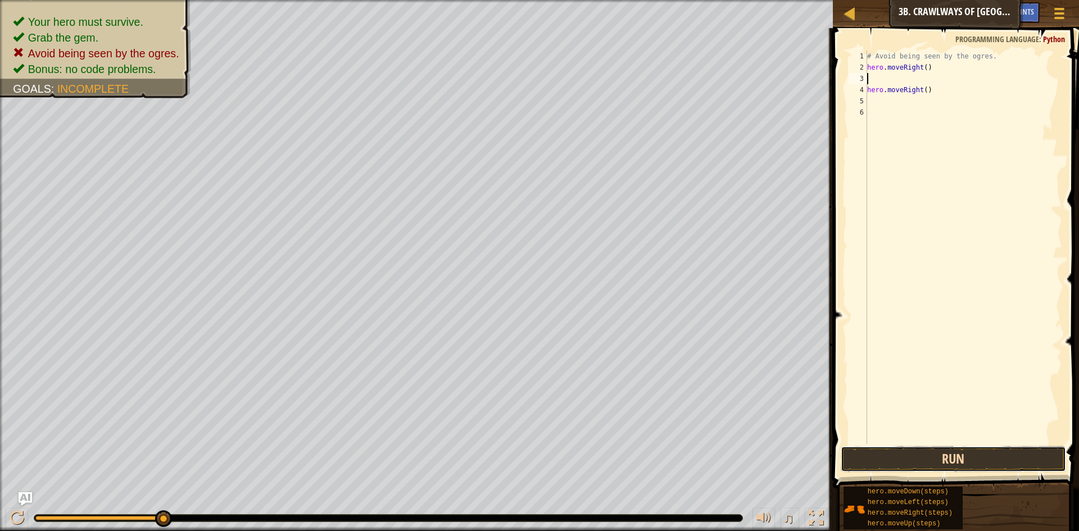
click at [907, 450] on button "Run" at bounding box center [953, 459] width 225 height 26
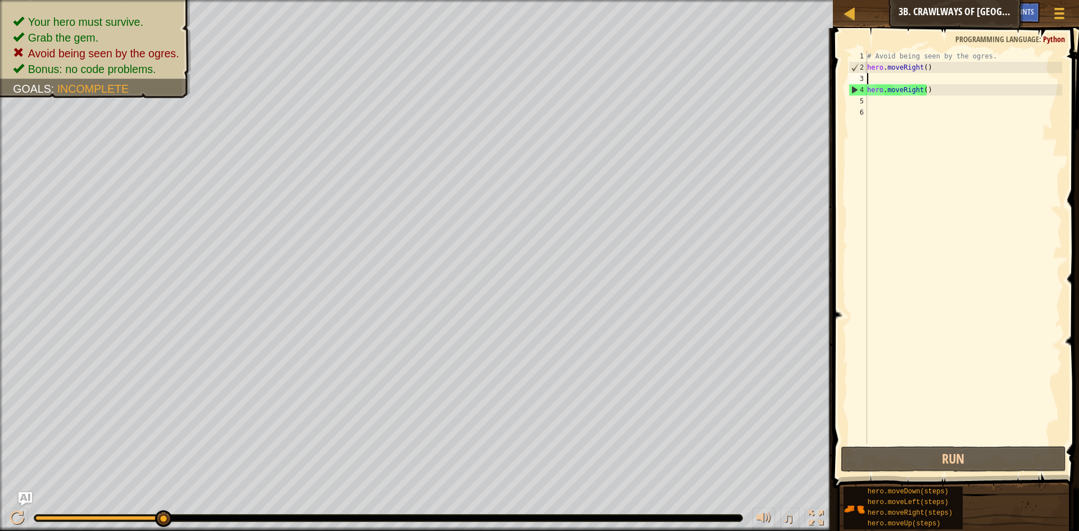
type textarea "d"
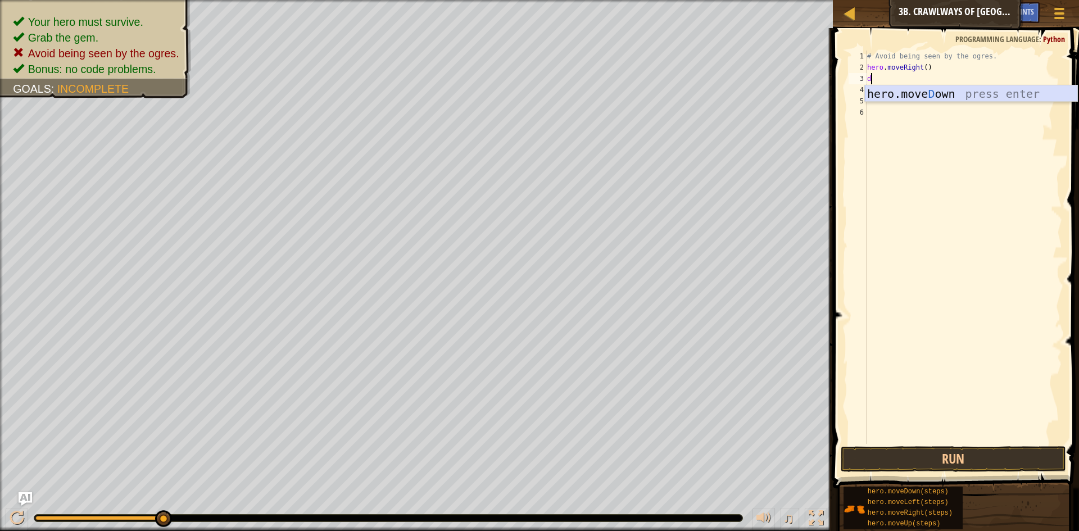
click at [942, 93] on div "hero.[PERSON_NAME] own press enter" at bounding box center [971, 110] width 212 height 51
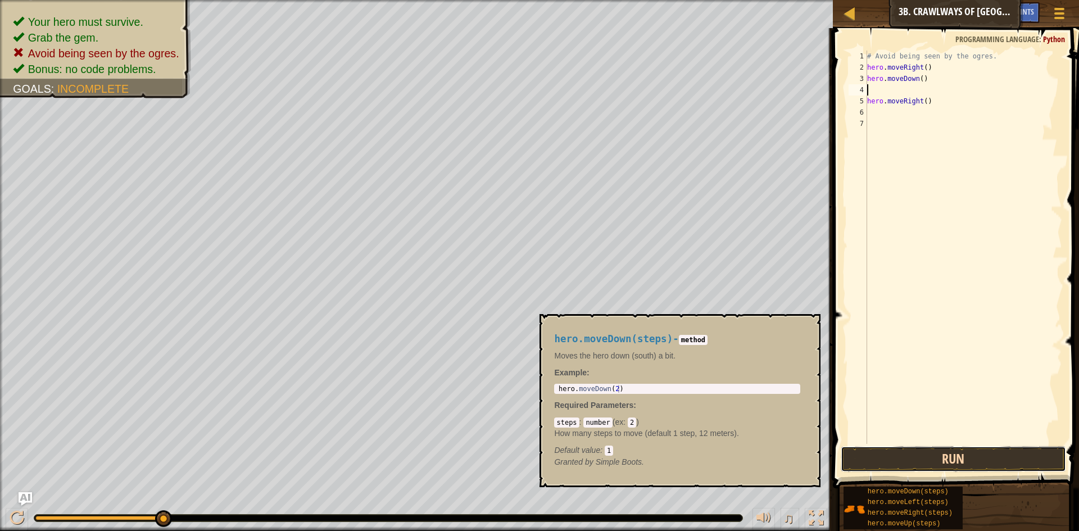
click at [934, 458] on button "Run" at bounding box center [953, 459] width 225 height 26
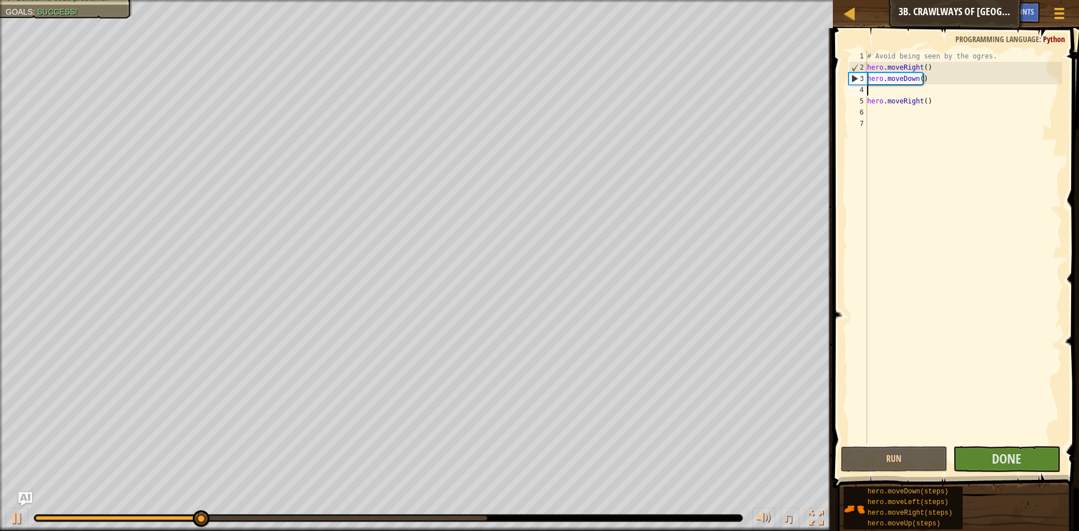
drag, startPoint x: 856, startPoint y: 111, endPoint x: 848, endPoint y: 155, distance: 45.1
drag, startPoint x: 848, startPoint y: 155, endPoint x: 876, endPoint y: 84, distance: 76.2
click at [876, 84] on div "# Avoid being seen by the ogres. hero . moveRight ( ) hero . moveDown ( ) hero …" at bounding box center [963, 259] width 197 height 416
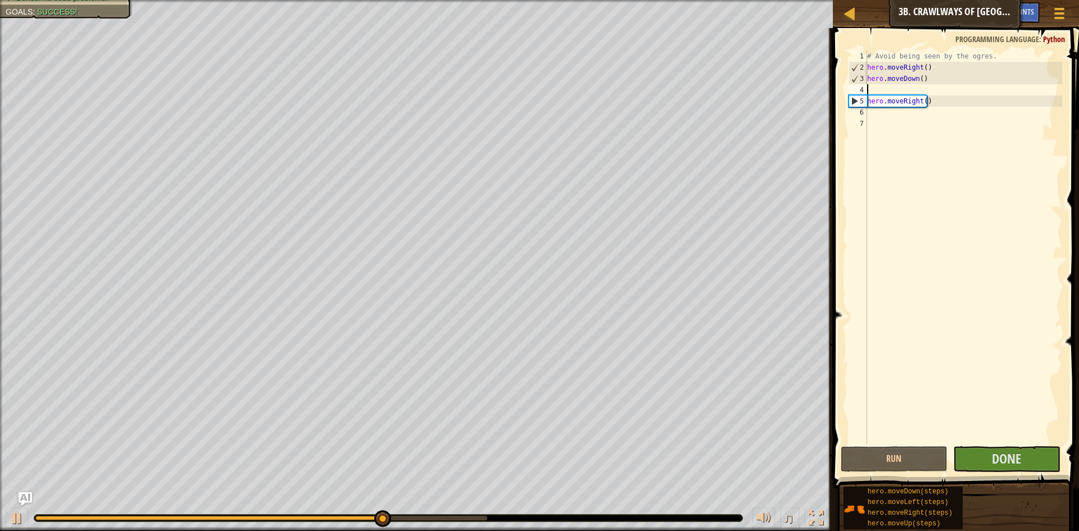
click at [926, 91] on div "# Avoid being seen by the ogres. hero . moveRight ( ) hero . moveDown ( ) hero …" at bounding box center [963, 259] width 197 height 416
click at [977, 452] on button "Done" at bounding box center [1006, 459] width 107 height 26
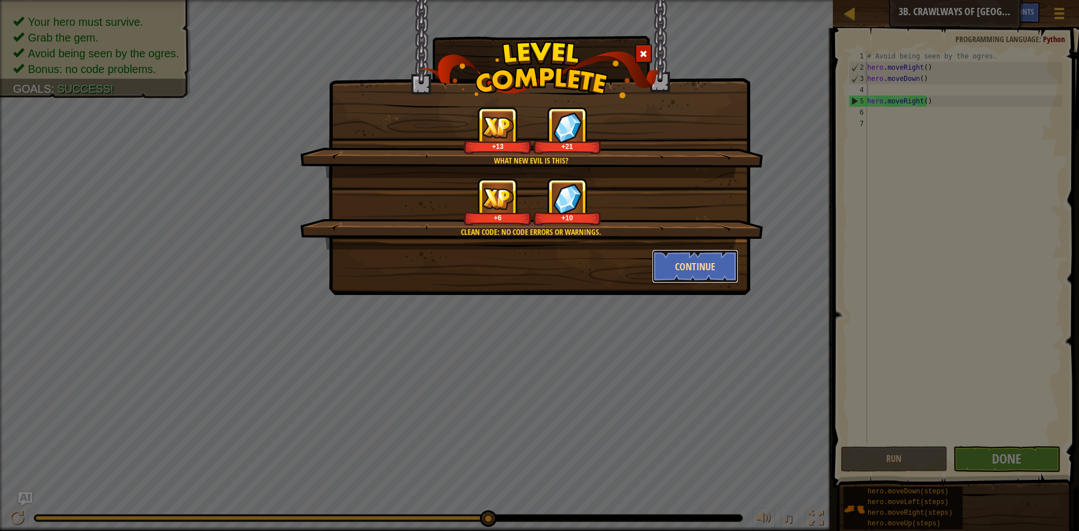
click at [680, 260] on button "Continue" at bounding box center [695, 267] width 87 height 34
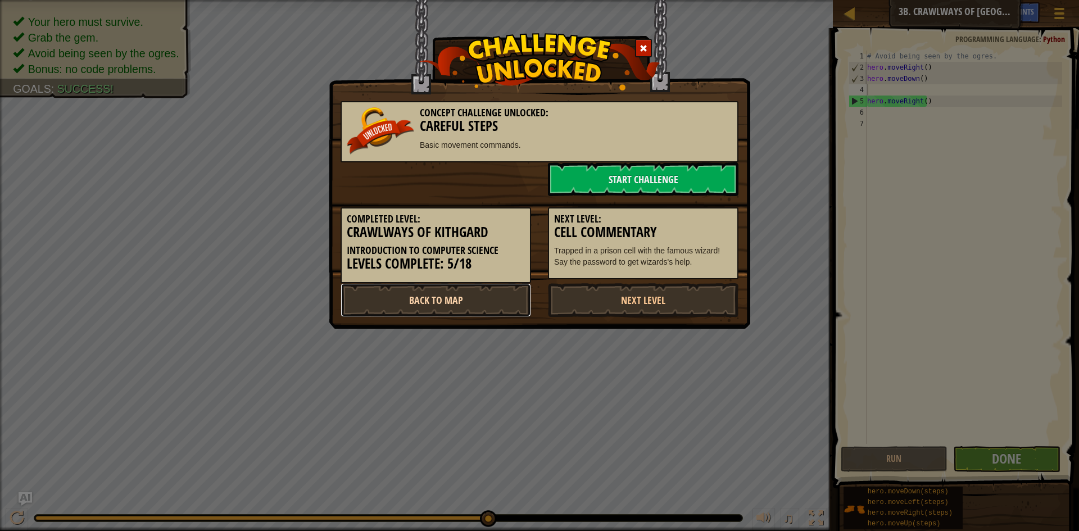
click at [462, 294] on link "Back to Map" at bounding box center [436, 300] width 191 height 34
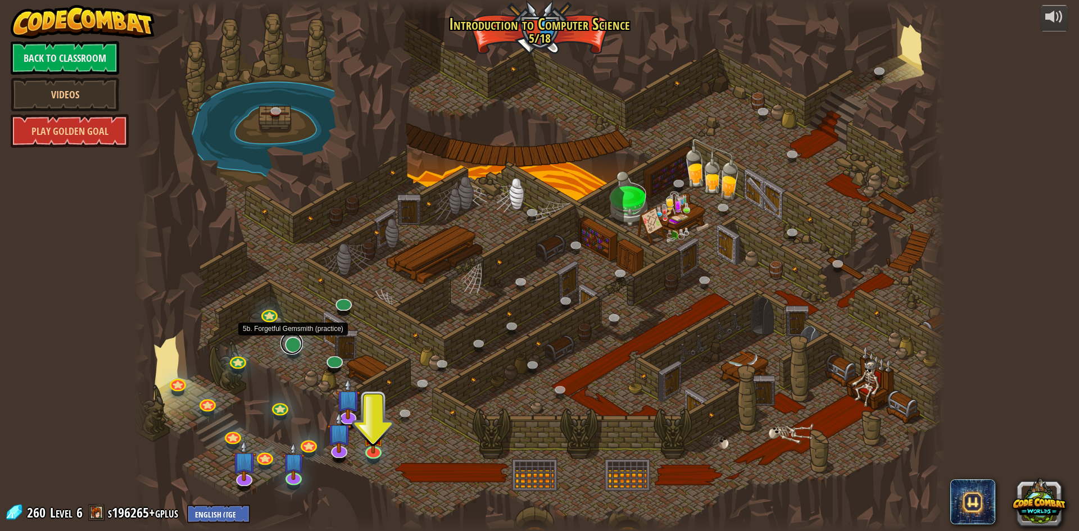
click at [290, 352] on link at bounding box center [292, 343] width 22 height 22
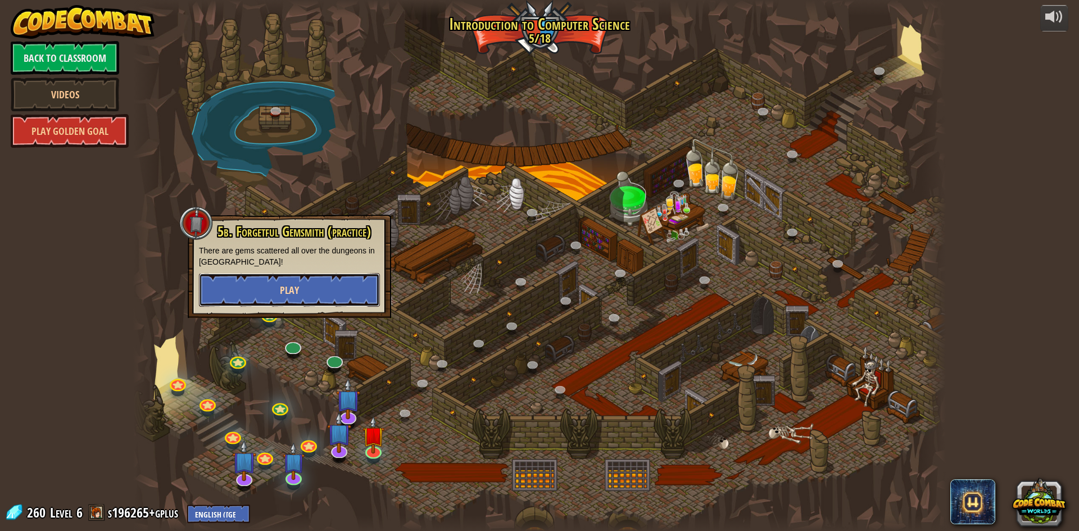
click at [333, 280] on button "Play" at bounding box center [289, 290] width 181 height 34
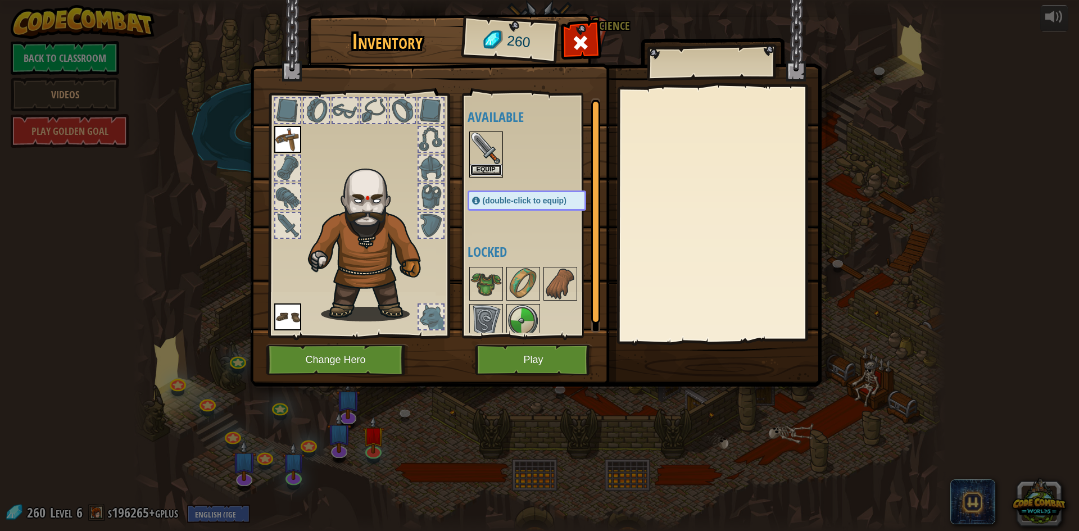
click at [486, 171] on button "Equip" at bounding box center [486, 170] width 31 height 12
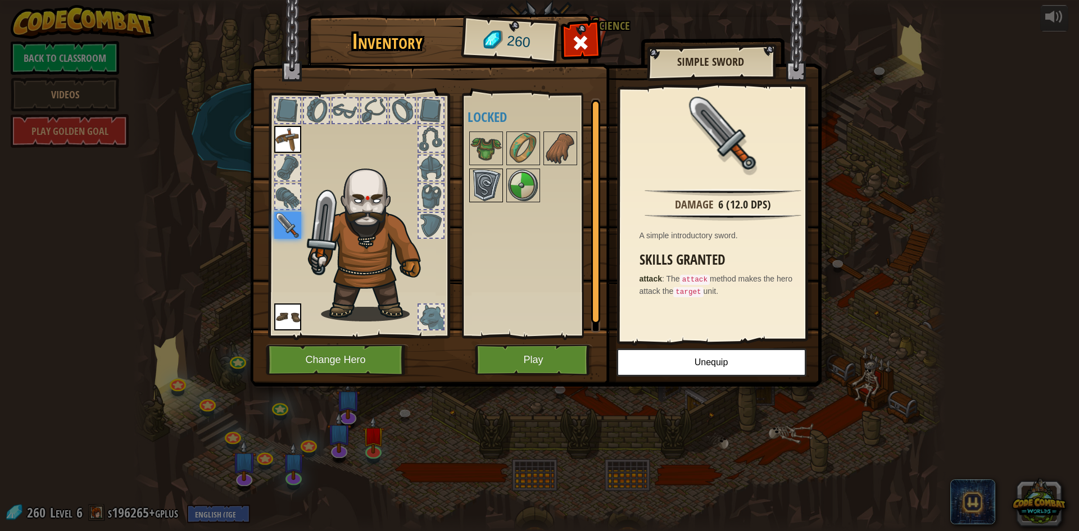
click at [489, 193] on img at bounding box center [486, 185] width 31 height 31
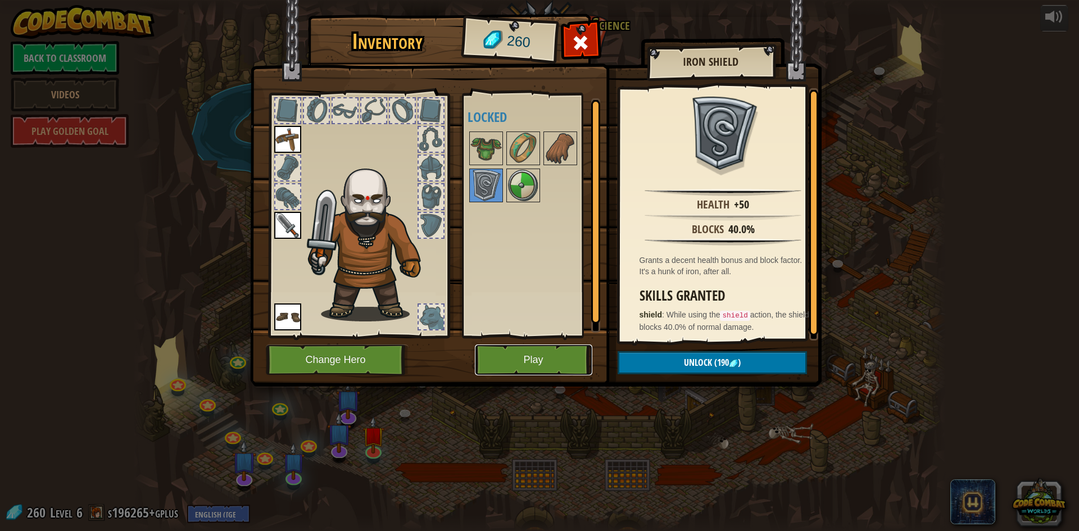
click at [514, 360] on button "Play" at bounding box center [533, 360] width 117 height 31
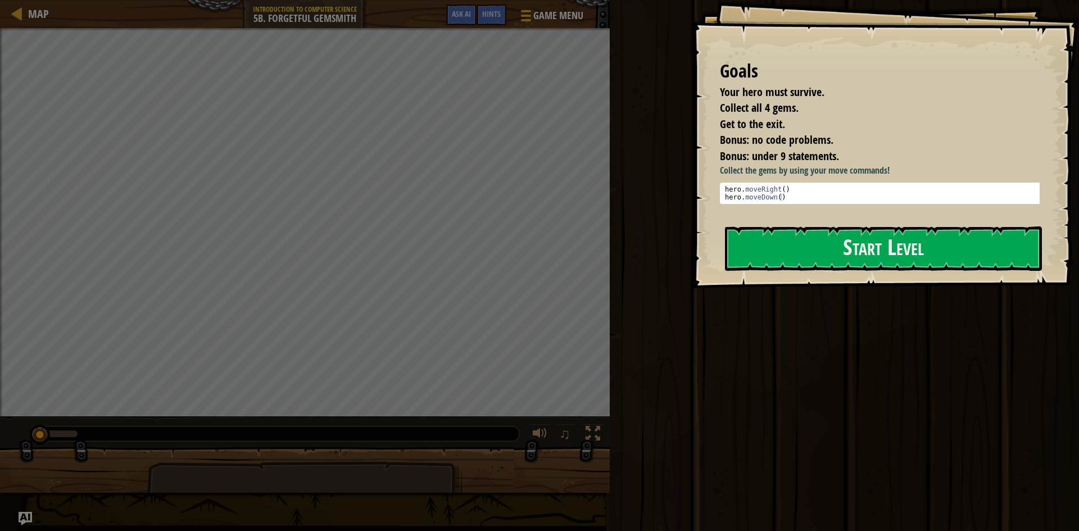
click at [780, 232] on div "Goals Your hero must survive. Collect all 4 gems. Get to the exit. Bonus: no co…" at bounding box center [885, 144] width 387 height 288
click at [844, 264] on button "Start Level" at bounding box center [883, 249] width 317 height 44
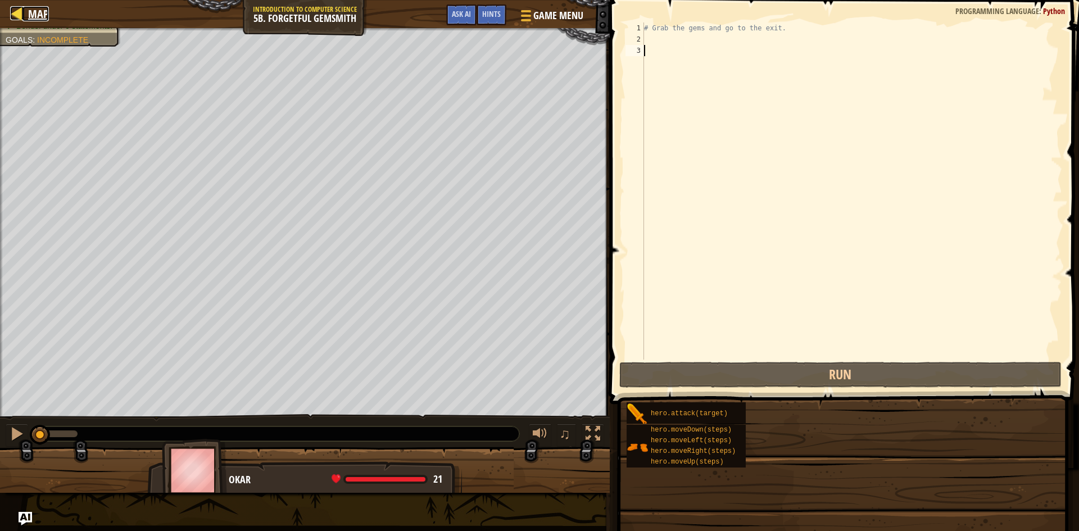
click at [32, 11] on div "Map Introduction to Computer Science 5b. Forgetful Gemsmith Game Menu Done Hint…" at bounding box center [539, 265] width 1079 height 531
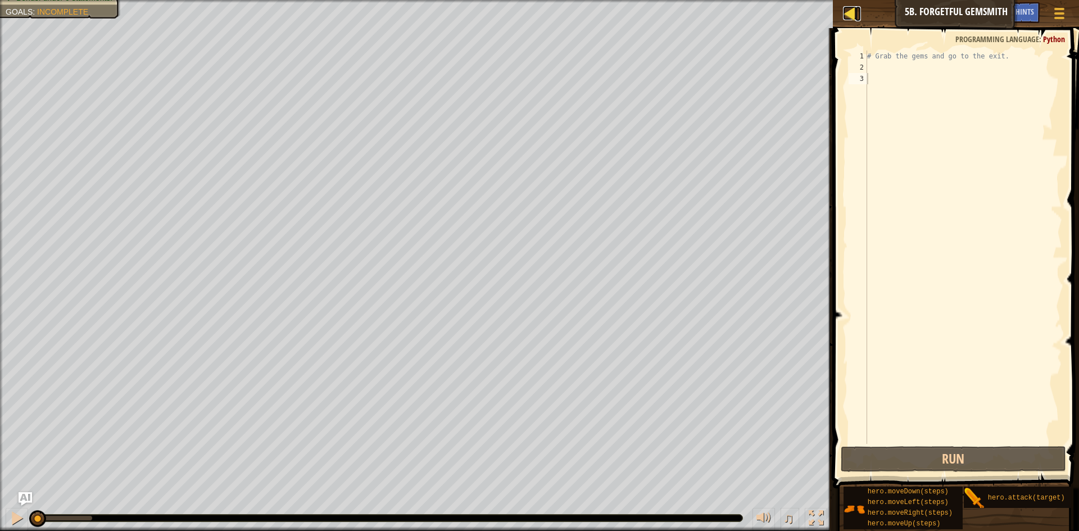
click at [845, 8] on div at bounding box center [850, 13] width 14 height 14
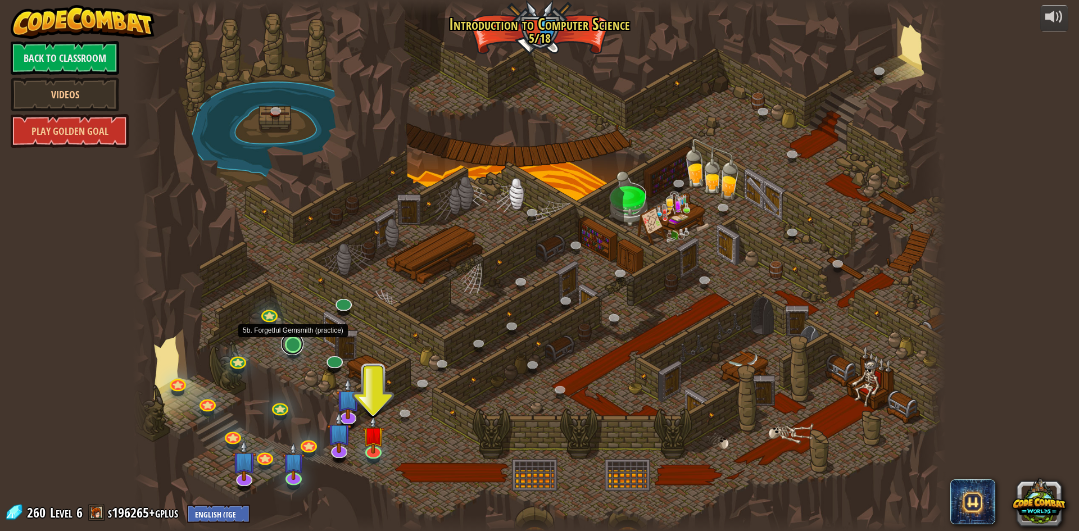
click at [291, 349] on link at bounding box center [292, 344] width 22 height 22
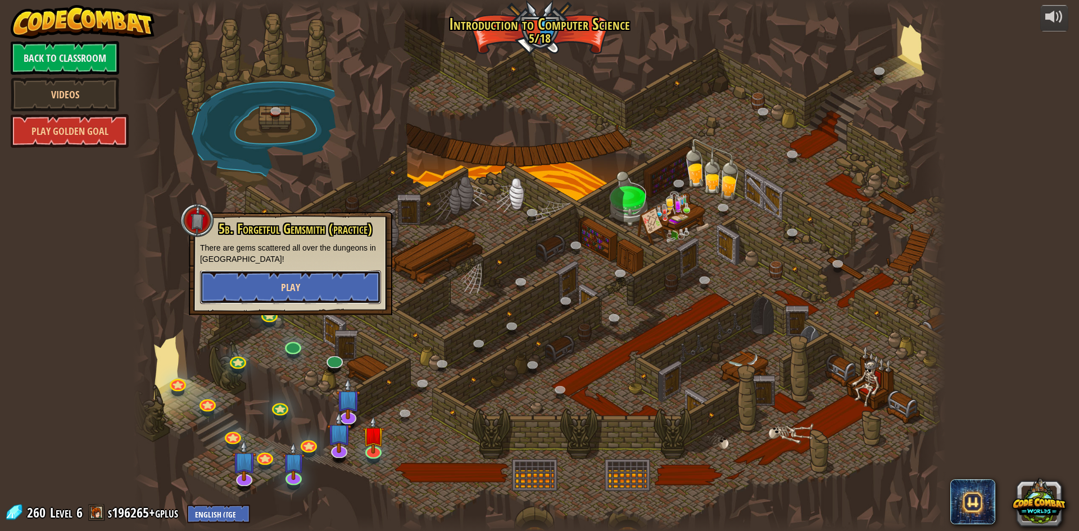
click at [310, 288] on button "Play" at bounding box center [290, 287] width 181 height 34
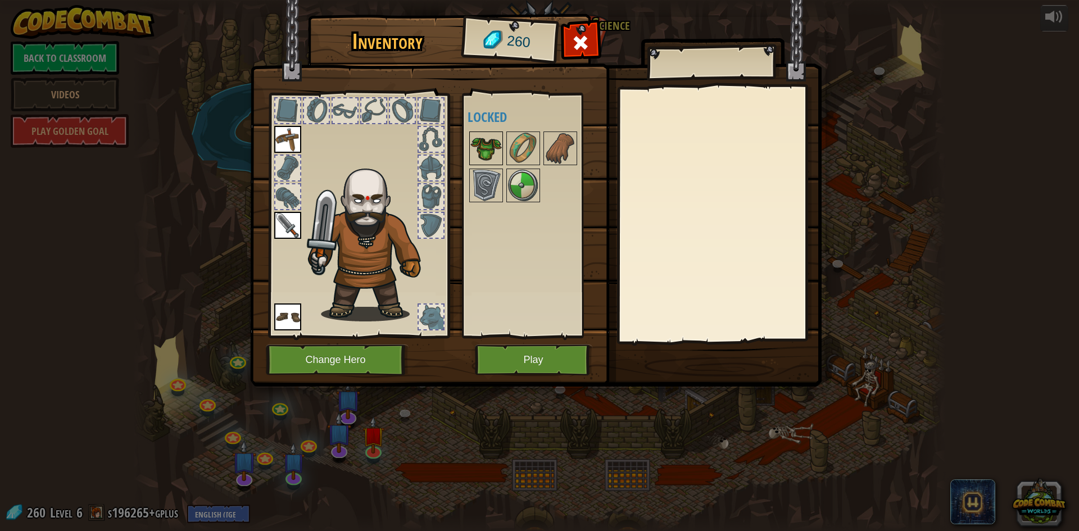
click at [492, 138] on img at bounding box center [486, 148] width 31 height 31
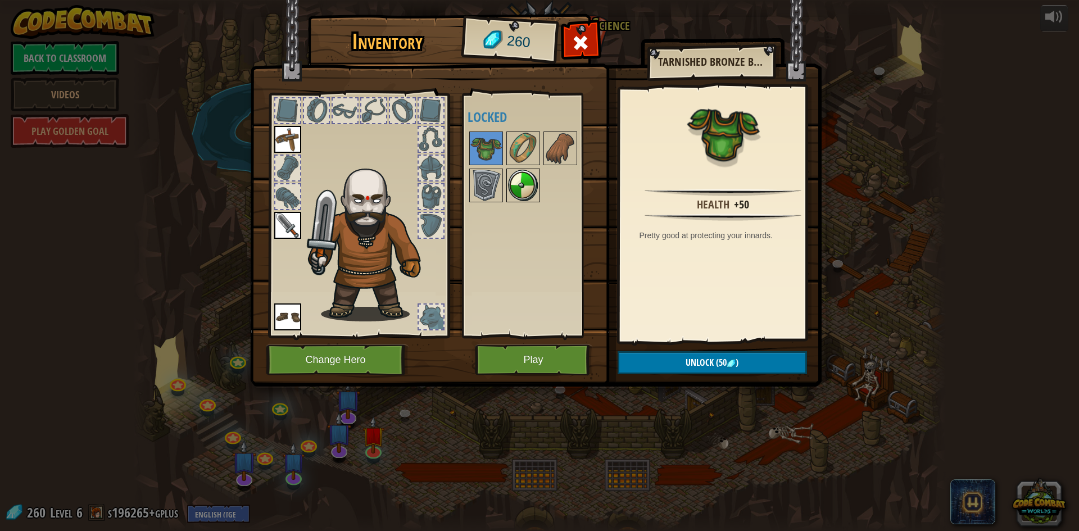
click at [521, 174] on img at bounding box center [523, 185] width 31 height 31
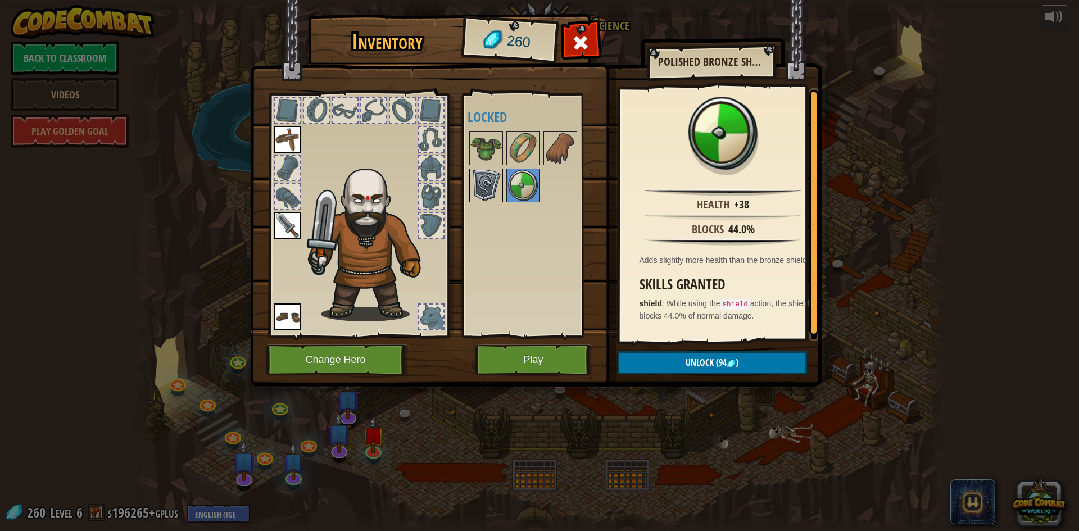
click at [499, 180] on img at bounding box center [486, 185] width 31 height 31
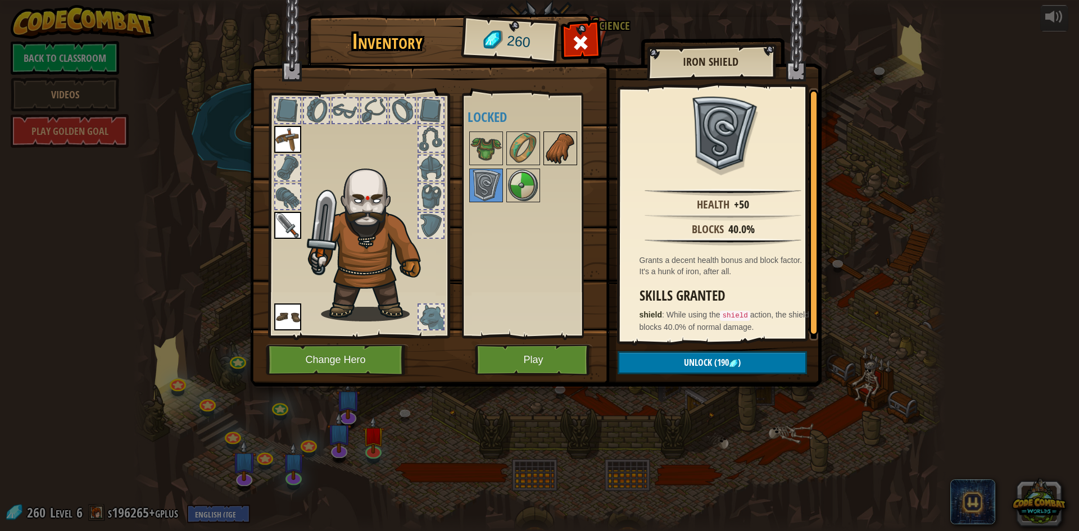
click at [544, 144] on div at bounding box center [561, 149] width 34 height 34
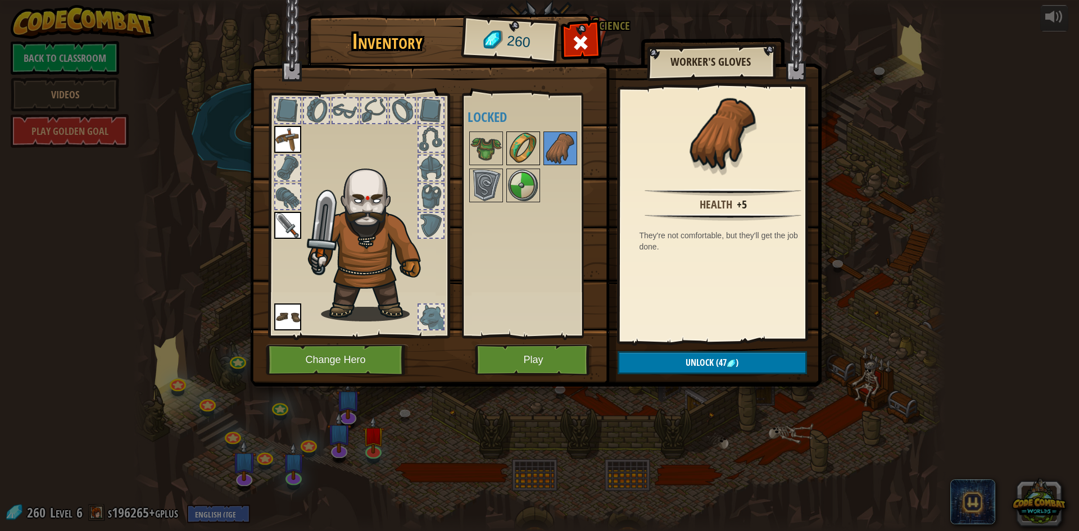
click at [533, 147] on img at bounding box center [523, 148] width 31 height 31
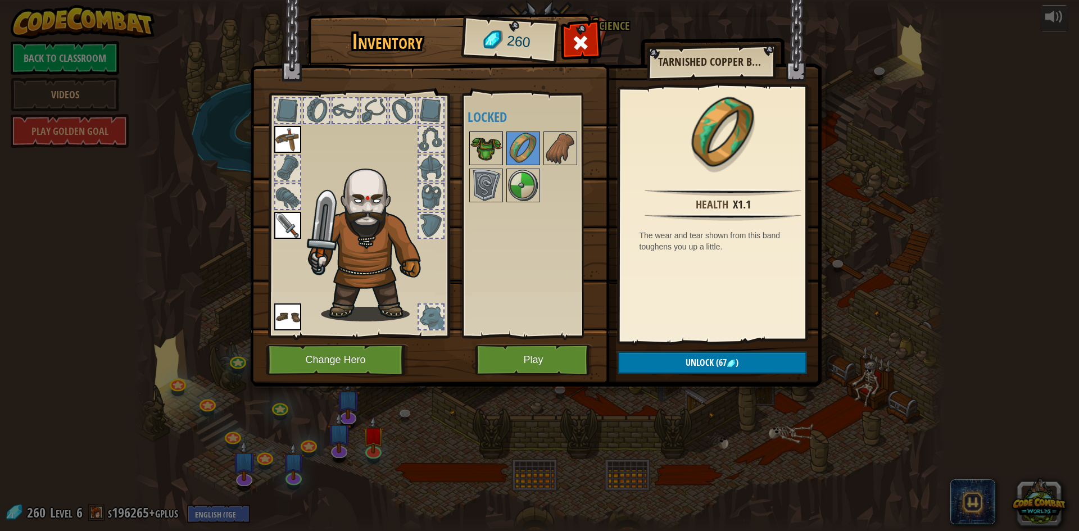
click at [499, 164] on img at bounding box center [486, 148] width 31 height 31
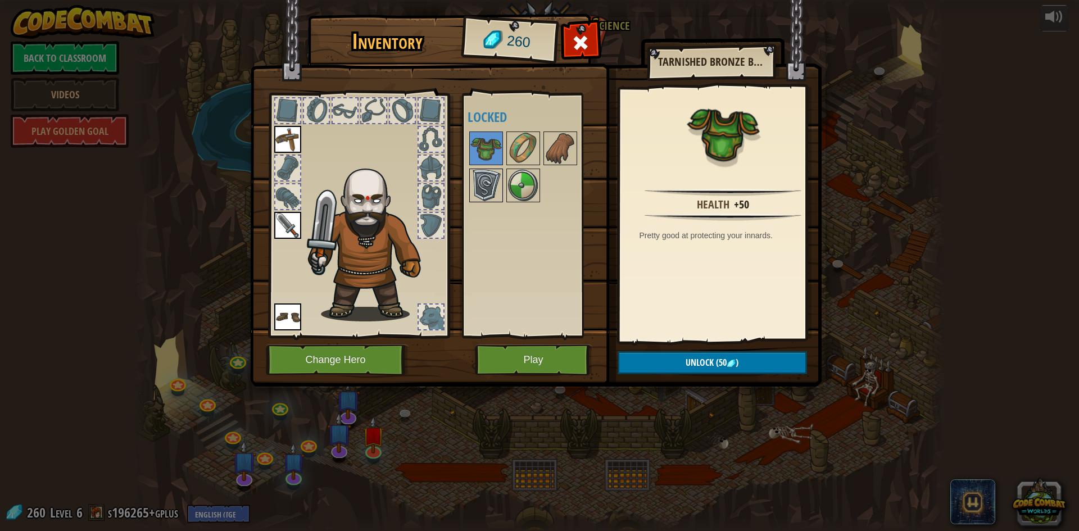
click at [495, 180] on img at bounding box center [486, 185] width 31 height 31
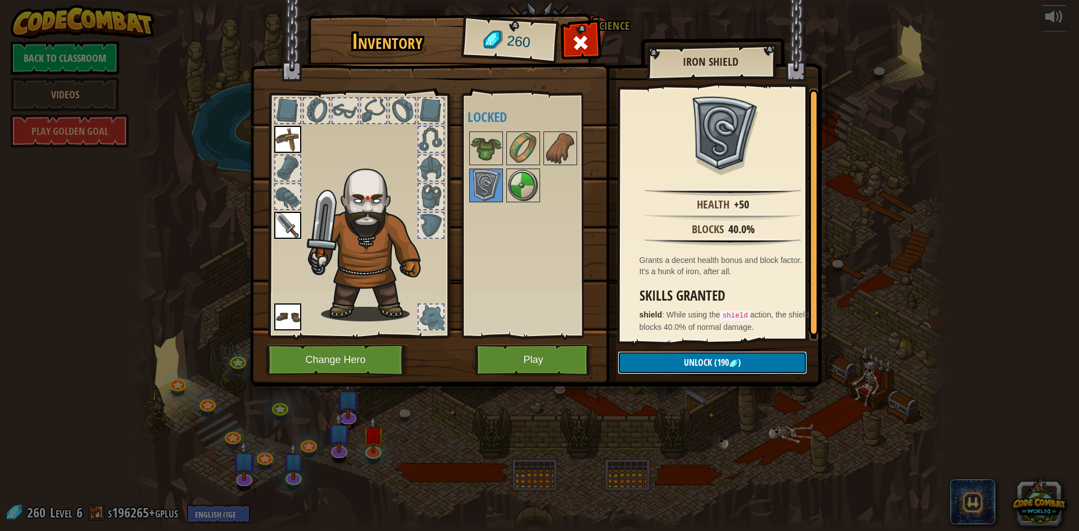
click at [714, 361] on span "(190" at bounding box center [720, 362] width 17 height 12
click at [697, 367] on button "Confirm" at bounding box center [712, 362] width 189 height 23
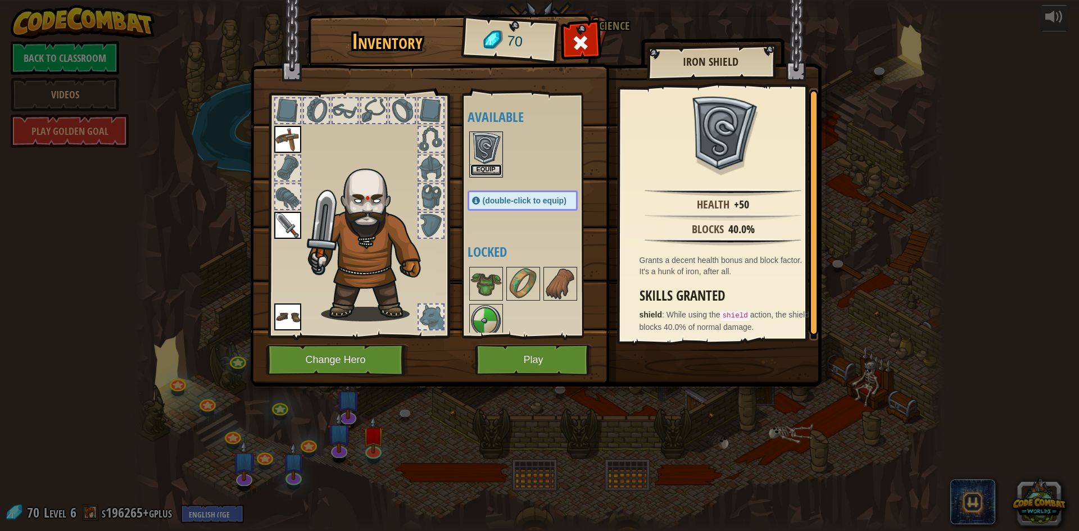
click at [490, 170] on button "Equip" at bounding box center [486, 170] width 31 height 12
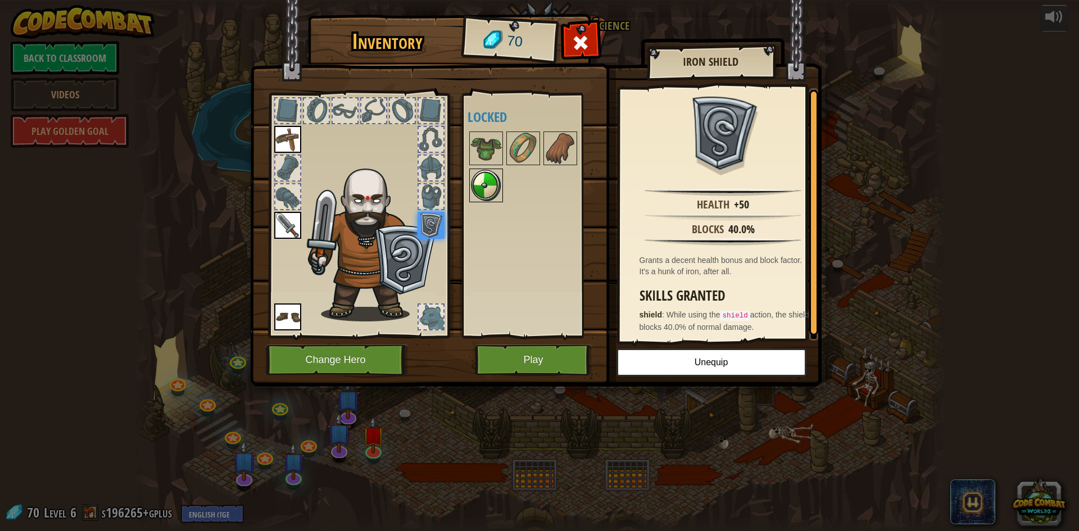
click at [498, 193] on img at bounding box center [486, 185] width 31 height 31
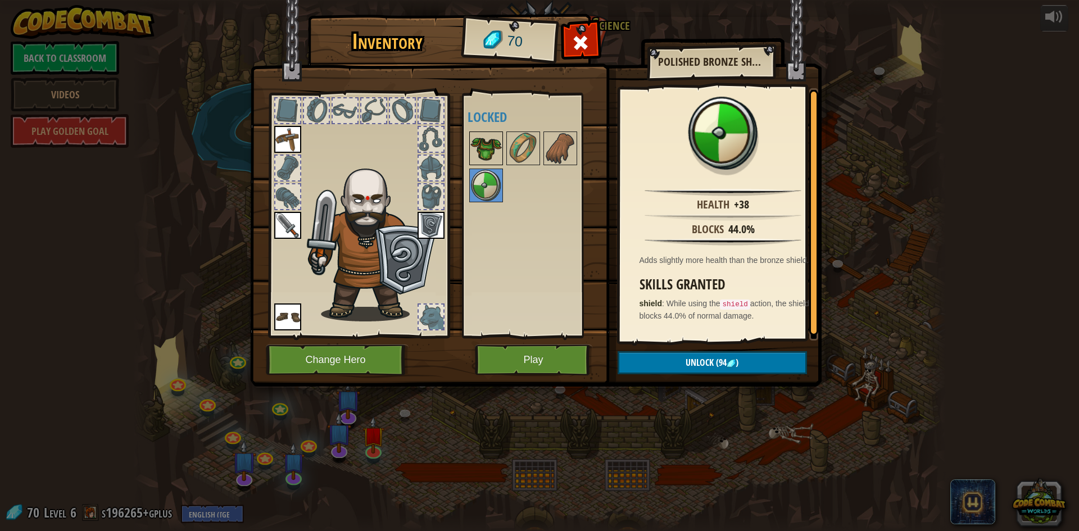
click at [481, 157] on img at bounding box center [486, 148] width 31 height 31
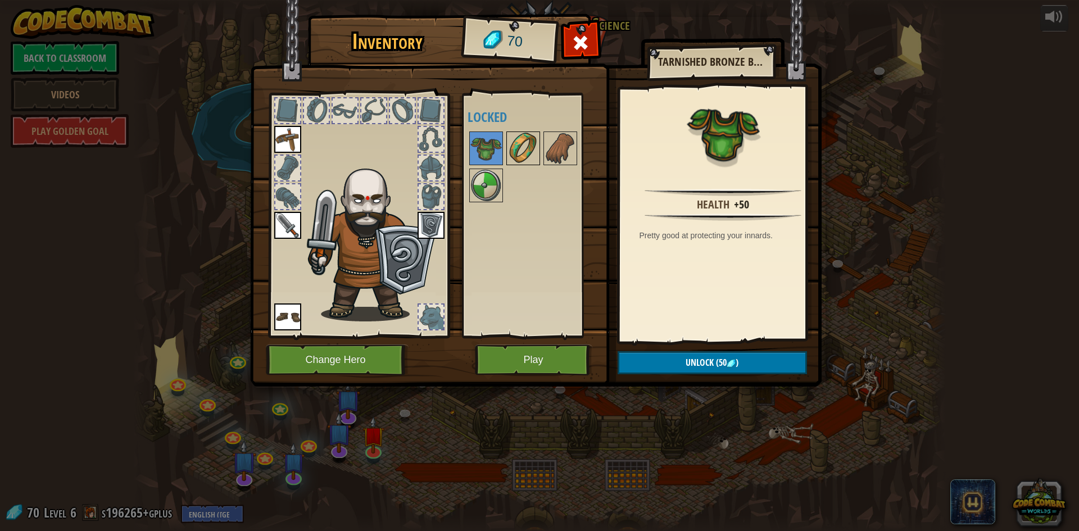
click at [515, 151] on img at bounding box center [523, 148] width 31 height 31
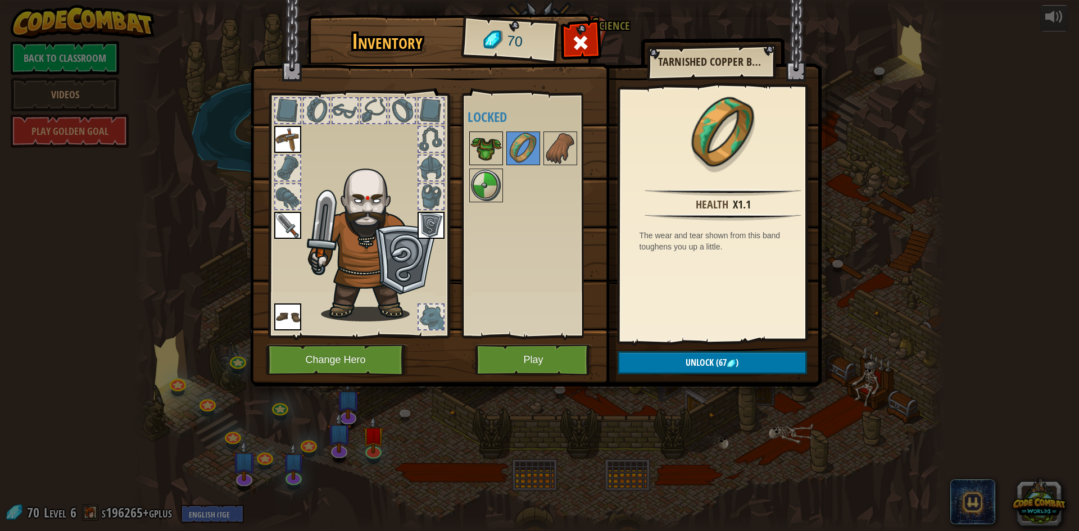
click at [489, 150] on img at bounding box center [486, 148] width 31 height 31
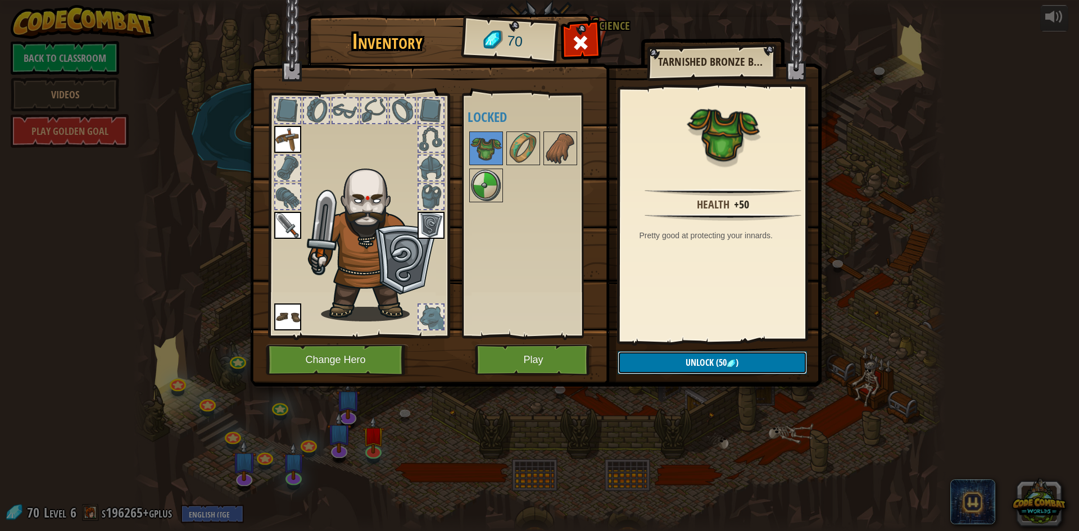
click at [656, 355] on button "Unlock (50 )" at bounding box center [712, 362] width 189 height 23
click at [667, 358] on button "Confirm" at bounding box center [712, 362] width 189 height 23
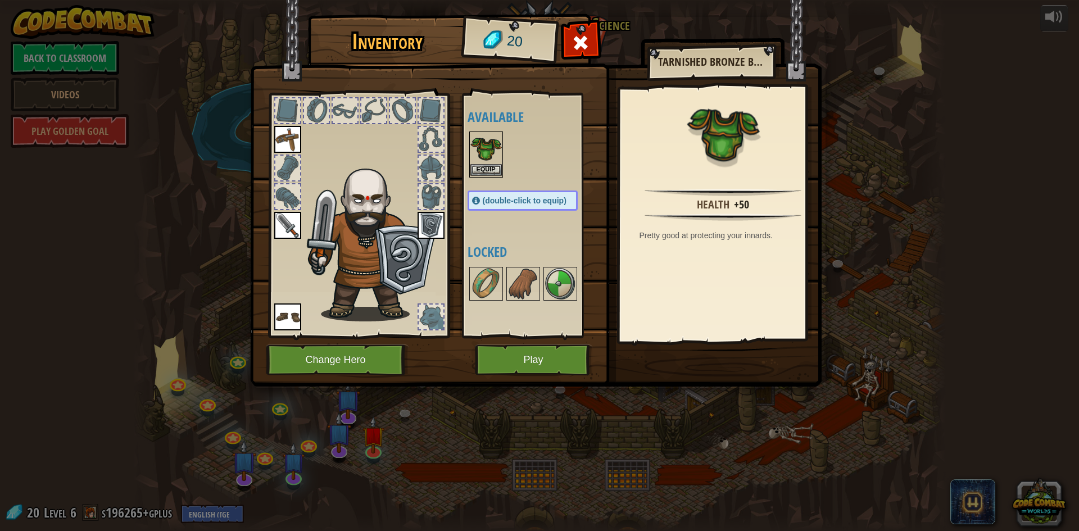
click at [487, 158] on img at bounding box center [486, 148] width 31 height 31
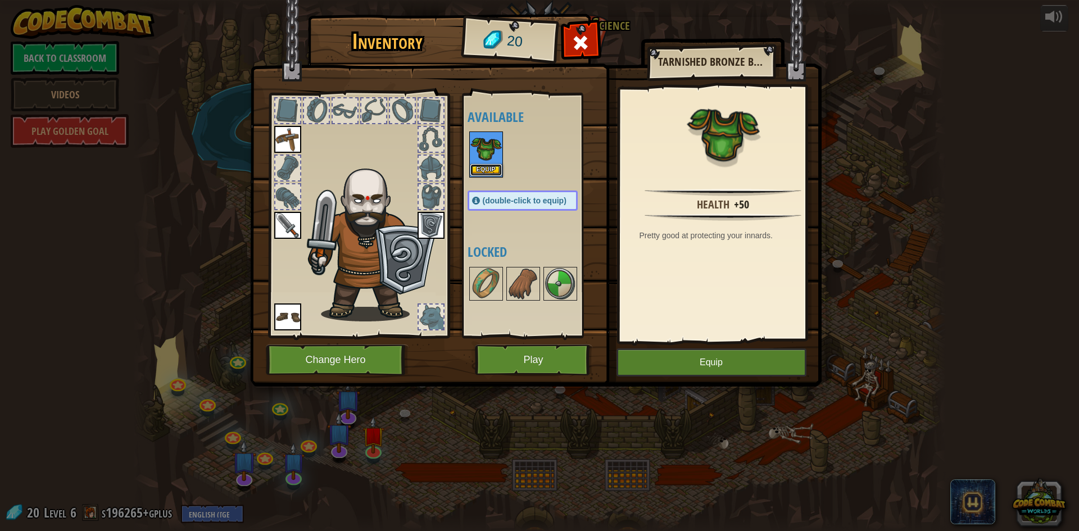
click at [485, 171] on button "Equip" at bounding box center [486, 170] width 31 height 12
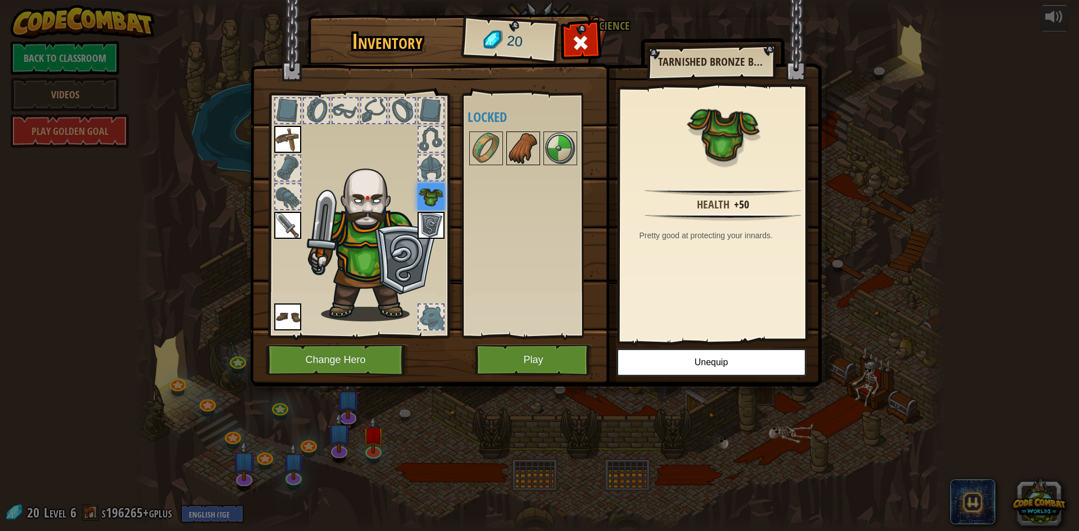
click at [527, 153] on img at bounding box center [523, 148] width 31 height 31
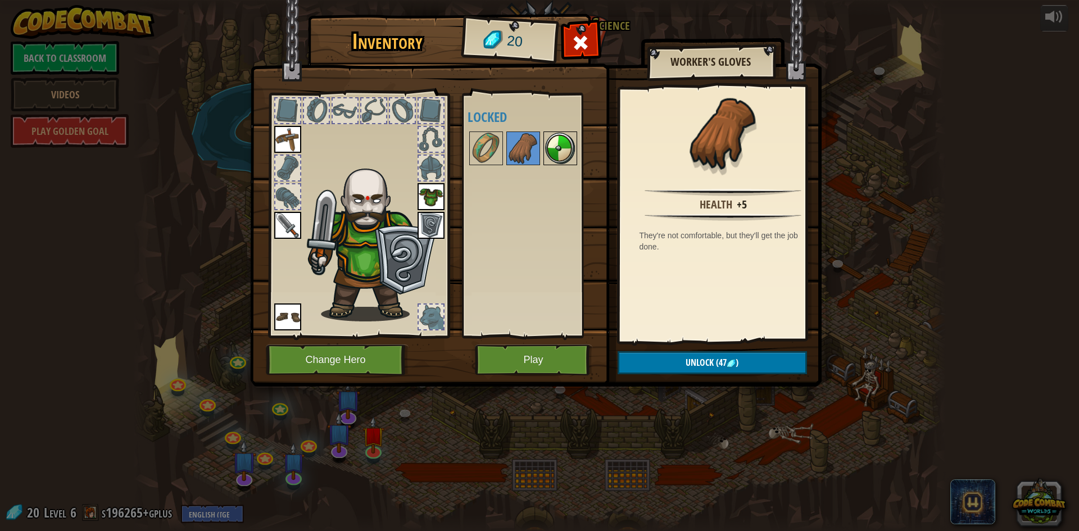
click at [560, 144] on img at bounding box center [560, 148] width 31 height 31
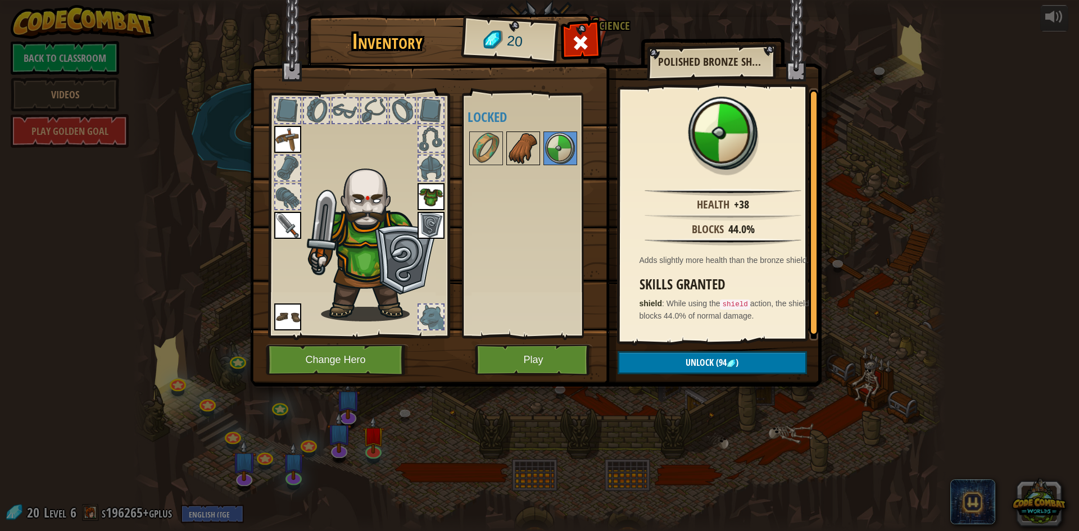
click at [509, 150] on img at bounding box center [523, 148] width 31 height 31
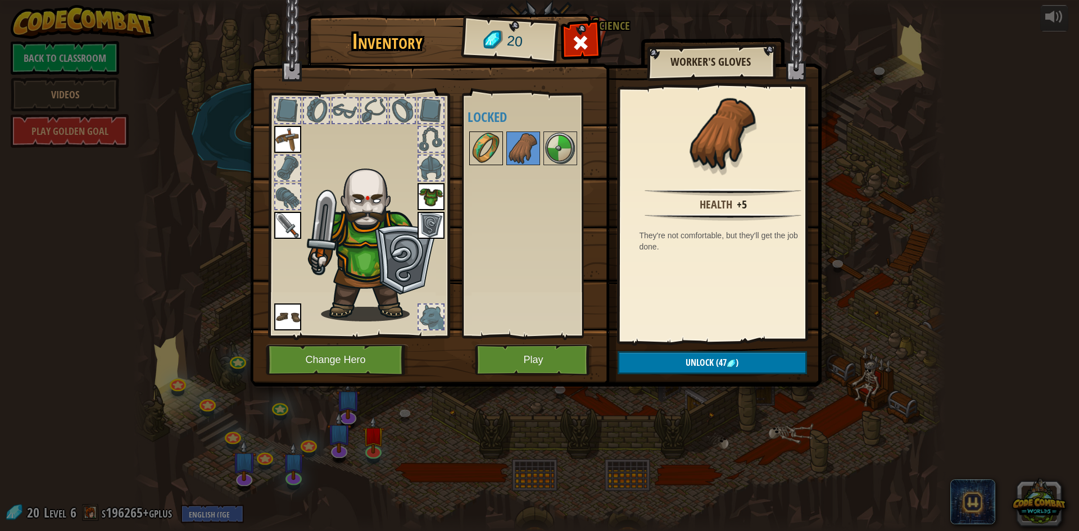
click at [482, 155] on img at bounding box center [486, 148] width 31 height 31
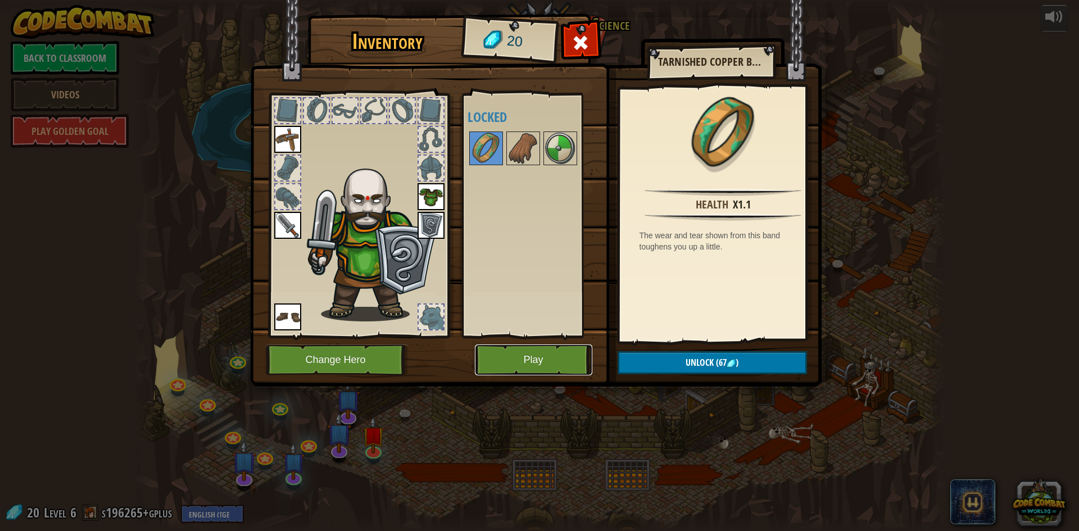
click at [512, 356] on button "Play" at bounding box center [533, 360] width 117 height 31
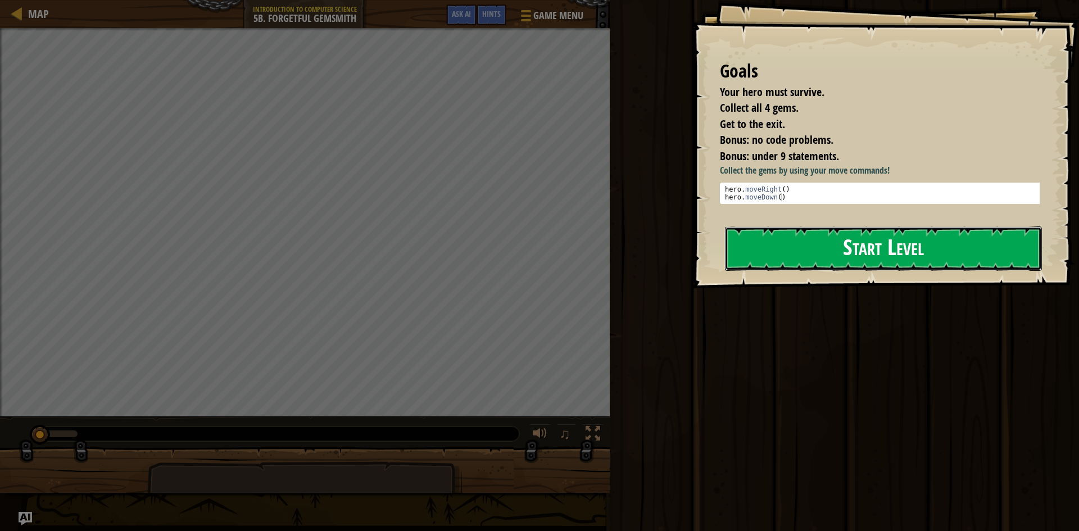
click at [763, 256] on button "Start Level" at bounding box center [883, 249] width 317 height 44
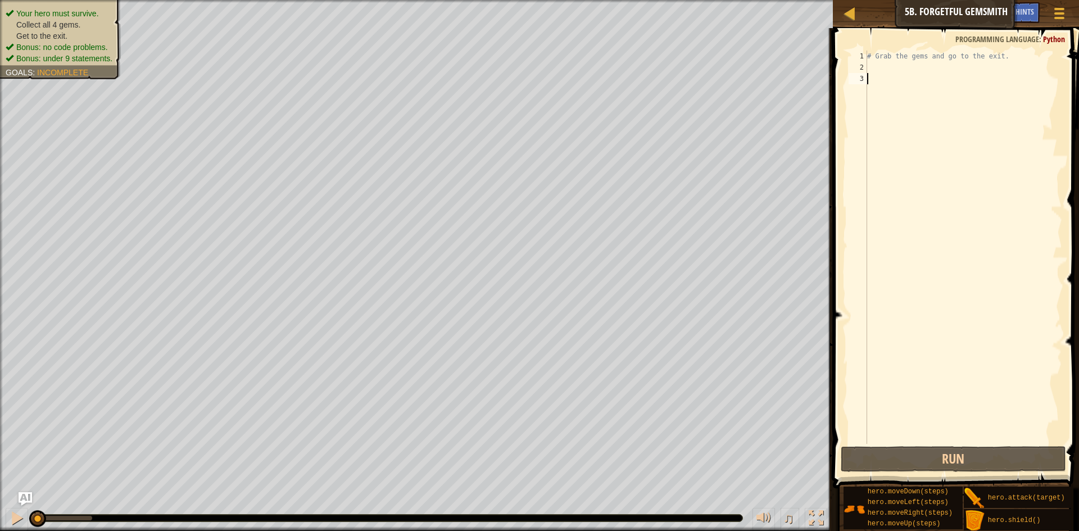
click at [904, 90] on div "# Grab the gems and go to the exit." at bounding box center [963, 259] width 197 height 416
click at [933, 64] on div "# Grab the gems and go to the exit." at bounding box center [963, 259] width 197 height 416
type textarea "h"
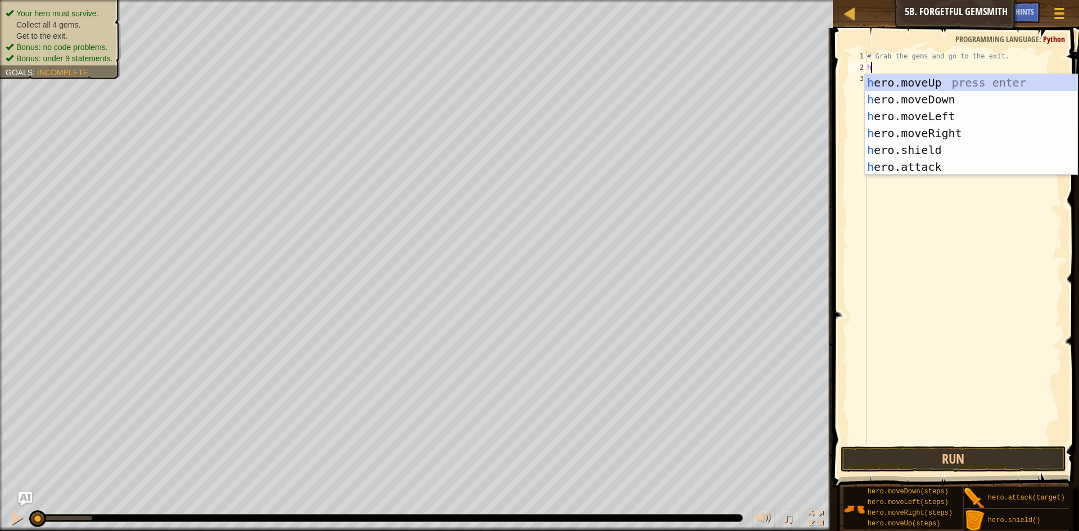
scroll to position [5, 0]
click at [951, 126] on div "h ero.moveUp press enter h ero.moveDown press enter h ero.moveLeft press enter …" at bounding box center [971, 141] width 212 height 135
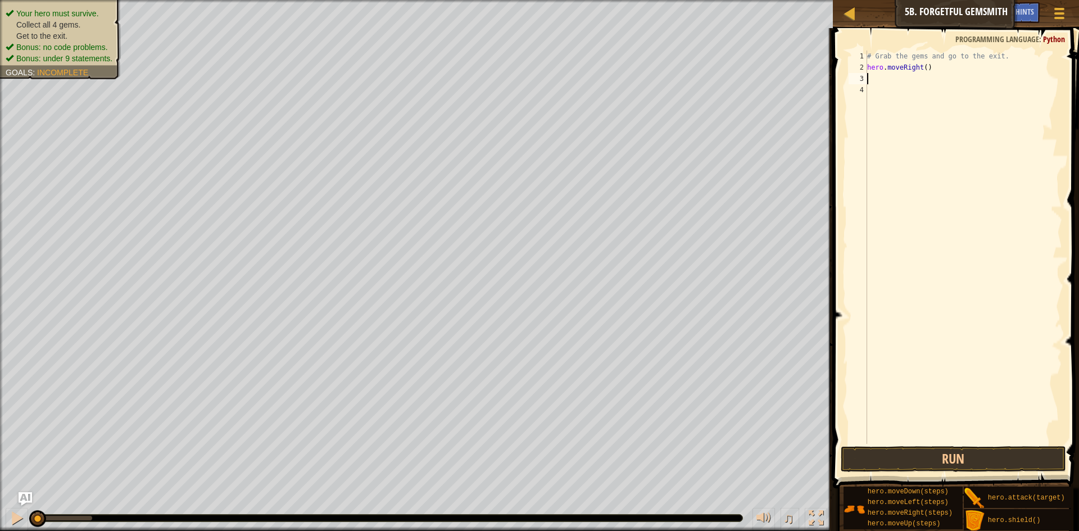
type textarea "h"
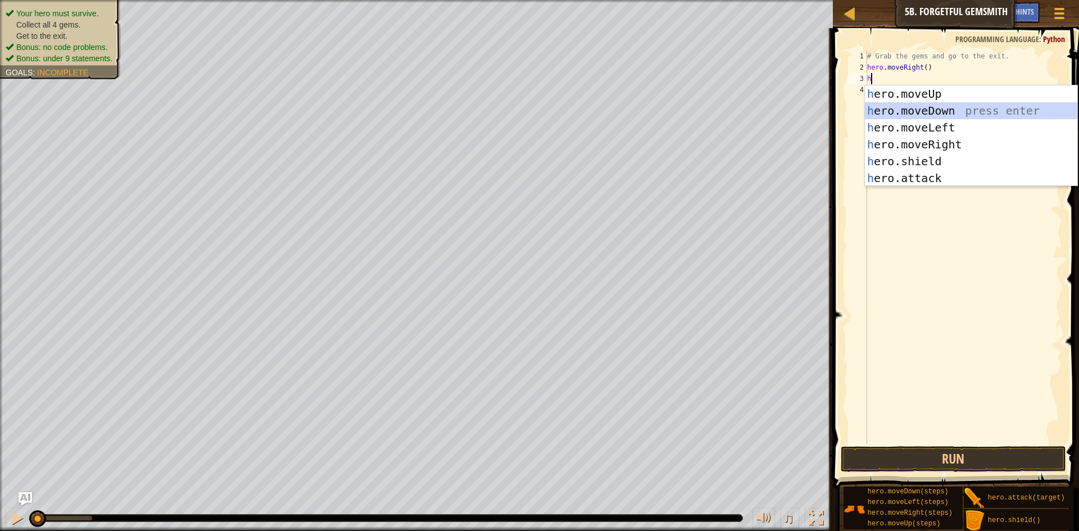
click at [954, 114] on div "h ero.moveUp press enter h ero.moveDown press enter h ero.moveLeft press enter …" at bounding box center [971, 152] width 212 height 135
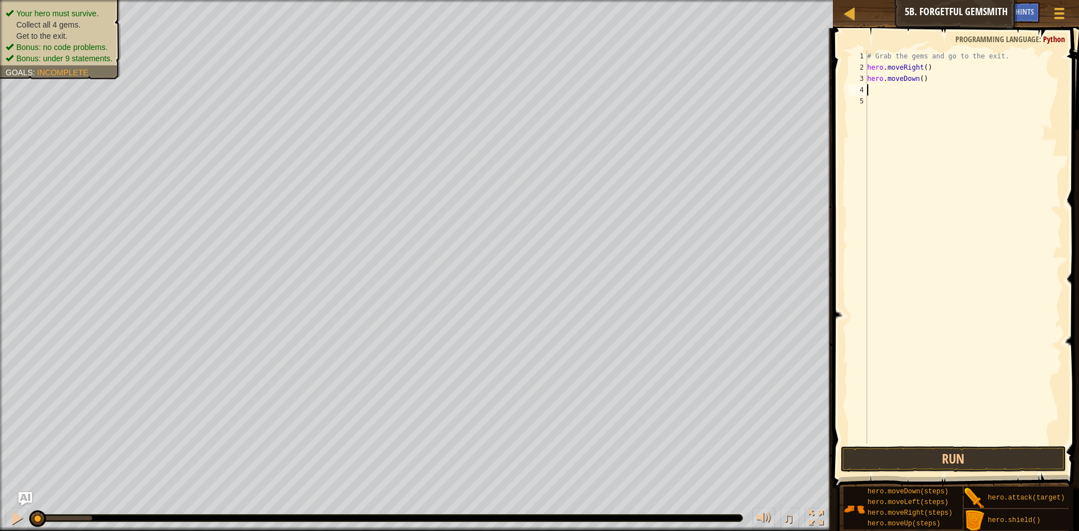
type textarea "h"
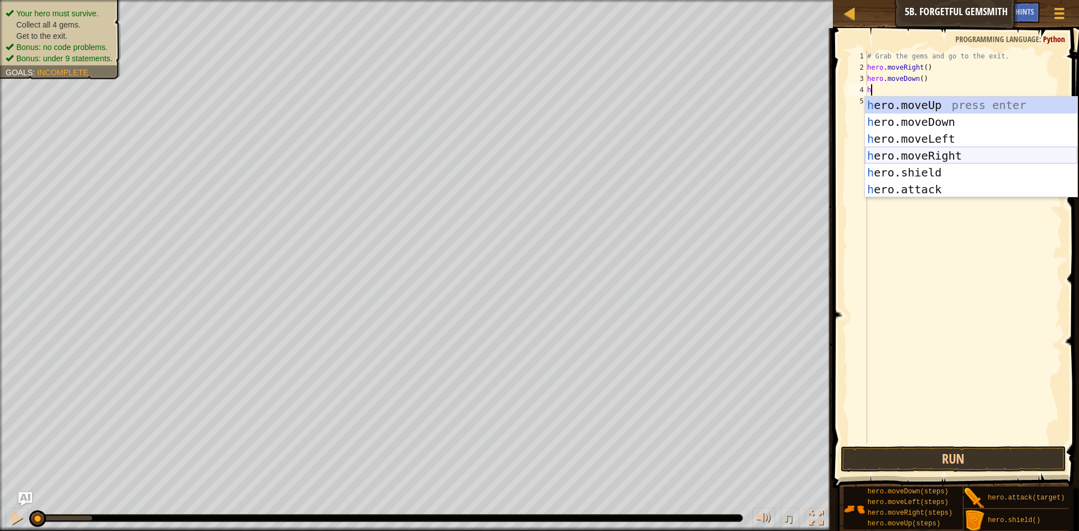
click at [923, 155] on div "h ero.moveUp press enter h ero.moveDown press enter h ero.moveLeft press enter …" at bounding box center [971, 164] width 212 height 135
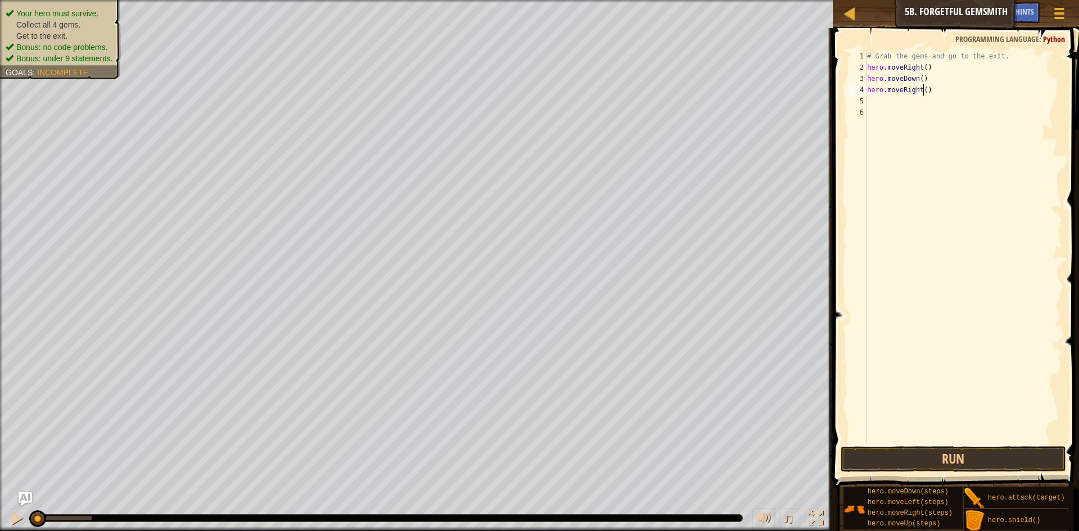
click at [925, 92] on div "# Grab the gems and go to the exit. hero . moveRight ( ) hero . moveDown ( ) he…" at bounding box center [963, 259] width 197 height 416
type textarea "hero.moveRight(2)"
click at [906, 100] on div "# Grab the gems and go to the exit. hero . moveRight ( ) hero . moveDown ( ) he…" at bounding box center [963, 259] width 197 height 416
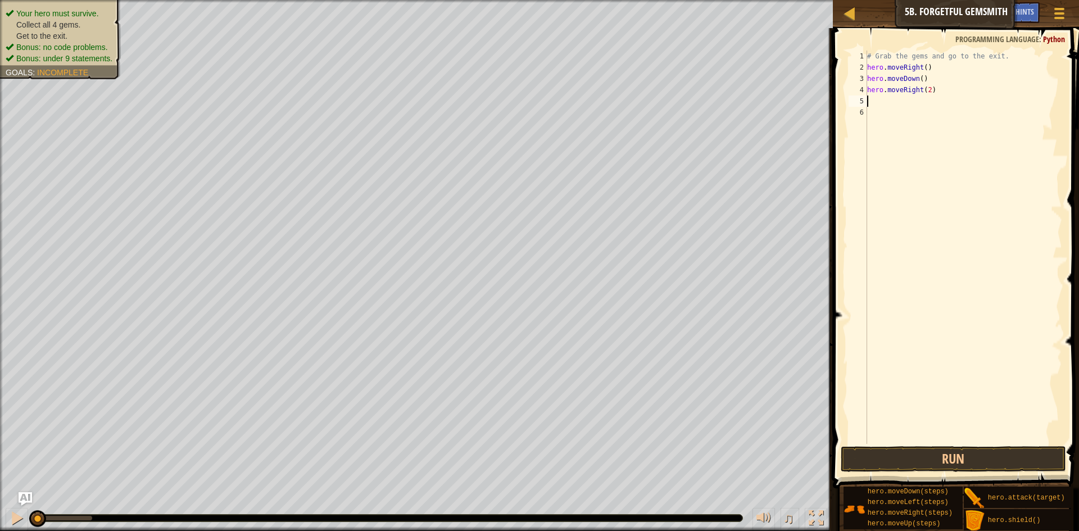
type textarea "h"
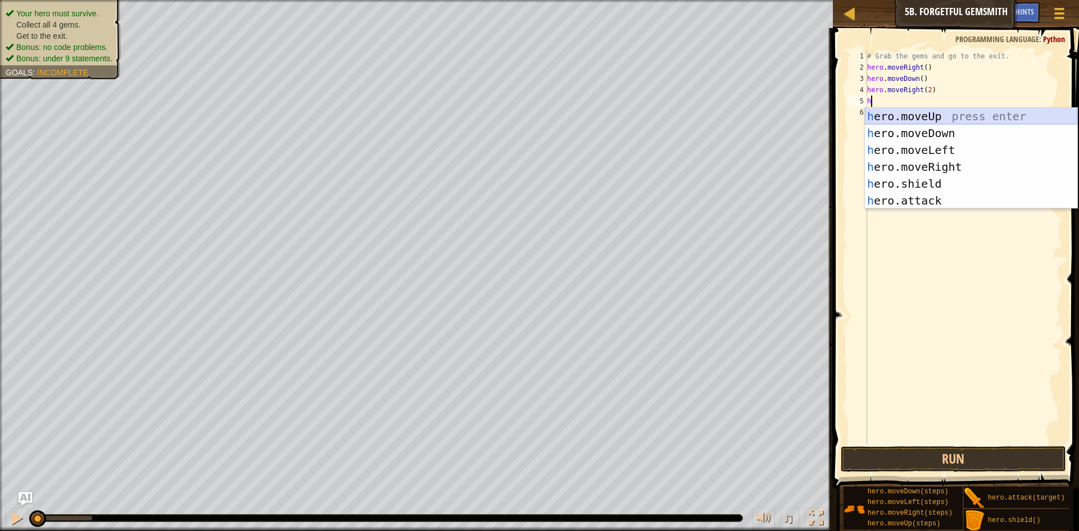
click at [903, 117] on div "h ero.moveUp press enter h ero.moveDown press enter h ero.moveLeft press enter …" at bounding box center [971, 175] width 212 height 135
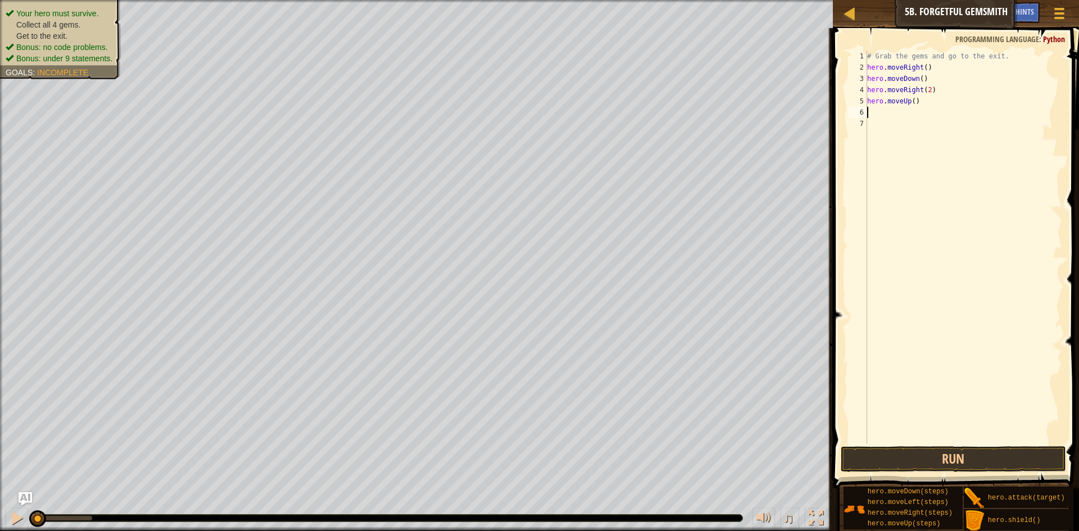
click at [902, 110] on div "# Grab the gems and go to the exit. hero . moveRight ( ) hero . moveDown ( ) he…" at bounding box center [963, 259] width 197 height 416
type textarea "h"
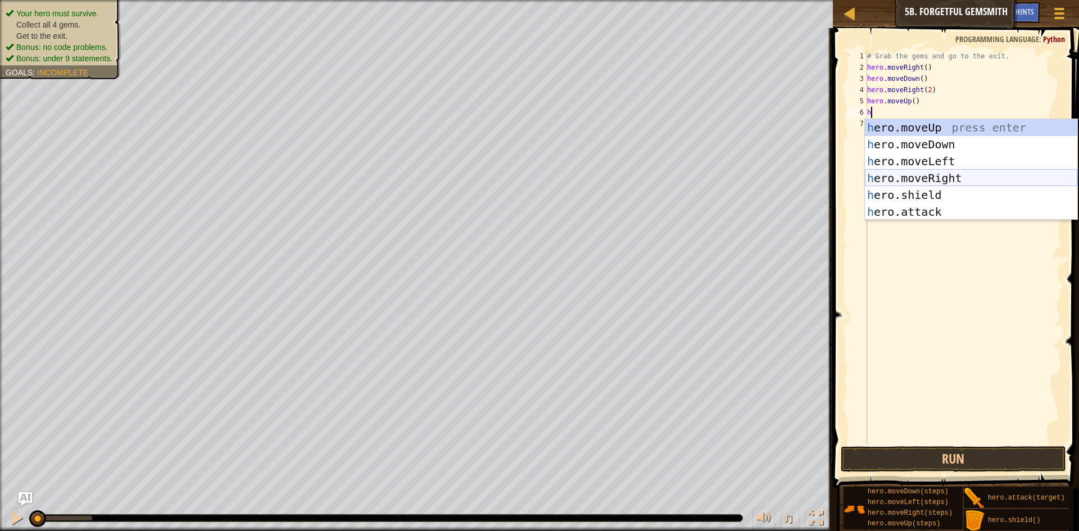
click at [889, 183] on div "h ero.moveUp press enter h ero.moveDown press enter h ero.moveLeft press enter …" at bounding box center [971, 186] width 212 height 135
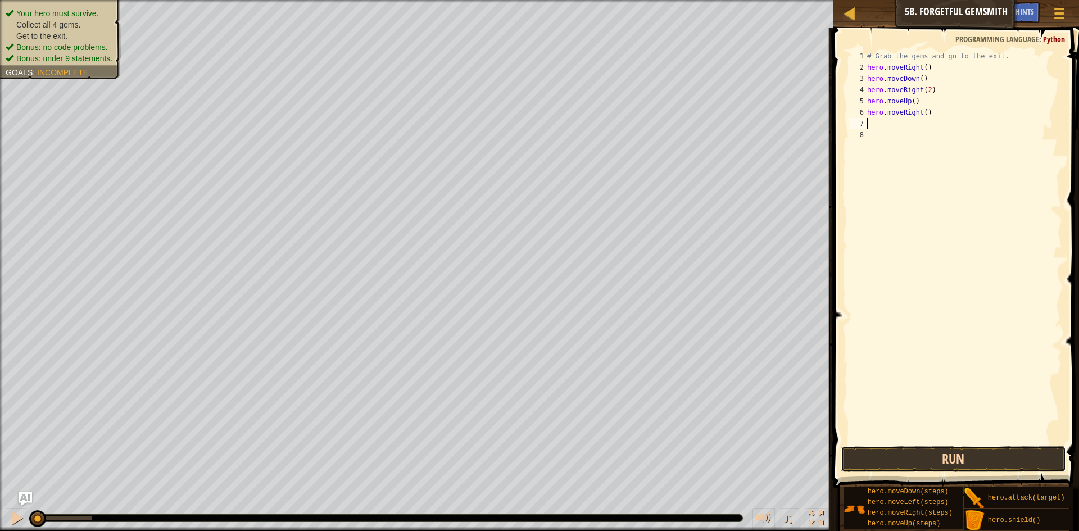
click at [892, 459] on button "Run" at bounding box center [953, 459] width 225 height 26
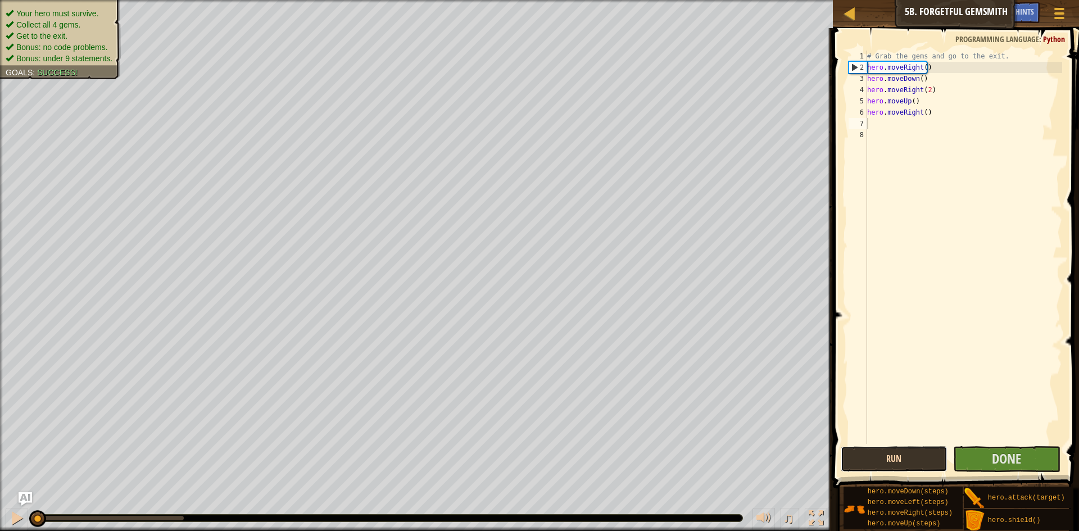
click at [873, 460] on button "Run" at bounding box center [894, 459] width 107 height 26
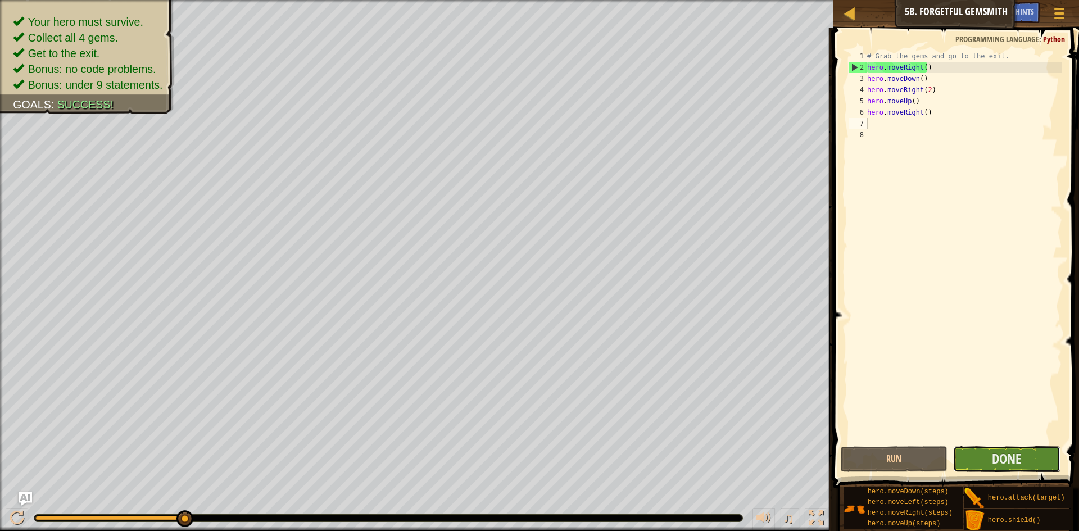
click at [975, 463] on button "Done" at bounding box center [1006, 459] width 107 height 26
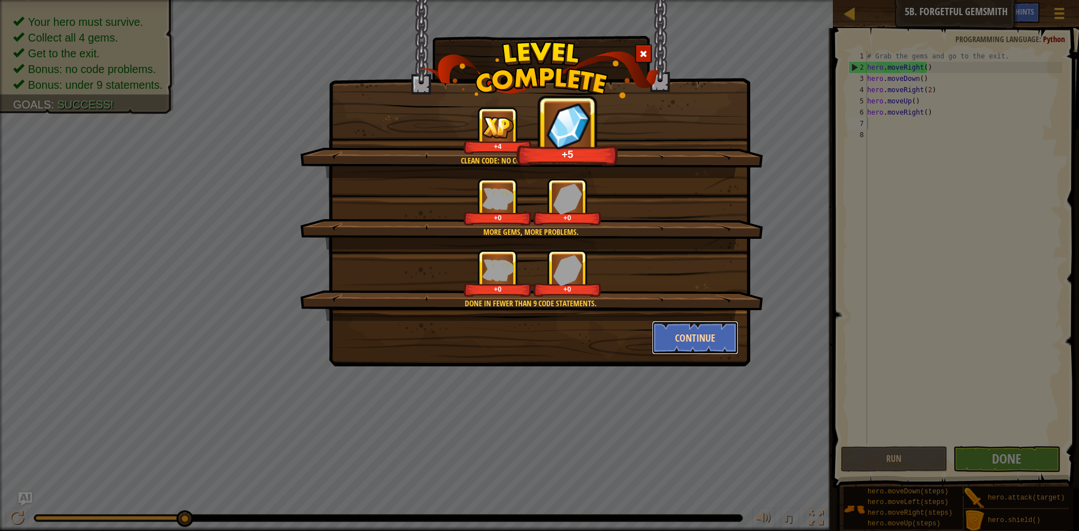
click at [679, 336] on button "Continue" at bounding box center [695, 338] width 87 height 34
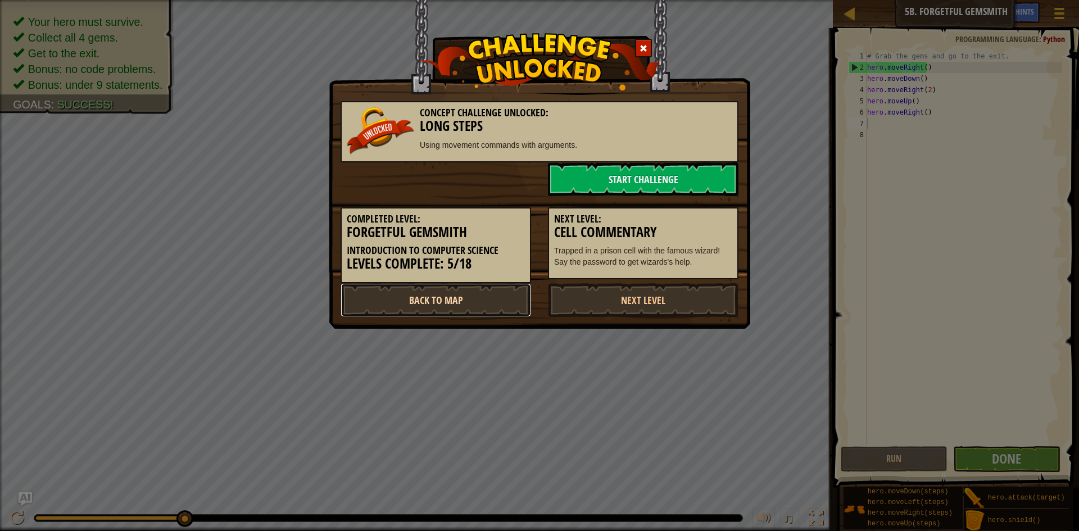
click at [508, 291] on link "Back to Map" at bounding box center [436, 300] width 191 height 34
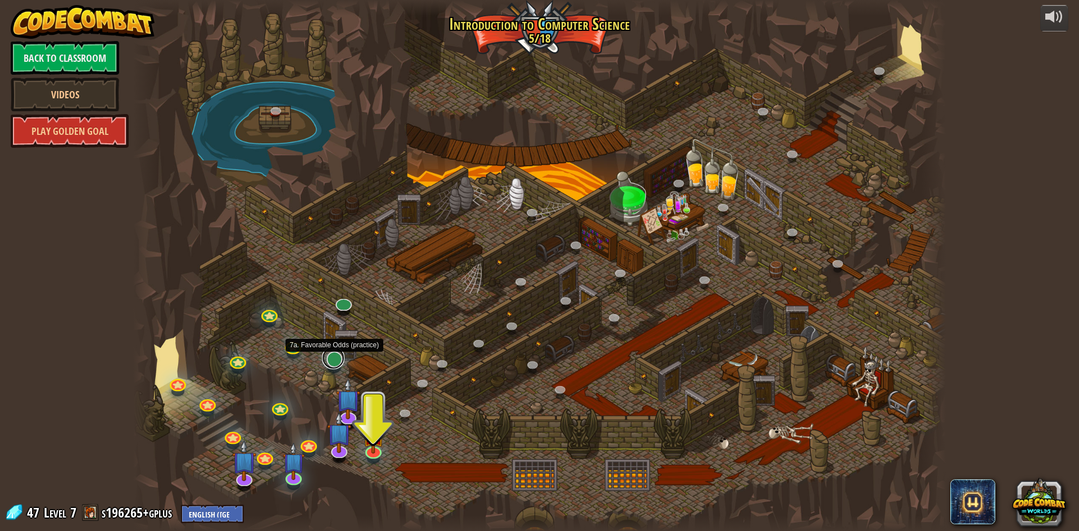
click at [332, 365] on link at bounding box center [333, 358] width 22 height 22
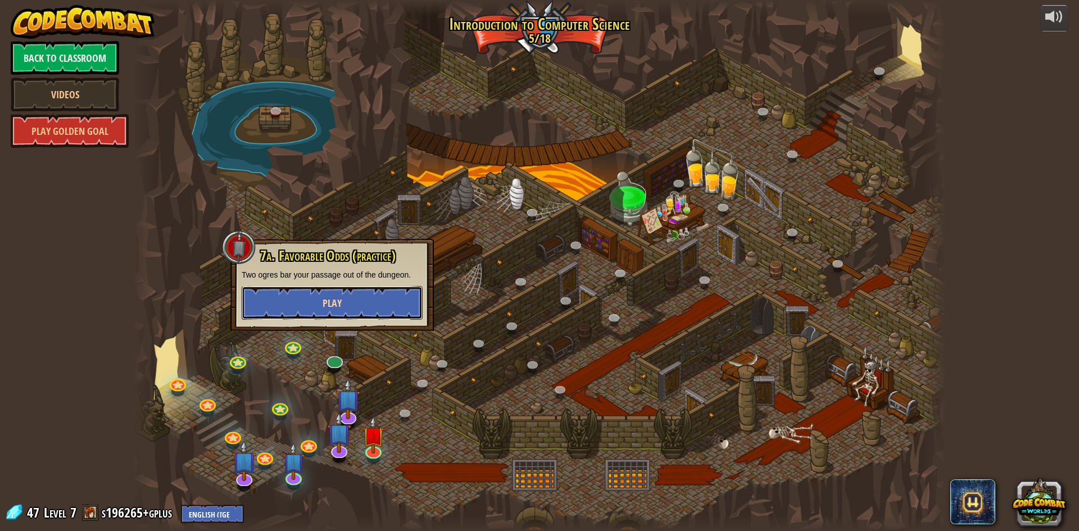
click at [355, 304] on button "Play" at bounding box center [332, 303] width 181 height 34
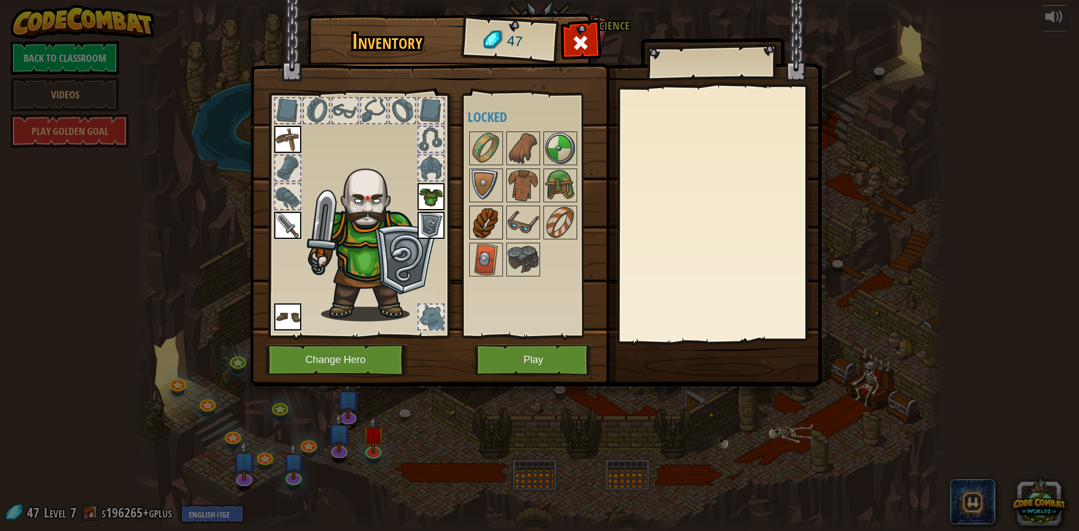
click at [482, 218] on img at bounding box center [486, 222] width 31 height 31
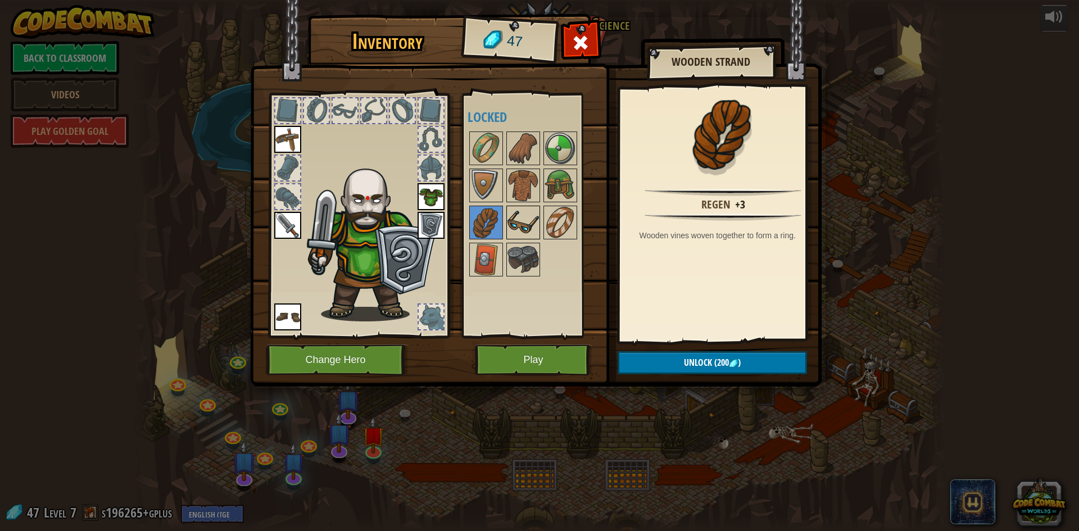
click at [526, 220] on img at bounding box center [523, 222] width 31 height 31
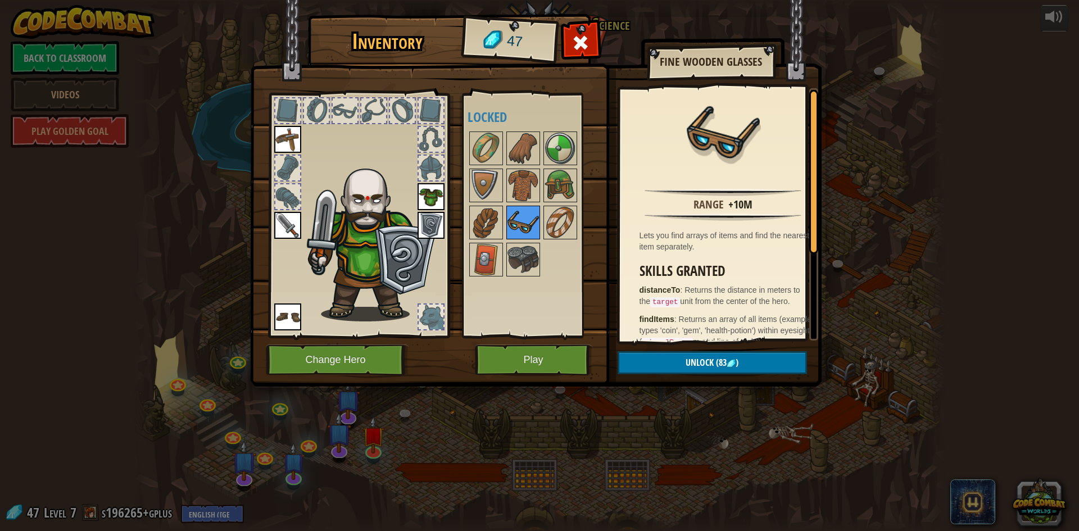
click at [536, 224] on img at bounding box center [523, 222] width 31 height 31
click at [546, 225] on img at bounding box center [560, 222] width 31 height 31
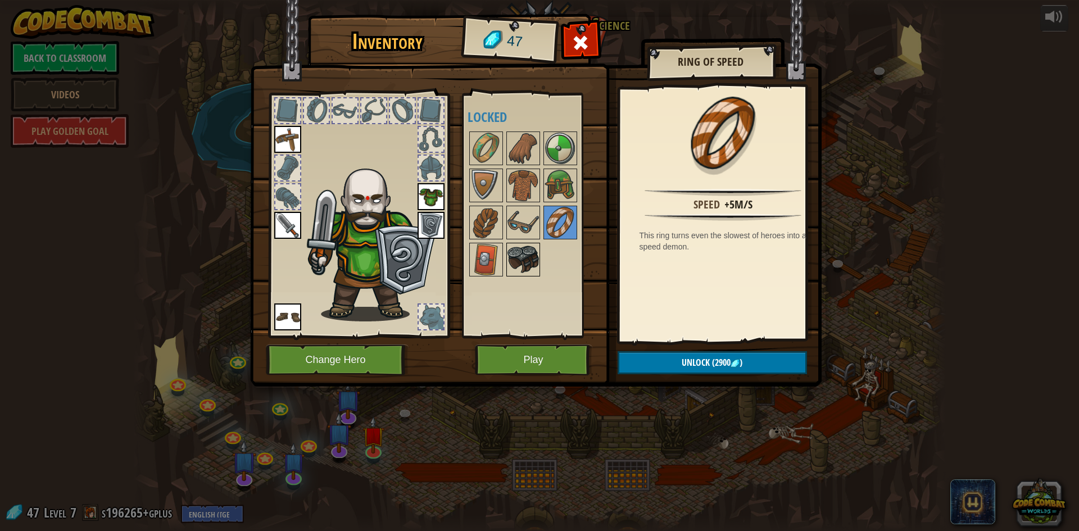
click at [533, 263] on img at bounding box center [523, 259] width 31 height 31
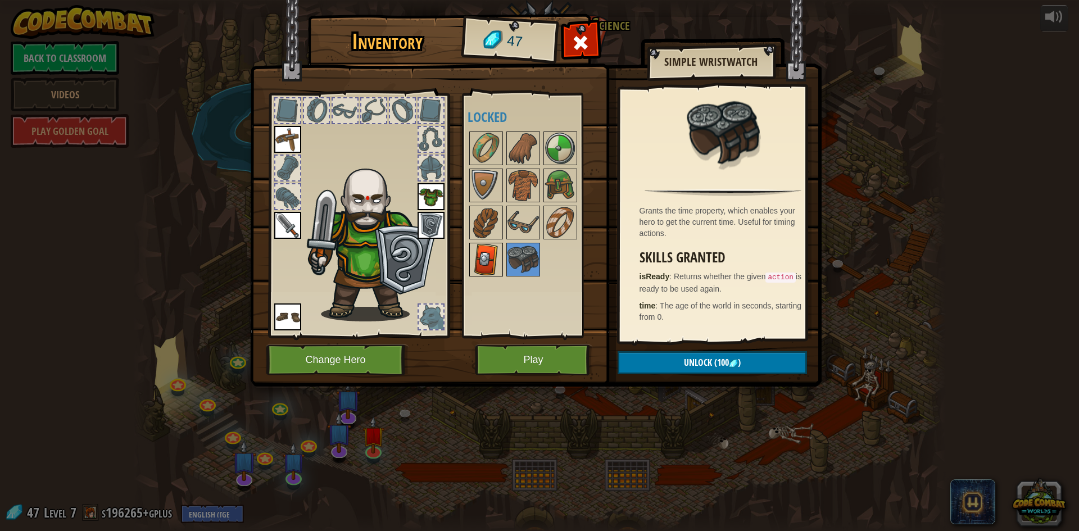
click at [500, 274] on img at bounding box center [486, 259] width 31 height 31
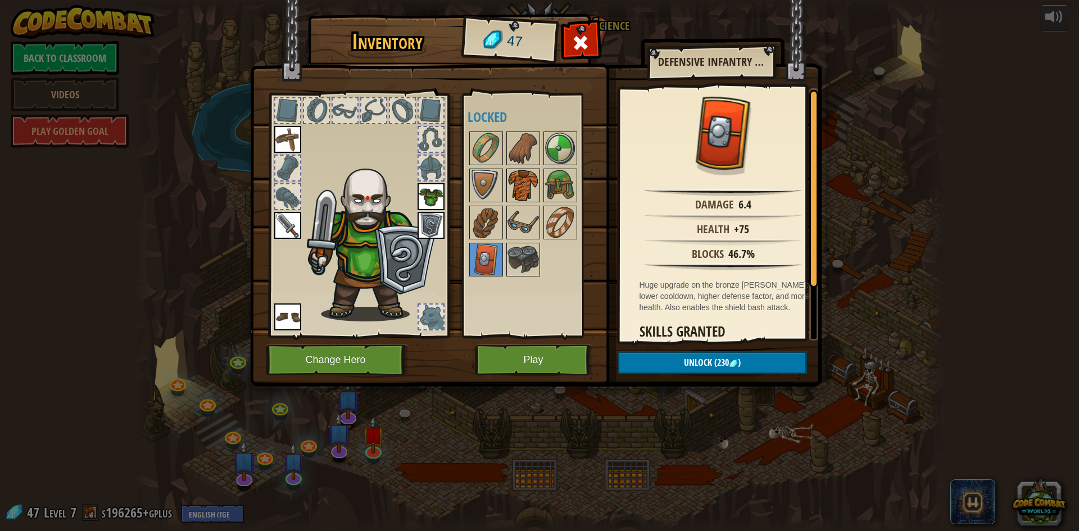
click at [537, 181] on img at bounding box center [523, 185] width 31 height 31
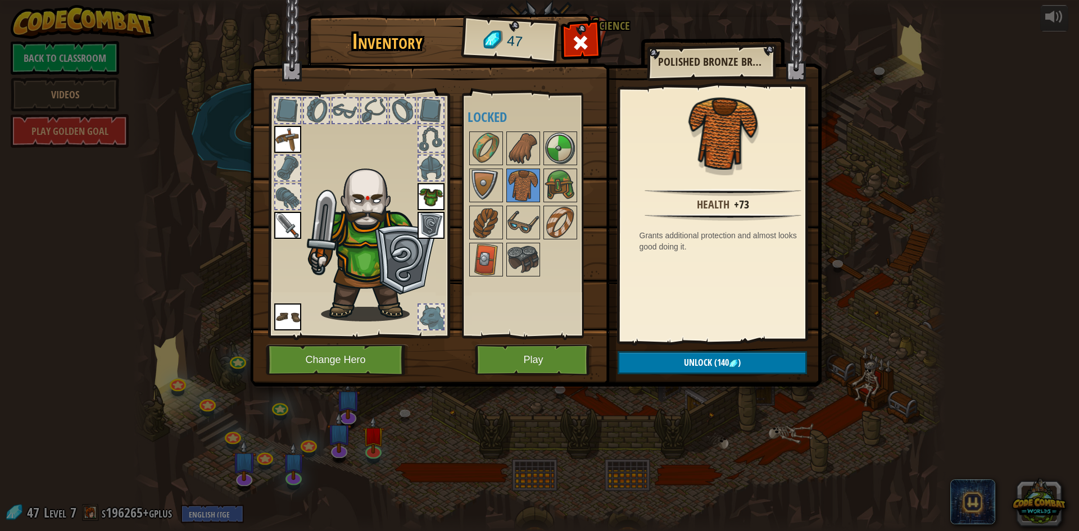
click at [577, 190] on div at bounding box center [538, 204] width 141 height 148
click at [571, 192] on img at bounding box center [560, 185] width 31 height 31
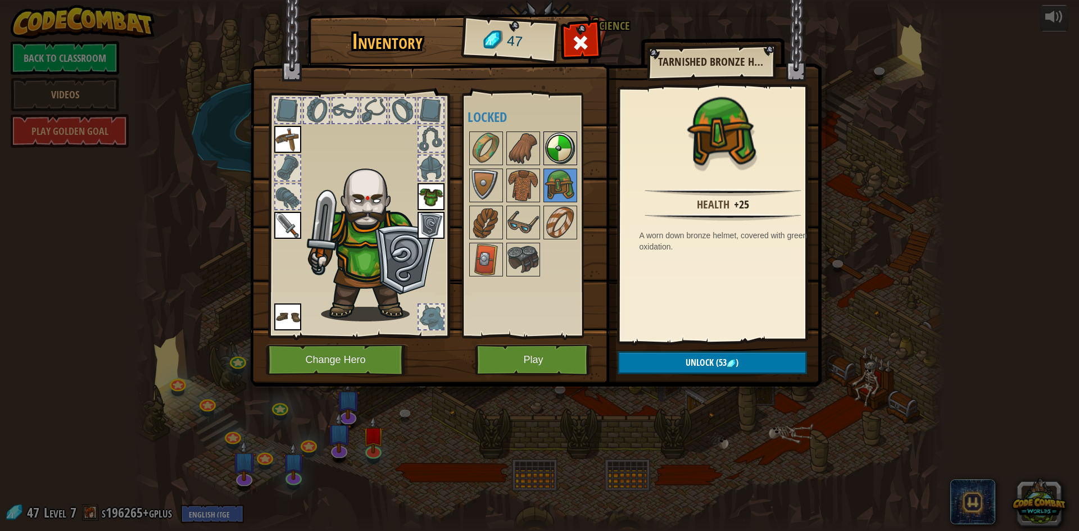
click at [571, 139] on img at bounding box center [560, 148] width 31 height 31
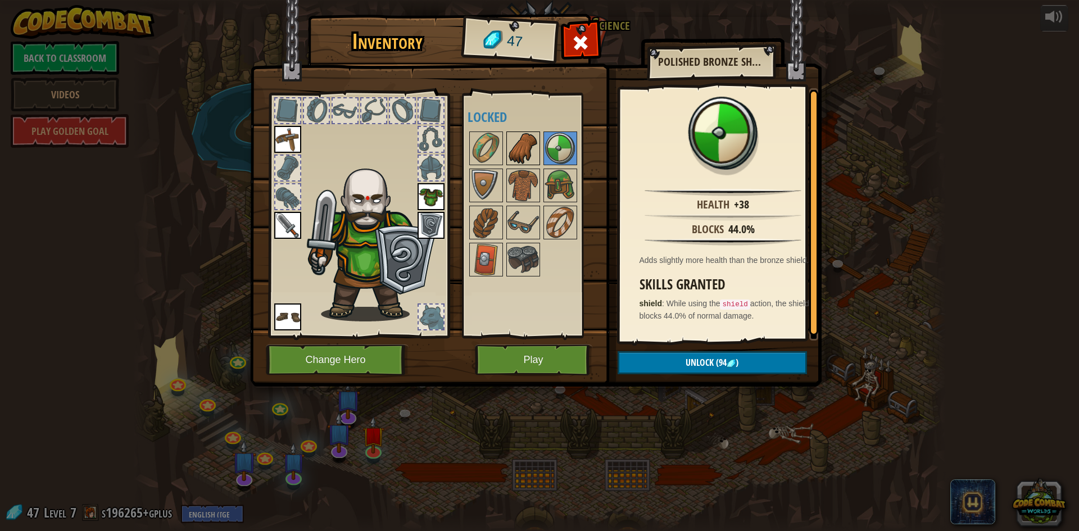
click at [522, 138] on img at bounding box center [523, 148] width 31 height 31
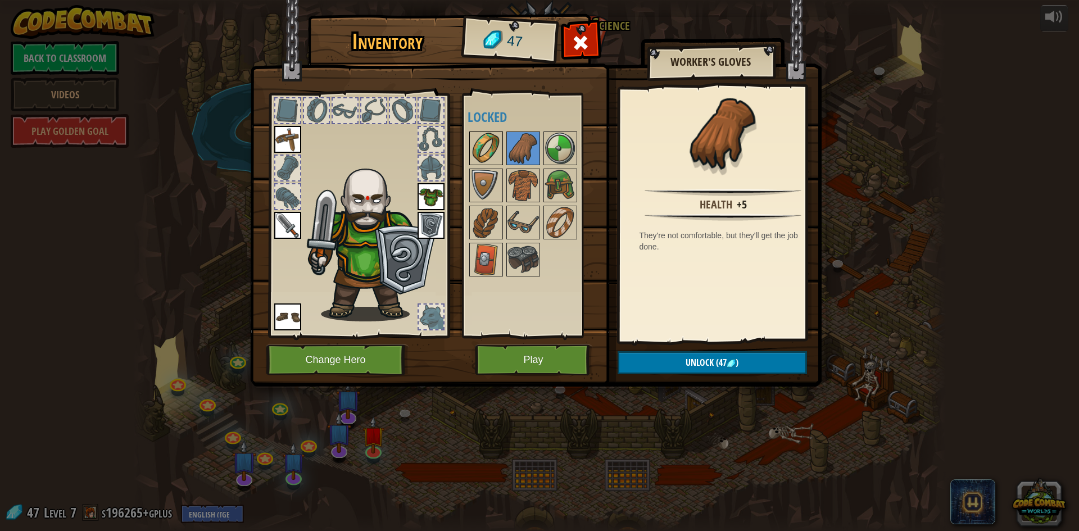
click at [486, 150] on img at bounding box center [486, 148] width 31 height 31
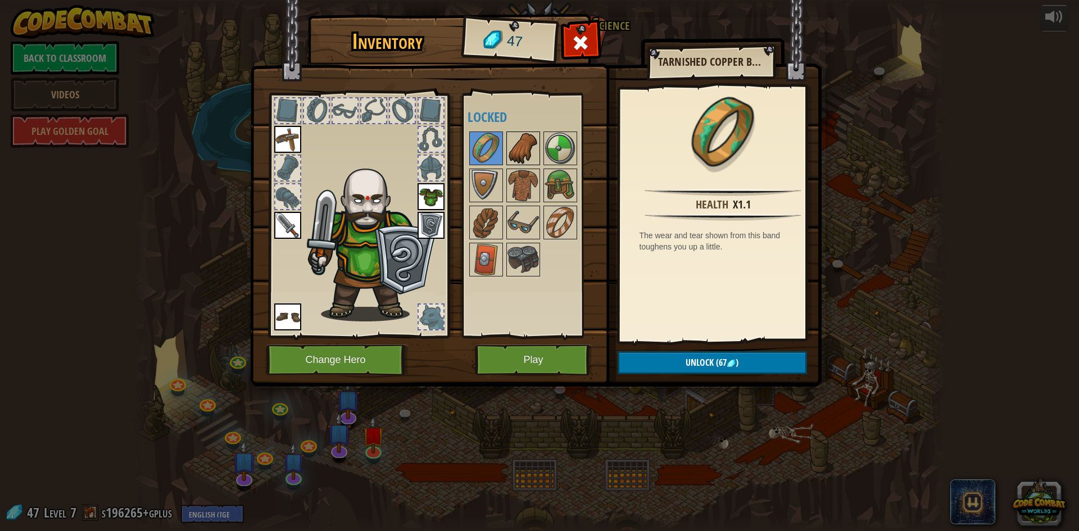
click at [513, 151] on img at bounding box center [523, 148] width 31 height 31
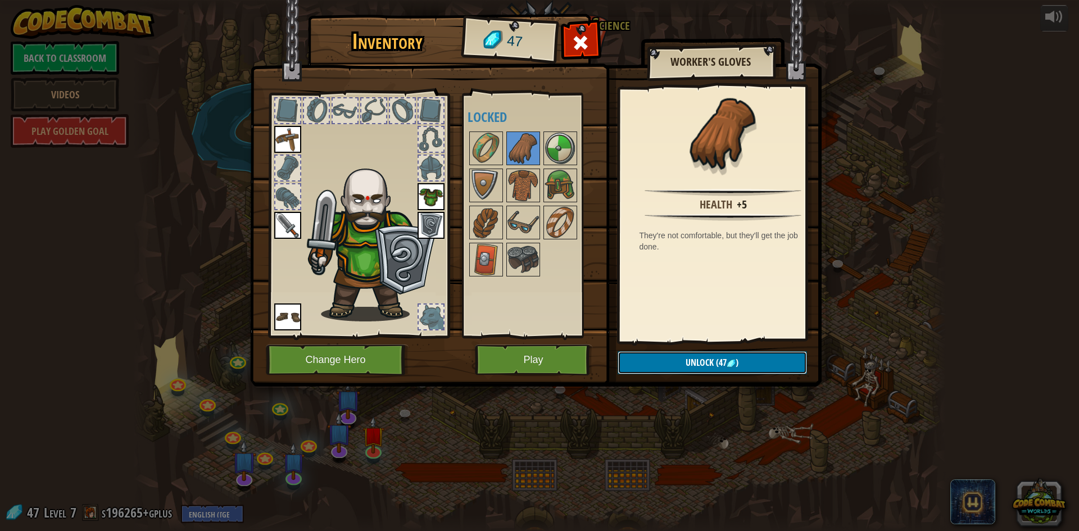
click at [697, 364] on span "Unlock" at bounding box center [700, 362] width 28 height 12
click at [691, 362] on button "Confirm" at bounding box center [712, 362] width 189 height 23
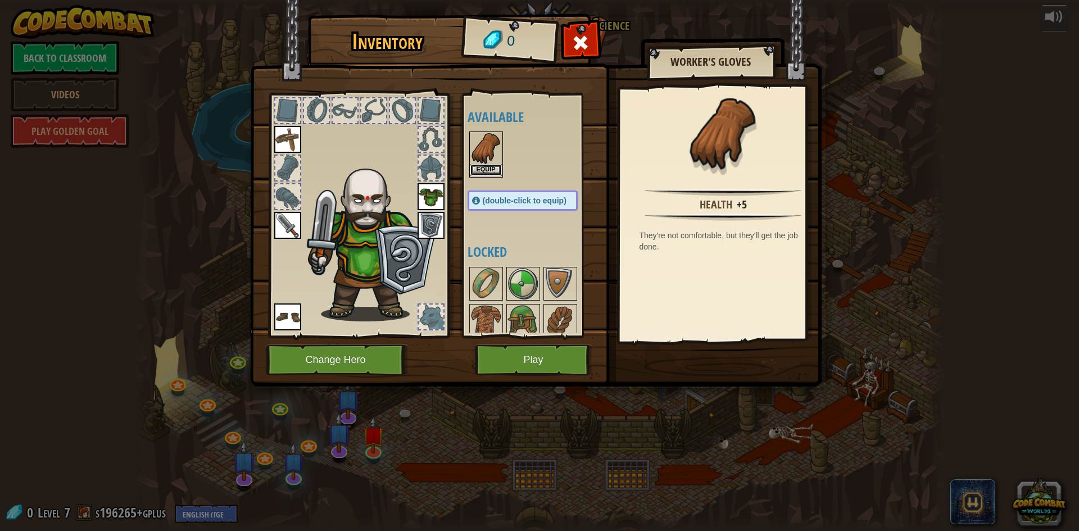
click at [480, 170] on button "Equip" at bounding box center [486, 170] width 31 height 12
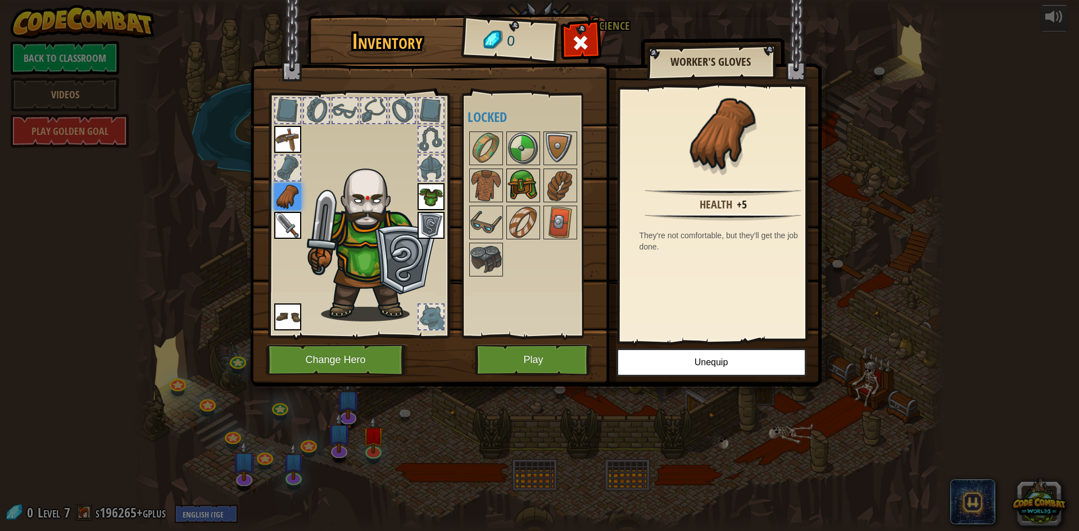
click at [518, 172] on img at bounding box center [523, 185] width 31 height 31
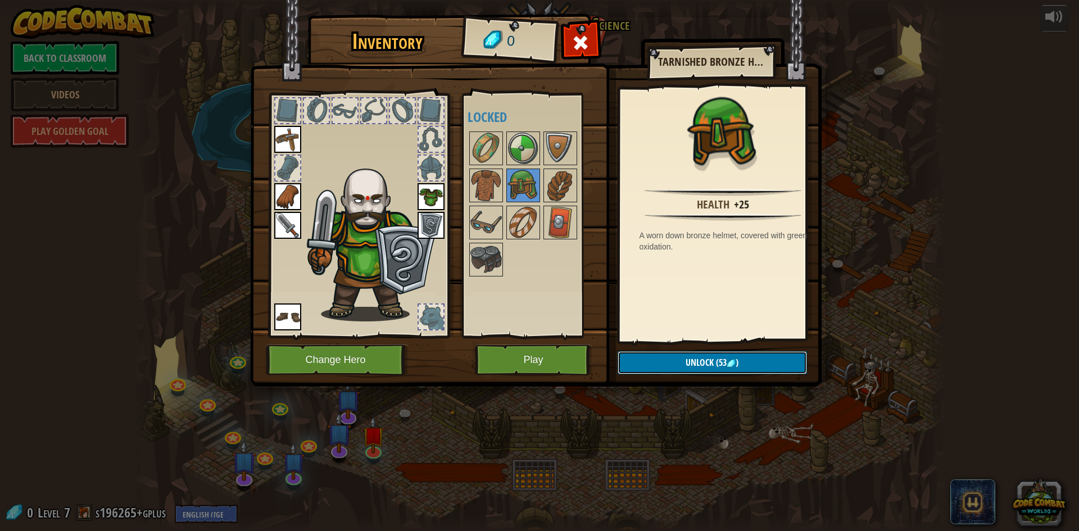
click at [723, 364] on span "(53" at bounding box center [720, 362] width 13 height 12
click at [390, 355] on button "Change Hero" at bounding box center [337, 360] width 143 height 31
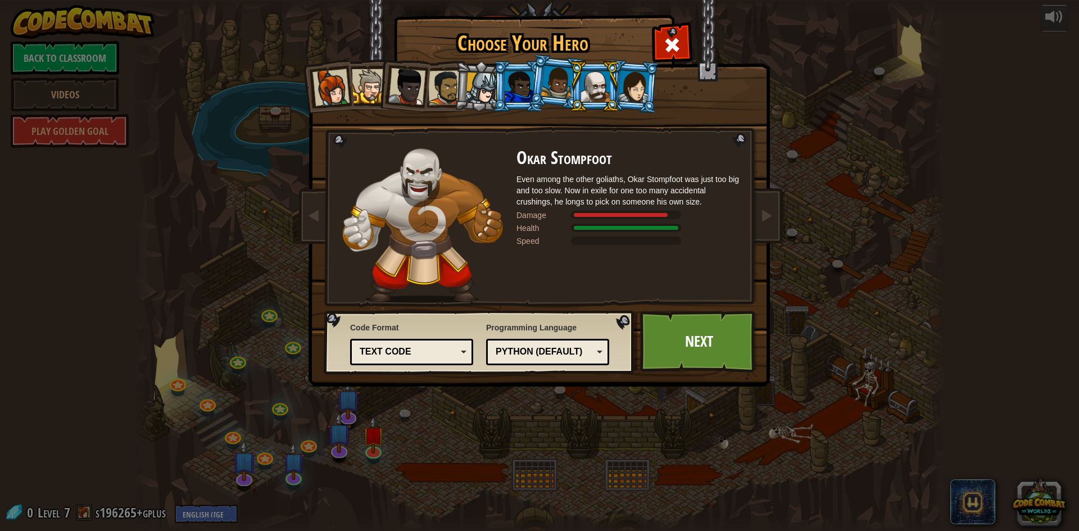
click at [399, 76] on div at bounding box center [406, 86] width 37 height 37
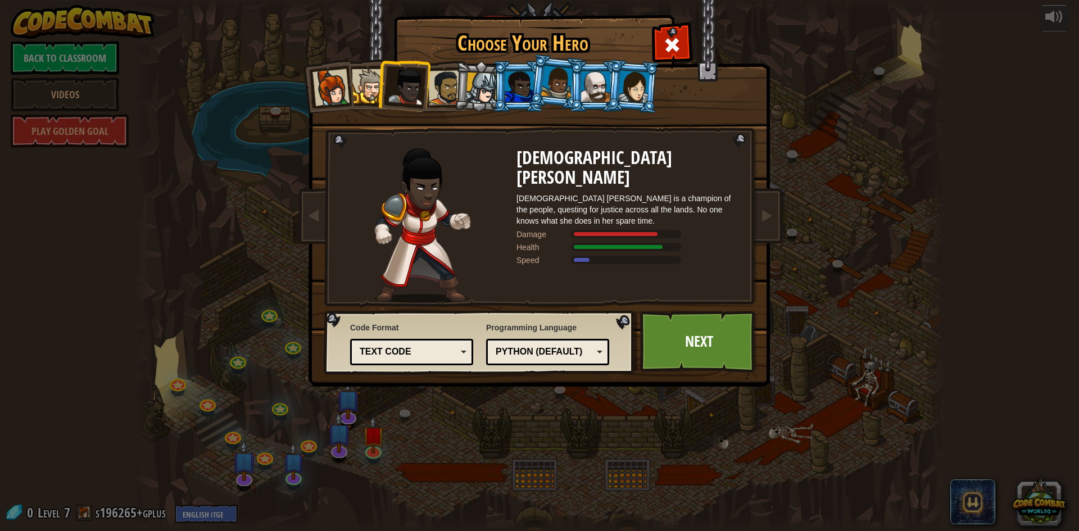
click at [439, 87] on div at bounding box center [445, 87] width 35 height 35
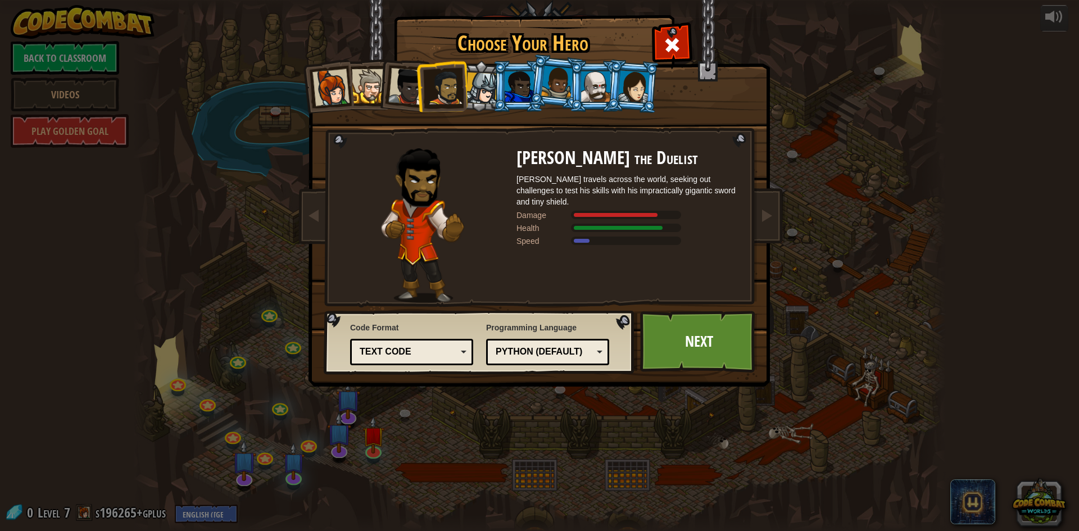
click at [554, 79] on div at bounding box center [557, 82] width 32 height 33
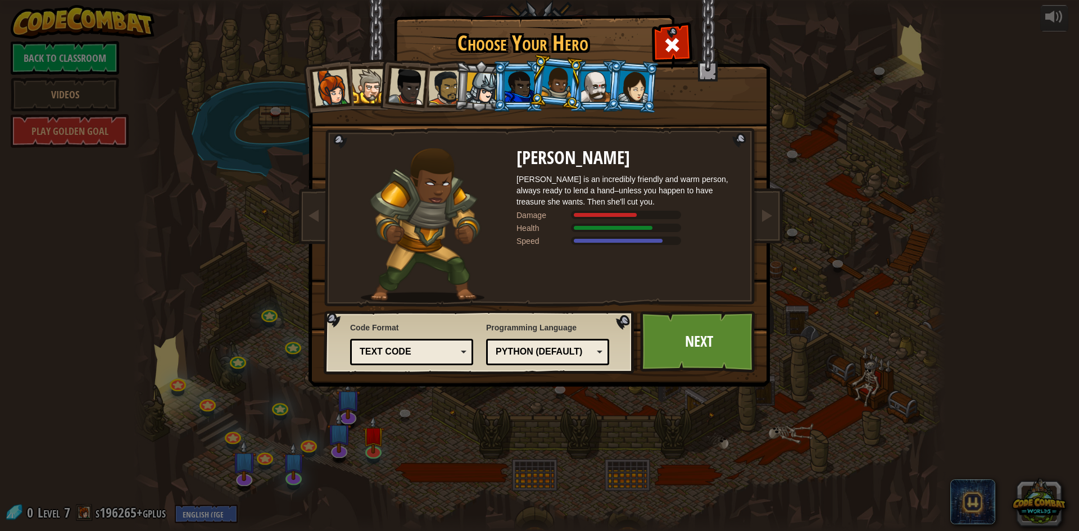
click at [591, 76] on div at bounding box center [595, 86] width 29 height 30
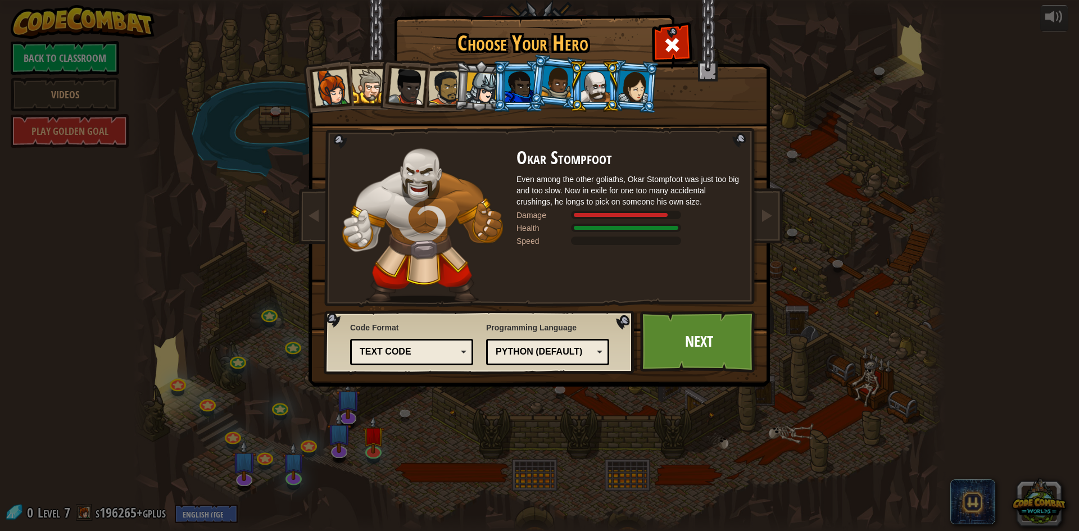
click at [634, 74] on div at bounding box center [633, 86] width 31 height 32
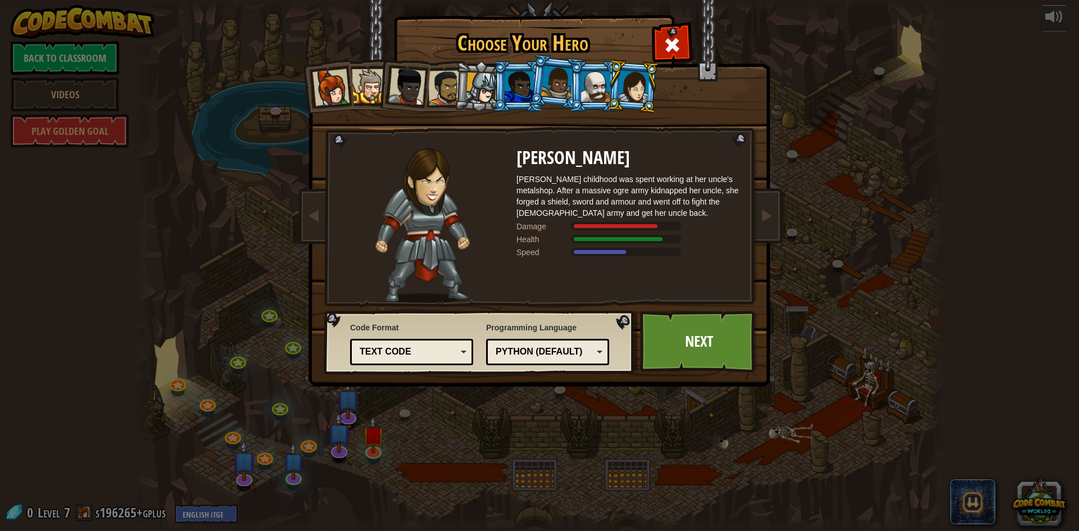
click at [587, 85] on div at bounding box center [595, 86] width 29 height 30
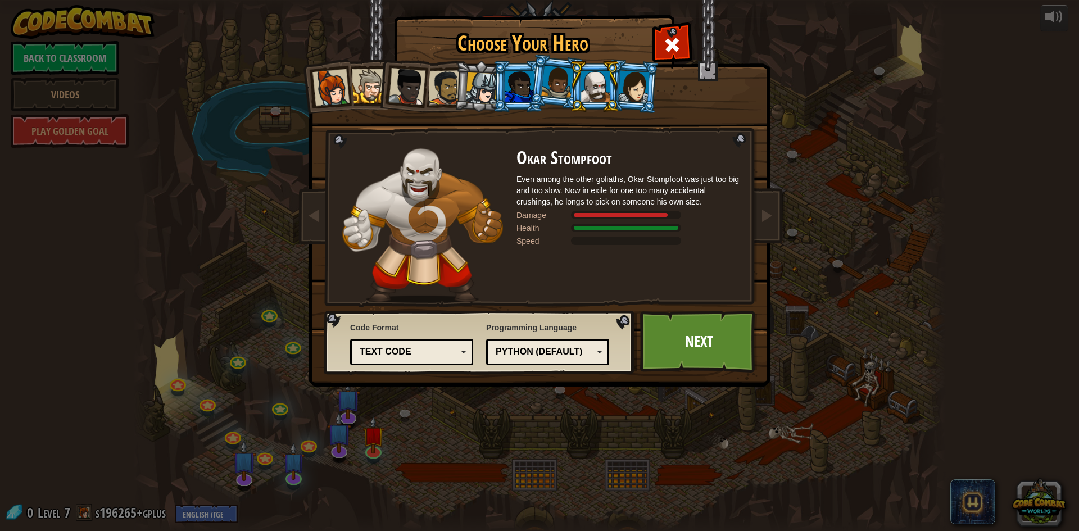
click at [576, 84] on li at bounding box center [594, 86] width 51 height 51
click at [566, 86] on div at bounding box center [557, 82] width 32 height 33
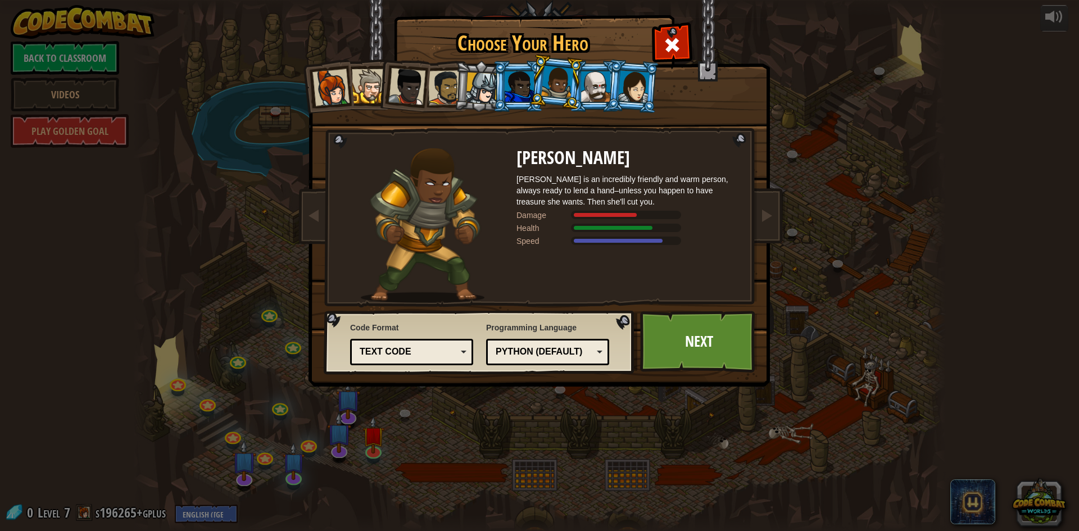
click at [589, 86] on div at bounding box center [595, 86] width 29 height 30
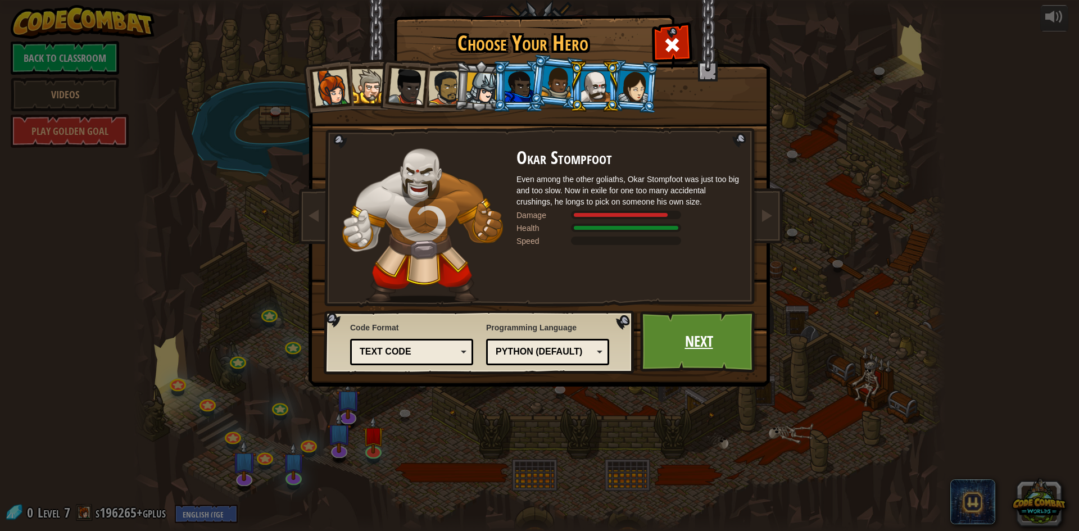
click at [679, 345] on link "Next" at bounding box center [698, 342] width 117 height 62
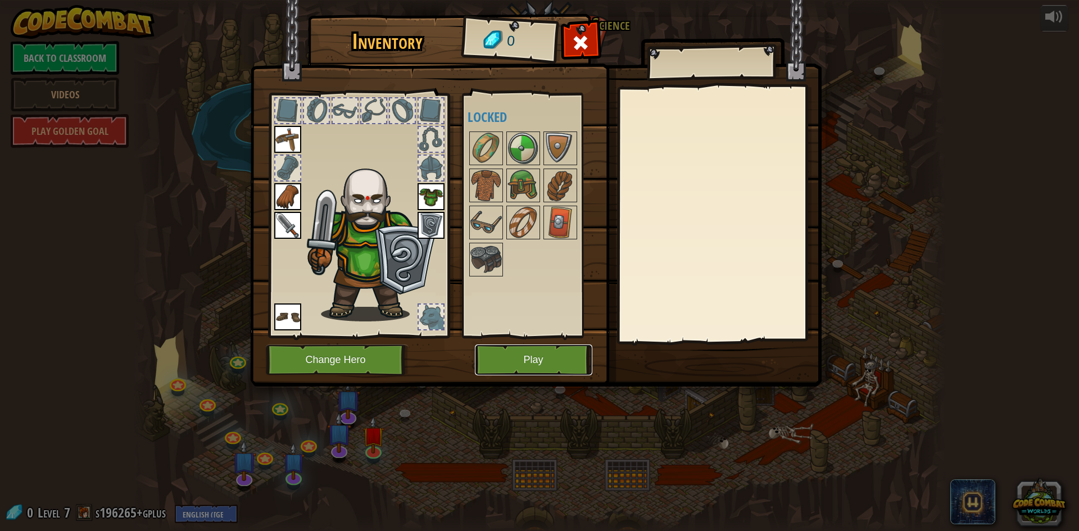
click at [523, 365] on button "Play" at bounding box center [533, 360] width 117 height 31
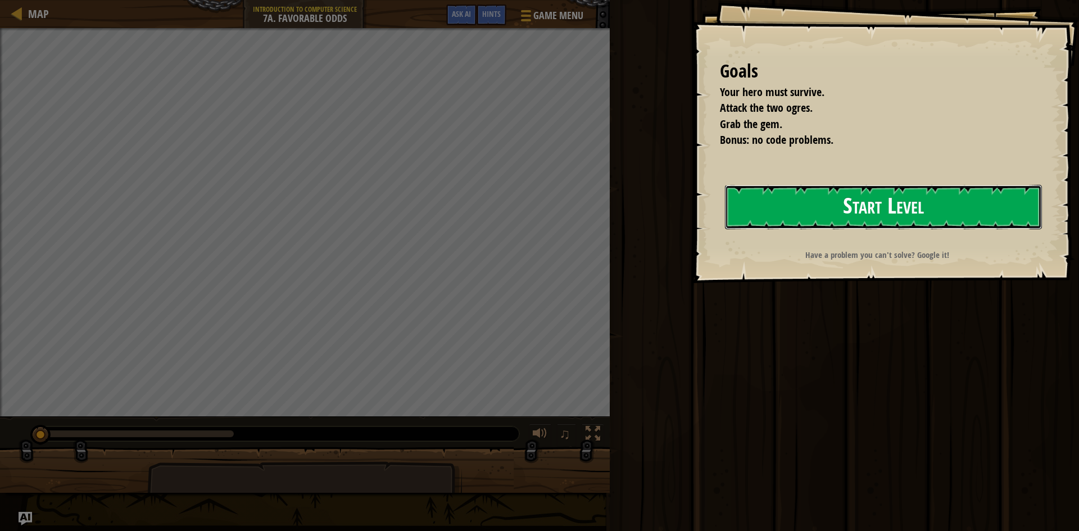
click at [788, 219] on button "Start Level" at bounding box center [883, 207] width 317 height 44
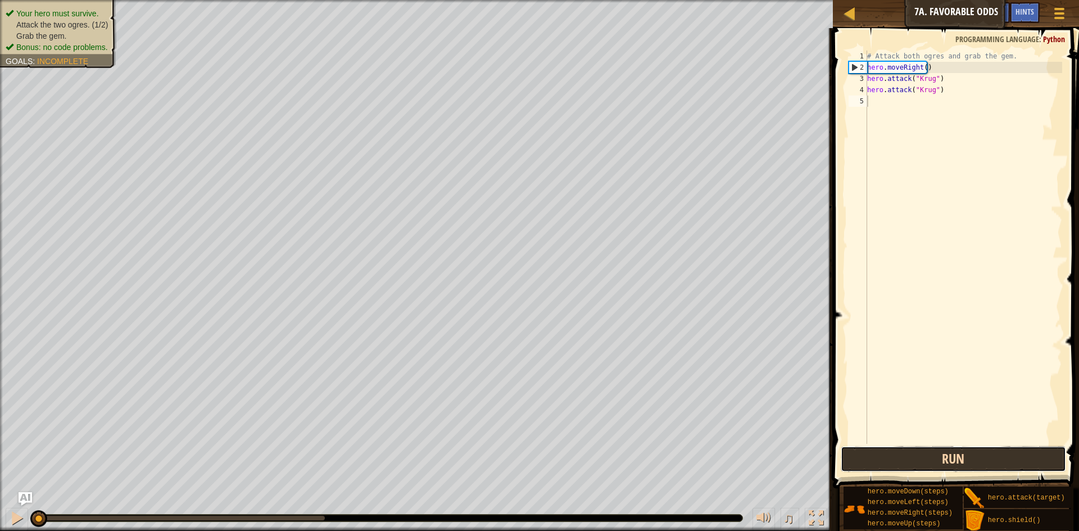
click at [866, 450] on button "Run" at bounding box center [953, 459] width 225 height 26
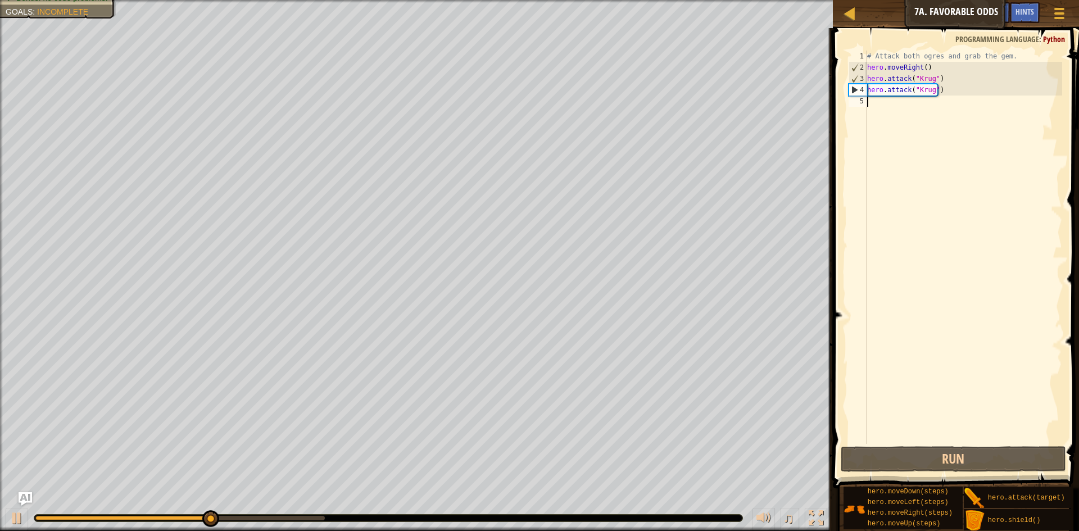
type textarea "h"
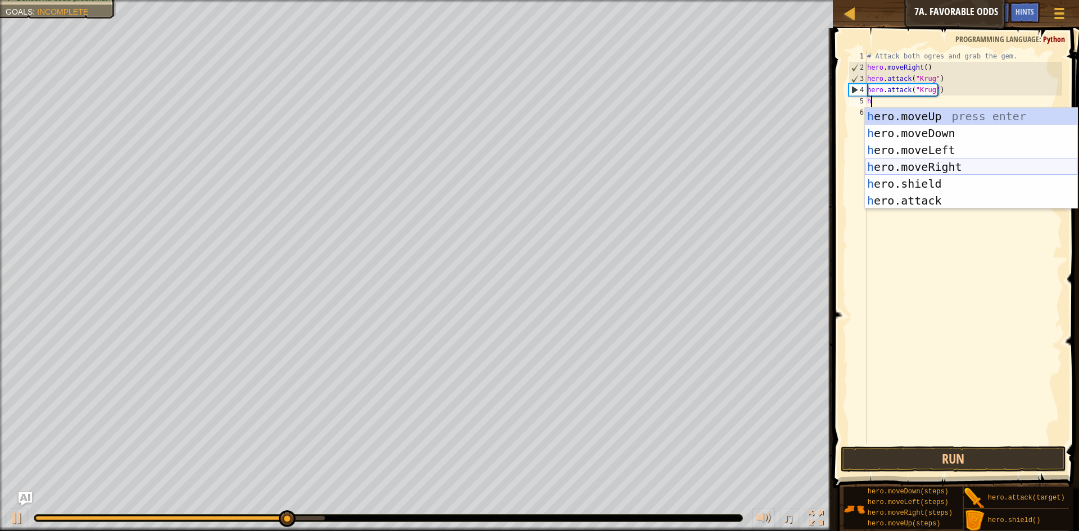
click at [944, 159] on div "h ero.moveUp press enter h ero.moveDown press enter h ero.moveLeft press enter …" at bounding box center [971, 175] width 212 height 135
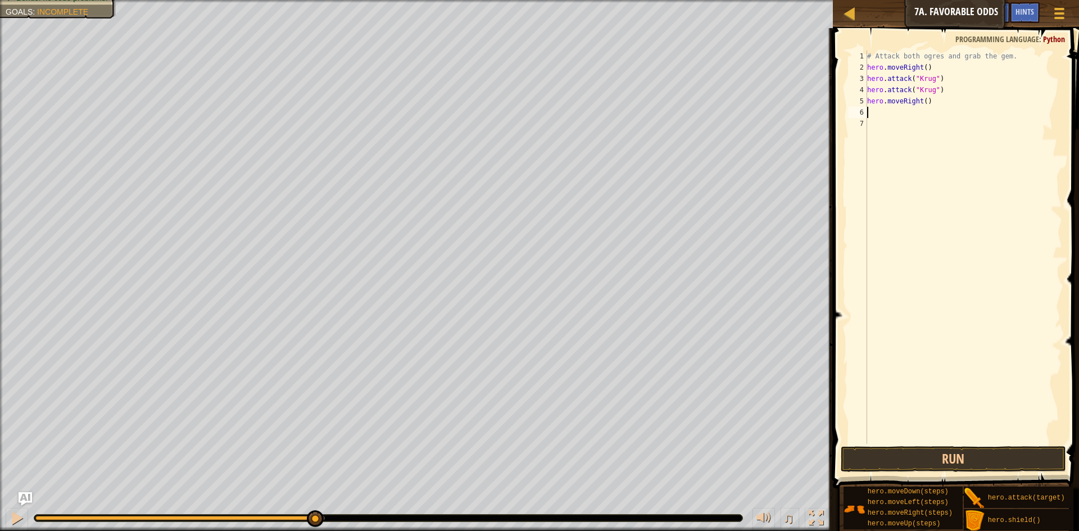
type textarea "h"
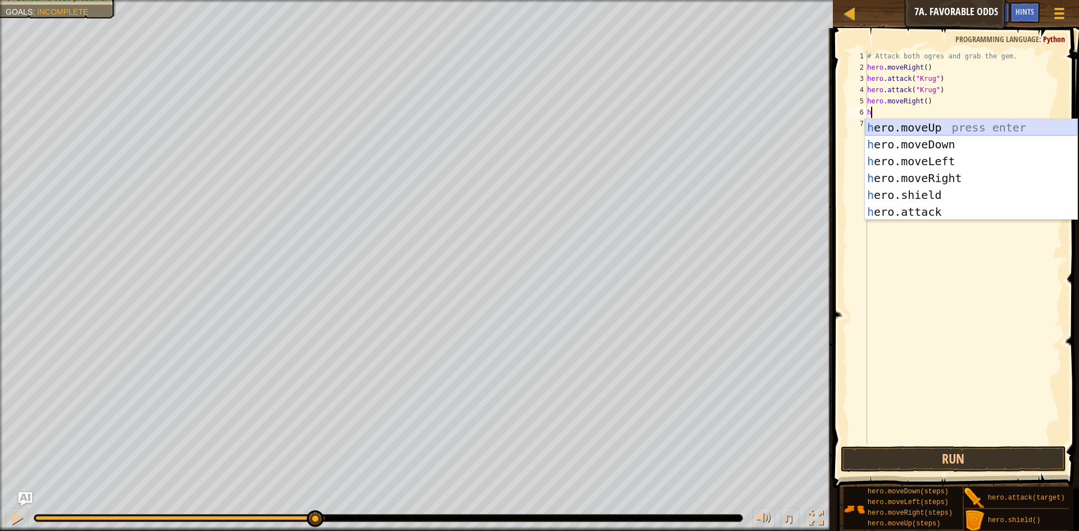
click at [961, 131] on div "h ero.moveUp press enter h ero.moveDown press enter h ero.moveLeft press enter …" at bounding box center [971, 186] width 212 height 135
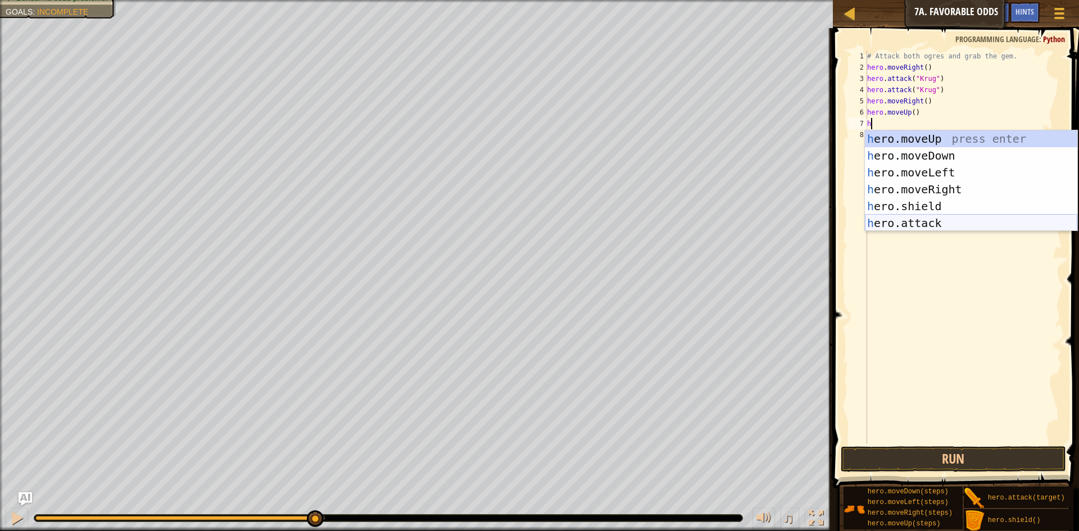
click at [936, 228] on div "h ero.moveUp press enter h ero.moveDown press enter h ero.moveLeft press enter …" at bounding box center [971, 197] width 212 height 135
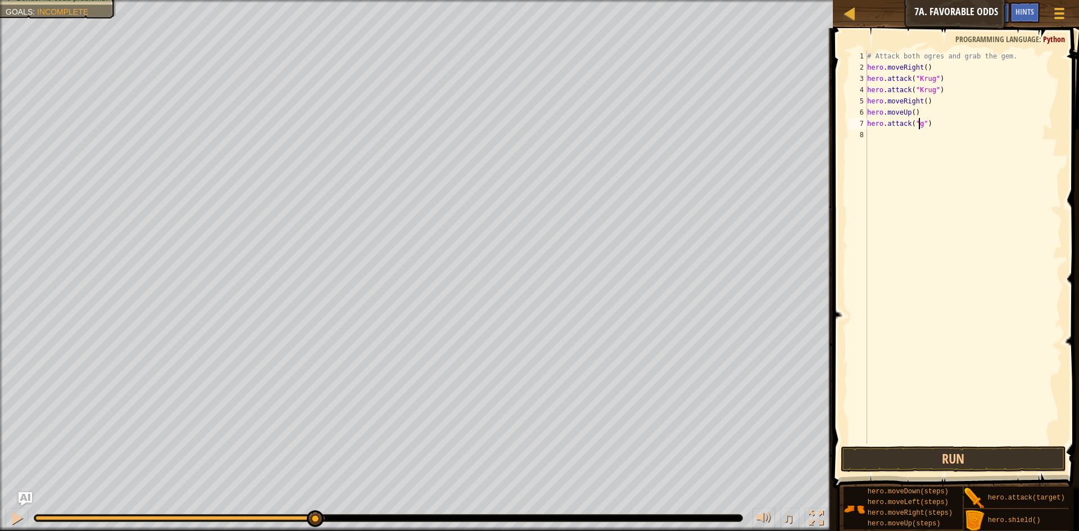
scroll to position [5, 4]
type textarea "hero.attack("Grump")"
click at [957, 119] on div "# Attack both ogres and grab the gem. hero . moveRight ( ) hero . attack ( "[PE…" at bounding box center [963, 259] width 197 height 416
click at [942, 135] on div "# Attack both ogres and grab the gem. hero . moveRight ( ) hero . attack ( "[PE…" at bounding box center [963, 259] width 197 height 416
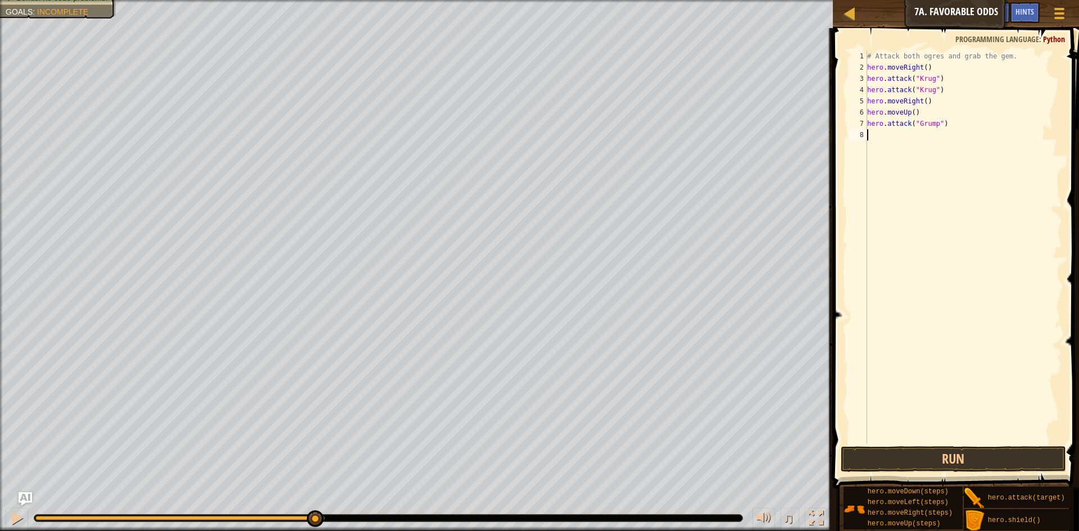
scroll to position [5, 0]
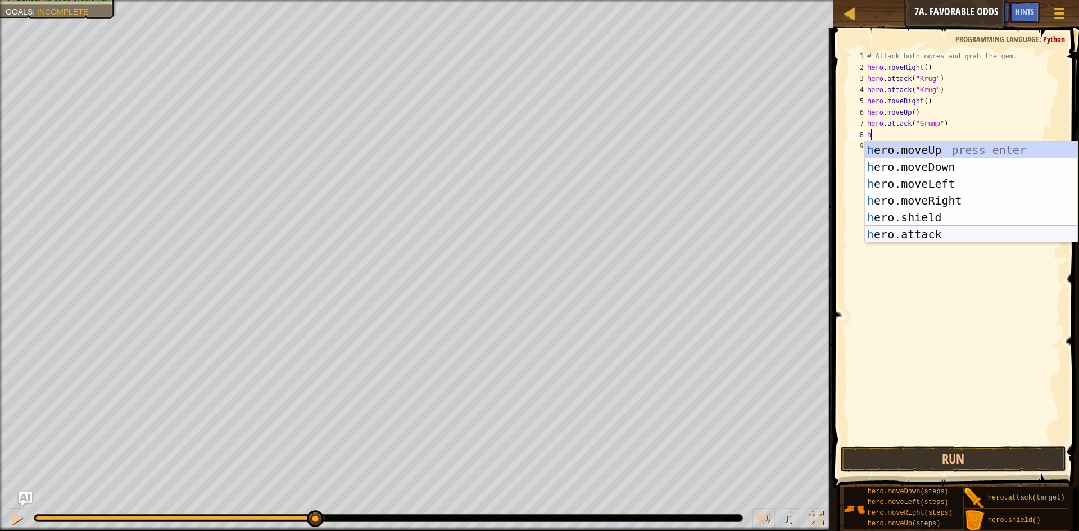
click at [919, 237] on div "h ero.moveUp press enter h ero.moveDown press enter h ero.moveLeft press enter …" at bounding box center [971, 209] width 212 height 135
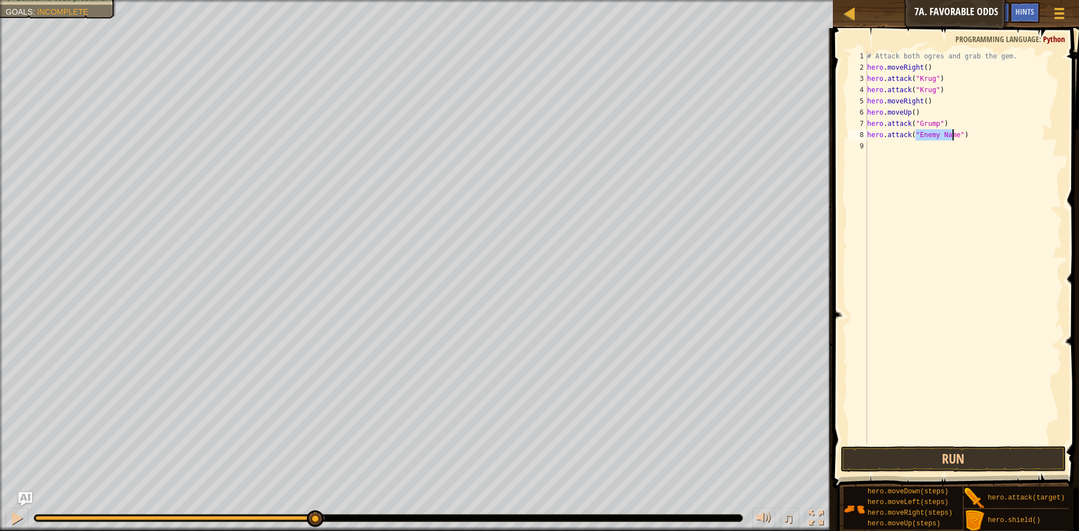
click at [961, 138] on div "# Attack both ogres and grab the gem. hero . moveRight ( ) hero . attack ( "[PE…" at bounding box center [963, 259] width 197 height 416
click at [952, 137] on div "# Attack both ogres and grab the gem. hero . moveRight ( ) hero . attack ( "[PE…" at bounding box center [963, 259] width 197 height 416
type textarea "hero.attack("Grump")"
click at [952, 135] on div "# Attack both ogres and grab the gem. hero . moveRight ( ) hero . attack ( "[PE…" at bounding box center [963, 259] width 197 height 416
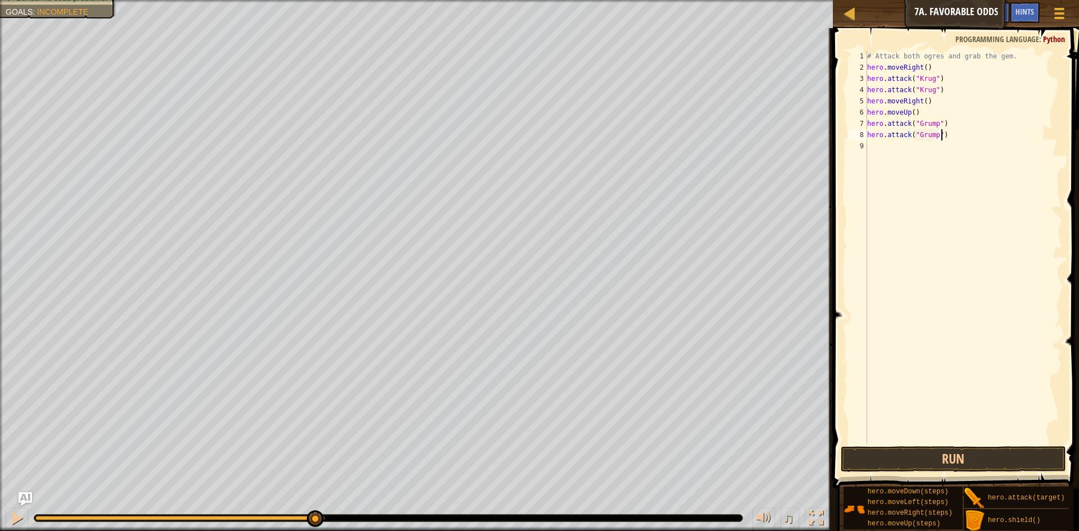
scroll to position [5, 0]
type textarea "h"
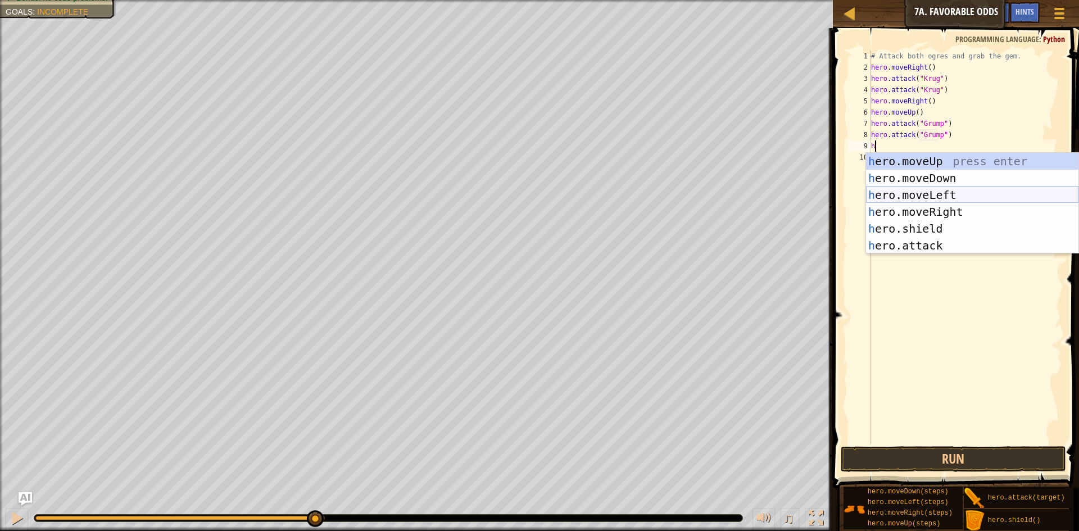
drag, startPoint x: 934, startPoint y: 202, endPoint x: 930, endPoint y: 207, distance: 6.1
click at [930, 207] on div "h ero.moveUp press enter h ero.moveDown press enter h ero.moveLeft press enter …" at bounding box center [972, 220] width 212 height 135
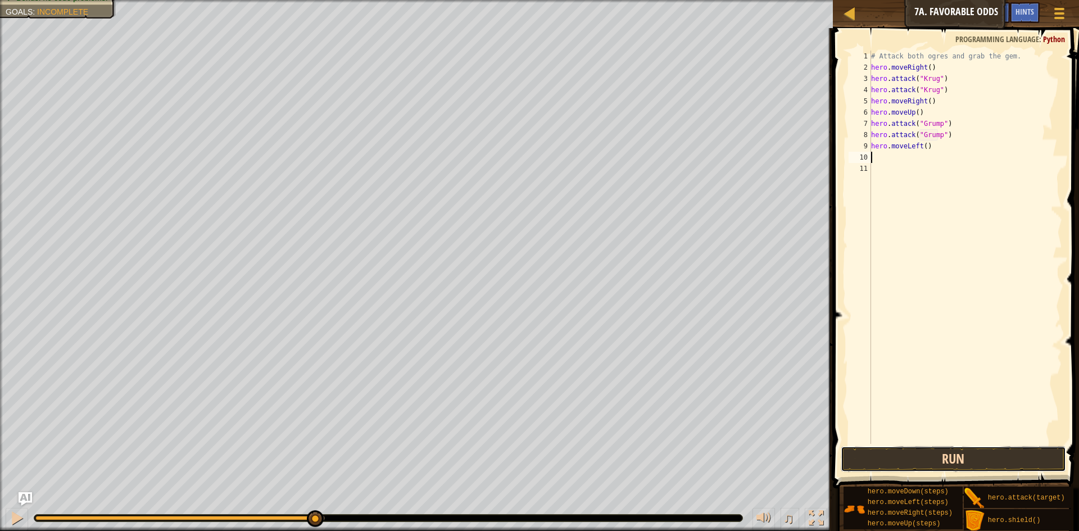
click at [910, 469] on button "Run" at bounding box center [953, 459] width 225 height 26
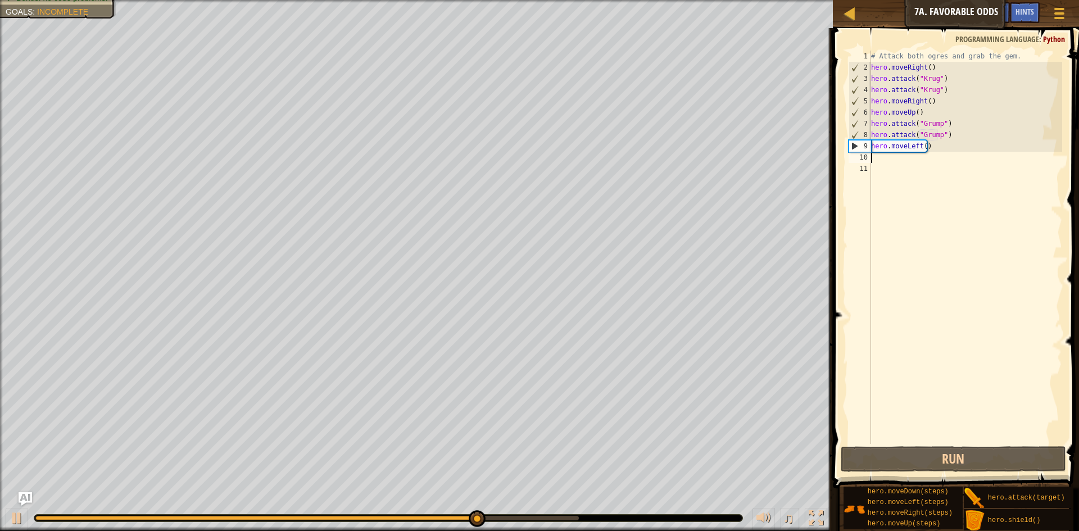
click at [982, 162] on div "# Attack both ogres and grab the gem. hero . moveRight ( ) hero . attack ( "[PE…" at bounding box center [966, 259] width 194 height 416
click at [925, 146] on div "# Attack both ogres and grab the gem. hero . moveRight ( ) hero . attack ( "[PE…" at bounding box center [966, 259] width 194 height 416
click at [925, 147] on div "# Attack both ogres and grab the gem. hero . moveRight ( ) hero . attack ( "[PE…" at bounding box center [966, 259] width 194 height 416
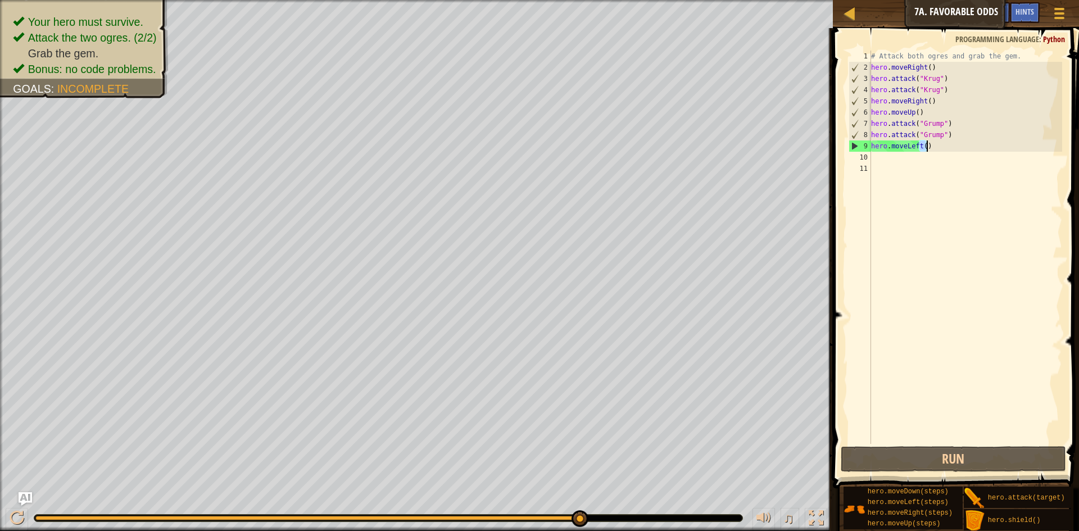
click at [923, 147] on div "# Attack both ogres and grab the gem. hero . moveRight ( ) hero . attack ( "[PE…" at bounding box center [965, 248] width 193 height 394
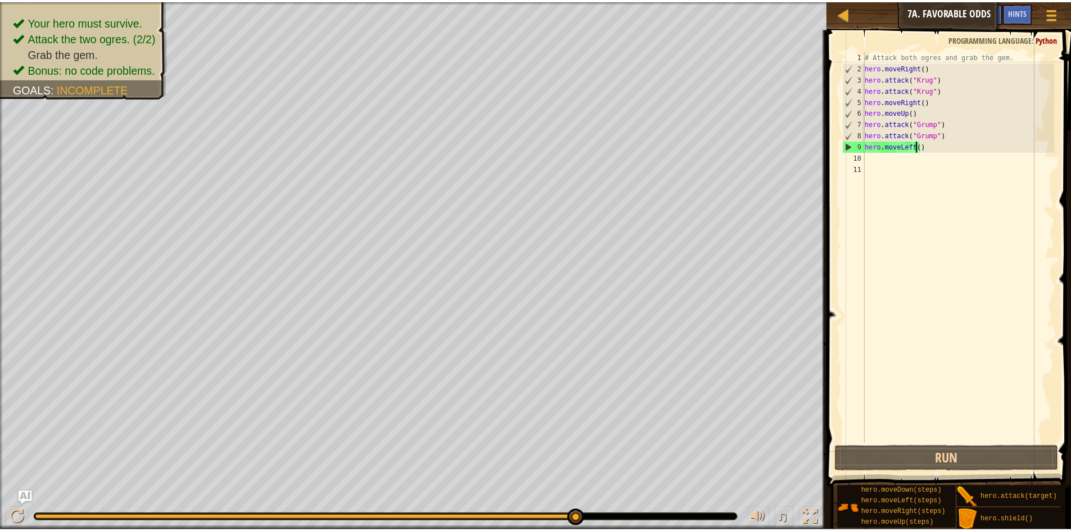
scroll to position [5, 4]
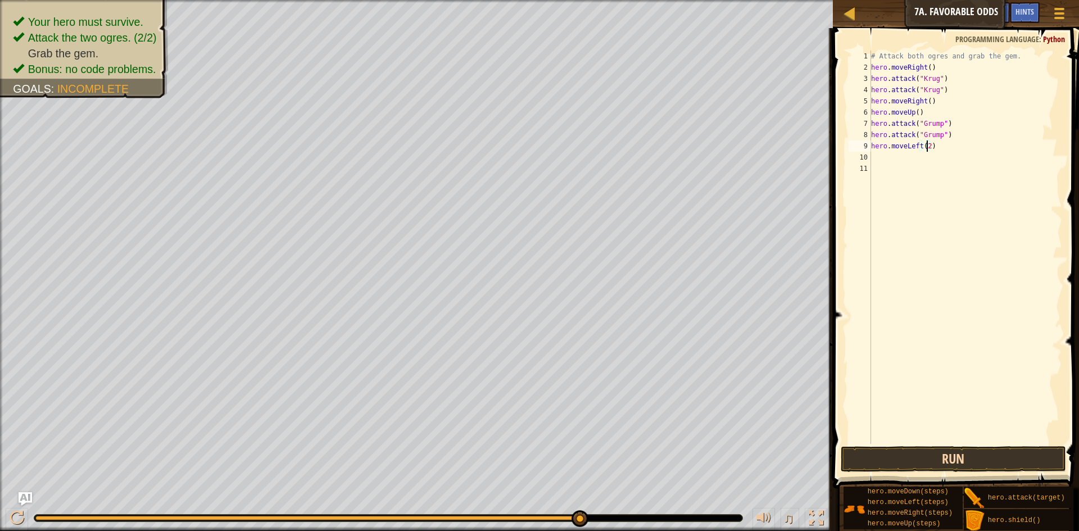
type textarea "hero.moveLeft(2)"
click at [896, 468] on button "Run" at bounding box center [953, 459] width 225 height 26
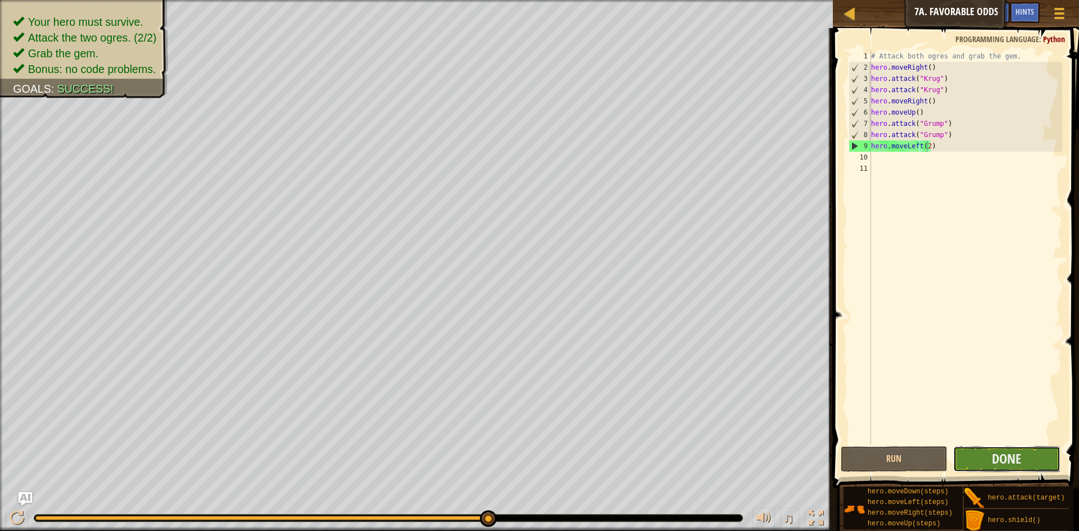
click at [1026, 463] on button "Done" at bounding box center [1006, 459] width 107 height 26
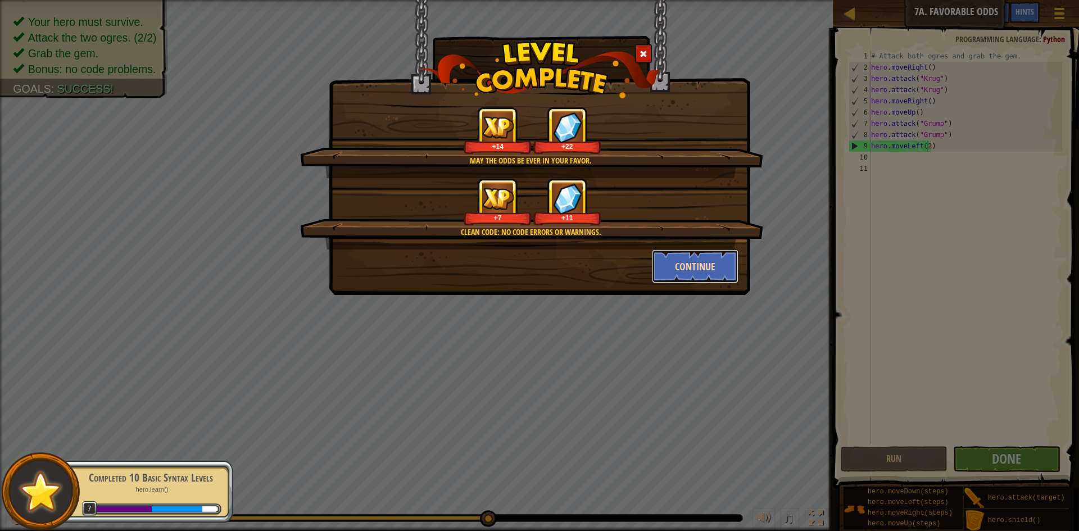
click at [671, 275] on button "Continue" at bounding box center [695, 267] width 87 height 34
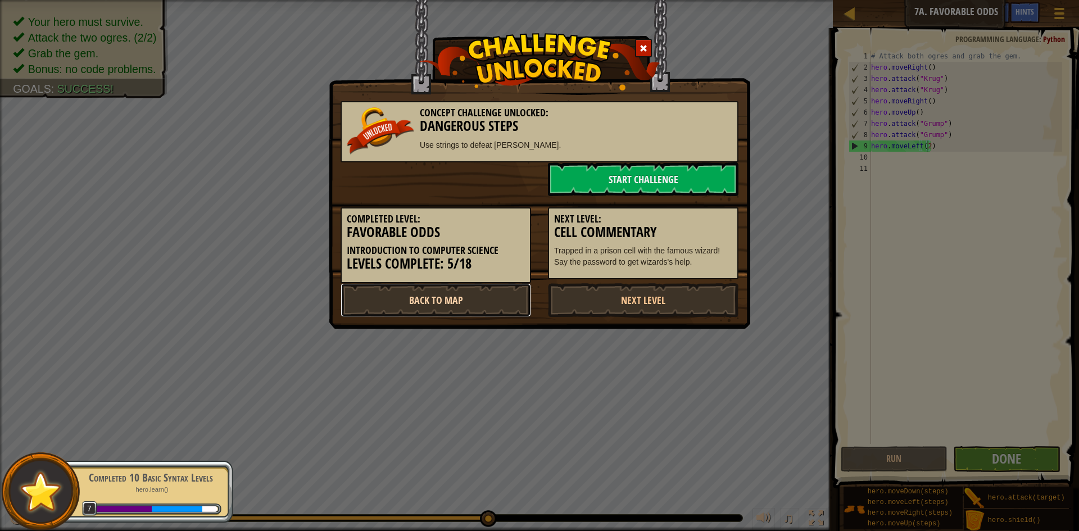
click at [464, 293] on link "Back to Map" at bounding box center [436, 300] width 191 height 34
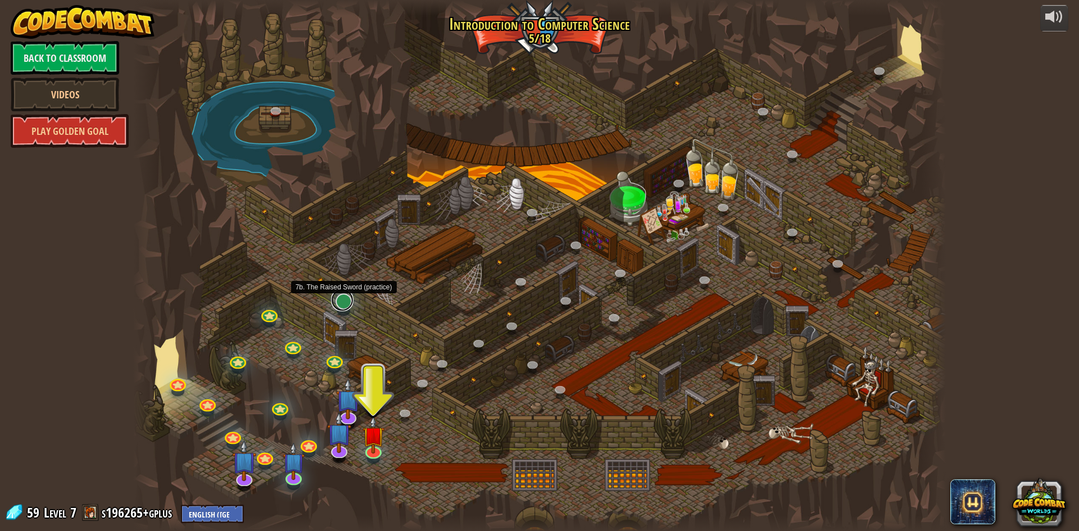
click at [341, 298] on link at bounding box center [342, 300] width 22 height 22
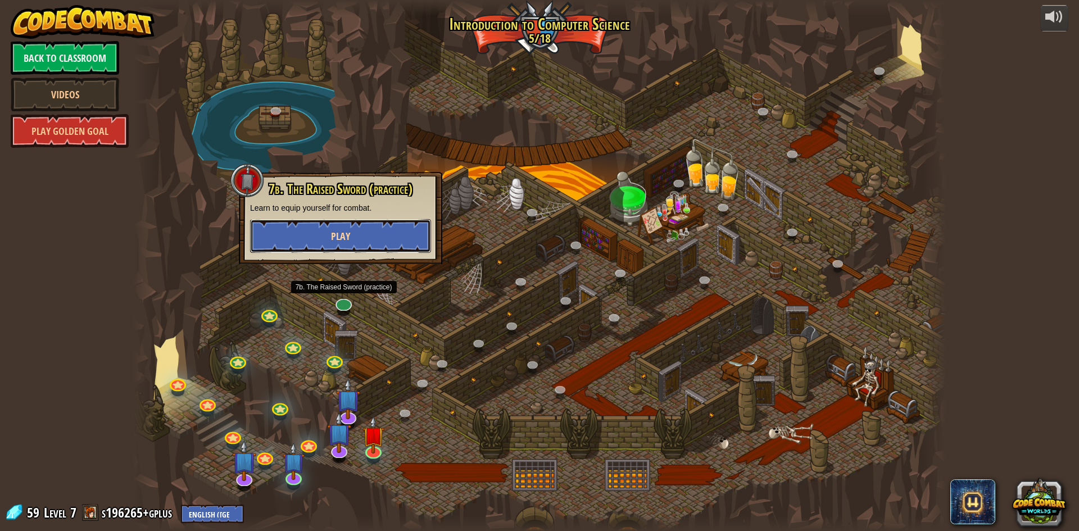
click at [396, 230] on button "Play" at bounding box center [340, 236] width 181 height 34
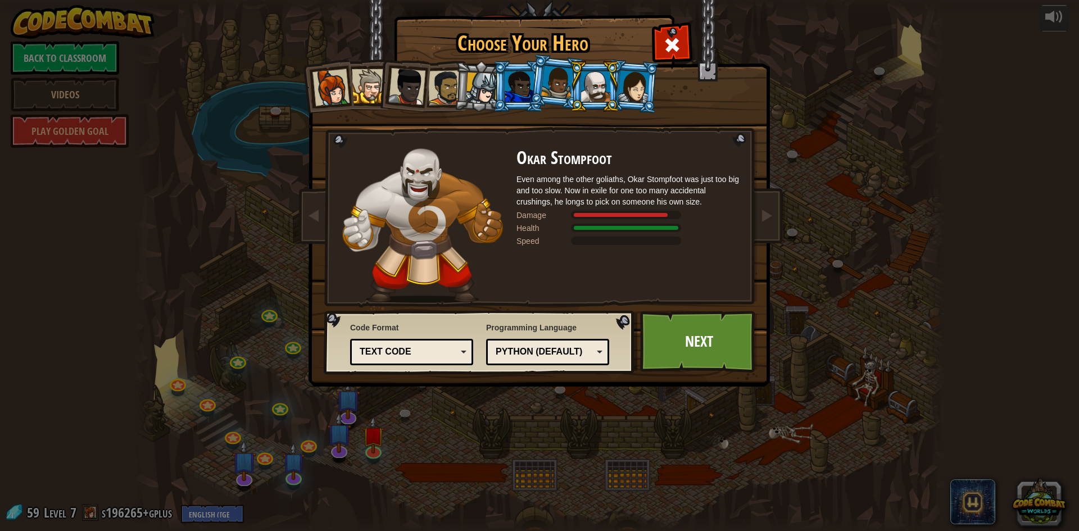
click at [675, 24] on img at bounding box center [542, 185] width 487 height 402
click at [677, 38] on span at bounding box center [672, 45] width 18 height 18
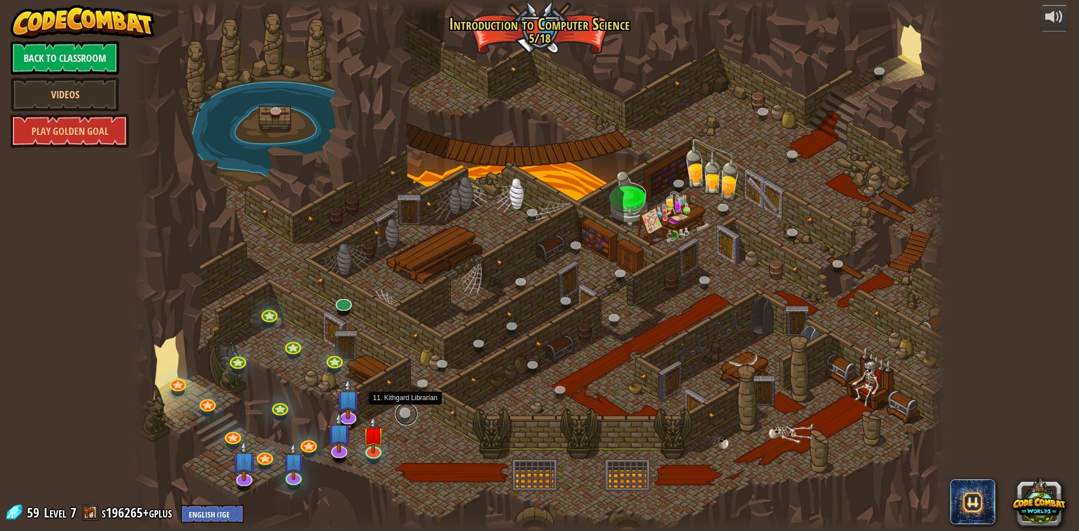
click at [404, 411] on link at bounding box center [406, 414] width 22 height 22
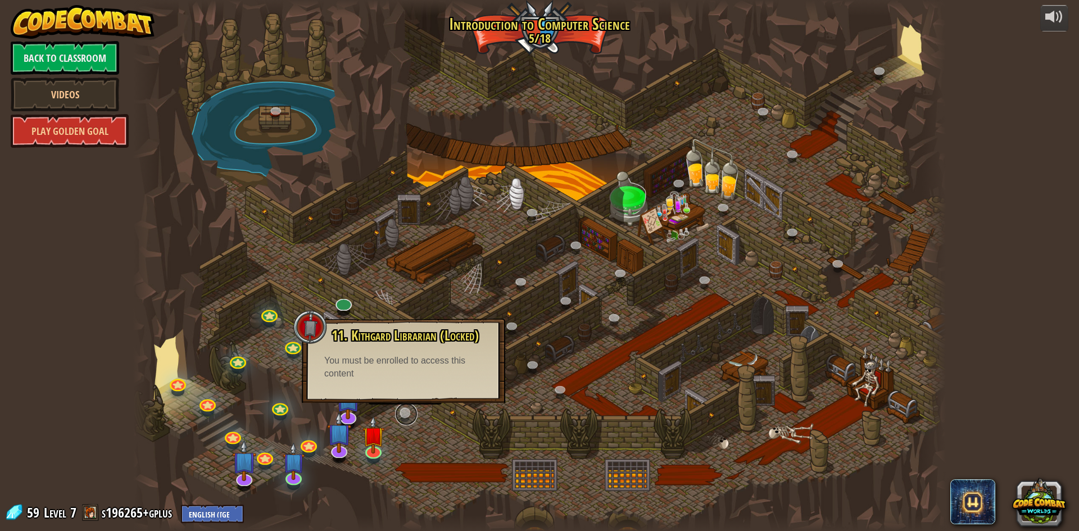
click at [405, 411] on link at bounding box center [406, 414] width 22 height 22
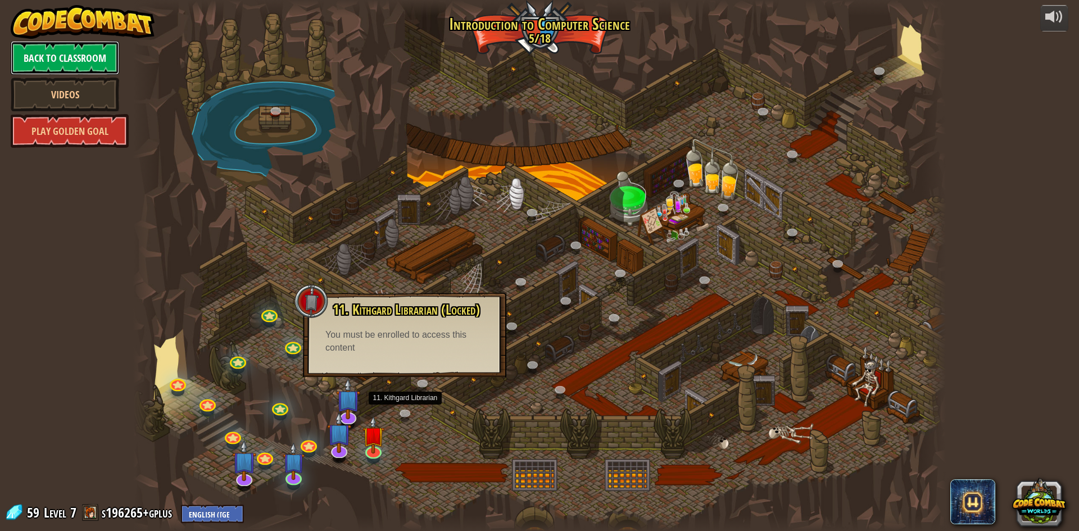
click at [60, 64] on link "Back to Classroom" at bounding box center [65, 58] width 108 height 34
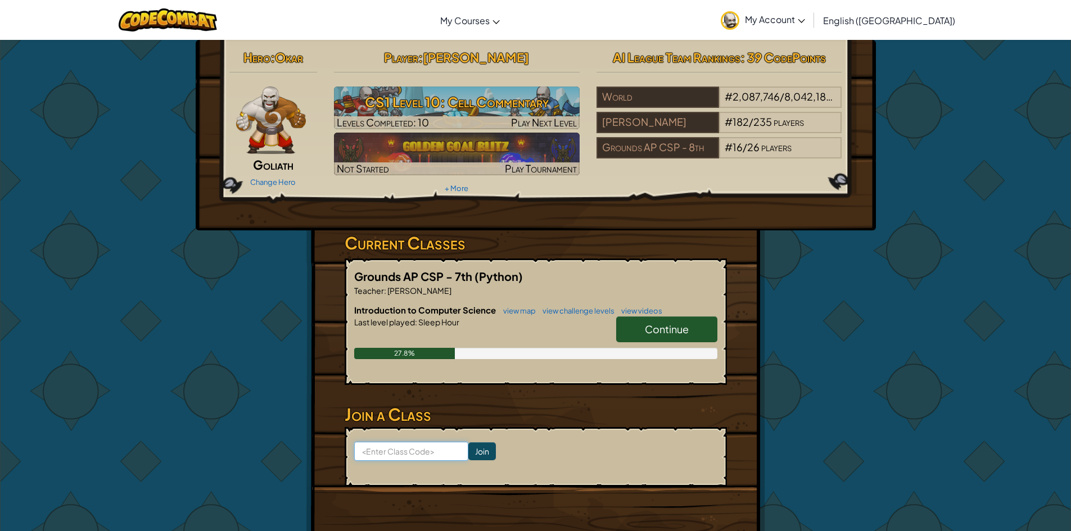
click at [424, 455] on input at bounding box center [411, 451] width 114 height 19
click at [407, 459] on input at bounding box center [411, 451] width 114 height 19
paste input "FindBellStep"
type input "FindBellStep"
click input "Join" at bounding box center [482, 451] width 28 height 18
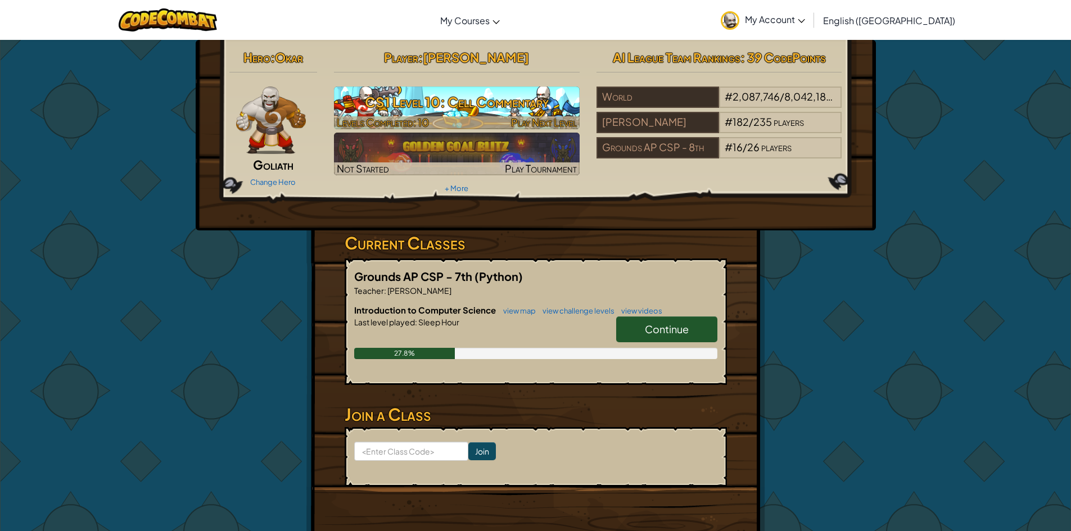
click at [473, 115] on img at bounding box center [457, 108] width 246 height 43
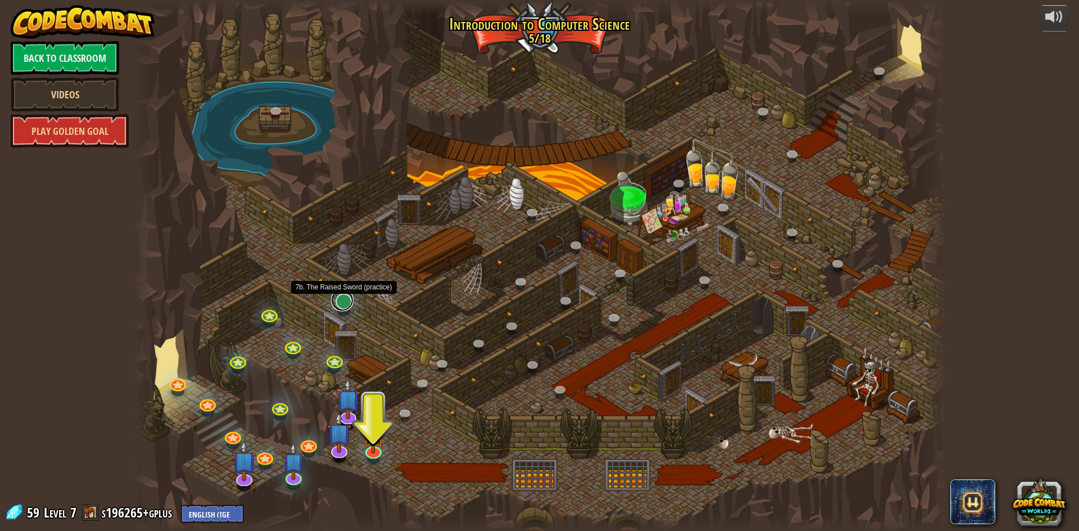
click at [346, 307] on link at bounding box center [342, 300] width 22 height 22
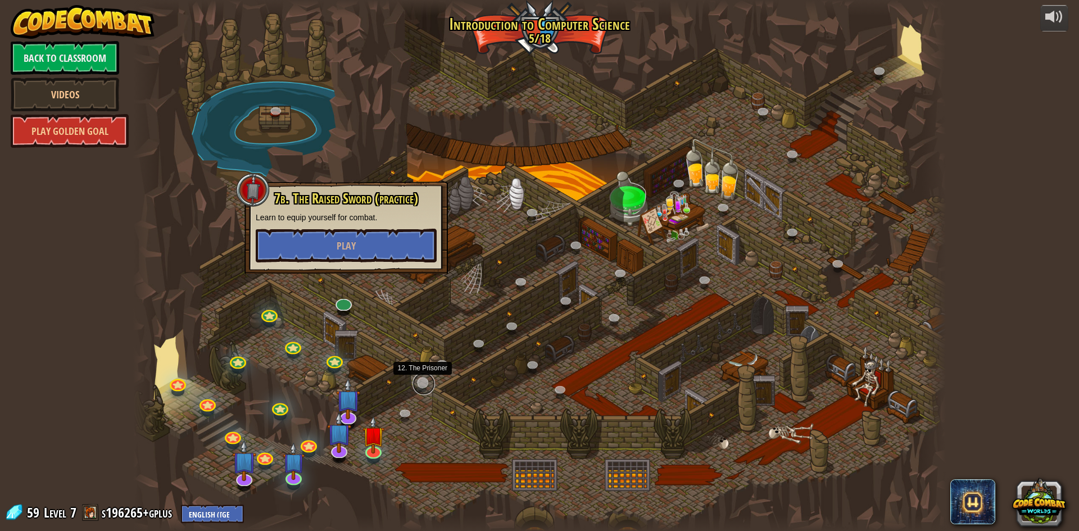
click at [423, 381] on link at bounding box center [424, 384] width 22 height 22
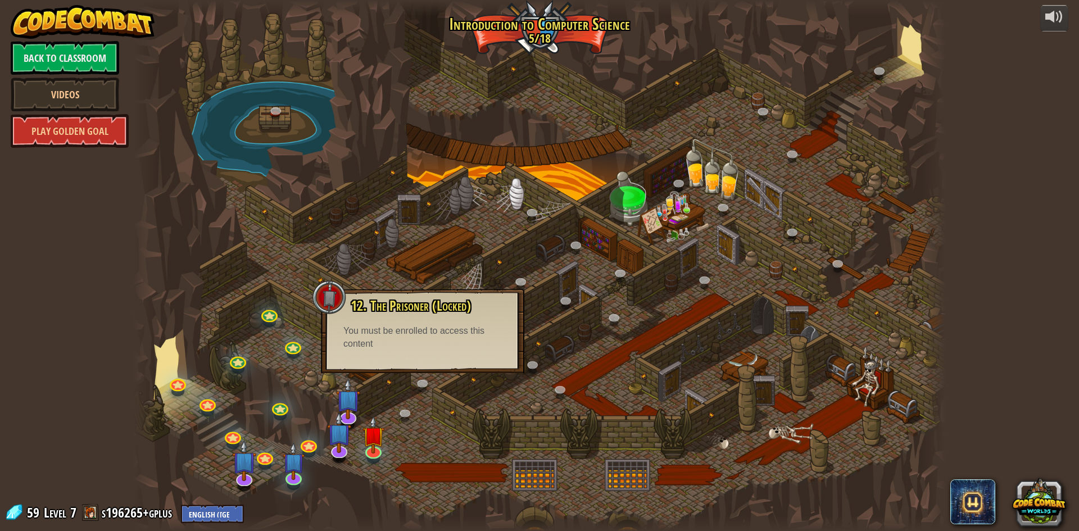
click at [353, 349] on div "You must be enrolled to access this content" at bounding box center [422, 338] width 159 height 26
click at [347, 318] on div "12. The Prisoner (Locked) Free the prisoner and you'll gain an ally. You must b…" at bounding box center [422, 325] width 181 height 52
click at [351, 304] on span "12. The Prisoner (Locked)" at bounding box center [411, 305] width 120 height 19
click at [330, 293] on div at bounding box center [330, 298] width 34 height 34
click at [325, 302] on div at bounding box center [330, 298] width 34 height 34
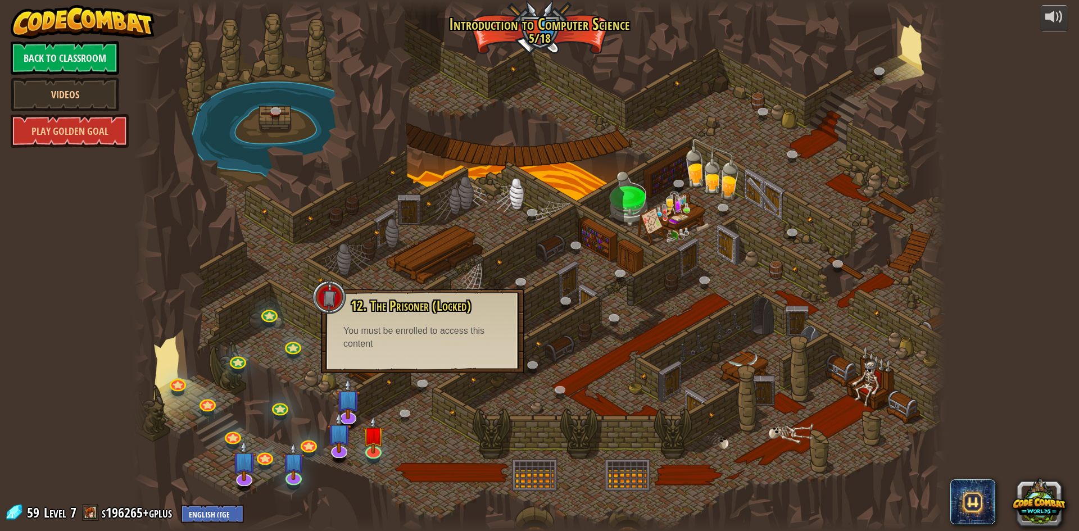
click at [306, 300] on div at bounding box center [539, 265] width 813 height 531
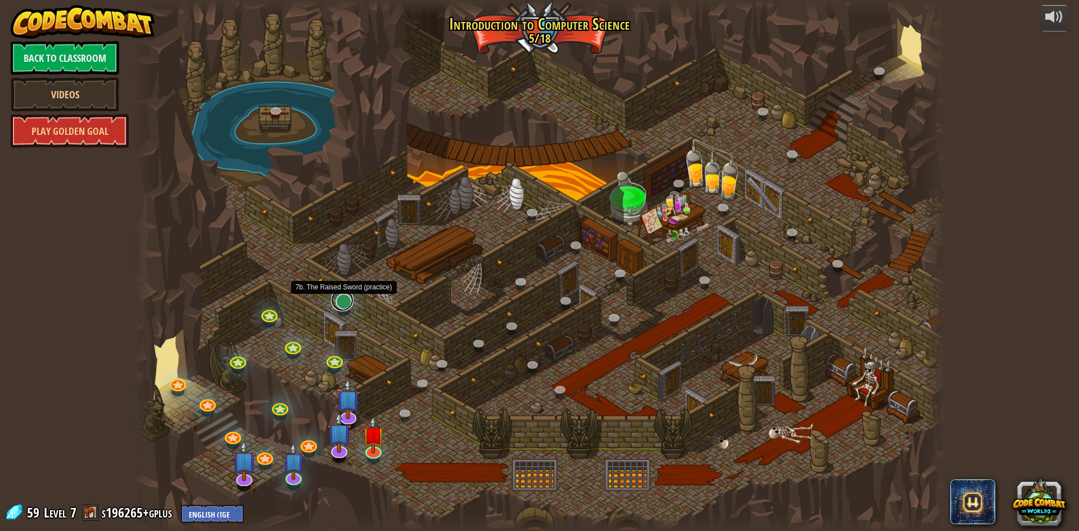
click at [337, 302] on link at bounding box center [342, 300] width 22 height 22
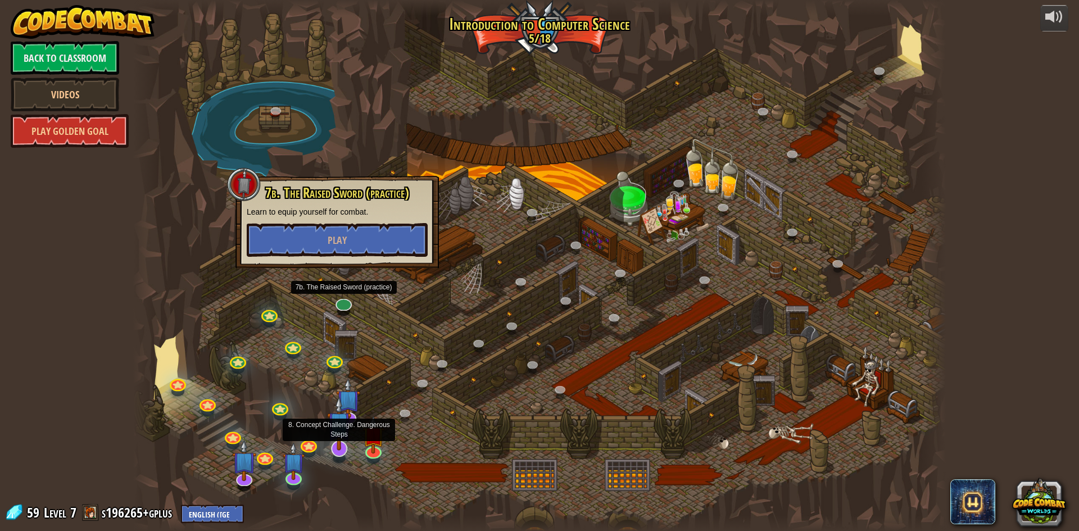
click at [345, 415] on img at bounding box center [339, 423] width 24 height 55
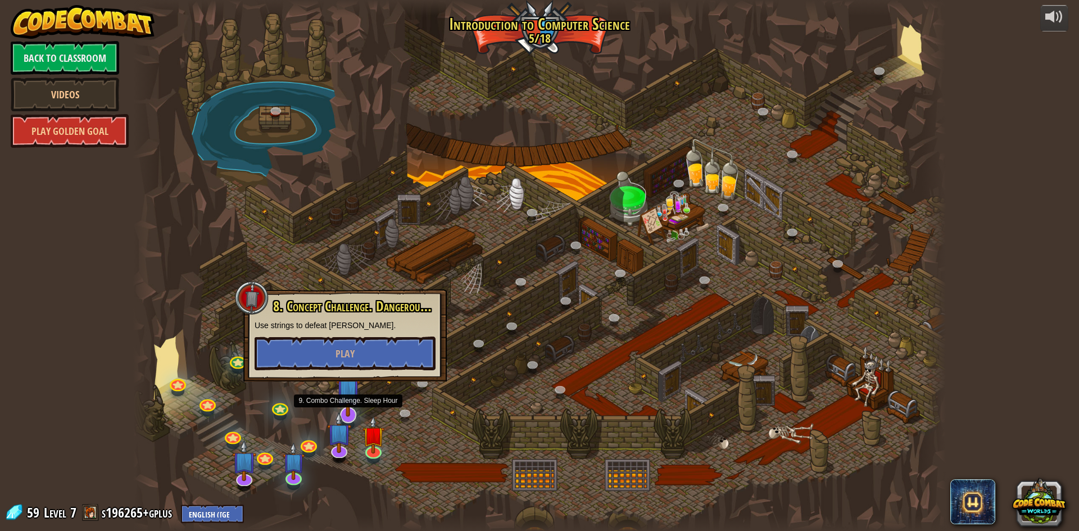
click at [345, 406] on img at bounding box center [348, 389] width 24 height 55
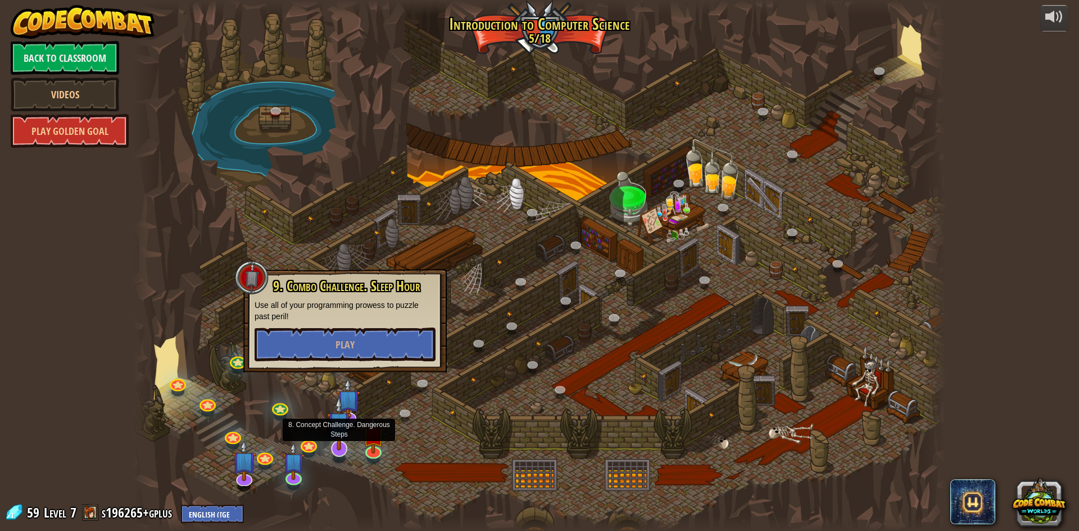
click at [351, 431] on img at bounding box center [339, 423] width 24 height 55
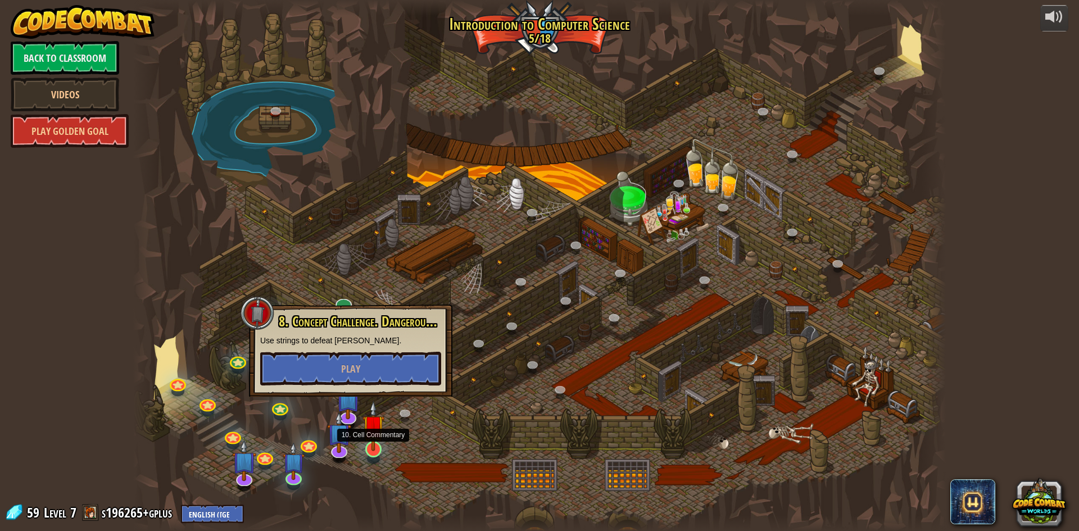
click at [378, 445] on img at bounding box center [374, 426] width 22 height 50
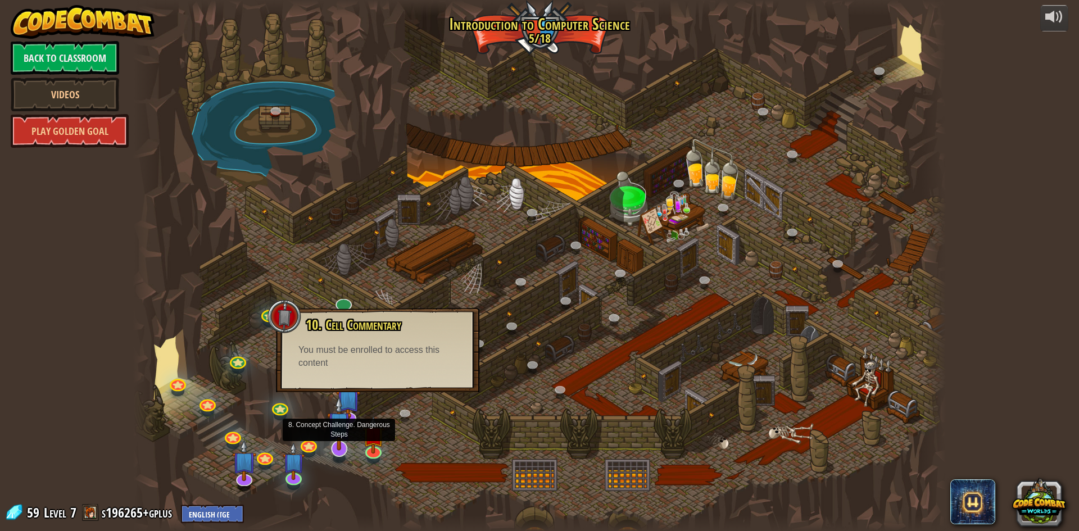
click at [334, 438] on img at bounding box center [339, 423] width 24 height 55
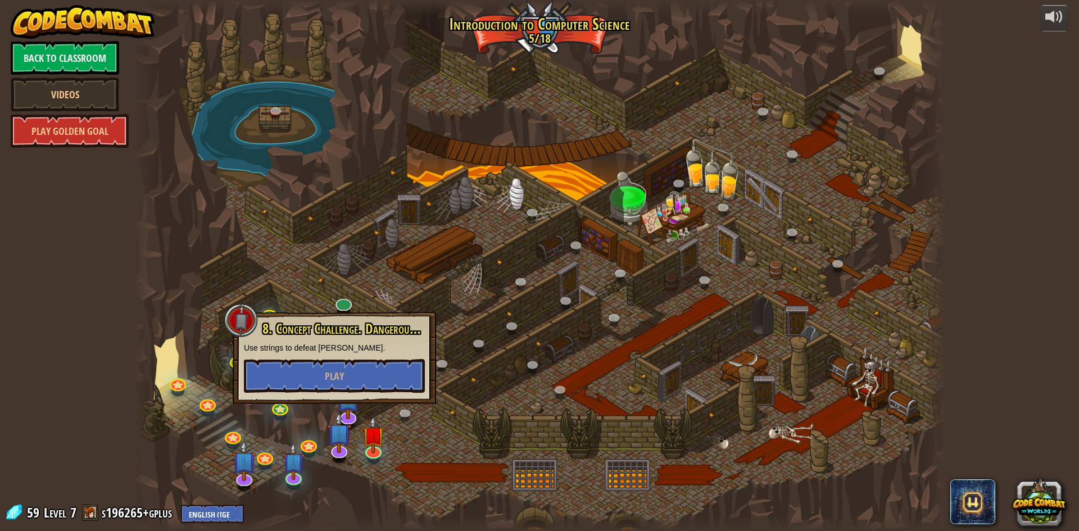
click at [385, 442] on div at bounding box center [539, 265] width 813 height 531
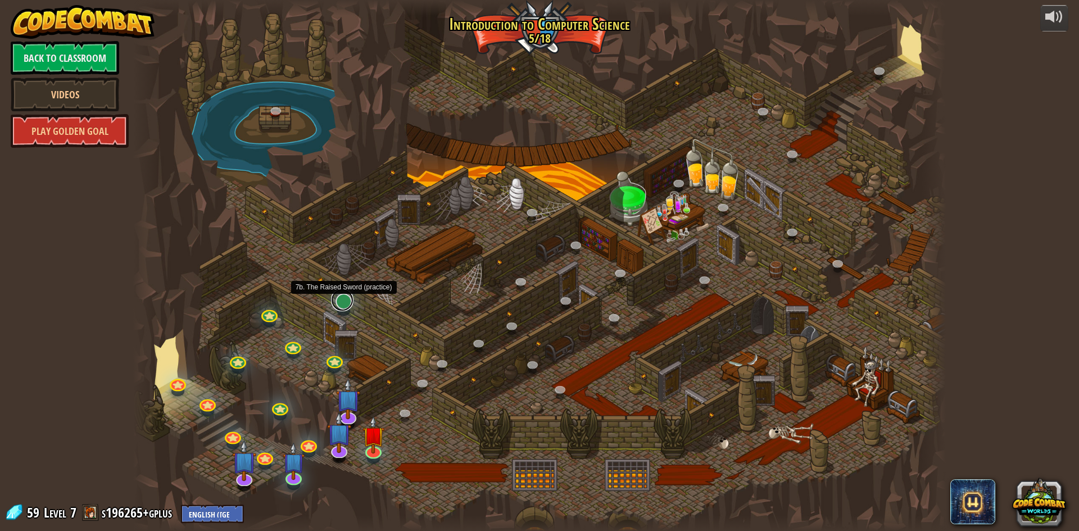
click at [342, 300] on link at bounding box center [342, 300] width 22 height 22
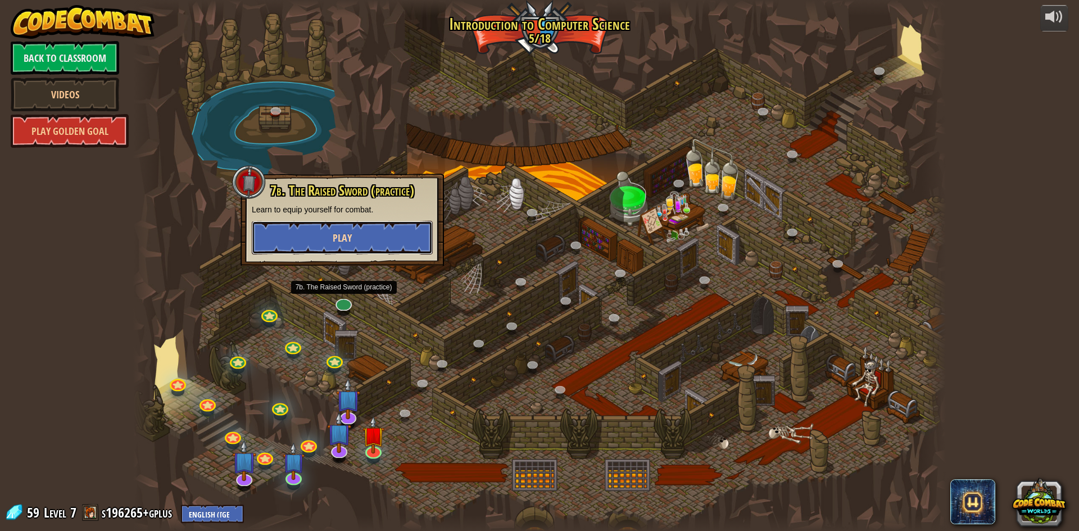
click at [384, 234] on button "Play" at bounding box center [342, 238] width 181 height 34
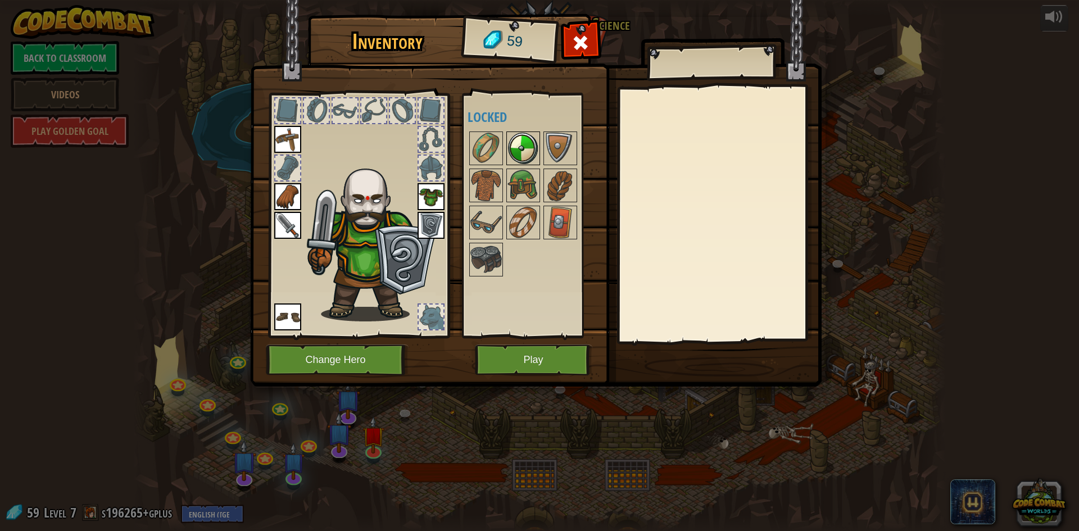
click at [534, 147] on img at bounding box center [523, 148] width 31 height 31
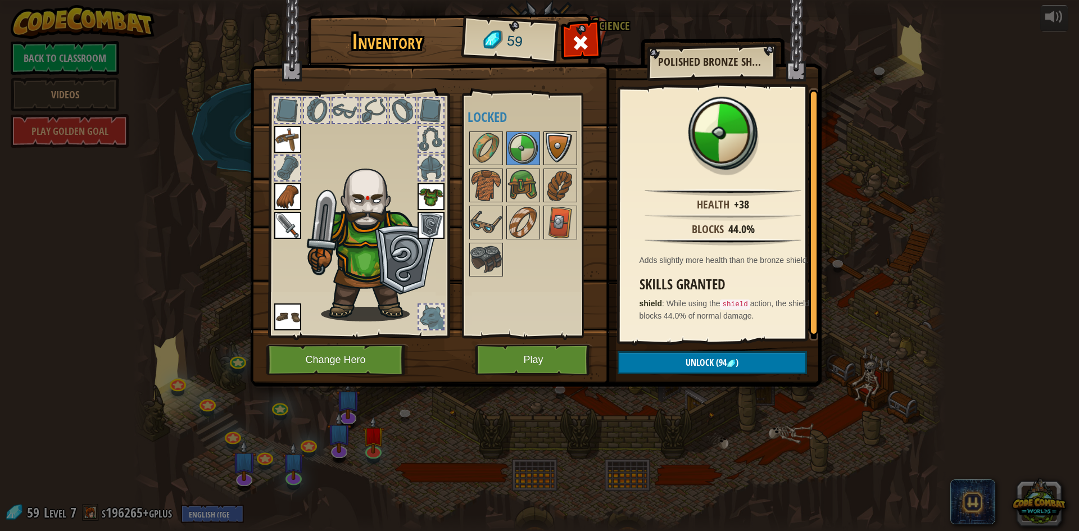
click at [560, 152] on img at bounding box center [560, 148] width 31 height 31
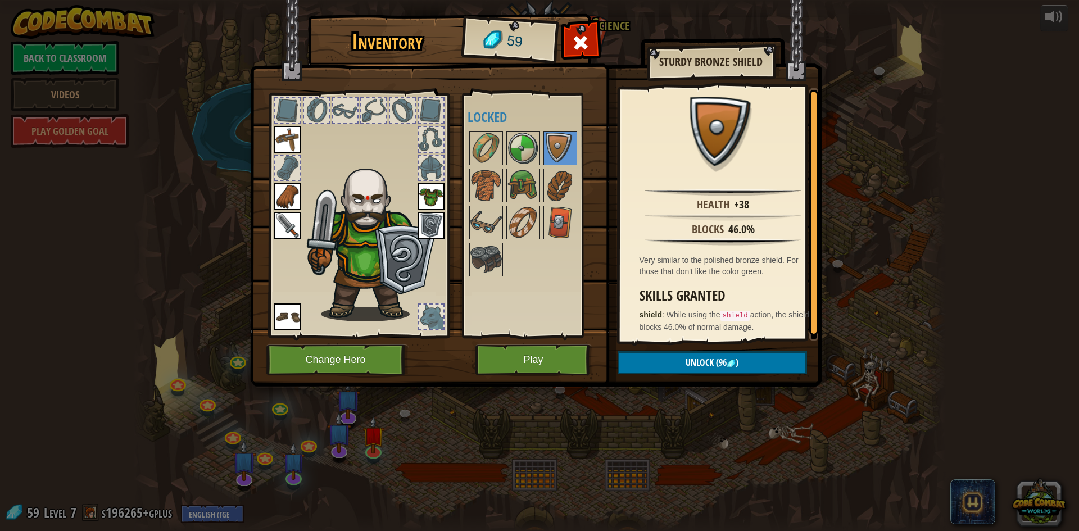
click at [557, 168] on div at bounding box center [538, 204] width 141 height 148
click at [496, 157] on img at bounding box center [486, 148] width 31 height 31
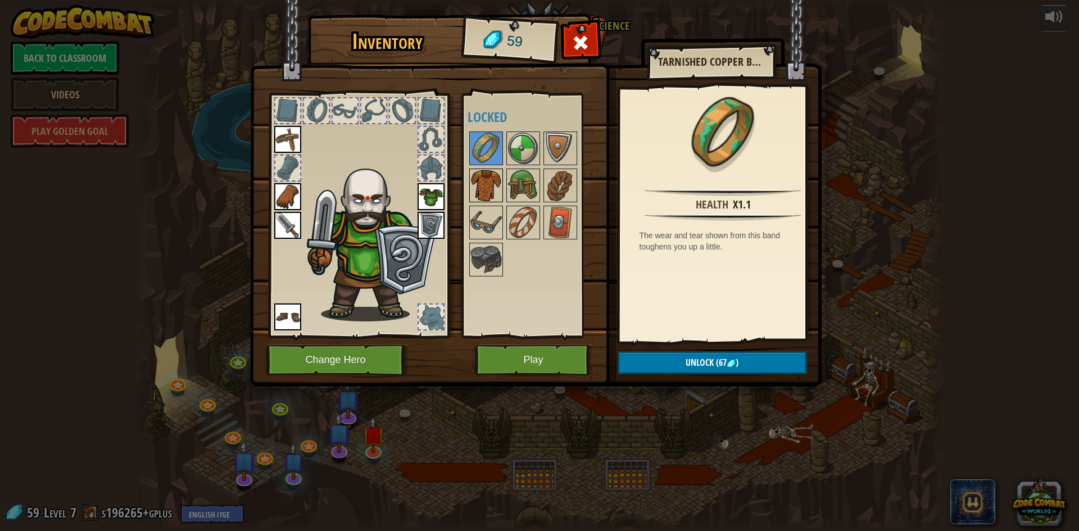
click at [501, 178] on img at bounding box center [486, 185] width 31 height 31
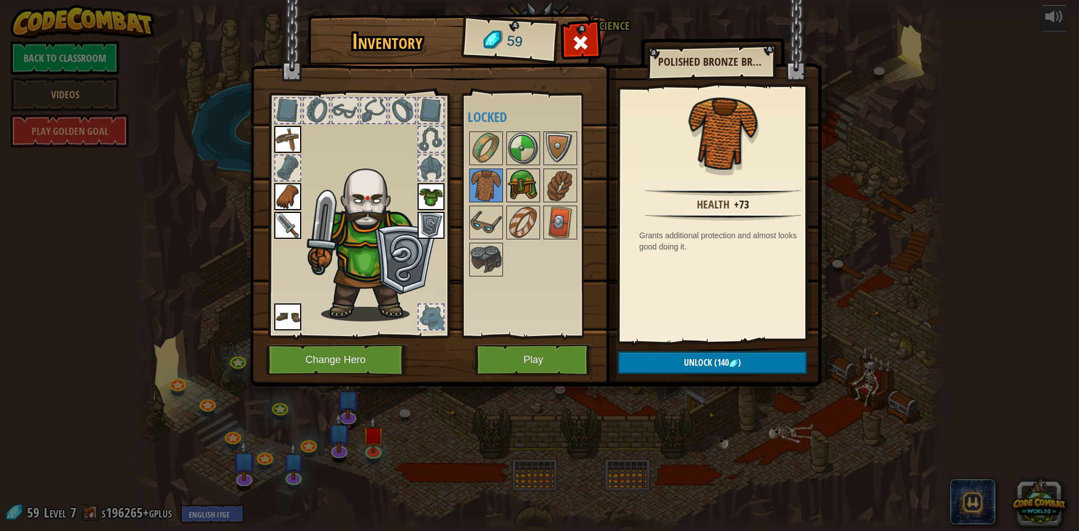
click at [509, 182] on img at bounding box center [523, 185] width 31 height 31
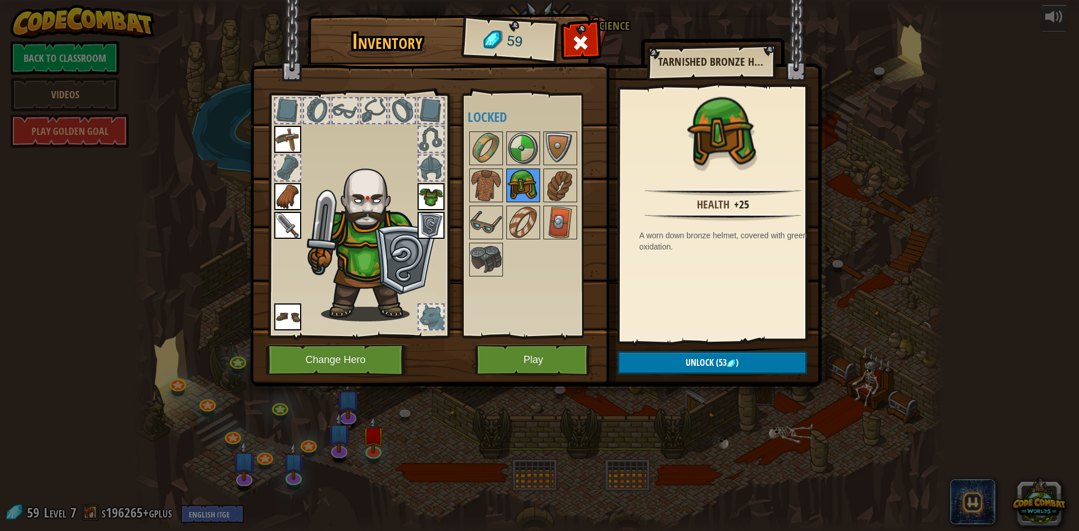
click at [537, 183] on img at bounding box center [523, 185] width 31 height 31
click at [749, 374] on button "Unlock (53 )" at bounding box center [712, 362] width 189 height 23
click at [703, 361] on button "Confirm" at bounding box center [712, 362] width 189 height 23
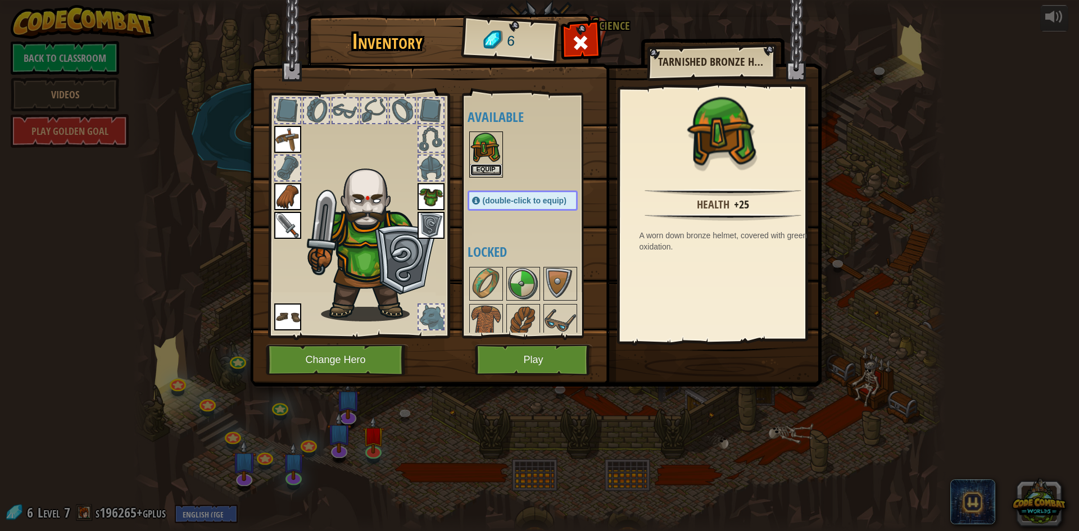
click at [483, 174] on button "Equip" at bounding box center [486, 170] width 31 height 12
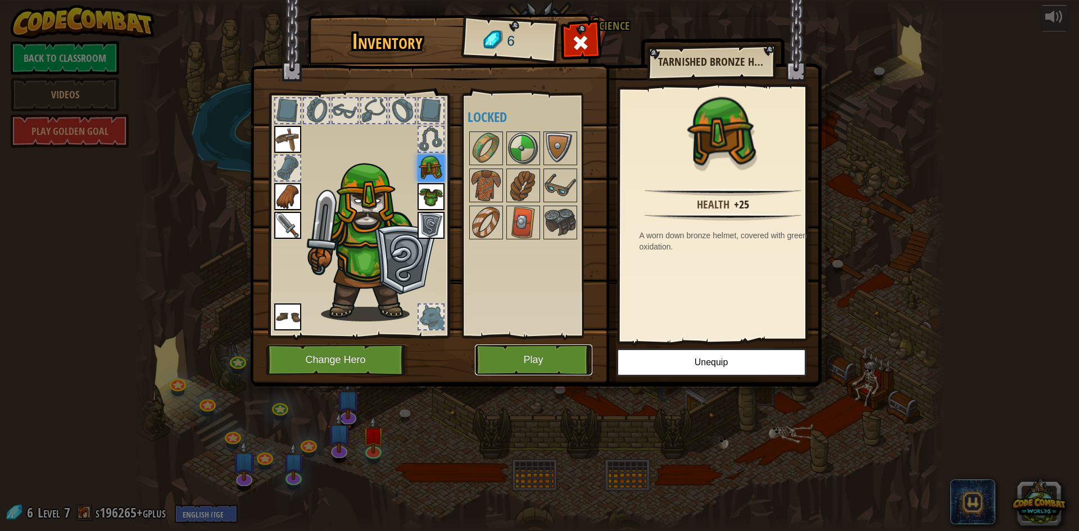
click at [518, 351] on button "Play" at bounding box center [533, 360] width 117 height 31
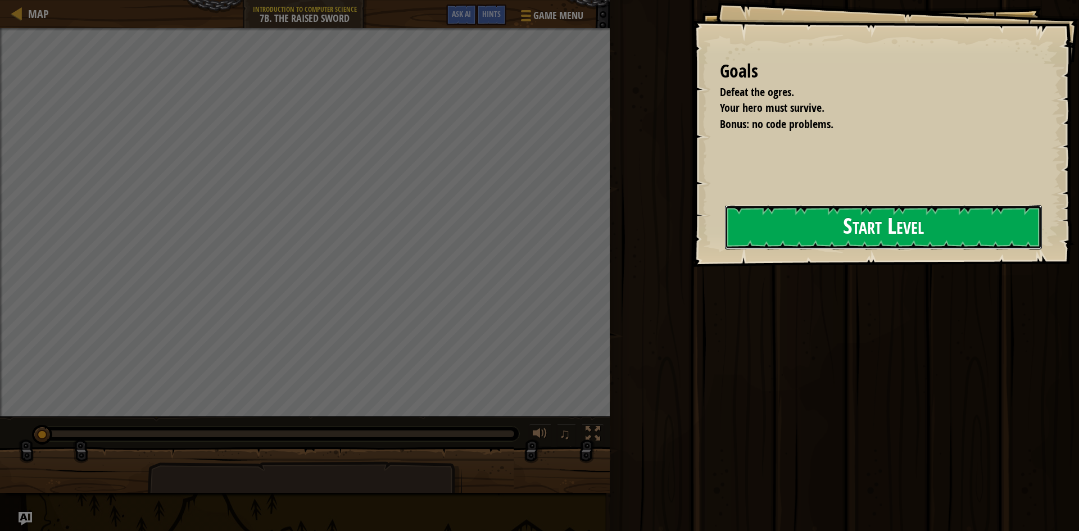
click at [749, 222] on button "Start Level" at bounding box center [883, 227] width 317 height 44
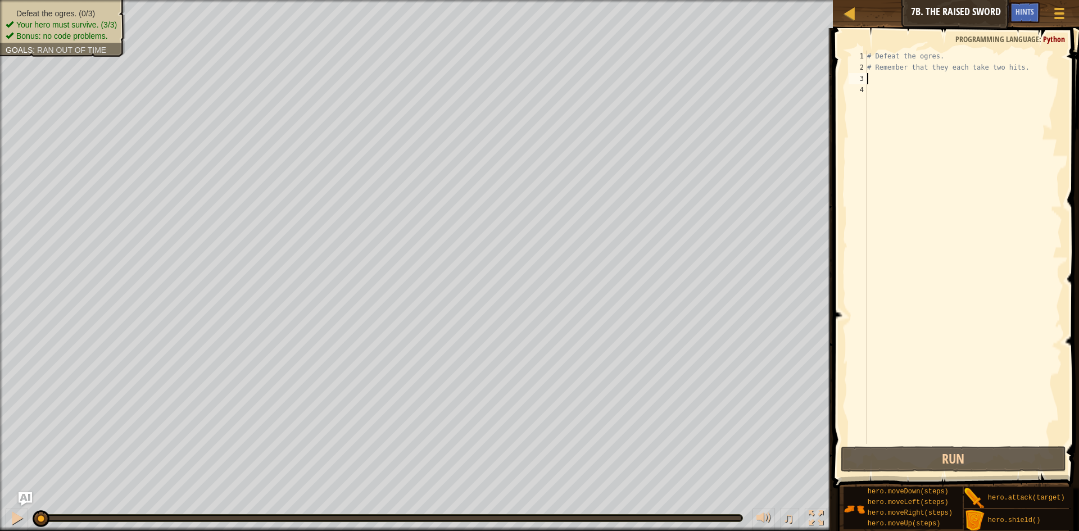
click at [923, 78] on div "# Defeat the ogres. # Remember that they each take two hits." at bounding box center [963, 259] width 197 height 416
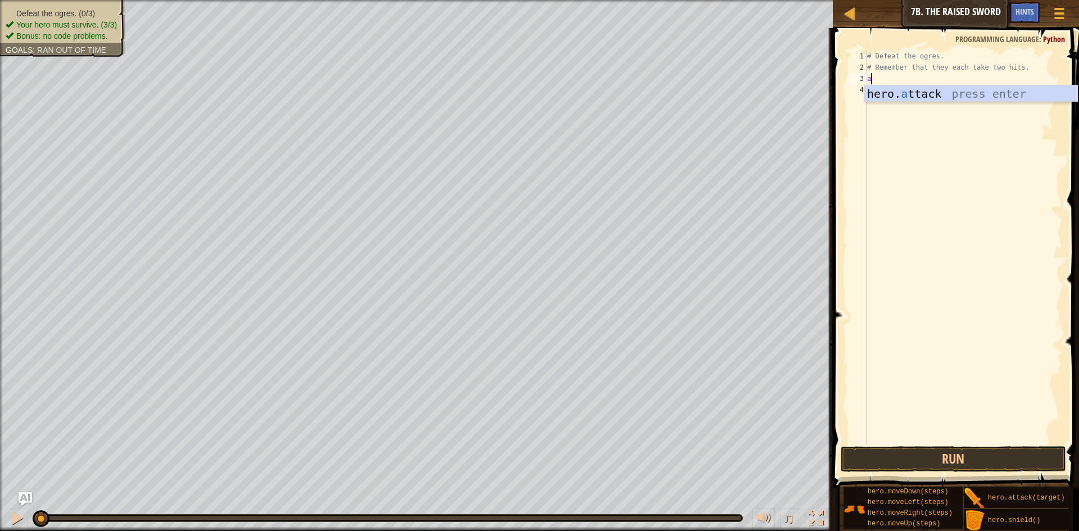
click at [928, 97] on div "hero. a ttack press enter" at bounding box center [971, 110] width 212 height 51
type textarea "hero.attack("Rig")"
drag, startPoint x: 943, startPoint y: 79, endPoint x: 865, endPoint y: 82, distance: 78.2
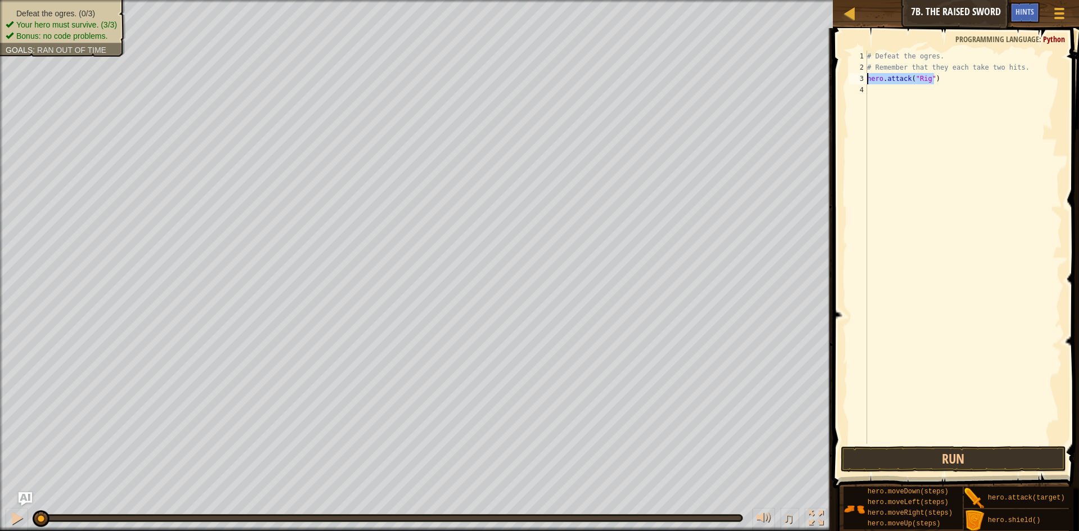
click at [865, 82] on div "hero.attack("Rig") 1 2 3 4 # Defeat the ogres. # Remember that they each take t…" at bounding box center [955, 248] width 216 height 394
click at [879, 96] on div "# Defeat the ogres. # Remember that they each take two hits. hero . attack ( "R…" at bounding box center [963, 259] width 197 height 416
type textarea "hero.attack("Rig")"
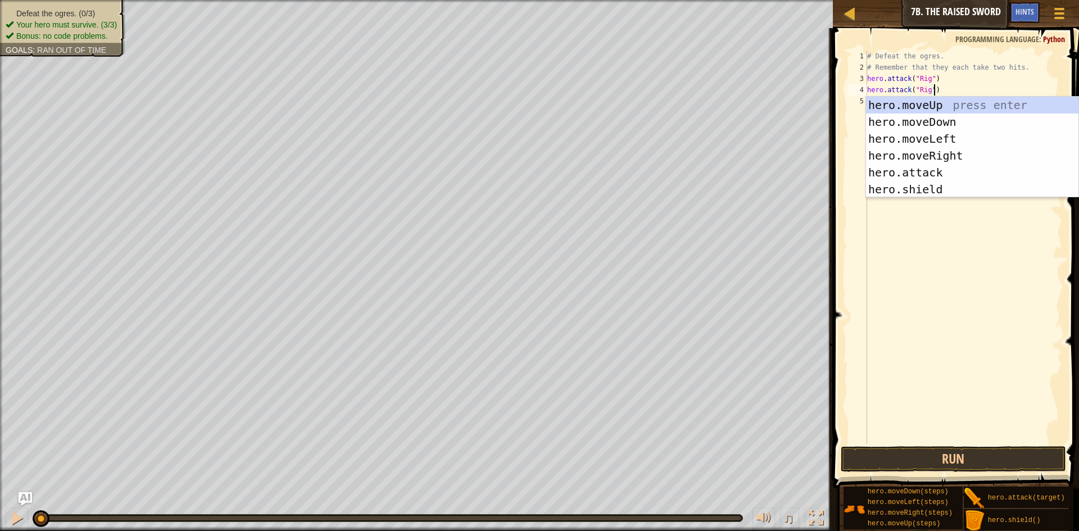
click at [887, 238] on div "# Defeat the ogres. # Remember that they each take two hits. hero . attack ( "R…" at bounding box center [963, 259] width 197 height 416
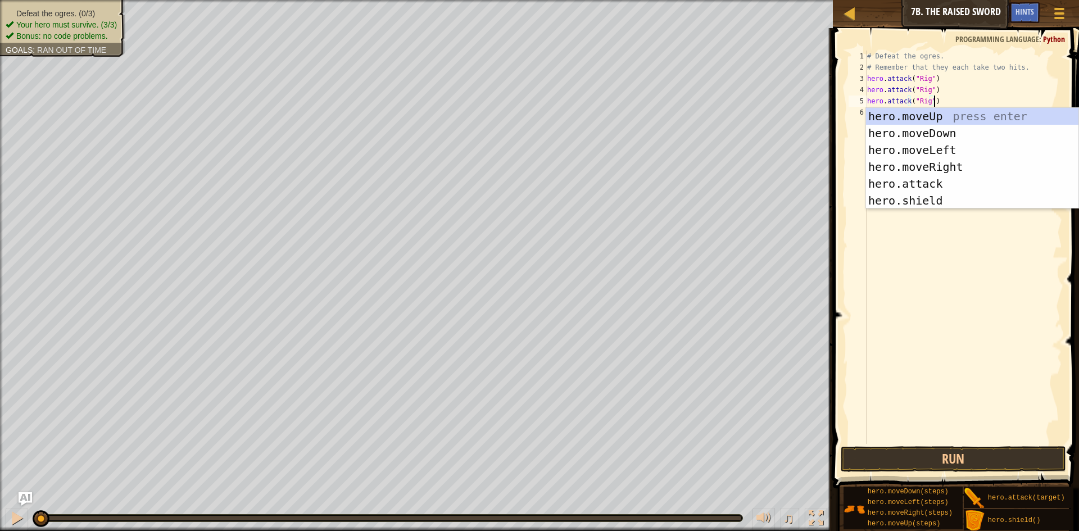
click at [925, 99] on div "# Defeat the ogres. # Remember that they each take two hits. hero . attack ( "R…" at bounding box center [963, 259] width 197 height 416
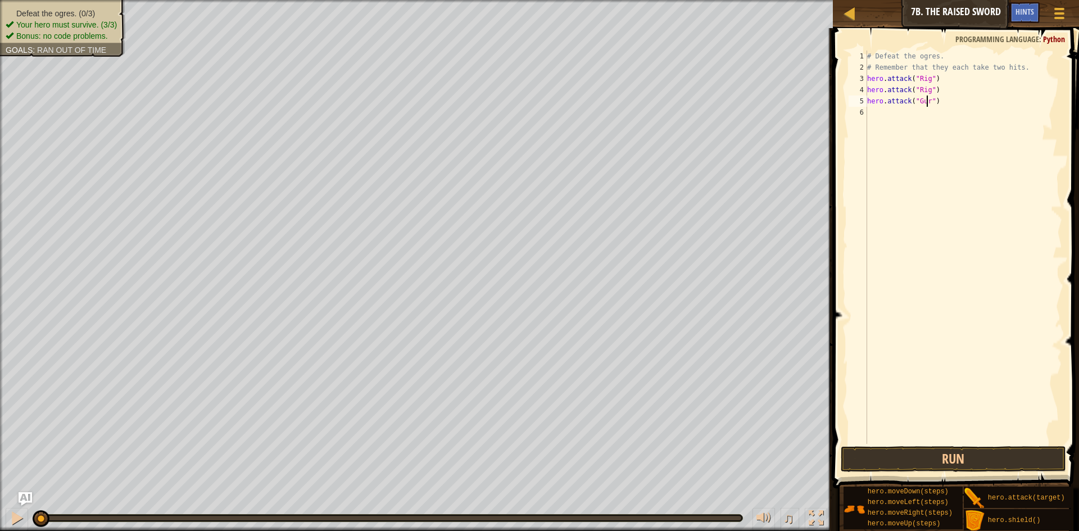
scroll to position [5, 5]
type textarea "hero.attack("Gurt")"
drag, startPoint x: 940, startPoint y: 105, endPoint x: 865, endPoint y: 103, distance: 74.8
click at [865, 103] on div "hero.attack("Gurt") 1 2 3 4 5 6 # Defeat the ogres. # Remember that they each t…" at bounding box center [955, 248] width 216 height 394
click at [874, 110] on div "# Defeat the ogres. # Remember that they each take two hits. hero . attack ( "R…" at bounding box center [963, 259] width 197 height 416
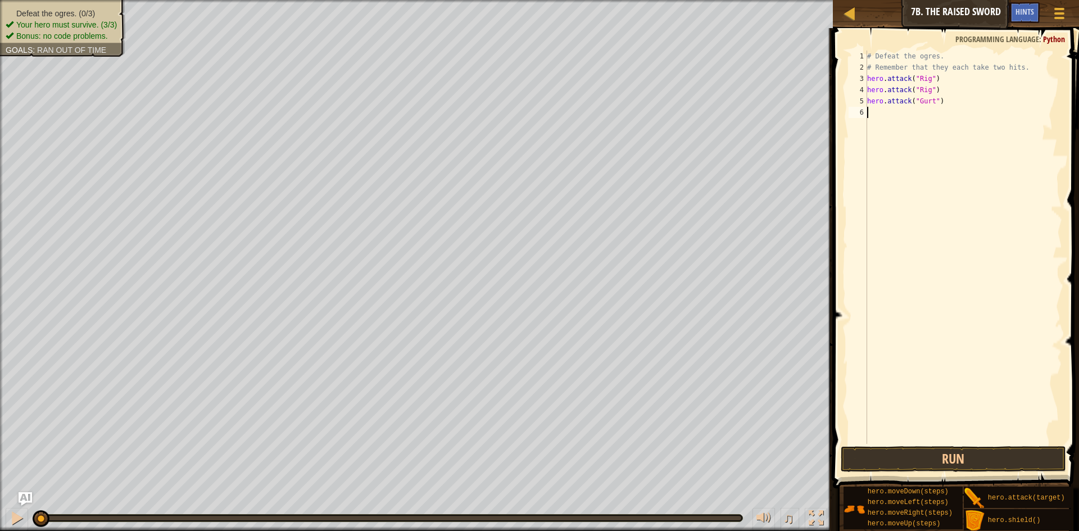
scroll to position [5, 0]
type textarea "hero.attack("Gurt")"
click at [969, 108] on div "# Defeat the ogres. # Remember that they each take two hits. hero . attack ( "R…" at bounding box center [963, 259] width 197 height 416
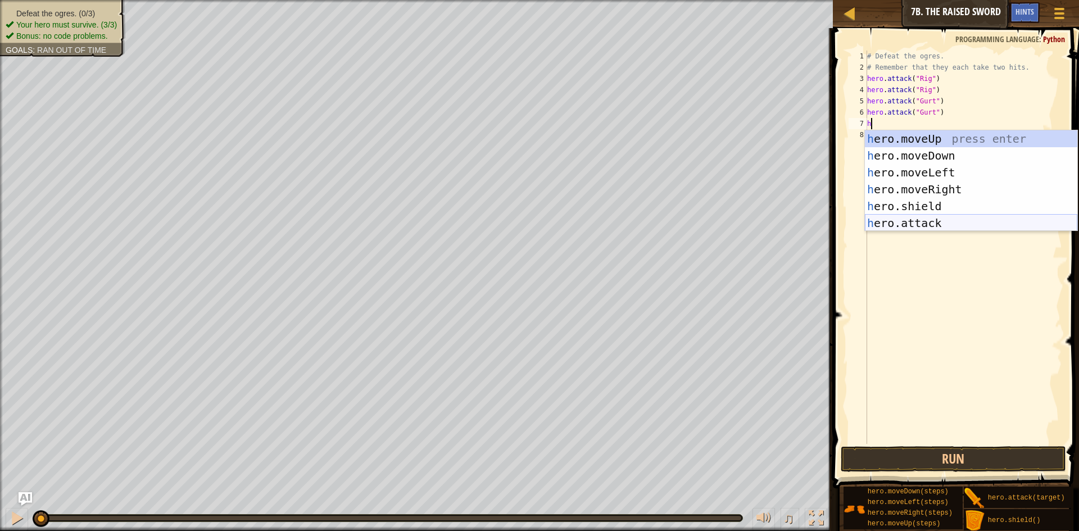
click at [906, 222] on div "h ero.moveUp press enter h ero.moveDown press enter h ero.moveLeft press enter …" at bounding box center [971, 197] width 212 height 135
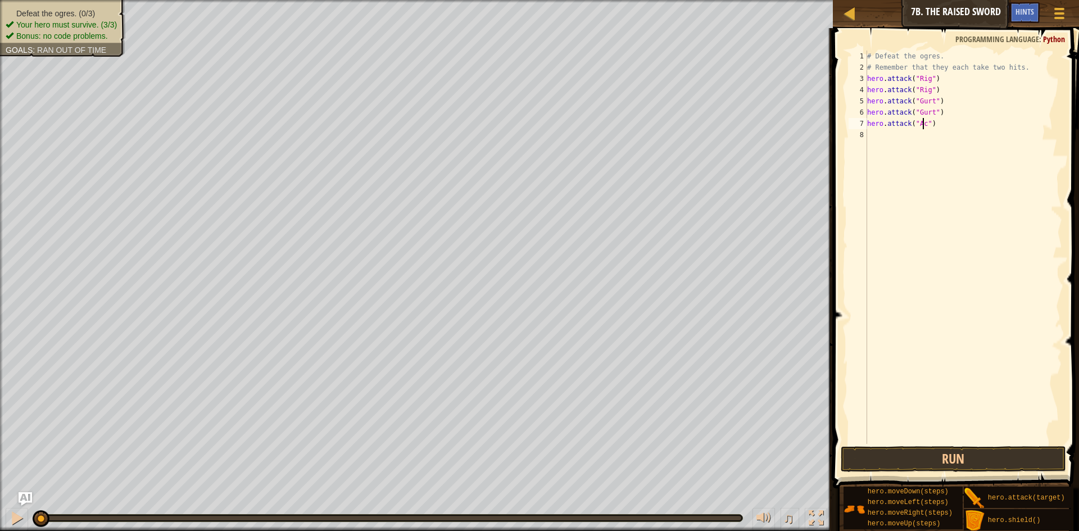
type textarea "hero.attack("Ack")"
click at [902, 143] on div "# Defeat the ogres. # Remember that they each take two hits. hero . attack ( "R…" at bounding box center [963, 259] width 197 height 416
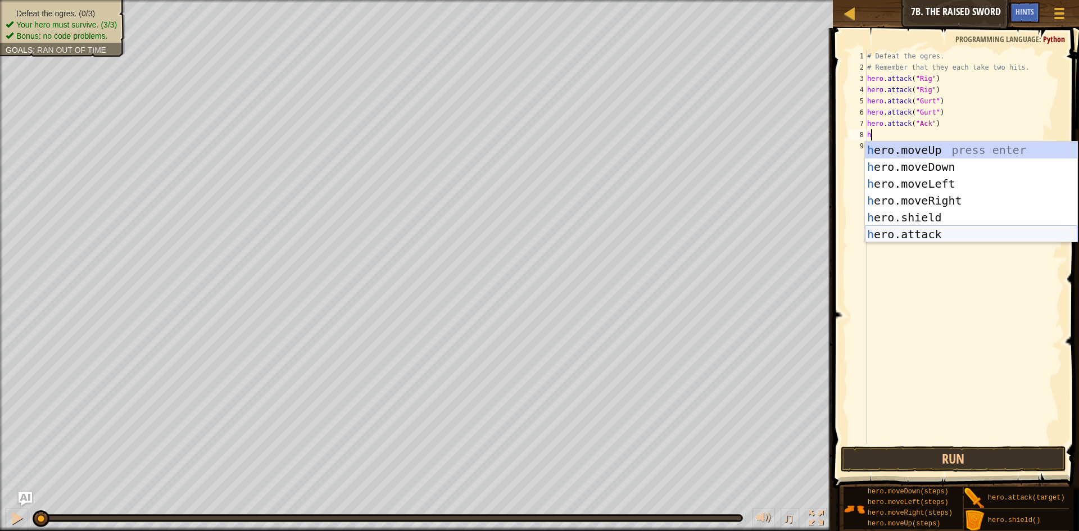
click at [930, 238] on div "h ero.moveUp press enter h ero.moveDown press enter h ero.moveLeft press enter …" at bounding box center [971, 209] width 212 height 135
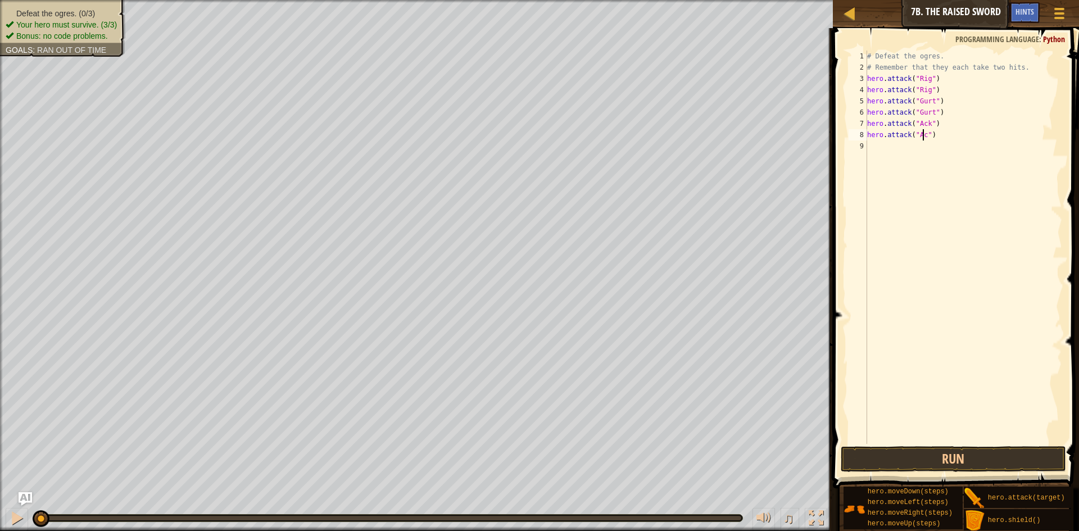
scroll to position [5, 5]
type textarea "hero.attack("Ack")"
click at [875, 456] on button "Run" at bounding box center [953, 459] width 225 height 26
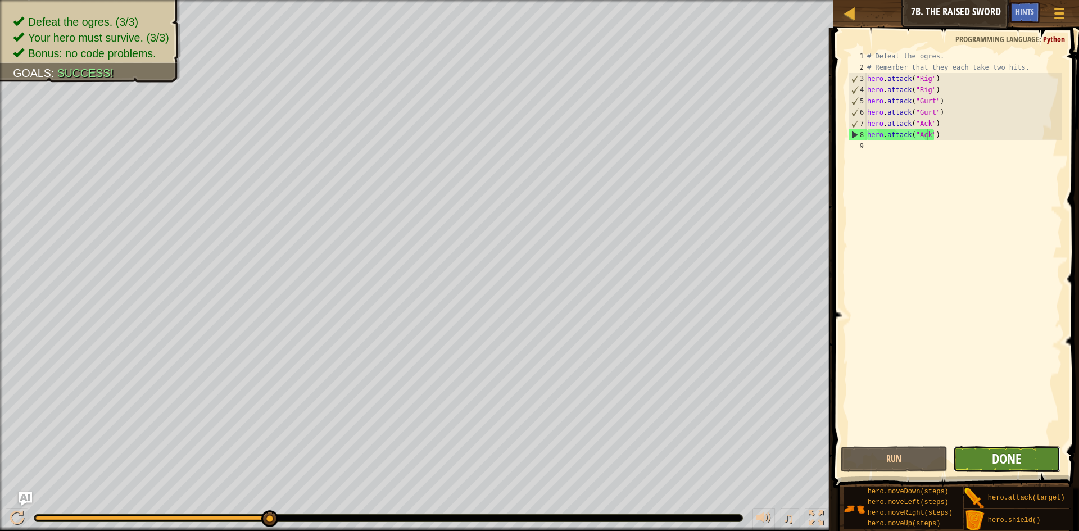
click at [1007, 467] on span "Done" at bounding box center [1006, 459] width 29 height 18
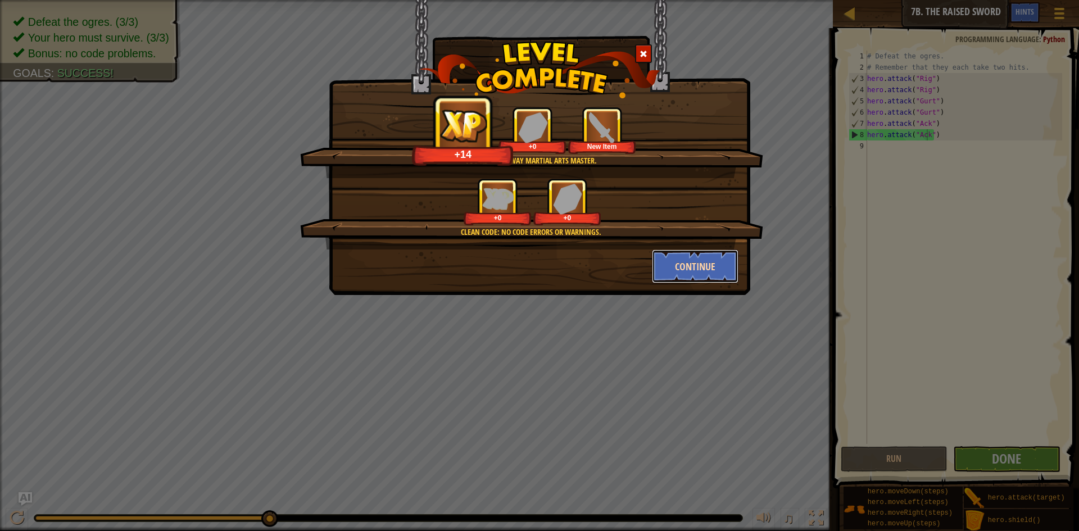
click at [671, 271] on button "Continue" at bounding box center [695, 267] width 87 height 34
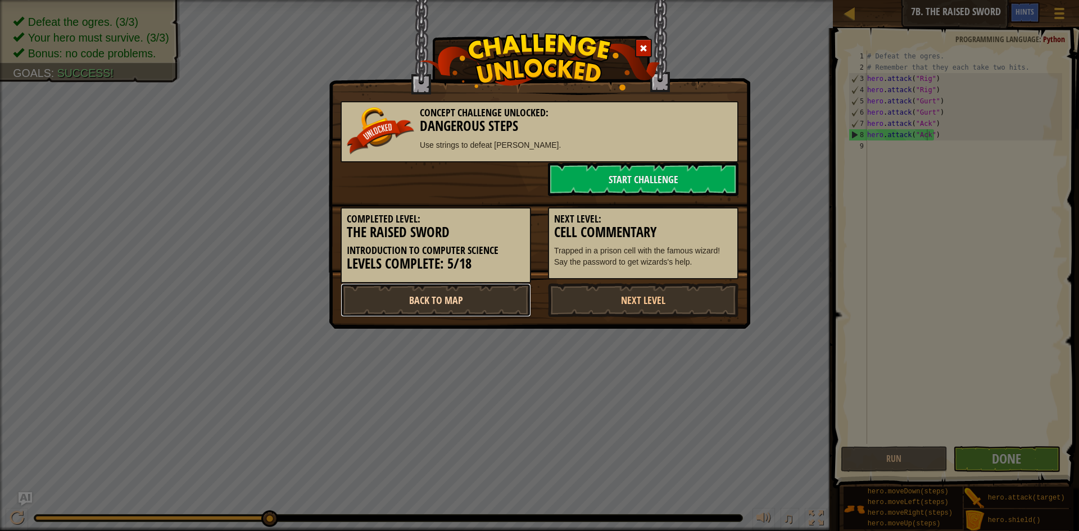
click at [518, 295] on link "Back to Map" at bounding box center [436, 300] width 191 height 34
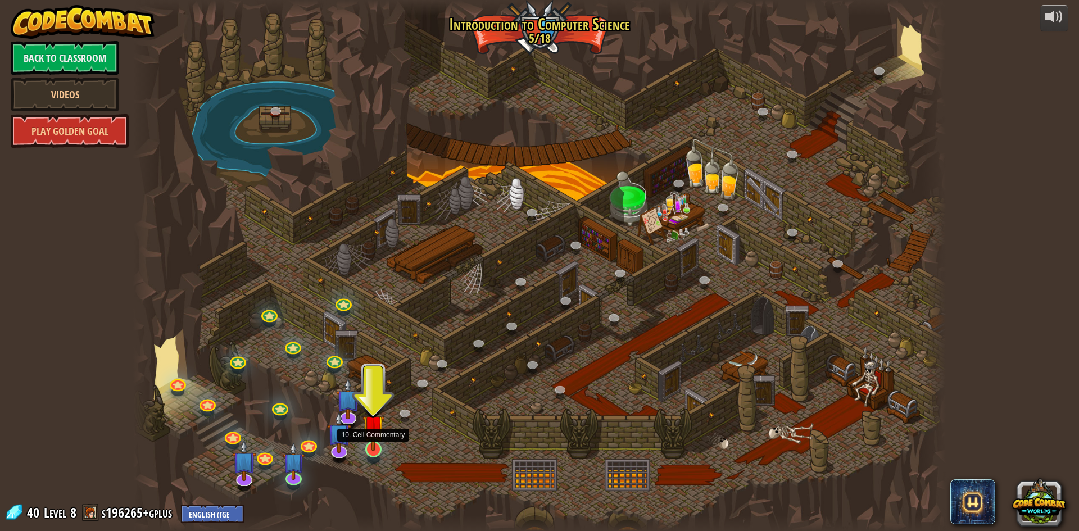
click at [374, 442] on img at bounding box center [374, 426] width 22 height 50
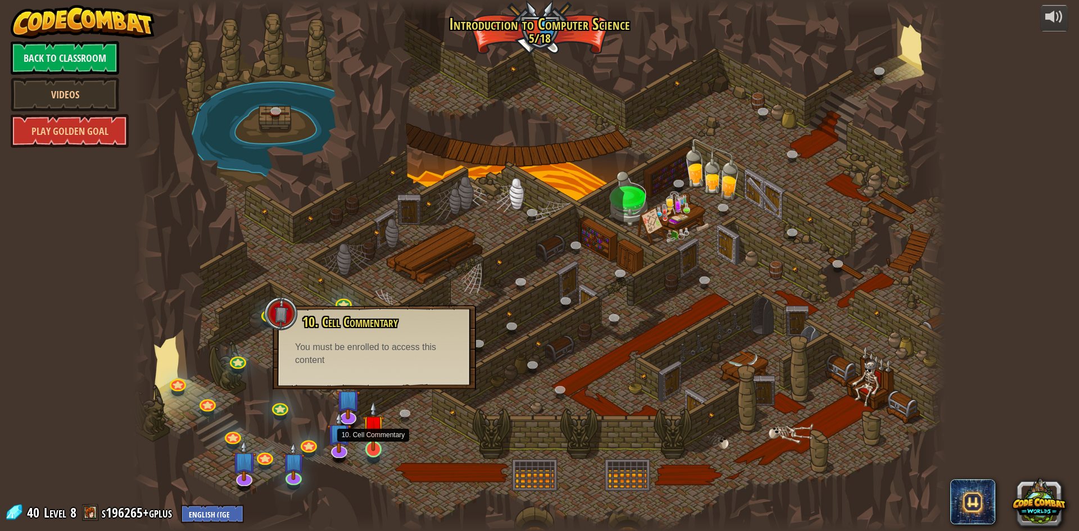
click at [375, 434] on img at bounding box center [374, 426] width 22 height 50
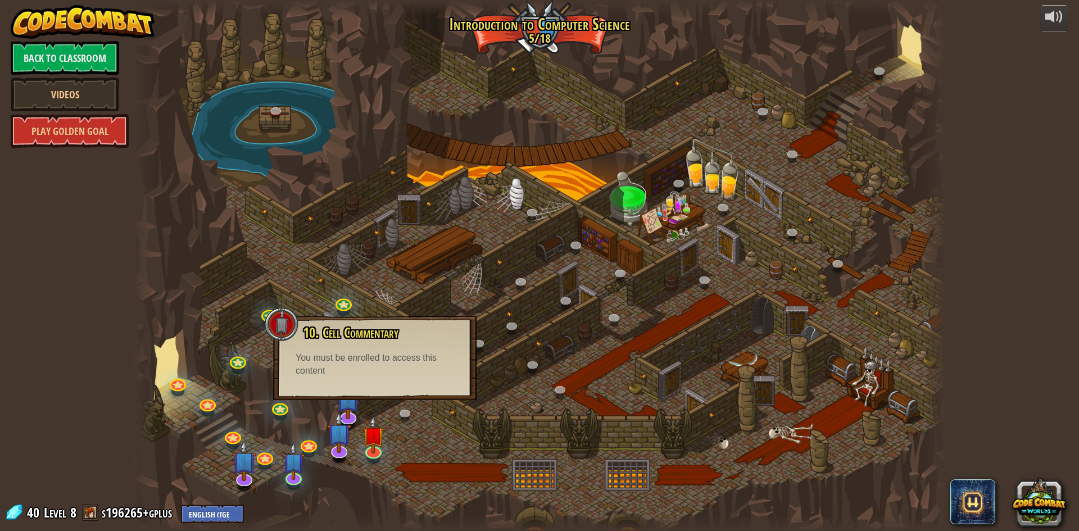
click at [462, 305] on div at bounding box center [539, 265] width 813 height 531
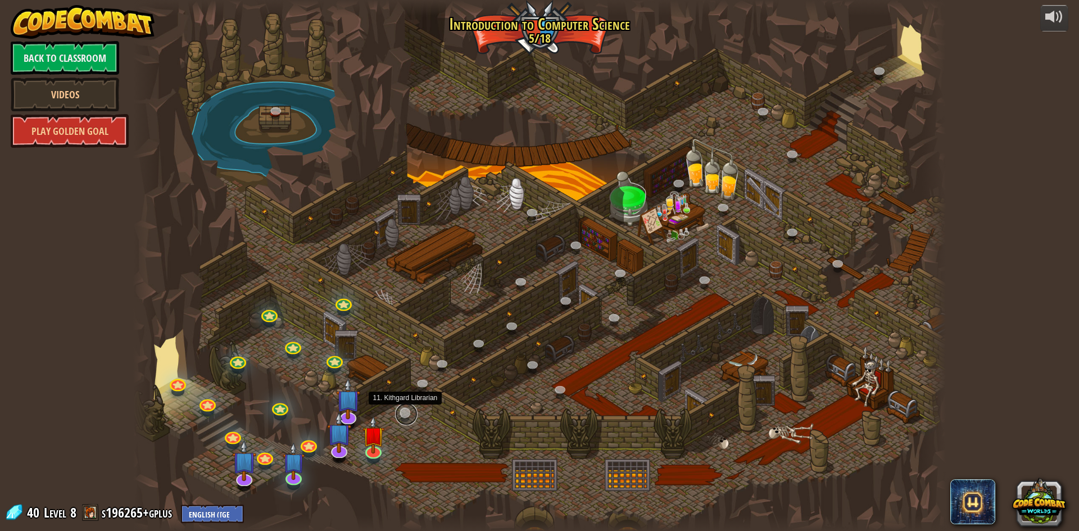
click at [400, 413] on link at bounding box center [406, 414] width 22 height 22
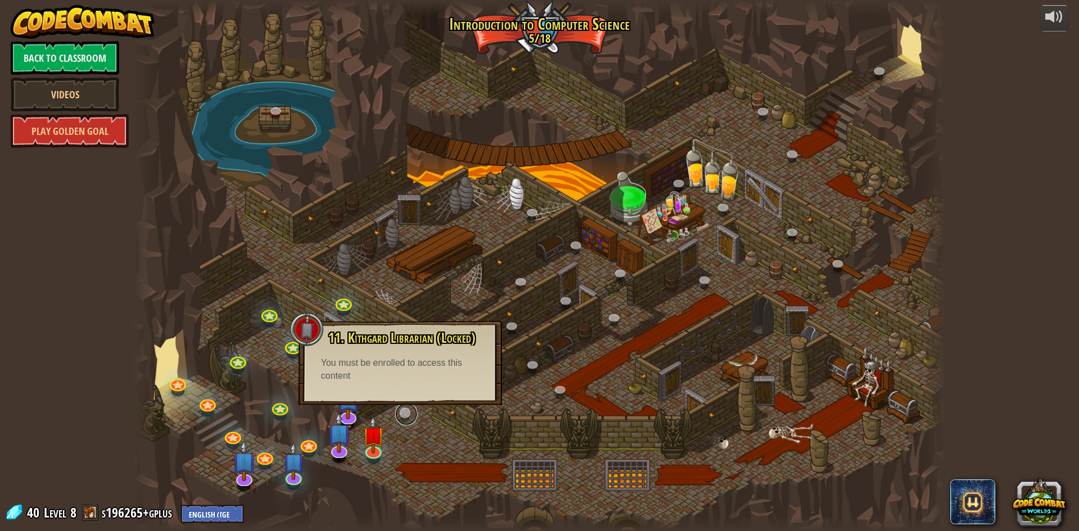
click at [400, 413] on link at bounding box center [406, 414] width 22 height 22
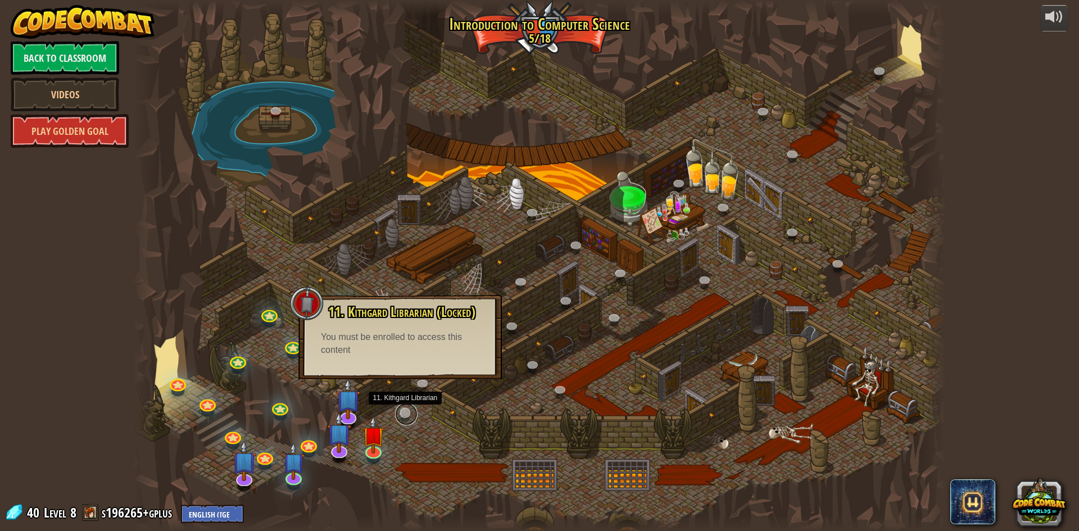
click at [402, 418] on link at bounding box center [406, 414] width 22 height 22
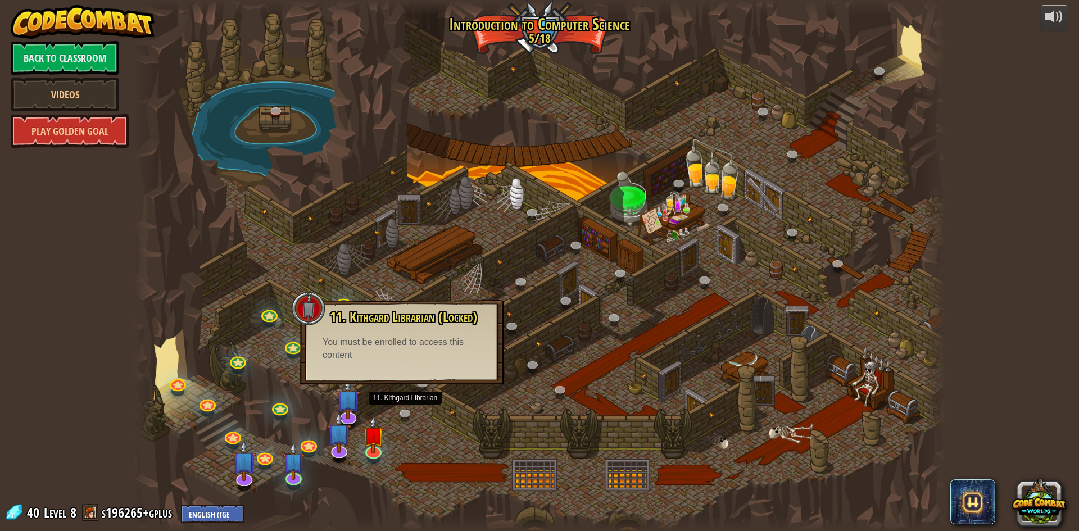
click at [401, 432] on div at bounding box center [539, 265] width 813 height 531
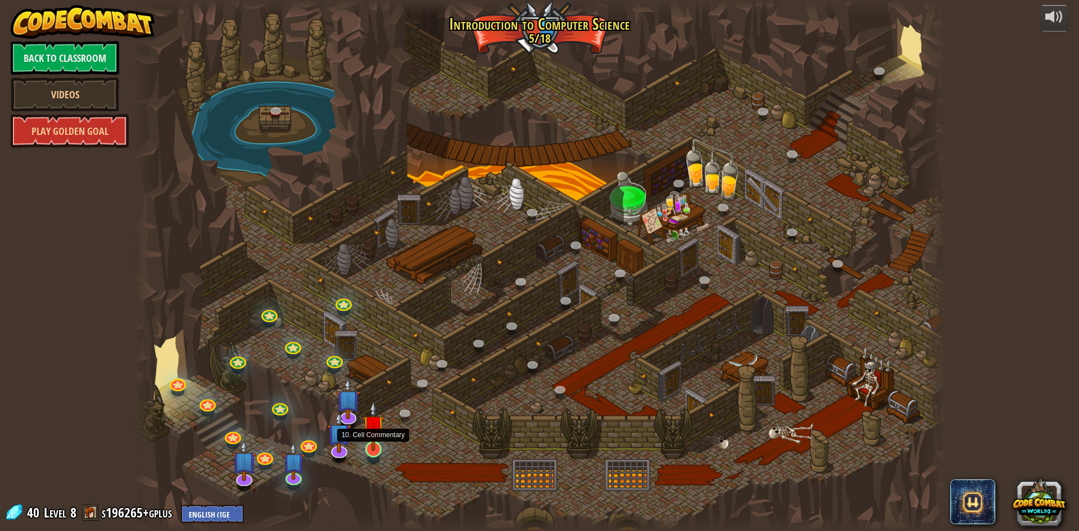
click at [377, 446] on img at bounding box center [374, 426] width 22 height 50
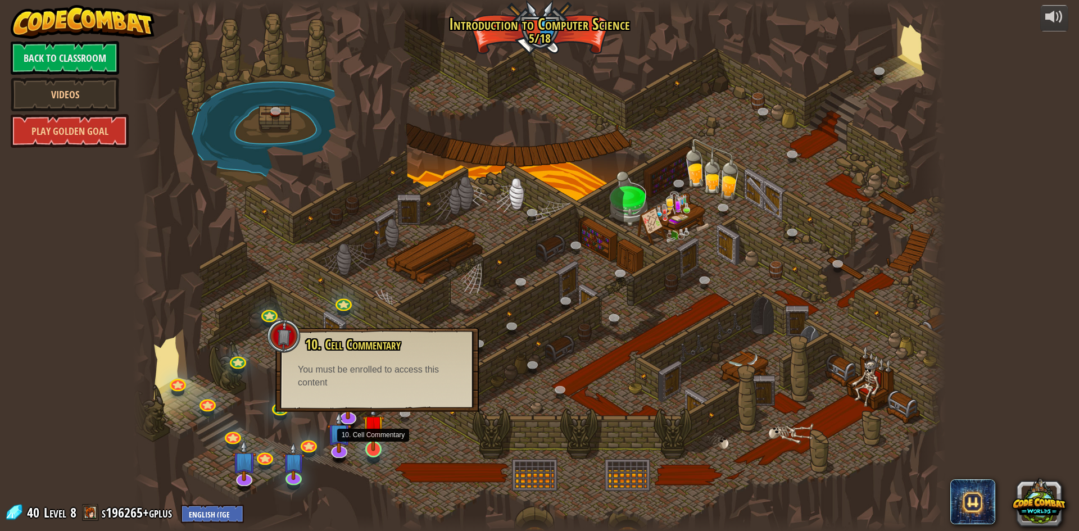
click at [377, 446] on img at bounding box center [374, 426] width 22 height 50
click at [404, 438] on div at bounding box center [539, 265] width 813 height 531
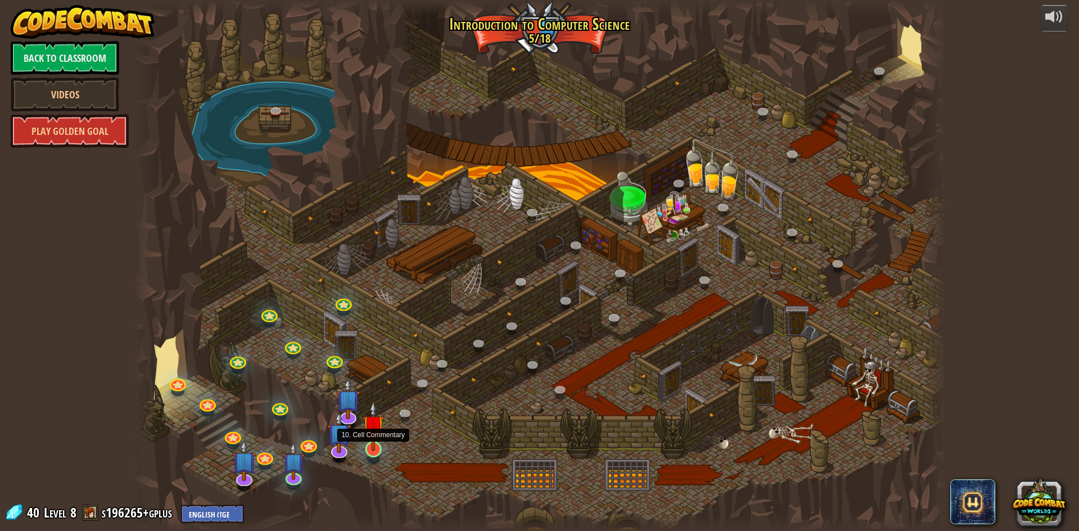
click at [379, 447] on img at bounding box center [374, 426] width 22 height 50
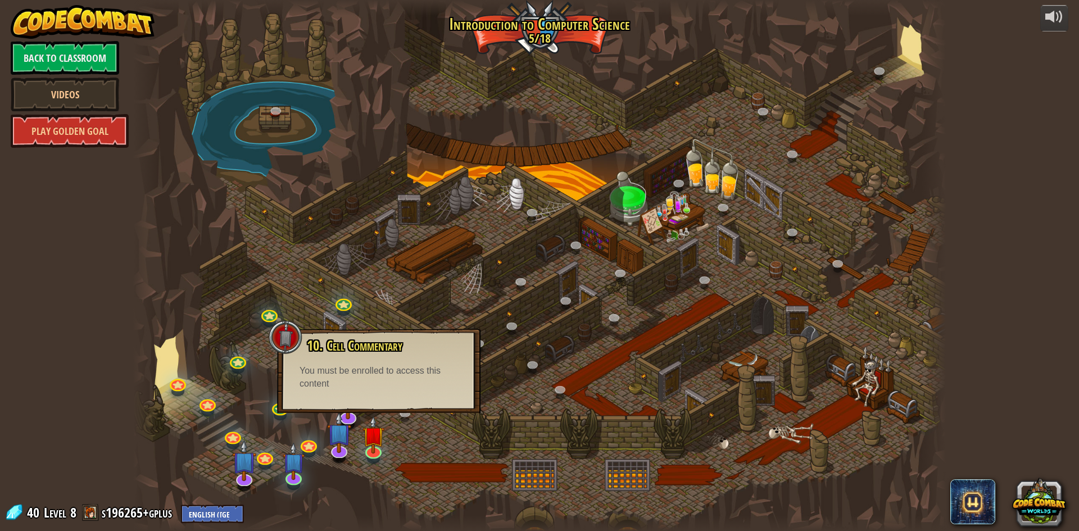
click at [412, 437] on div at bounding box center [539, 265] width 813 height 531
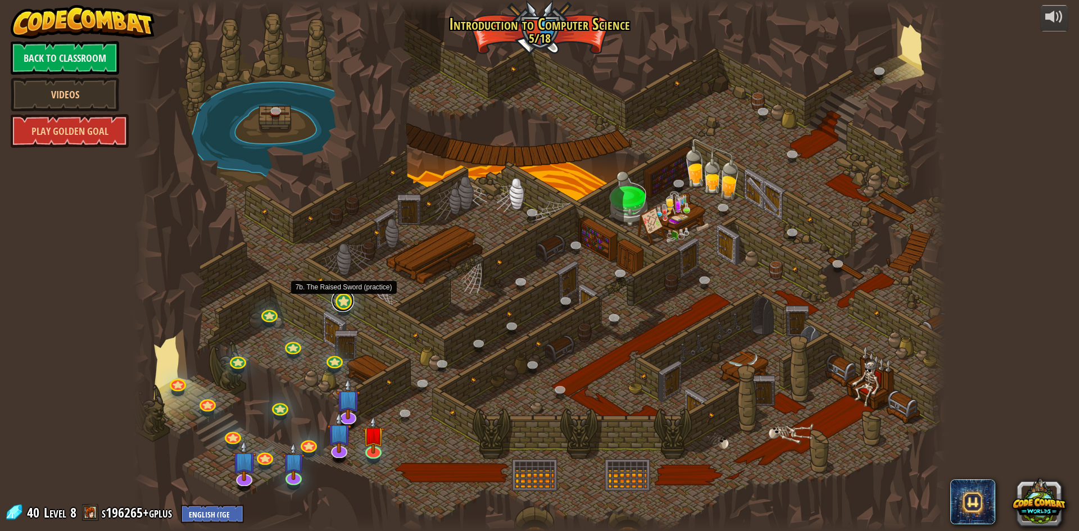
click at [345, 309] on link at bounding box center [343, 301] width 22 height 22
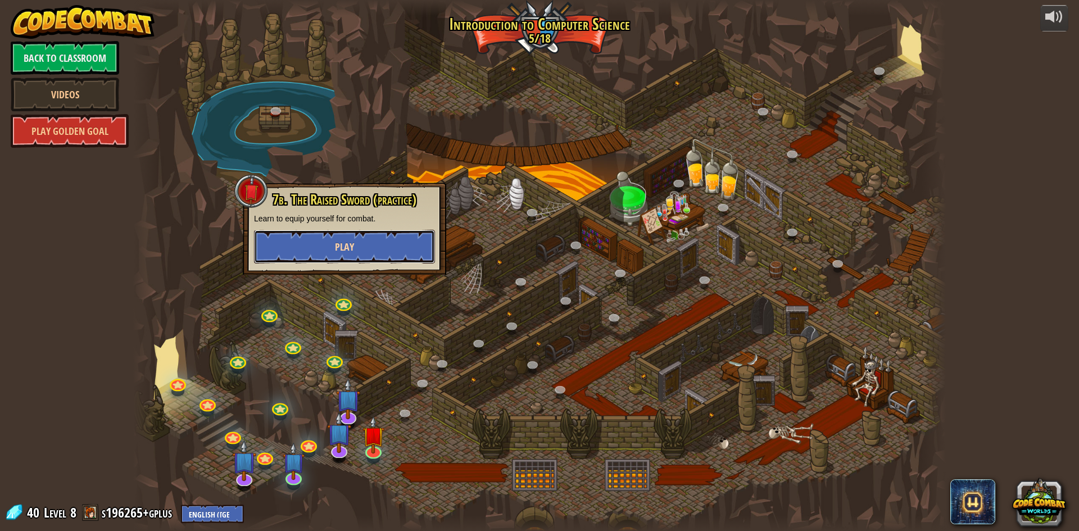
click at [374, 243] on button "Play" at bounding box center [344, 247] width 181 height 34
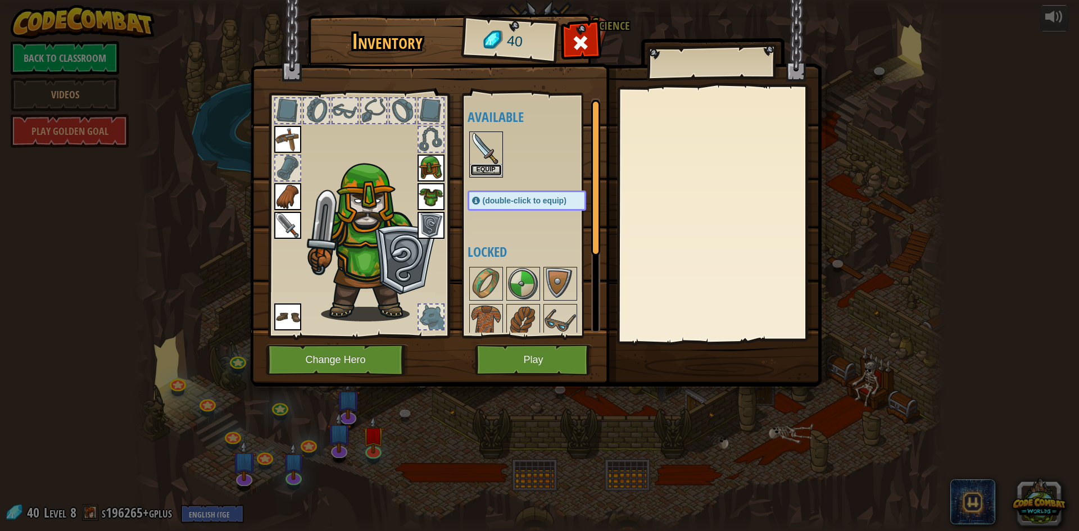
click at [490, 171] on button "Equip" at bounding box center [486, 170] width 31 height 12
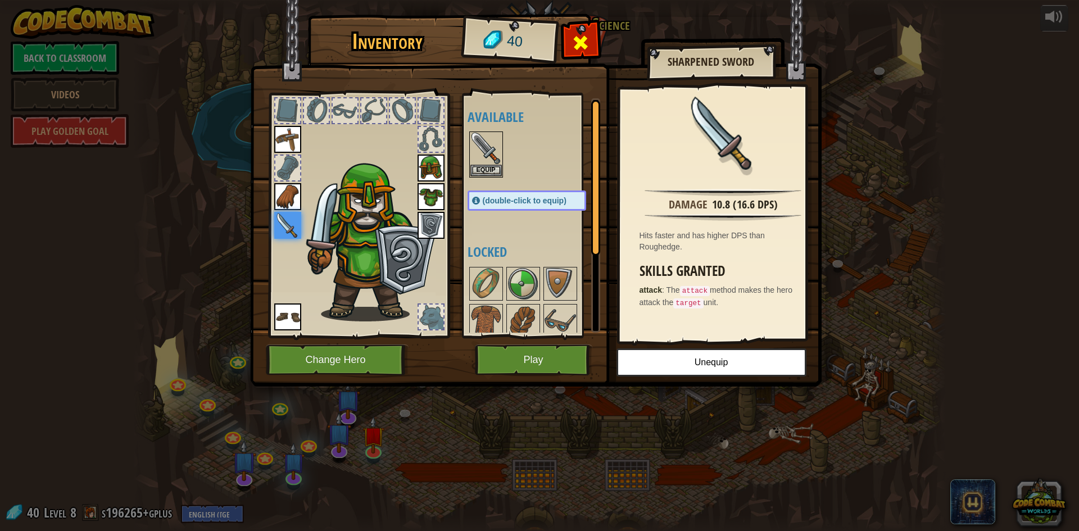
click at [588, 36] on span at bounding box center [581, 43] width 18 height 18
